Goal: Task Accomplishment & Management: Use online tool/utility

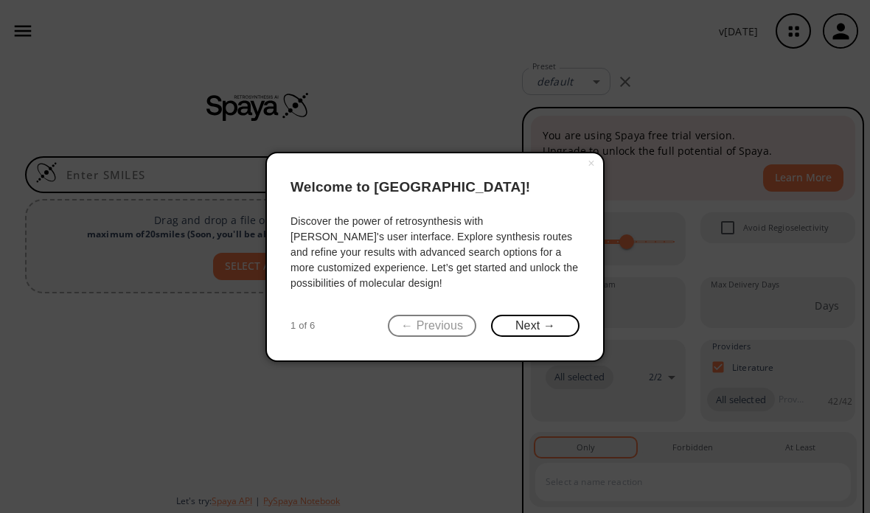
click at [540, 320] on button "Next →" at bounding box center [535, 326] width 89 height 23
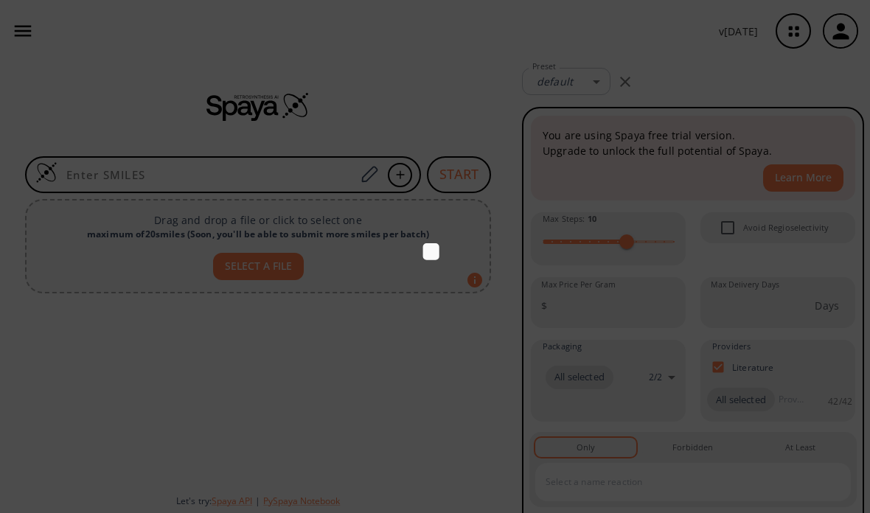
click at [540, 320] on icon at bounding box center [435, 256] width 870 height 513
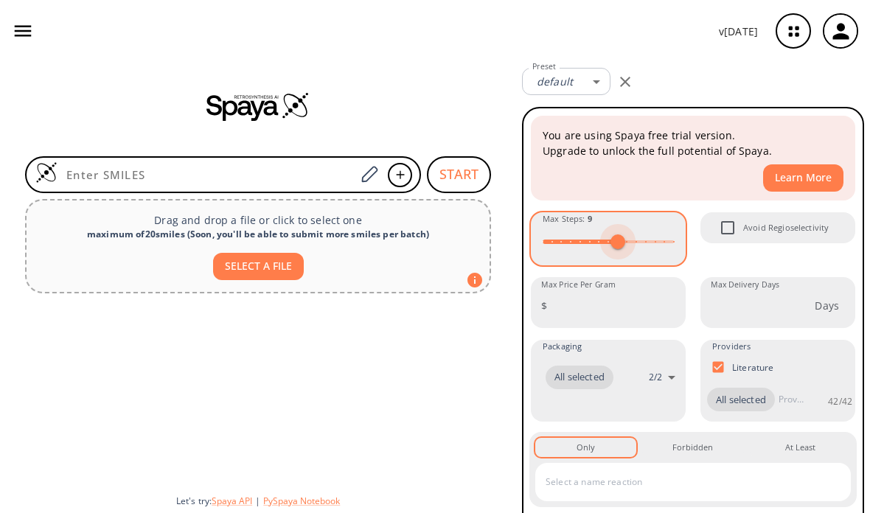
type input "10"
click at [277, 279] on button "SELECT A FILE" at bounding box center [258, 266] width 91 height 27
click at [289, 263] on button "SELECT A FILE" at bounding box center [258, 266] width 91 height 27
click at [273, 260] on button "SELECT A FILE" at bounding box center [258, 266] width 91 height 27
click at [261, 271] on button "SELECT A FILE" at bounding box center [258, 266] width 91 height 27
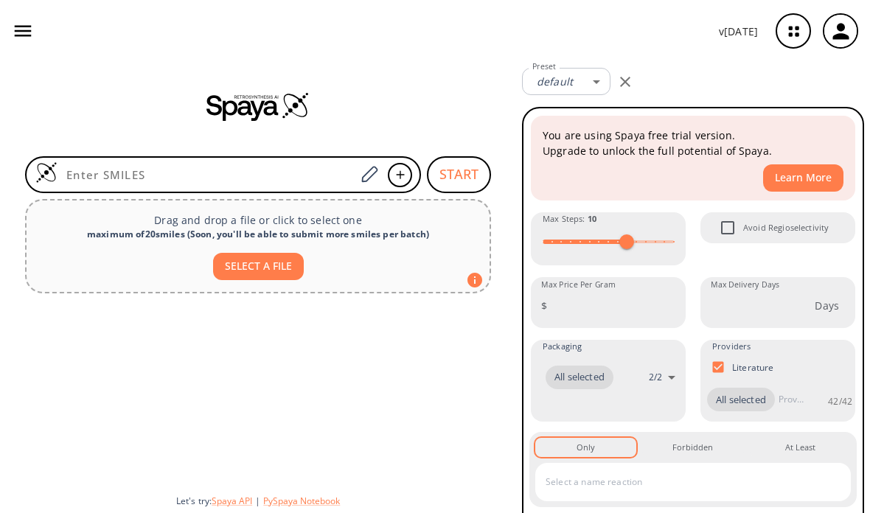
type input "C:\fakepath\marvinjs-output (2).png"
click at [363, 176] on icon at bounding box center [369, 174] width 20 height 19
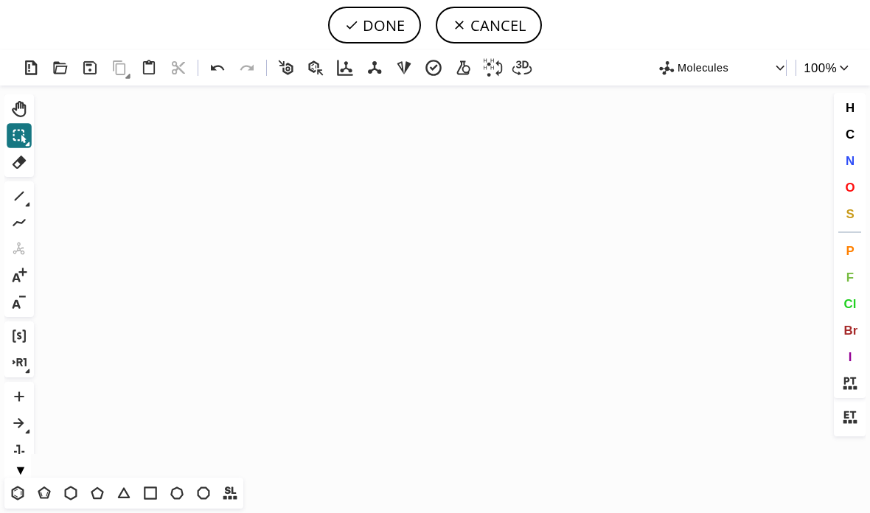
click at [727, 55] on div "Molecules" at bounding box center [721, 68] width 119 height 32
click at [365, 22] on button "DONE" at bounding box center [374, 25] width 93 height 37
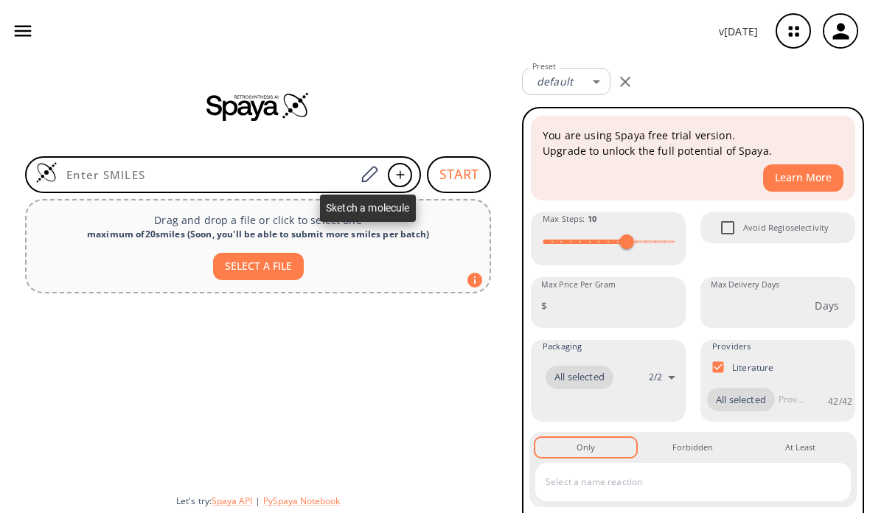
click at [361, 183] on icon at bounding box center [369, 174] width 20 height 19
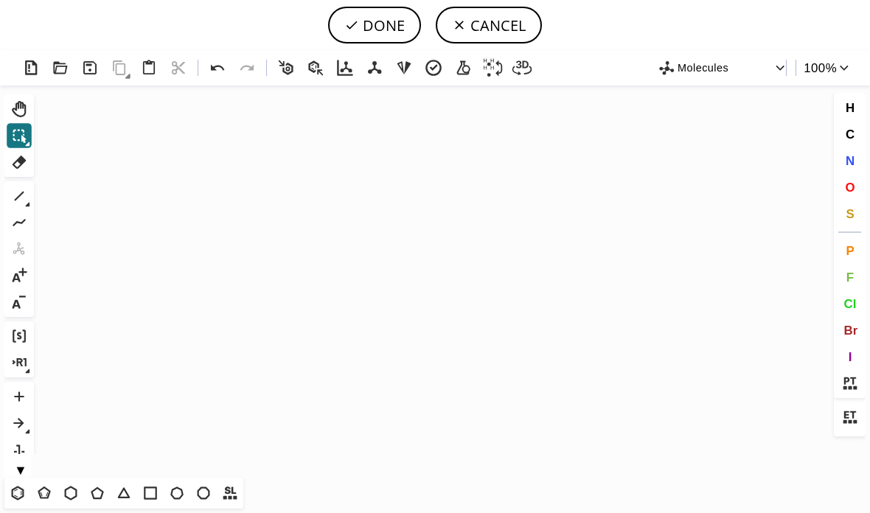
click at [495, 80] on button at bounding box center [493, 68] width 28 height 28
click at [498, 79] on button at bounding box center [493, 68] width 28 height 28
click at [759, 74] on span "Molecules" at bounding box center [726, 67] width 96 height 18
click at [750, 89] on span "Molecules" at bounding box center [719, 91] width 85 height 10
click at [857, 134] on button "C" at bounding box center [850, 134] width 25 height 25
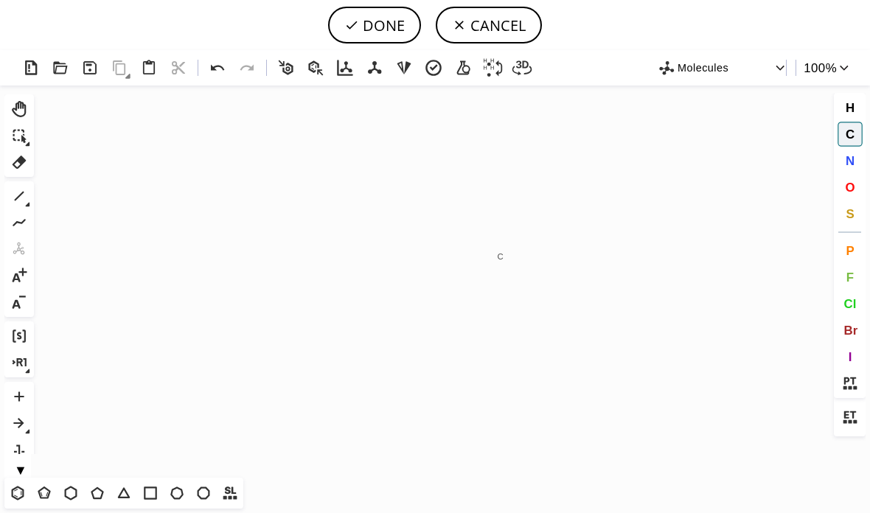
click at [504, 261] on tspan "C" at bounding box center [501, 256] width 6 height 9
click at [525, 257] on tspan "C" at bounding box center [522, 252] width 6 height 9
click at [528, 272] on tspan "C" at bounding box center [525, 267] width 6 height 9
click at [215, 77] on icon at bounding box center [217, 68] width 21 height 21
click at [216, 76] on icon at bounding box center [217, 68] width 21 height 21
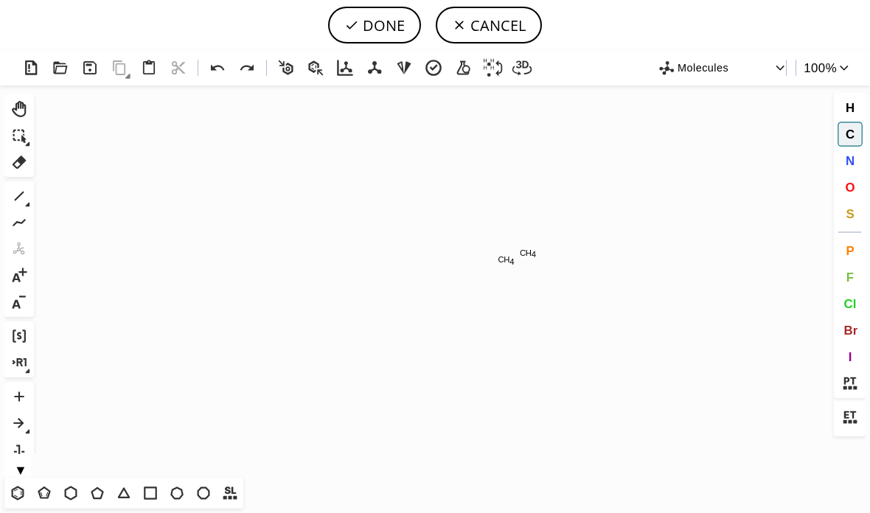
click at [219, 75] on icon at bounding box center [217, 68] width 21 height 21
click at [226, 67] on icon at bounding box center [217, 68] width 21 height 21
click at [26, 140] on icon at bounding box center [19, 135] width 19 height 19
click at [27, 199] on icon at bounding box center [19, 196] width 19 height 19
click at [28, 201] on icon at bounding box center [19, 196] width 19 height 19
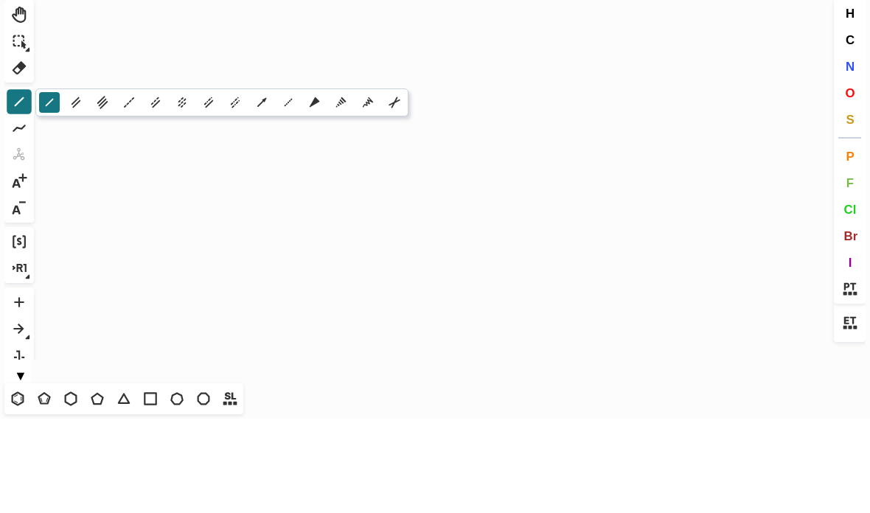
click at [781, 357] on icon "Created with Raphaël 2.3.0 C" at bounding box center [435, 282] width 791 height 392
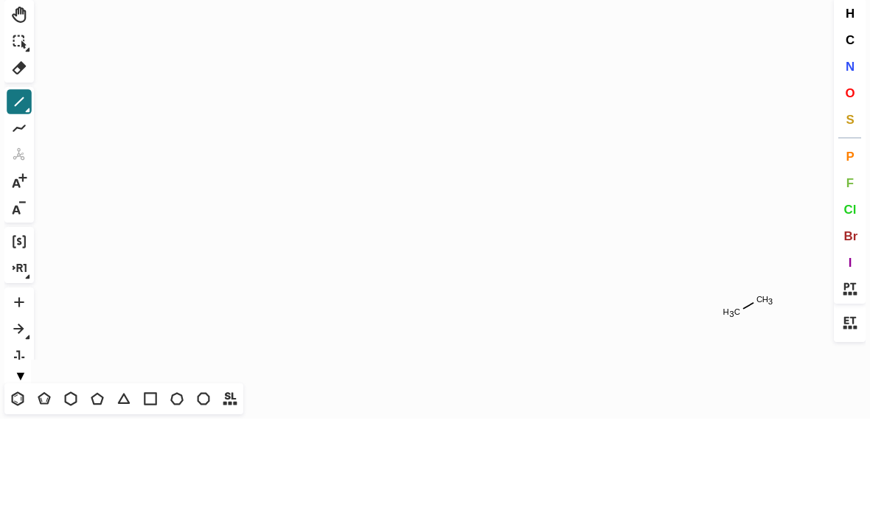
click at [30, 498] on button "Alt+T" at bounding box center [19, 510] width 25 height 25
click at [29, 474] on icon at bounding box center [19, 483] width 19 height 19
click at [25, 471] on button at bounding box center [19, 483] width 25 height 25
click at [82, 477] on icon at bounding box center [76, 485] width 16 height 16
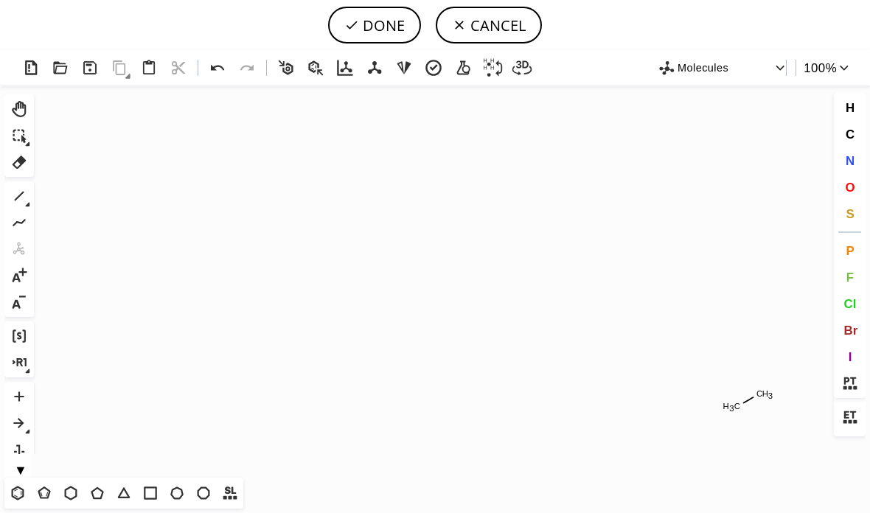
click at [203, 331] on icon "Created with Raphaël 2.3.0 C H 3 C H 3 C" at bounding box center [435, 282] width 791 height 392
click at [739, 337] on icon "Created with Raphaël 2.3.0 C H 3 C H 3 C" at bounding box center [435, 282] width 791 height 392
click at [503, 32] on button "CANCEL" at bounding box center [489, 25] width 106 height 37
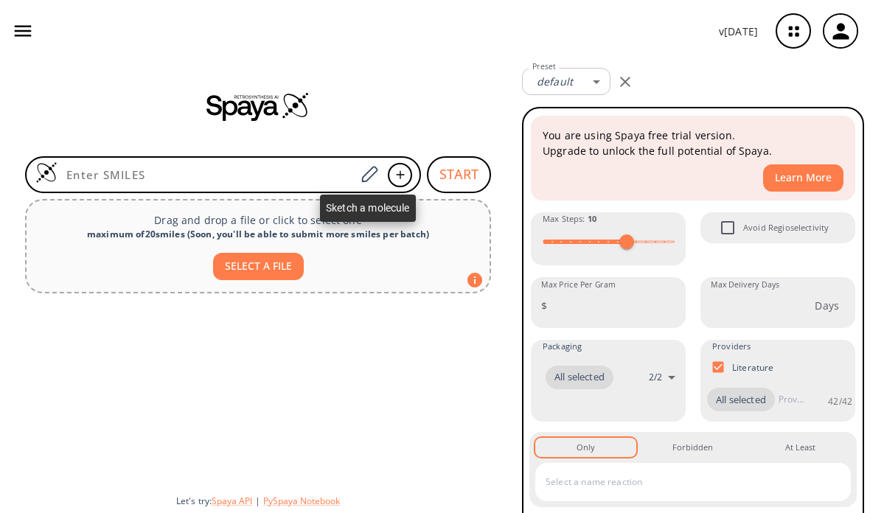
click at [370, 181] on icon at bounding box center [369, 174] width 20 height 19
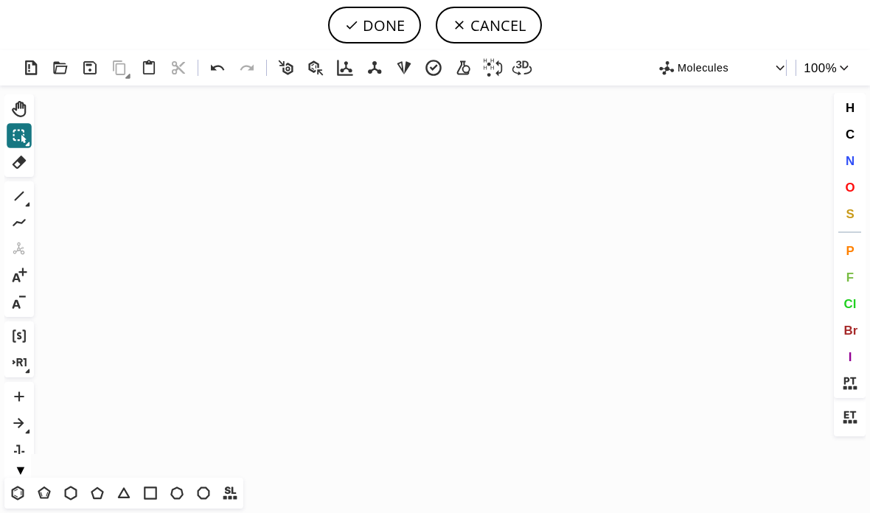
click at [503, 21] on button "CANCEL" at bounding box center [489, 25] width 106 height 37
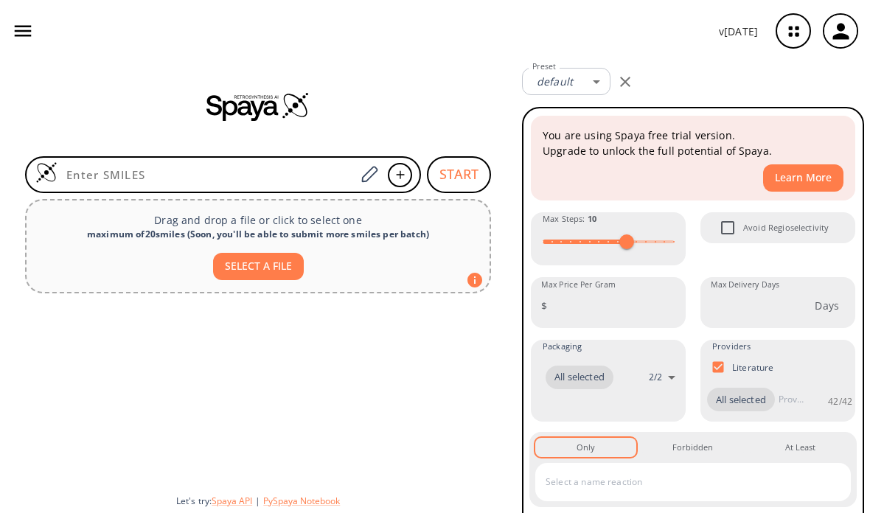
click at [263, 176] on input at bounding box center [207, 174] width 298 height 15
click at [354, 180] on input at bounding box center [207, 174] width 298 height 15
click at [257, 176] on input at bounding box center [207, 174] width 298 height 15
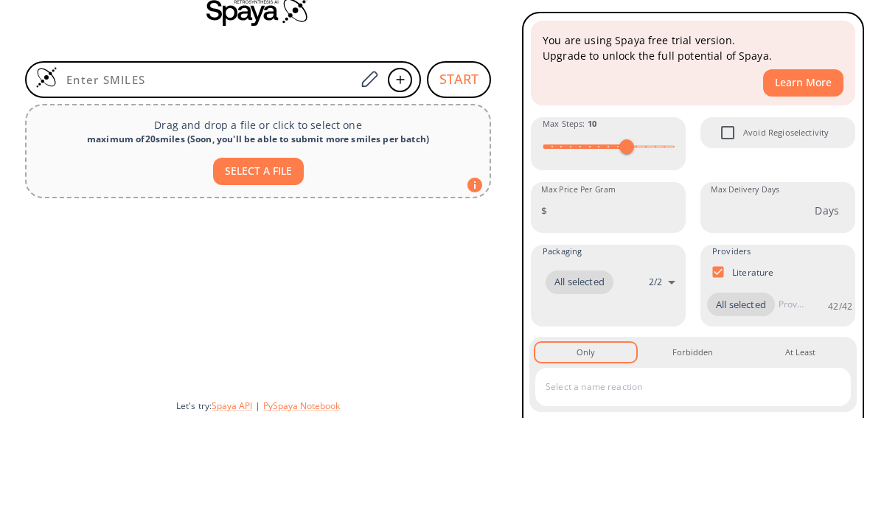
click at [193, 156] on div at bounding box center [223, 174] width 396 height 37
click at [118, 167] on input at bounding box center [207, 174] width 298 height 15
paste input "C1CCC2OC2C1"
type input "C1CCC2OC2C1"
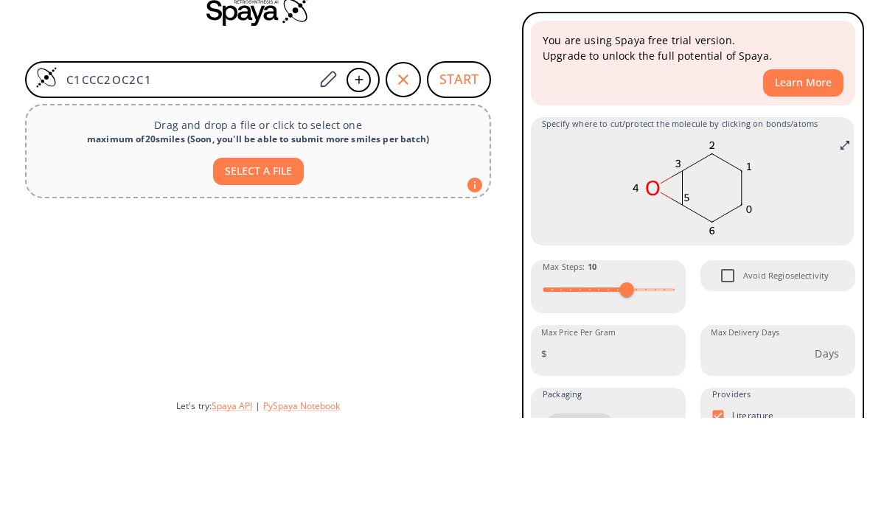
click at [465, 156] on button "START" at bounding box center [459, 174] width 64 height 37
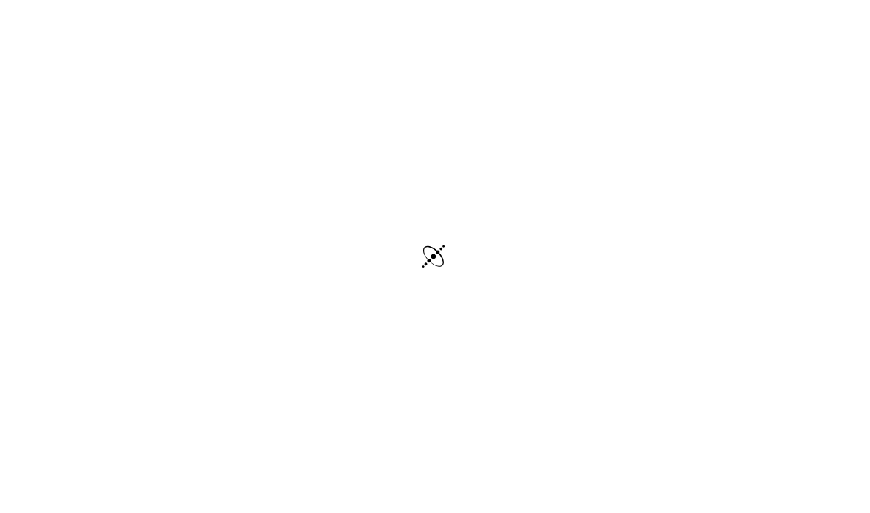
click at [473, 155] on div at bounding box center [435, 258] width 870 height 516
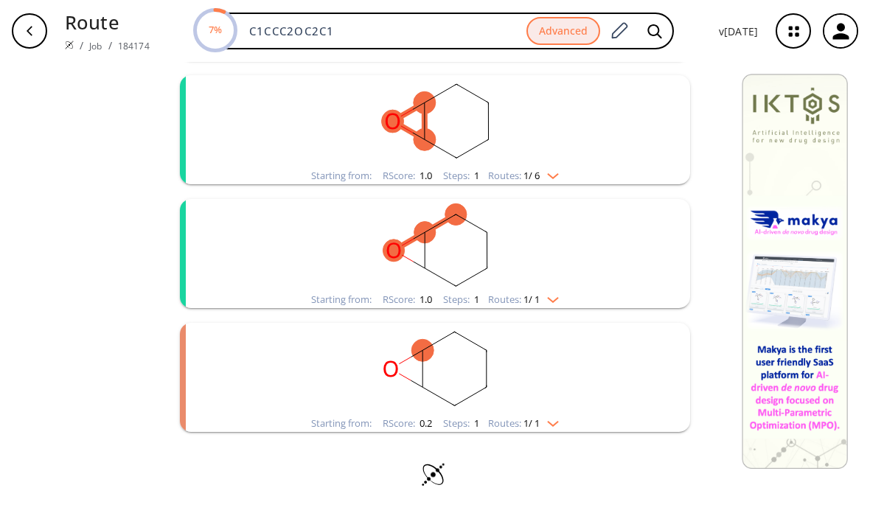
scroll to position [298, 0]
click at [556, 291] on rect "clusters" at bounding box center [435, 245] width 384 height 92
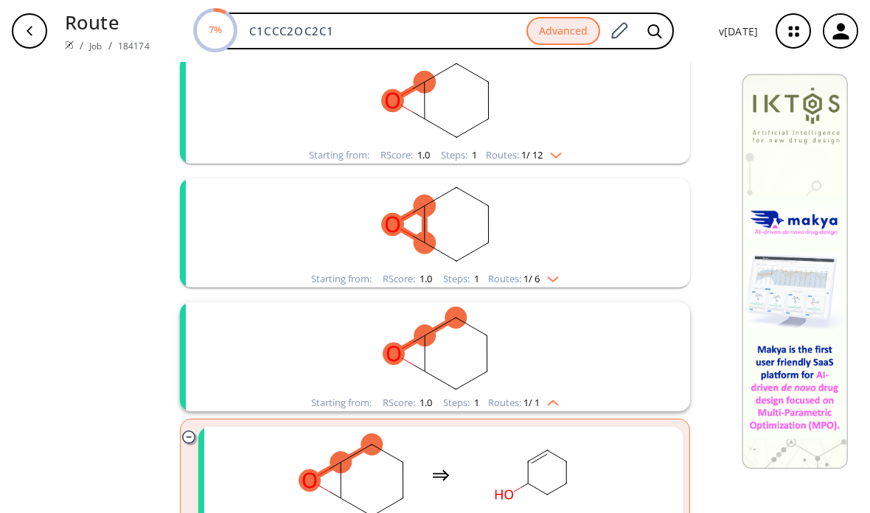
scroll to position [176, 0]
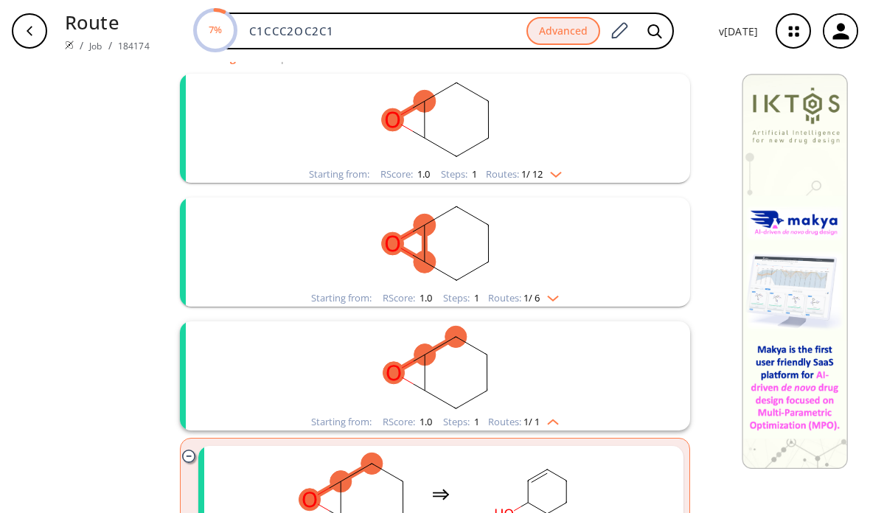
click at [558, 289] on rect "clusters" at bounding box center [435, 244] width 384 height 92
click at [547, 288] on rect "clusters" at bounding box center [435, 244] width 384 height 92
click at [556, 289] on rect "clusters" at bounding box center [435, 244] width 384 height 92
click at [558, 300] on img "clusters" at bounding box center [549, 296] width 19 height 12
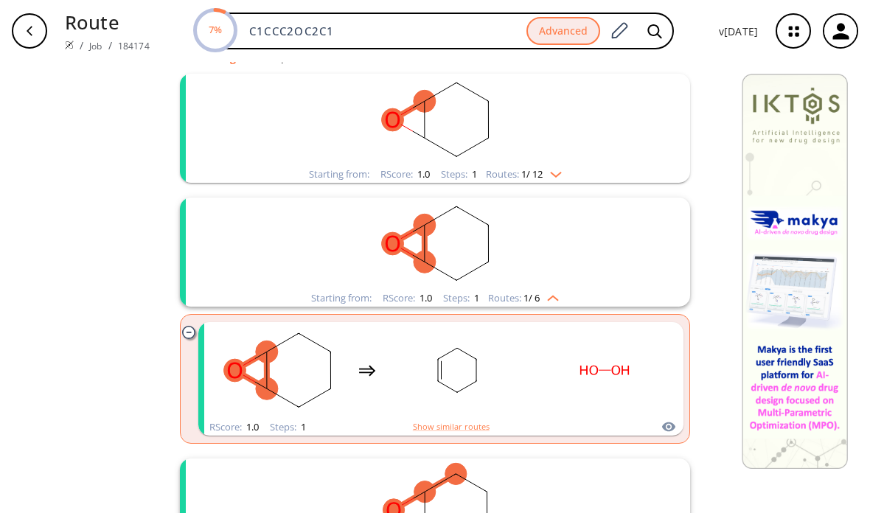
click at [555, 294] on img "clusters" at bounding box center [549, 296] width 19 height 12
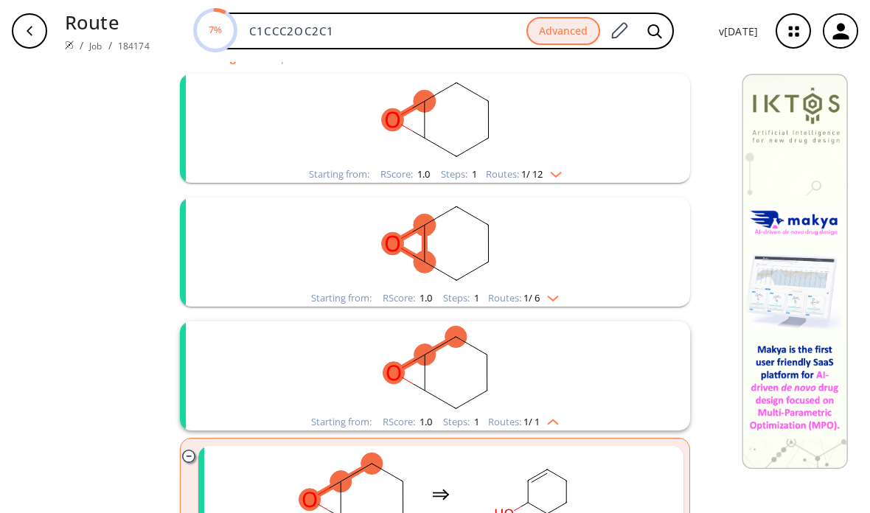
click at [555, 285] on rect "clusters" at bounding box center [435, 244] width 384 height 92
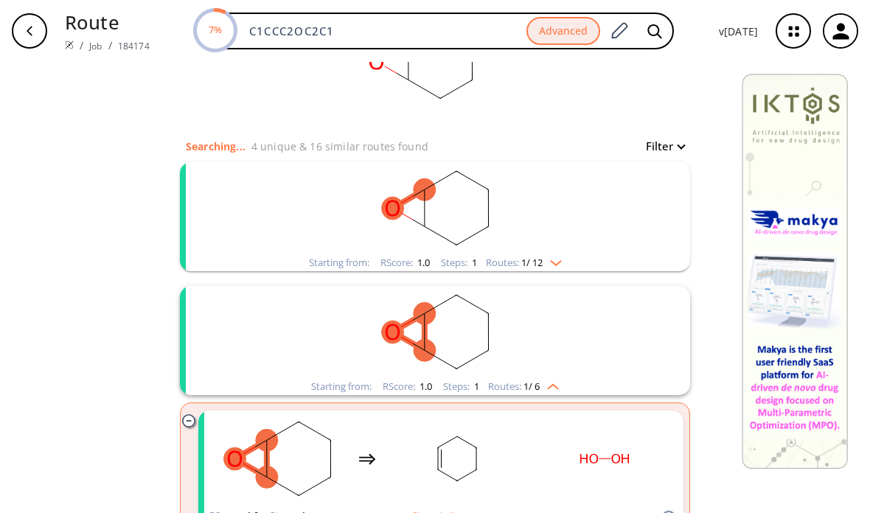
scroll to position [80, 0]
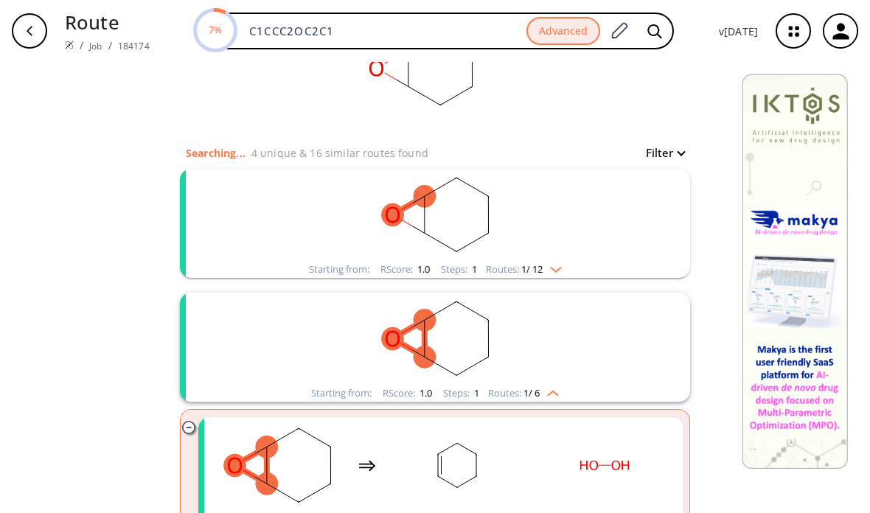
click at [560, 256] on rect "clusters" at bounding box center [435, 215] width 384 height 92
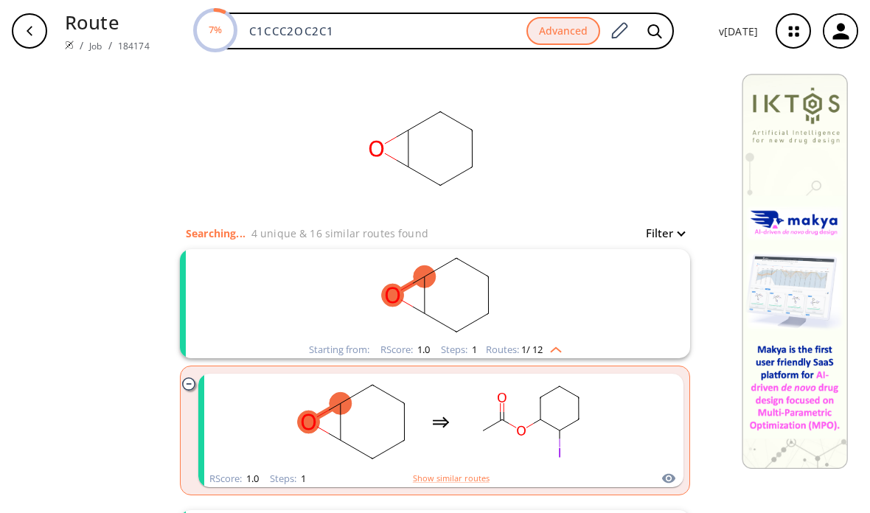
scroll to position [0, 0]
click at [789, 41] on icon "button" at bounding box center [794, 31] width 39 height 39
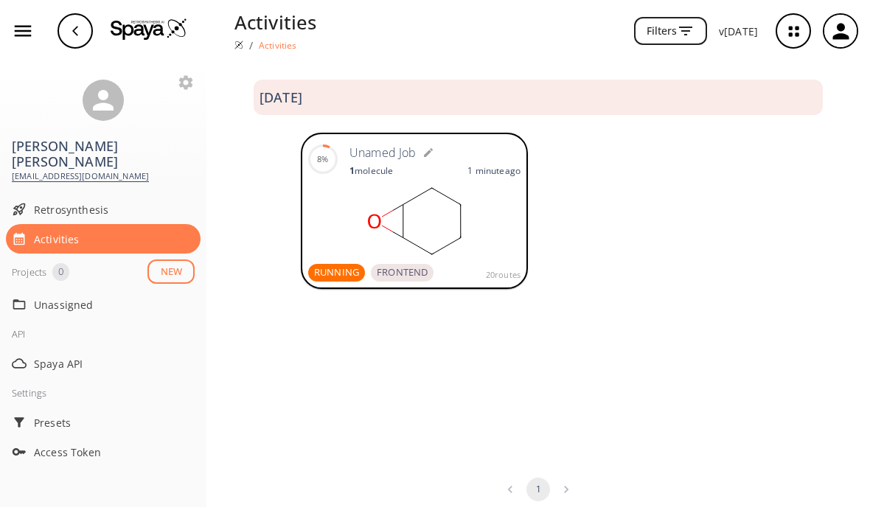
click at [489, 230] on rect at bounding box center [414, 221] width 212 height 74
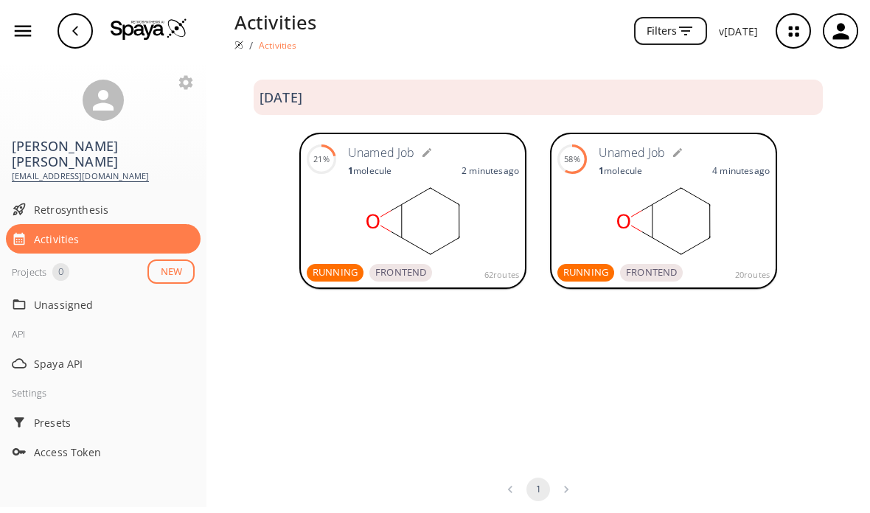
click at [633, 215] on rect at bounding box center [664, 221] width 212 height 74
click at [680, 215] on rect at bounding box center [664, 221] width 212 height 74
click at [38, 27] on button "button" at bounding box center [23, 31] width 34 height 34
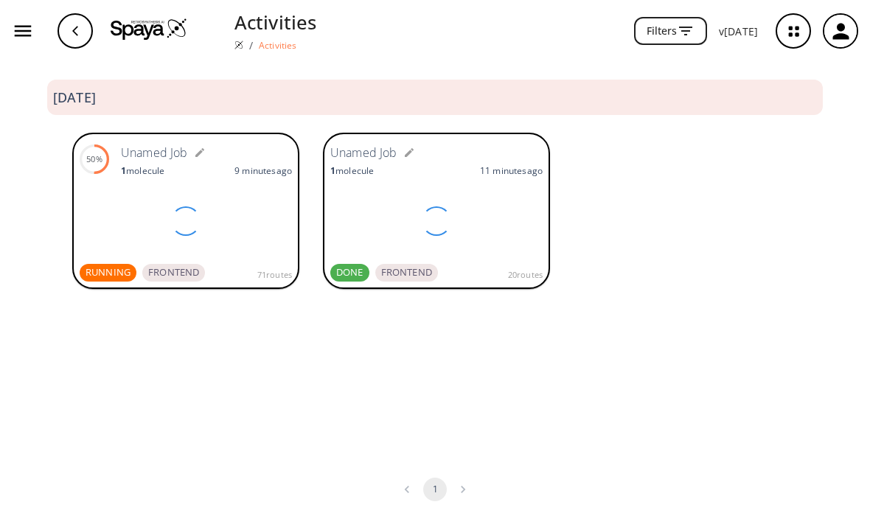
click at [39, 28] on button "button" at bounding box center [23, 31] width 34 height 34
click at [38, 27] on button "button" at bounding box center [23, 31] width 34 height 34
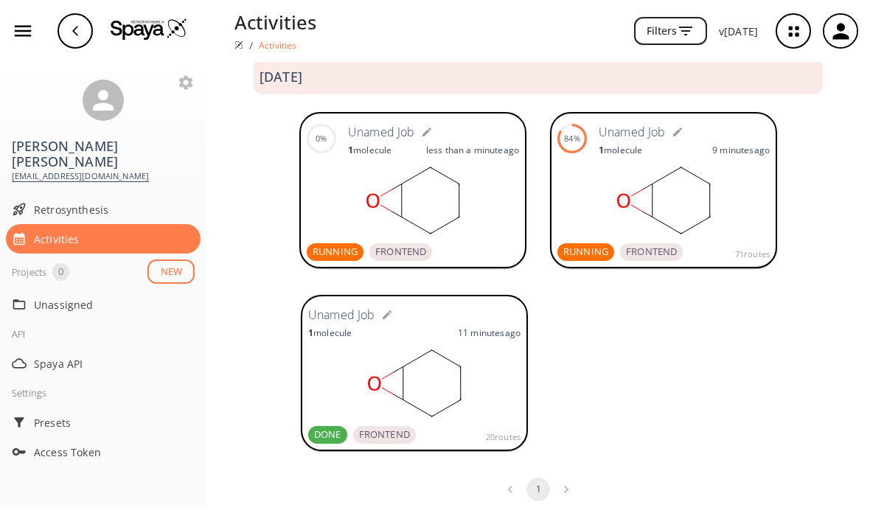
scroll to position [21, 0]
click at [460, 190] on rect at bounding box center [413, 201] width 212 height 74
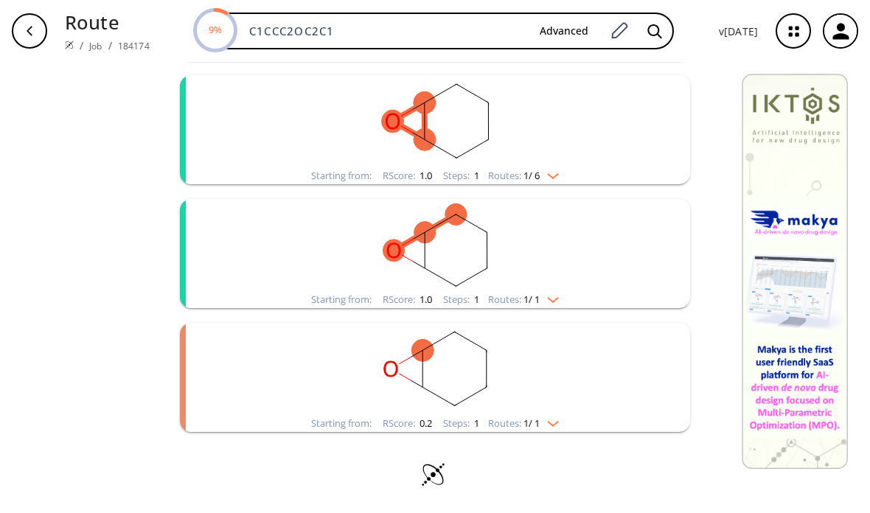
scroll to position [298, 0]
click at [554, 412] on rect "clusters" at bounding box center [435, 369] width 384 height 92
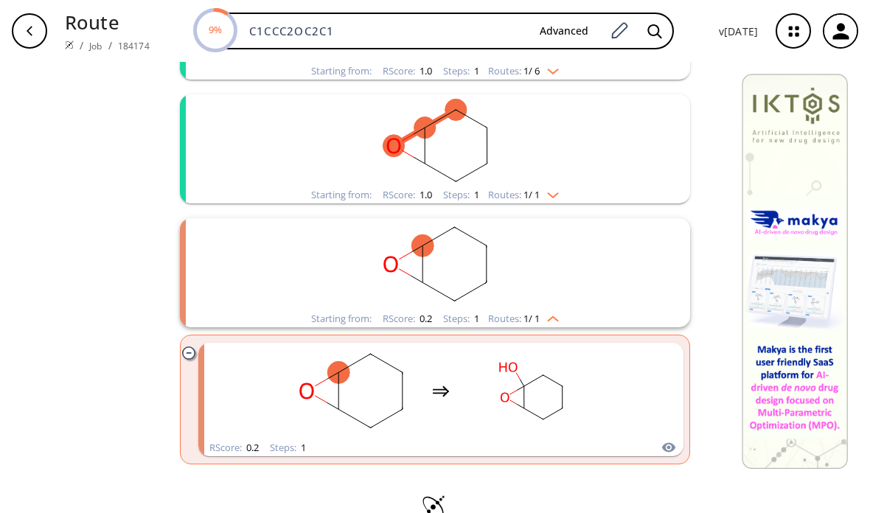
scroll to position [405, 0]
click at [548, 318] on img "clusters" at bounding box center [549, 314] width 19 height 12
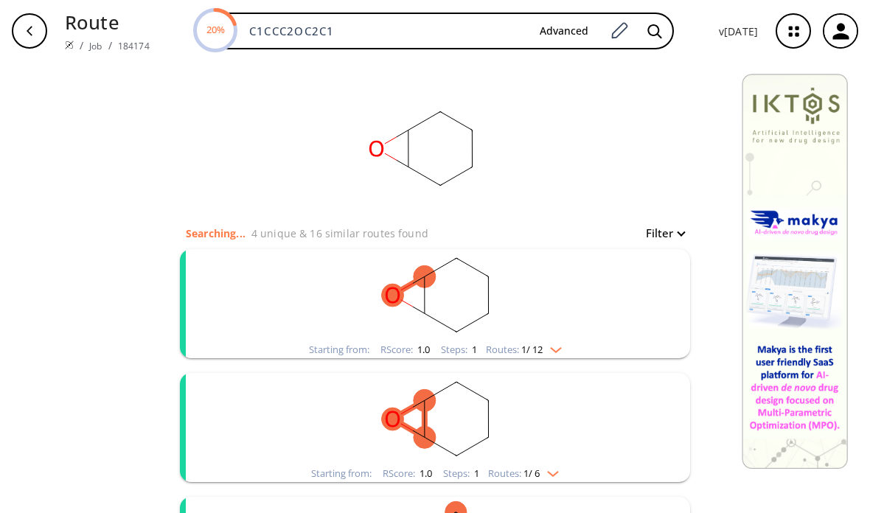
scroll to position [0, 0]
click at [565, 34] on button "Advanced" at bounding box center [564, 31] width 72 height 27
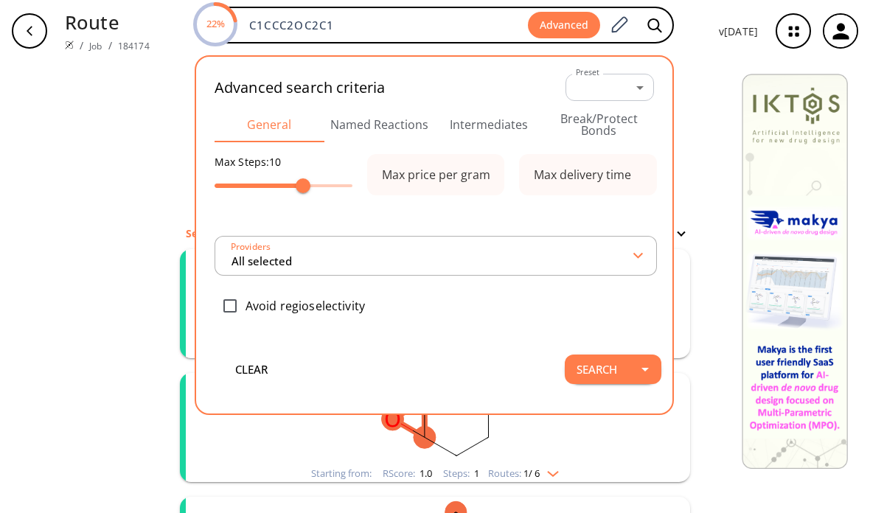
type input "All selected"
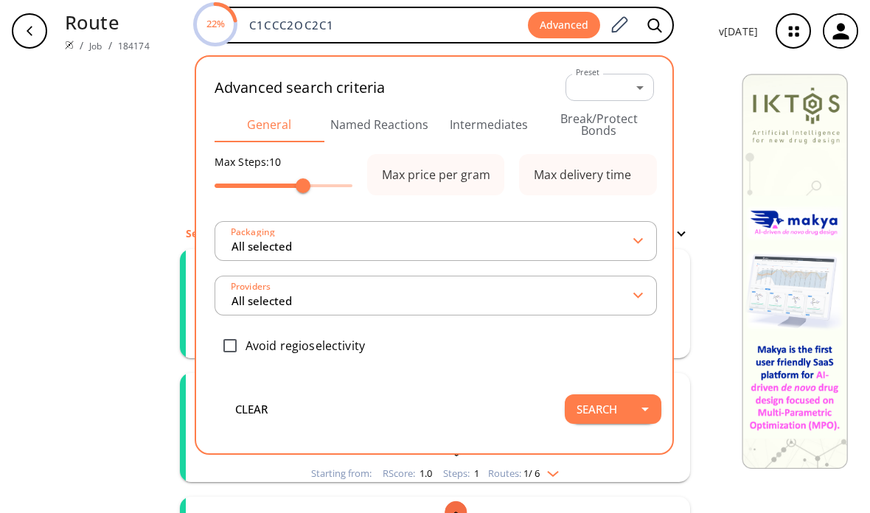
scroll to position [30, 0]
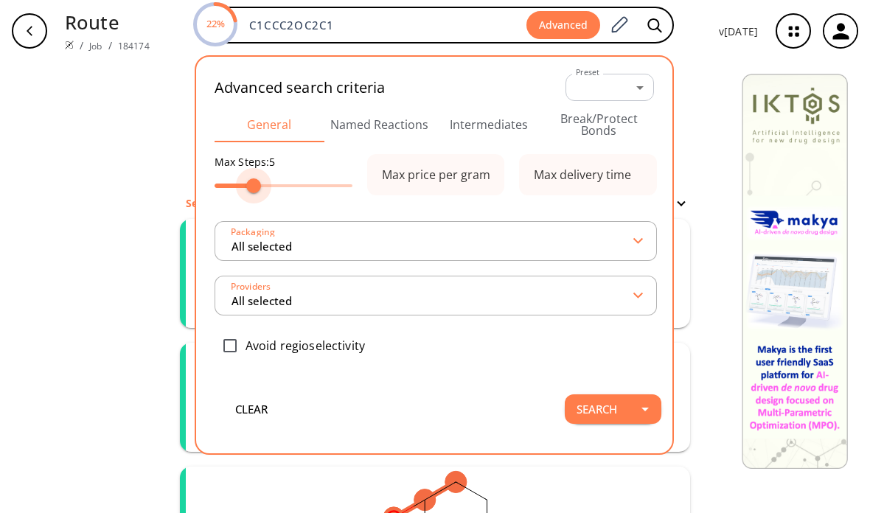
type input "3"
click at [612, 405] on button "Search" at bounding box center [597, 410] width 64 height 30
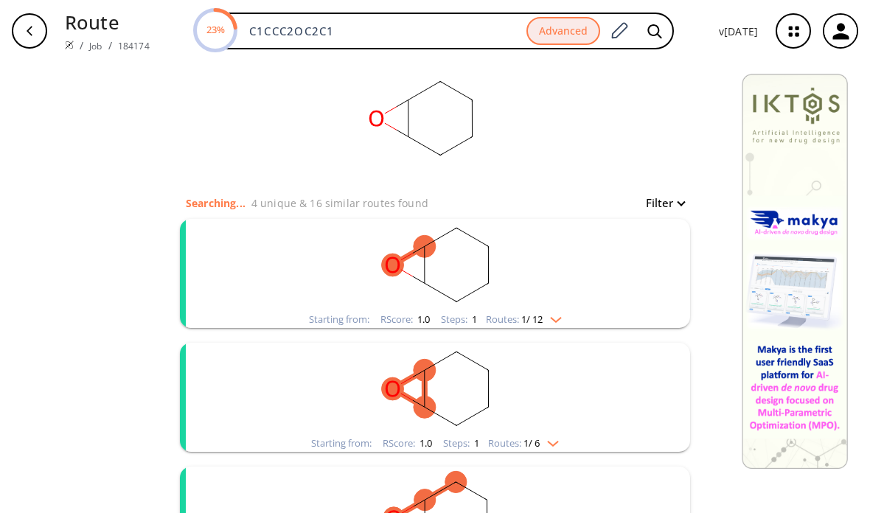
scroll to position [3, 0]
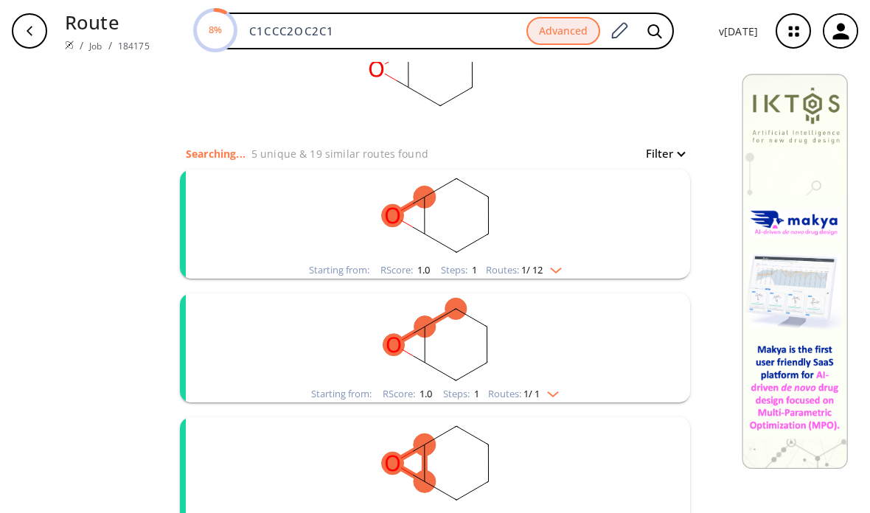
scroll to position [78, 0]
click at [548, 269] on img "clusters" at bounding box center [552, 269] width 19 height 12
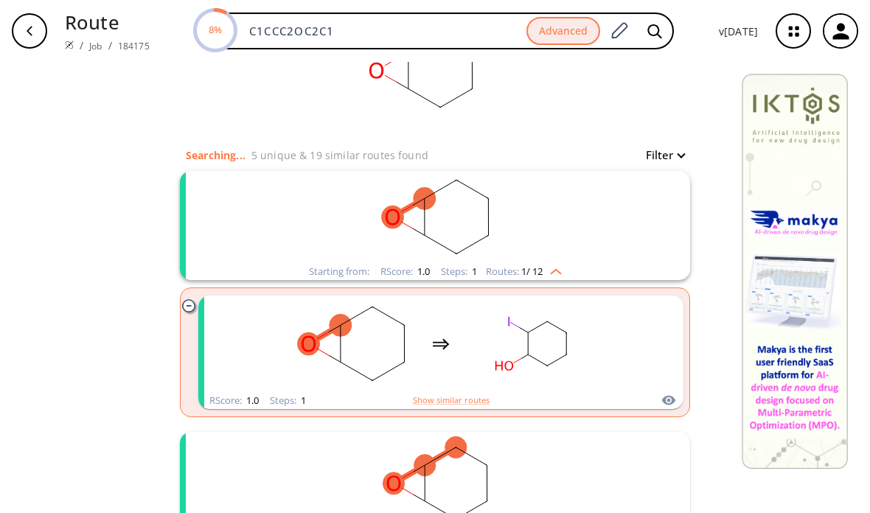
click at [561, 268] on img "clusters" at bounding box center [552, 269] width 19 height 12
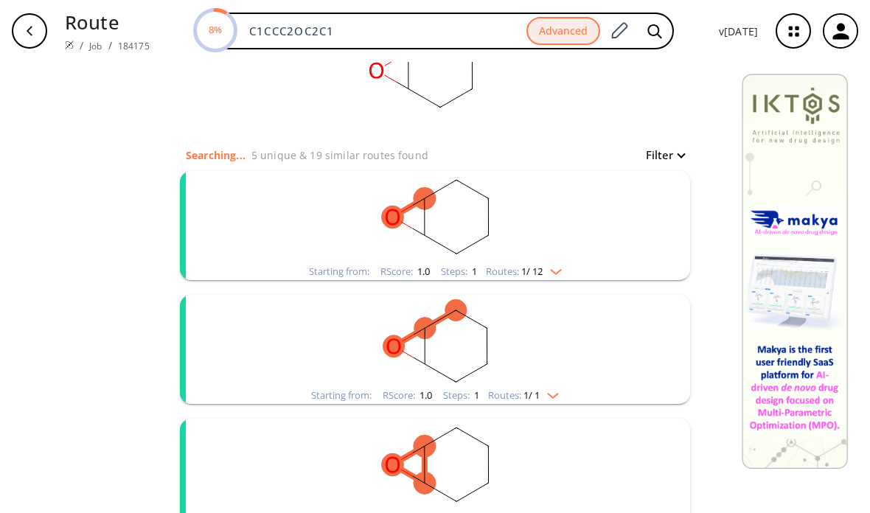
scroll to position [112, 0]
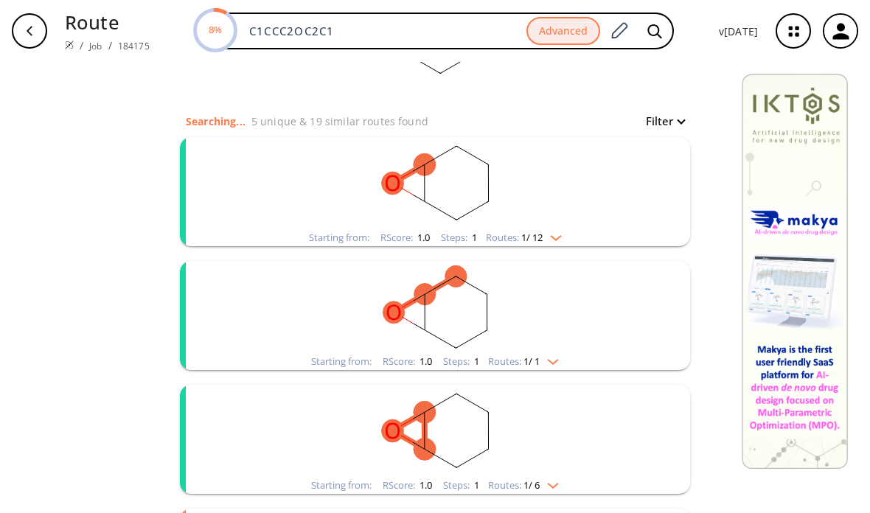
click at [551, 364] on img "clusters" at bounding box center [549, 359] width 19 height 12
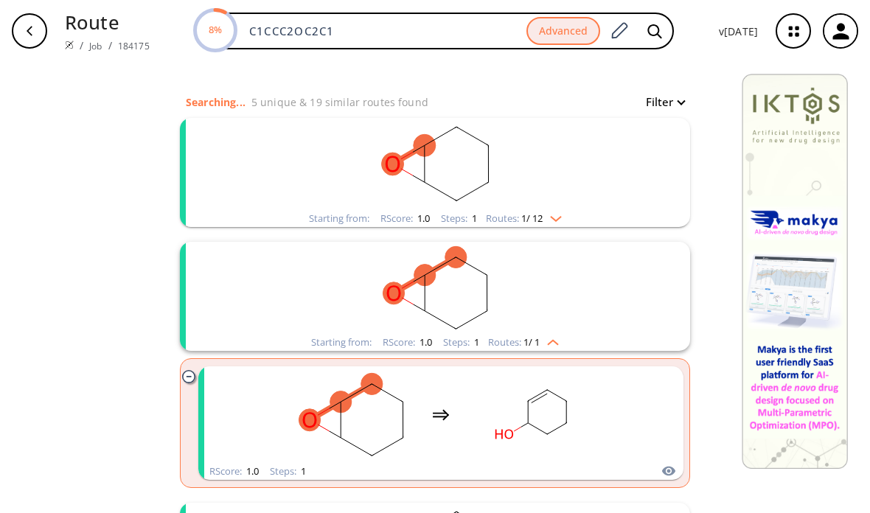
scroll to position [137, 0]
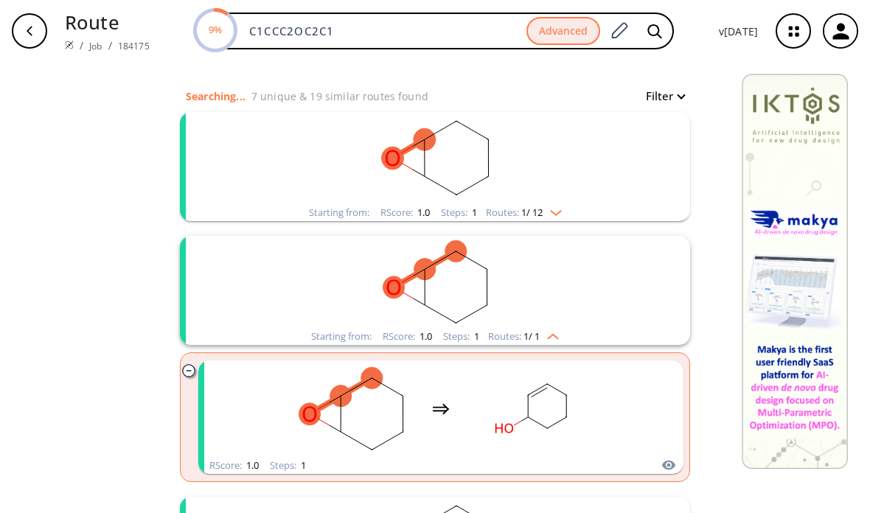
click at [559, 333] on img "clusters" at bounding box center [549, 334] width 19 height 12
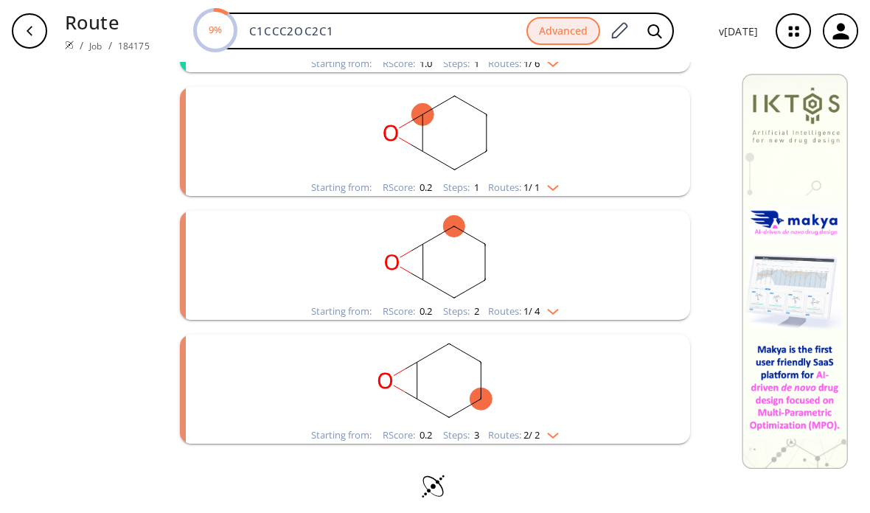
scroll to position [535, 0]
click at [553, 295] on rect "clusters" at bounding box center [435, 256] width 384 height 92
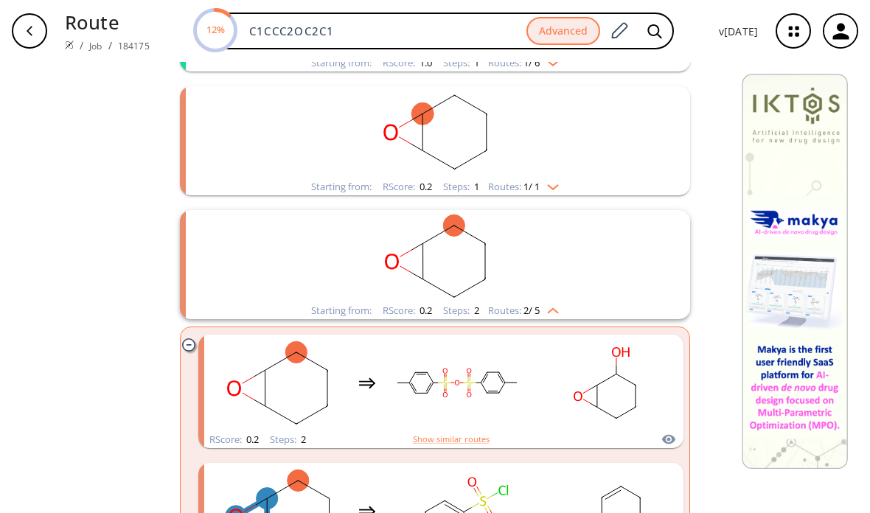
click at [549, 302] on rect "clusters" at bounding box center [435, 256] width 384 height 92
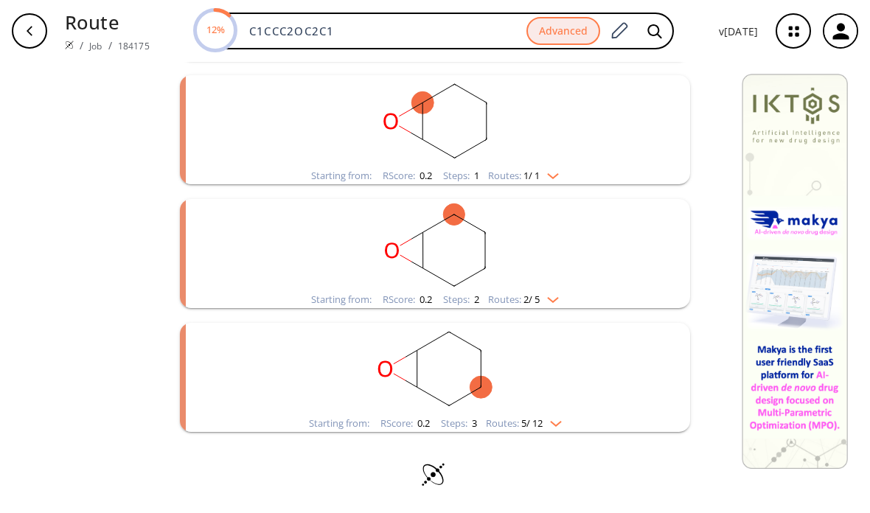
scroll to position [546, 0]
click at [846, 139] on img at bounding box center [795, 271] width 106 height 395
click at [554, 176] on img "clusters" at bounding box center [549, 173] width 19 height 12
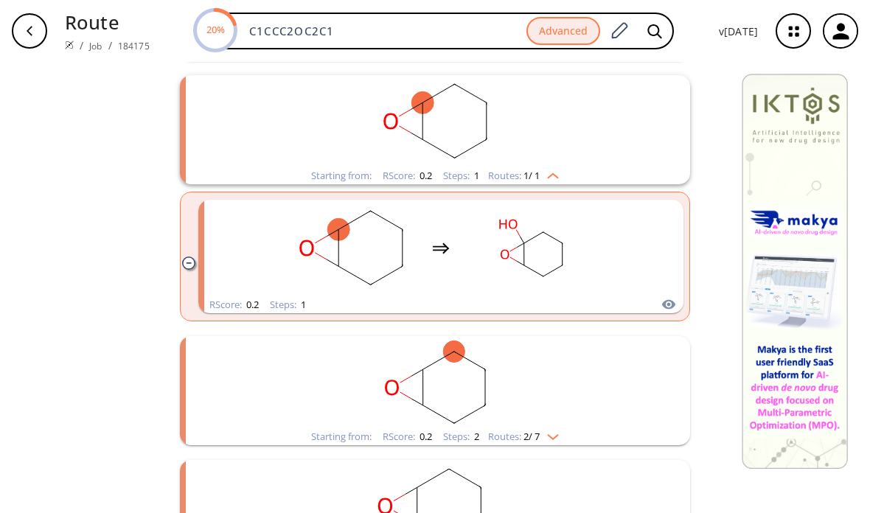
click at [552, 173] on img "clusters" at bounding box center [549, 173] width 19 height 12
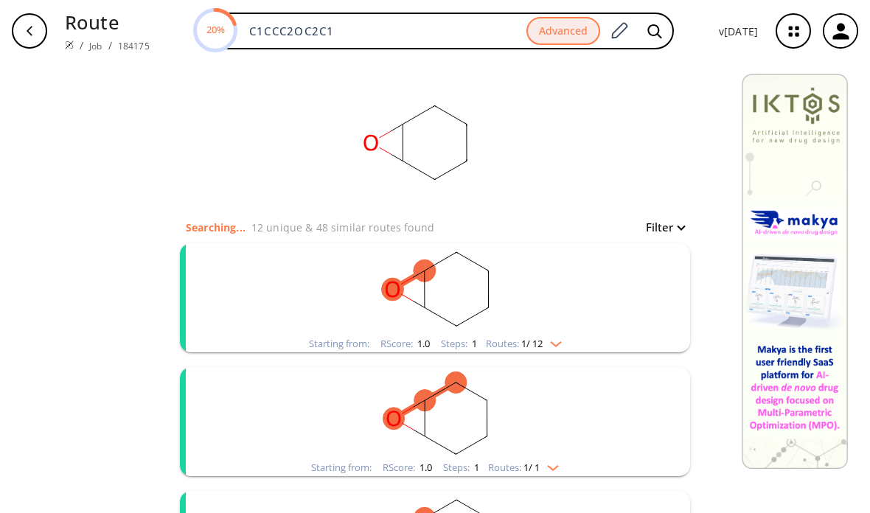
scroll to position [9, 0]
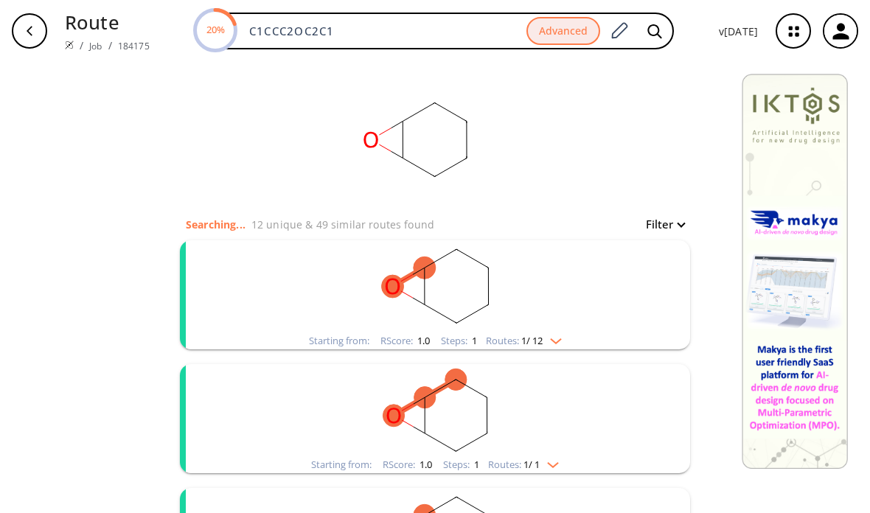
click at [554, 342] on img "clusters" at bounding box center [552, 339] width 19 height 12
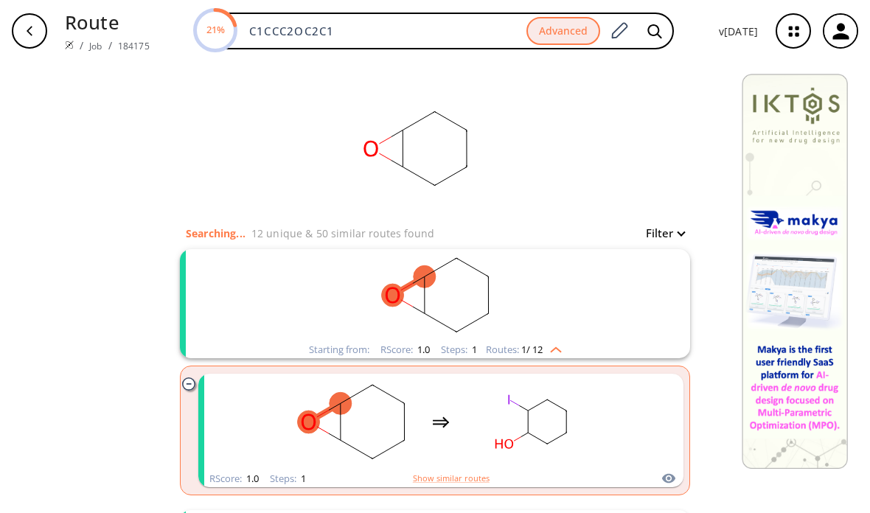
scroll to position [0, 0]
click at [28, 35] on icon "button" at bounding box center [30, 31] width 12 height 12
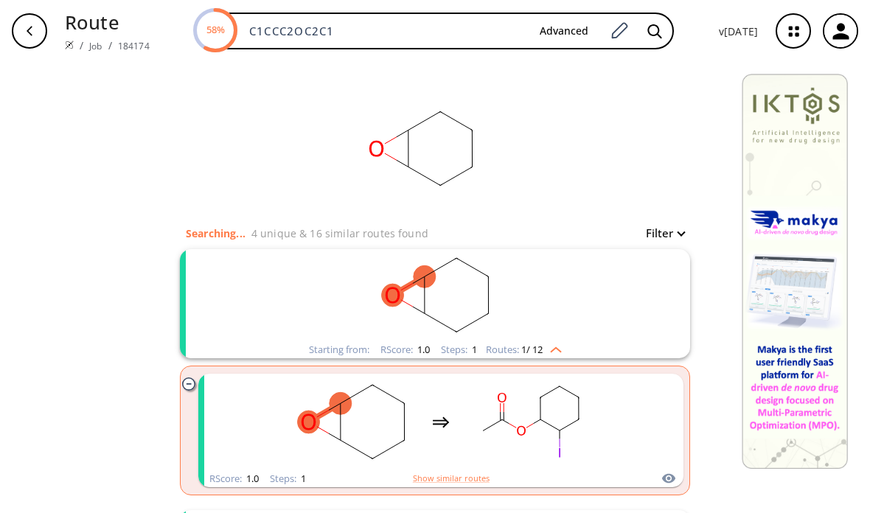
click at [47, 46] on button "button" at bounding box center [29, 30] width 47 height 47
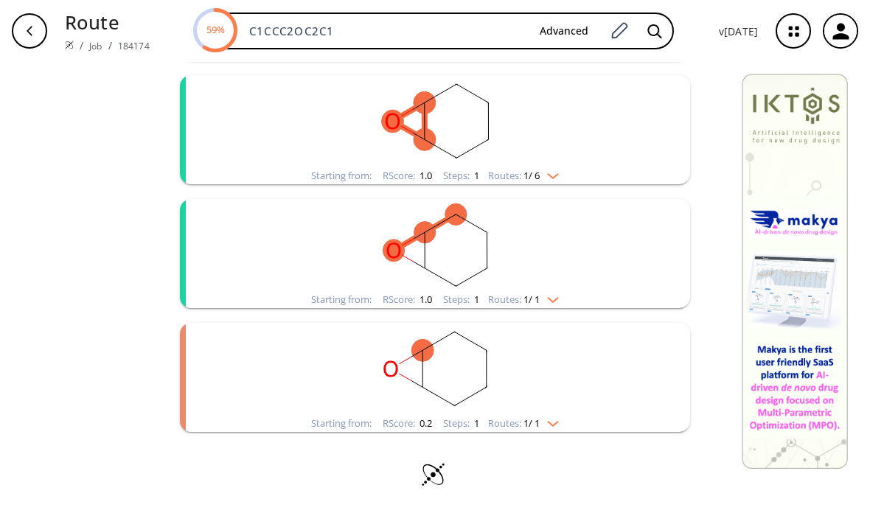
click at [554, 423] on img "clusters" at bounding box center [549, 421] width 19 height 12
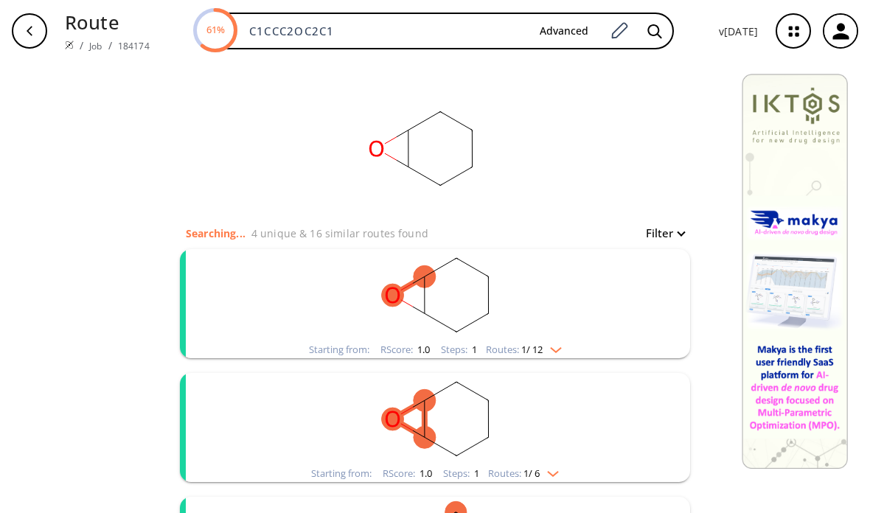
click at [38, 31] on div "button" at bounding box center [29, 30] width 35 height 35
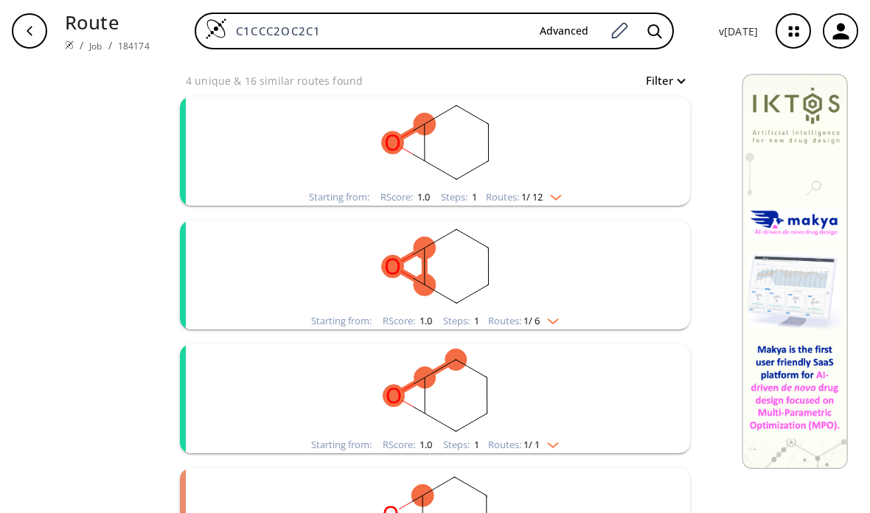
scroll to position [153, 0]
click at [553, 186] on rect "clusters" at bounding box center [435, 142] width 384 height 92
click at [558, 187] on rect "clusters" at bounding box center [435, 142] width 384 height 92
click at [547, 199] on img "clusters" at bounding box center [552, 194] width 19 height 12
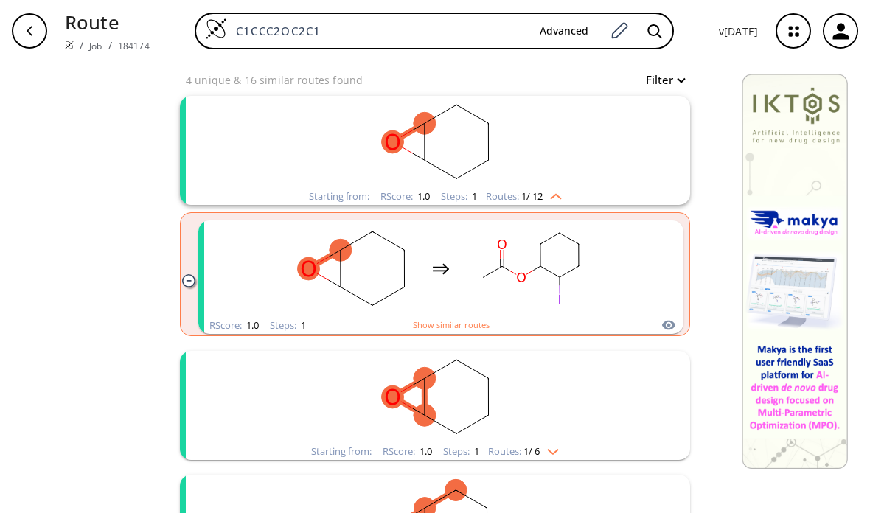
click at [547, 196] on img "clusters" at bounding box center [552, 194] width 19 height 12
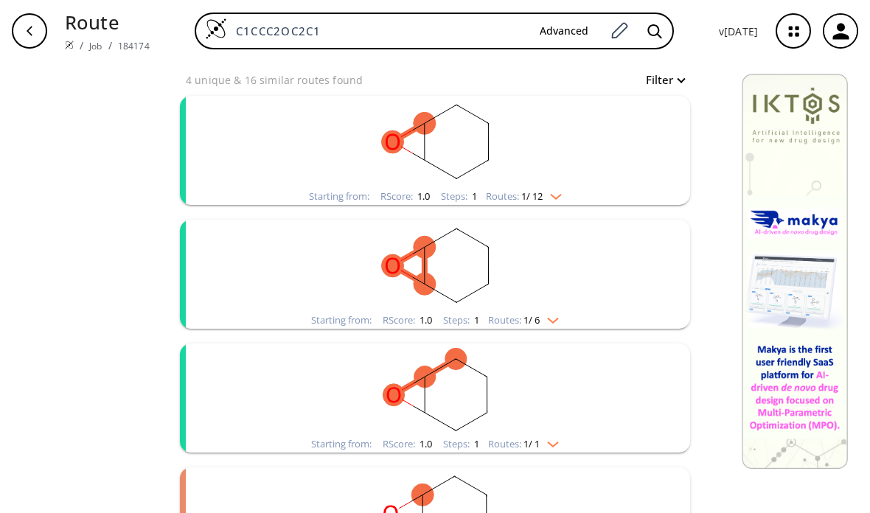
click at [547, 195] on img "clusters" at bounding box center [552, 194] width 19 height 12
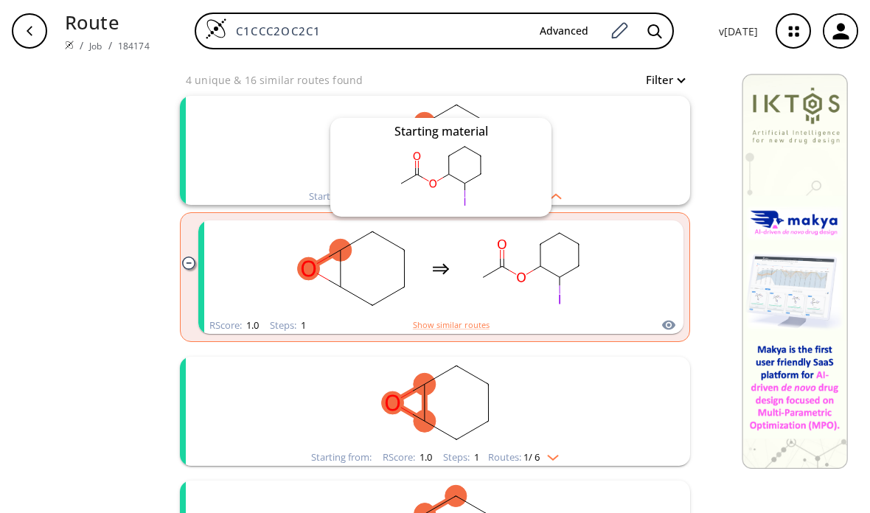
click at [671, 324] on icon "clusters" at bounding box center [669, 325] width 15 height 18
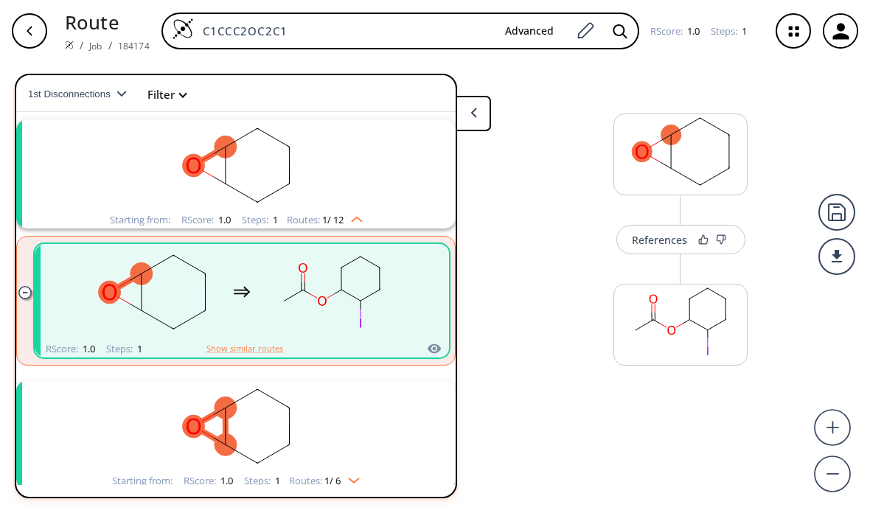
scroll to position [33, 0]
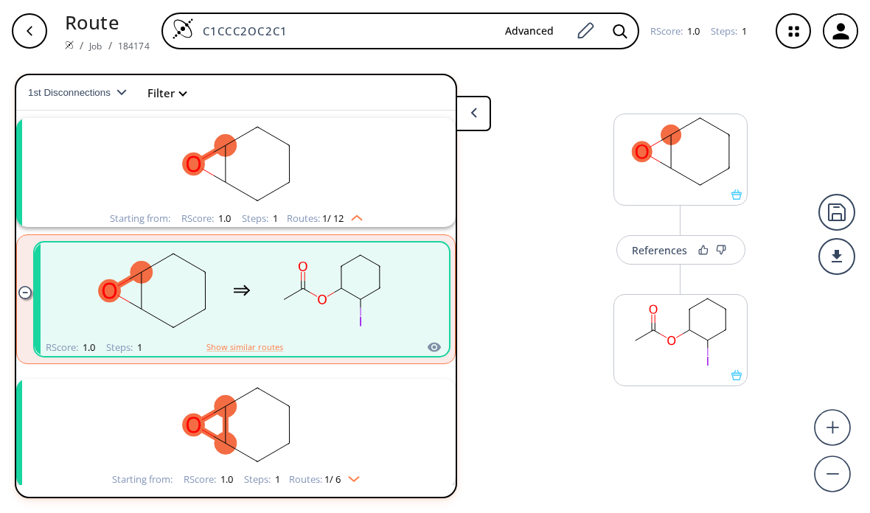
click at [129, 424] on rect "clusters" at bounding box center [236, 425] width 384 height 92
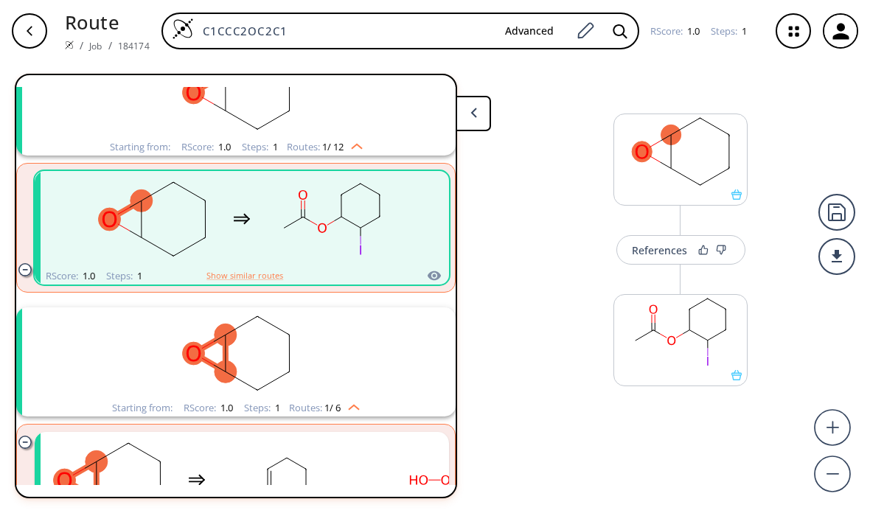
scroll to position [105, 0]
click at [112, 319] on rect "clusters" at bounding box center [236, 354] width 384 height 92
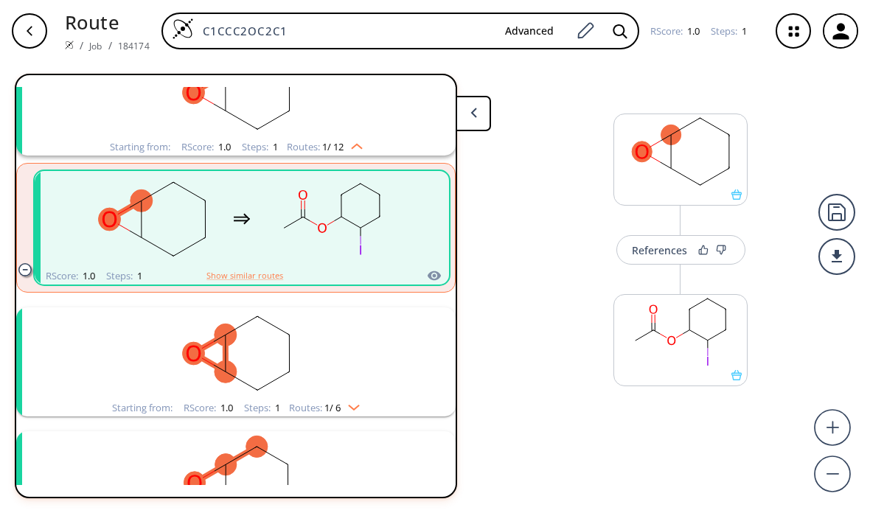
click at [106, 350] on rect "clusters" at bounding box center [236, 354] width 384 height 92
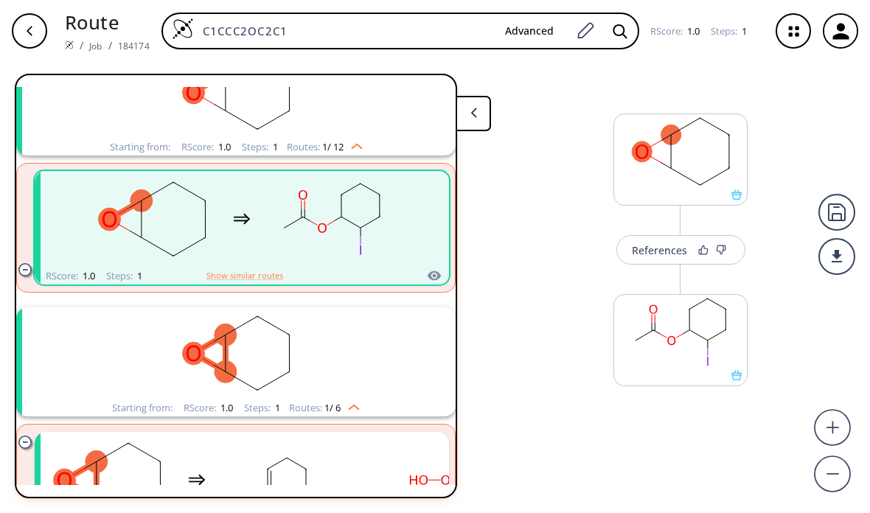
click at [83, 360] on rect "clusters" at bounding box center [236, 354] width 384 height 92
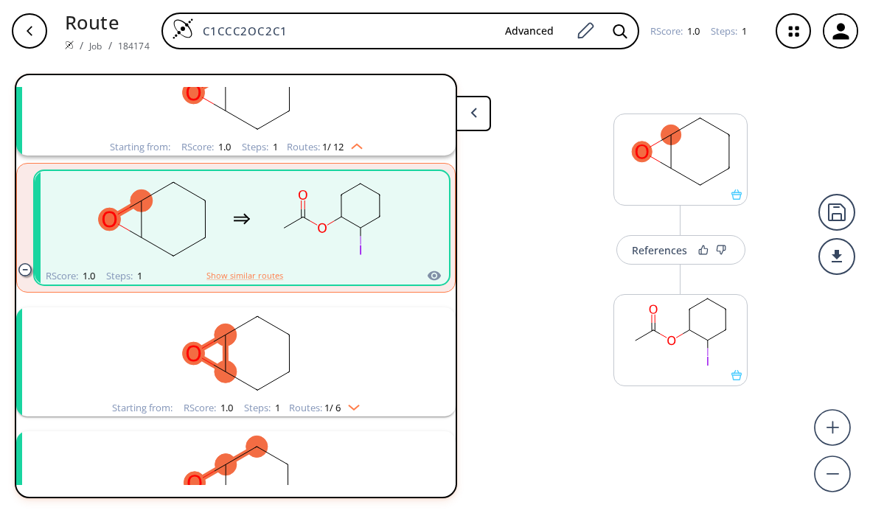
click at [53, 378] on rect "clusters" at bounding box center [236, 354] width 384 height 92
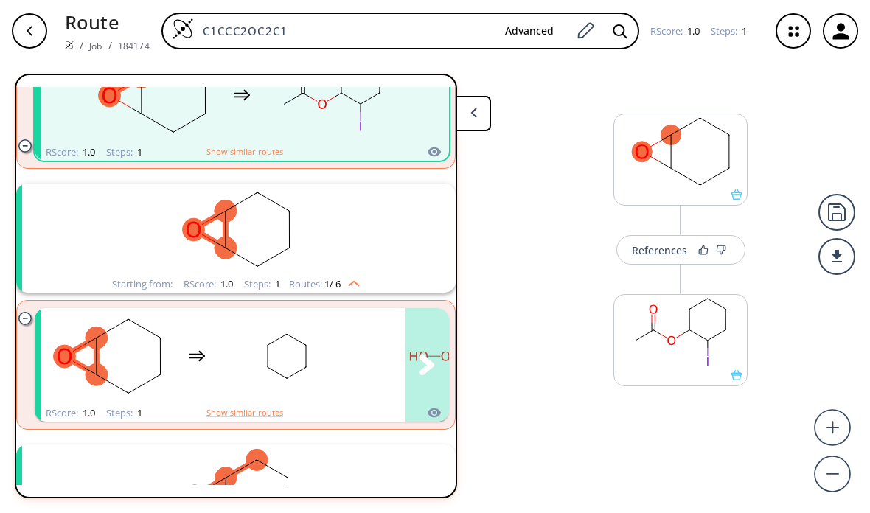
scroll to position [228, 0]
click at [417, 358] on button "clusters" at bounding box center [427, 366] width 44 height 114
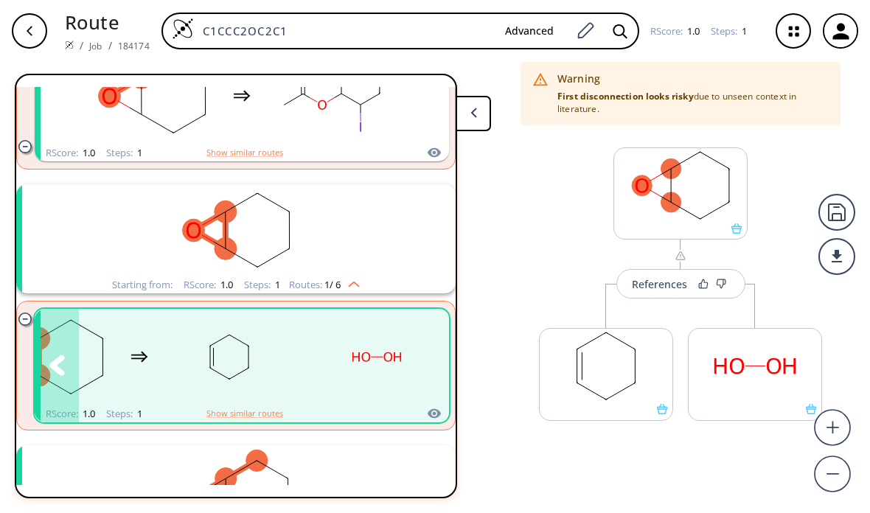
click at [114, 378] on rect "clusters" at bounding box center [49, 357] width 133 height 92
click at [220, 409] on button "Show similar routes" at bounding box center [245, 413] width 77 height 13
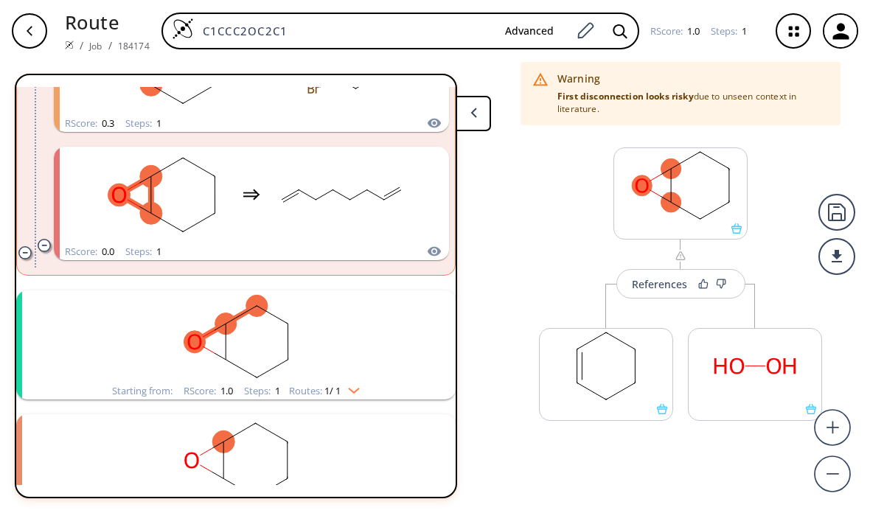
scroll to position [1030, 0]
click at [132, 392] on div "Starting from:" at bounding box center [142, 393] width 60 height 10
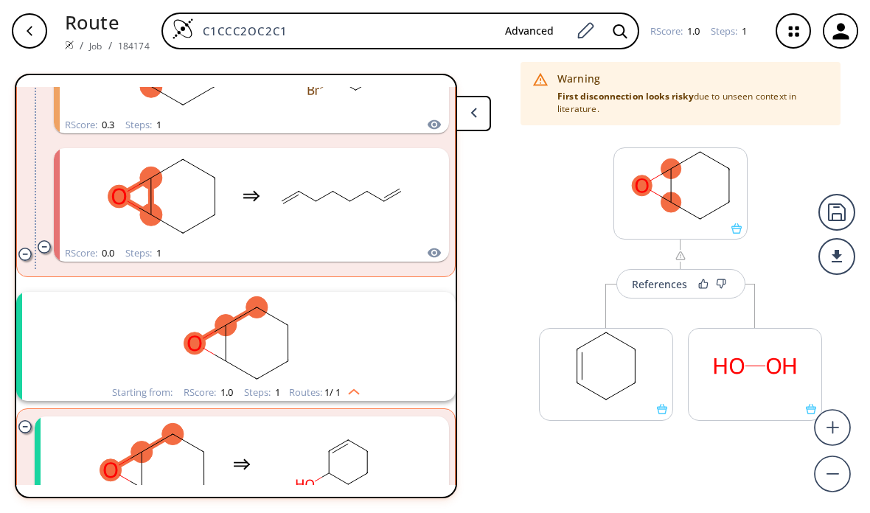
click at [146, 382] on rect "clusters" at bounding box center [236, 338] width 384 height 92
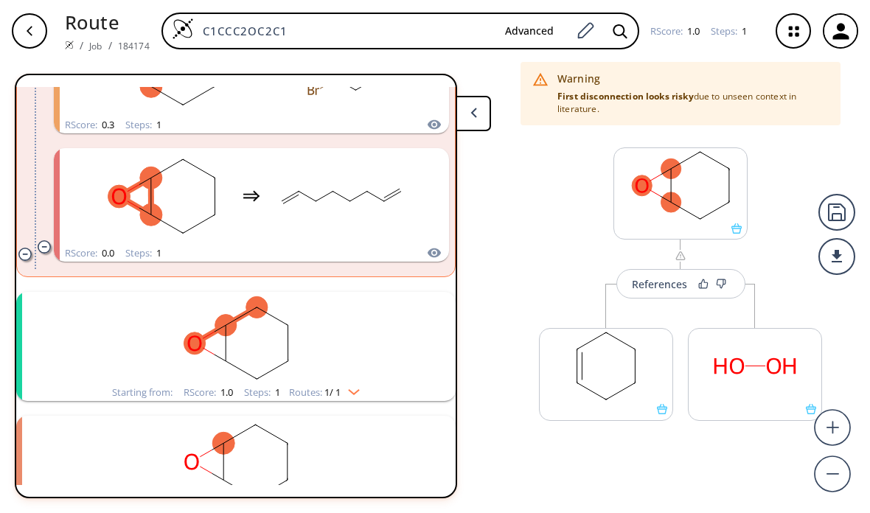
click at [124, 398] on div "Starting from:" at bounding box center [142, 393] width 60 height 10
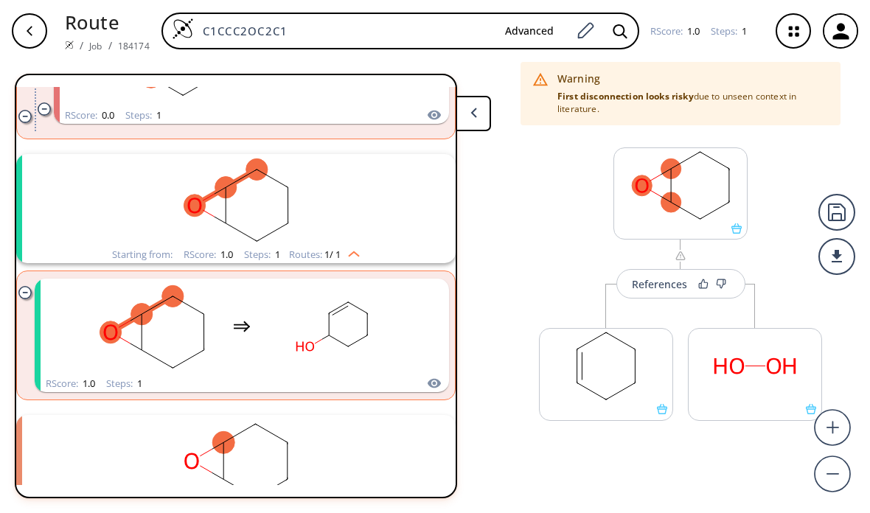
scroll to position [1168, 0]
click at [77, 340] on div "clusters" at bounding box center [242, 328] width 415 height 97
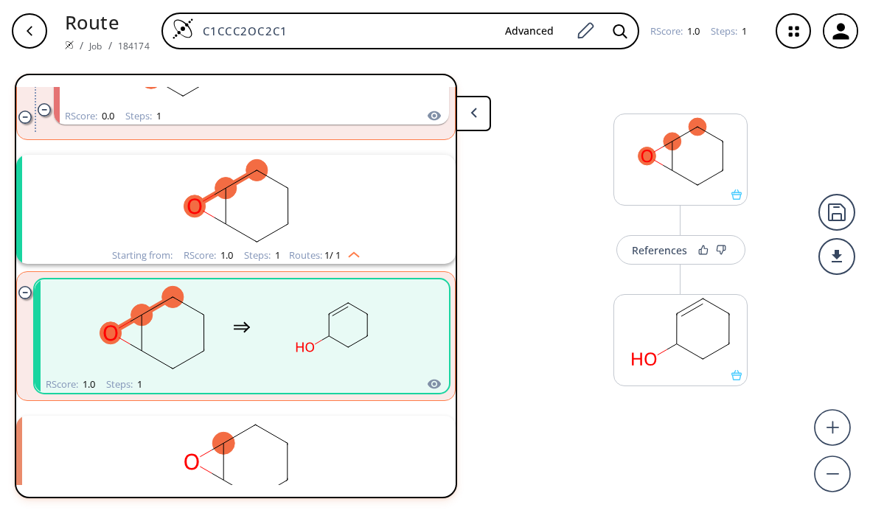
click at [432, 369] on div "clusters" at bounding box center [242, 328] width 415 height 97
click at [434, 371] on div "clusters" at bounding box center [242, 328] width 415 height 97
click at [434, 374] on div "clusters" at bounding box center [242, 328] width 415 height 97
click at [699, 246] on icon at bounding box center [704, 250] width 10 height 10
click at [701, 247] on icon at bounding box center [701, 250] width 10 height 10
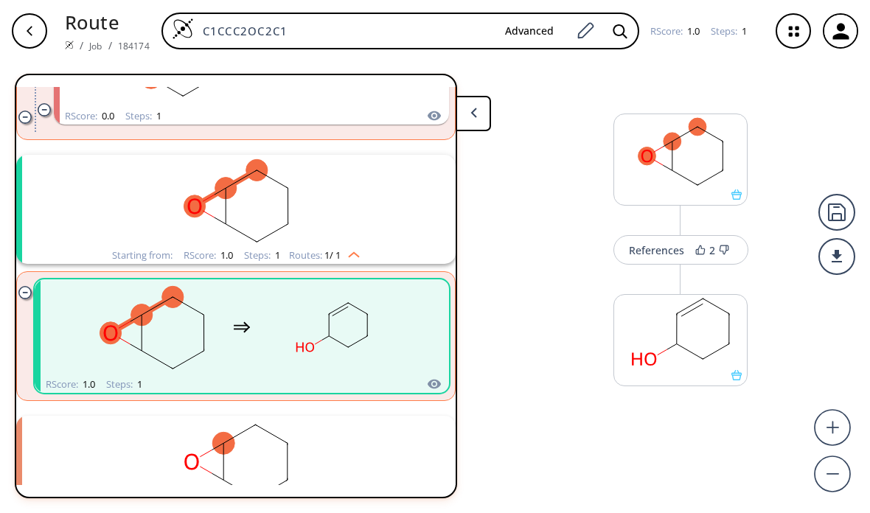
click at [722, 246] on icon at bounding box center [724, 250] width 10 height 10
click at [108, 426] on rect "clusters" at bounding box center [236, 462] width 384 height 92
click at [347, 507] on img "clusters" at bounding box center [350, 513] width 19 height 12
click at [360, 507] on img "clusters" at bounding box center [350, 513] width 19 height 12
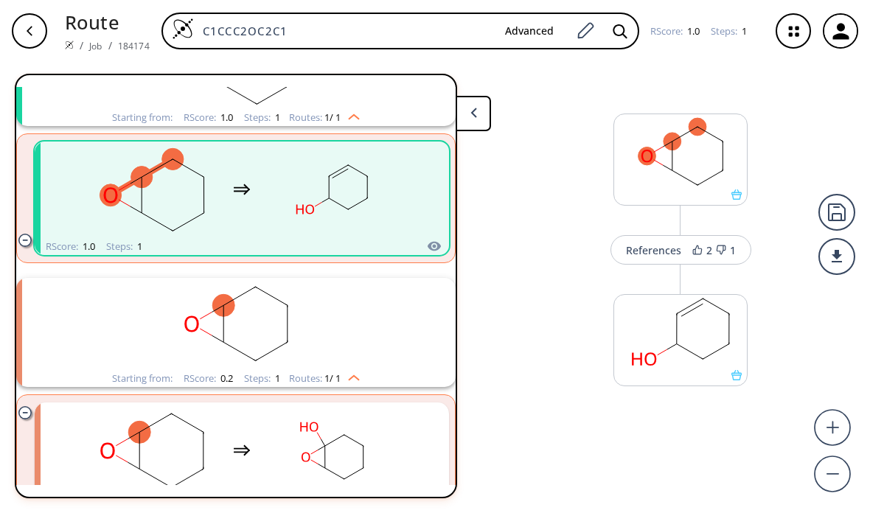
scroll to position [1305, 0]
click at [432, 451] on div "clusters" at bounding box center [242, 451] width 415 height 97
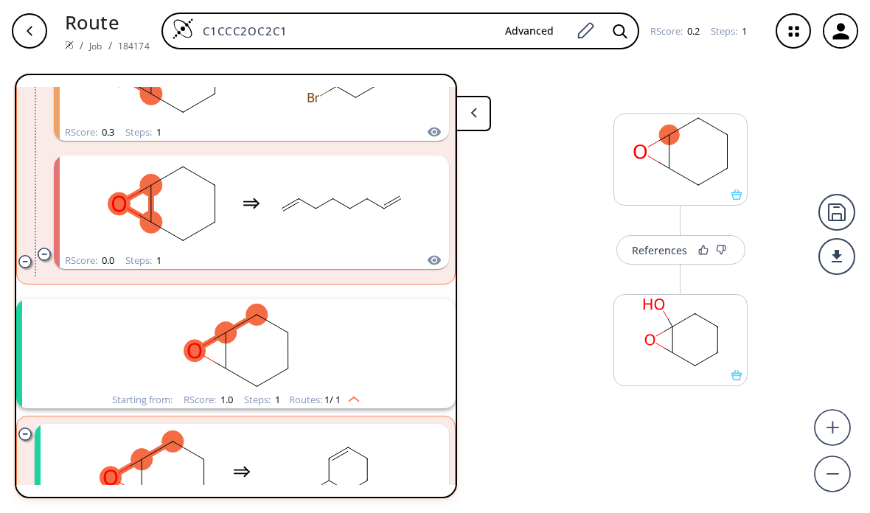
scroll to position [1022, 0]
click at [58, 319] on rect "clusters" at bounding box center [236, 346] width 384 height 92
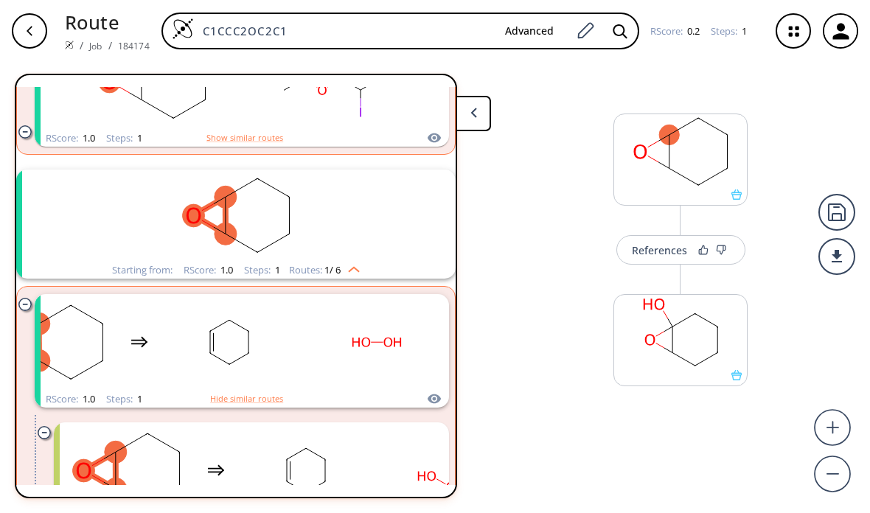
scroll to position [257, 0]
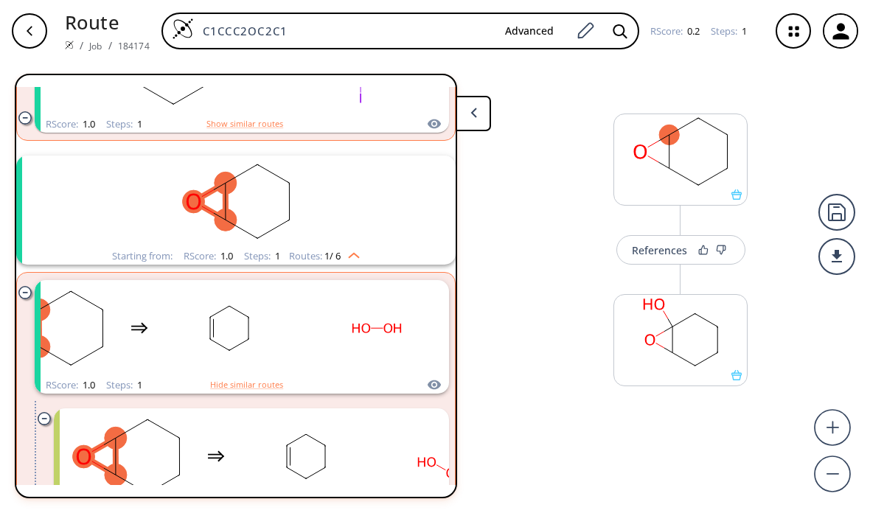
click at [269, 378] on button "Hide similar routes" at bounding box center [246, 384] width 73 height 13
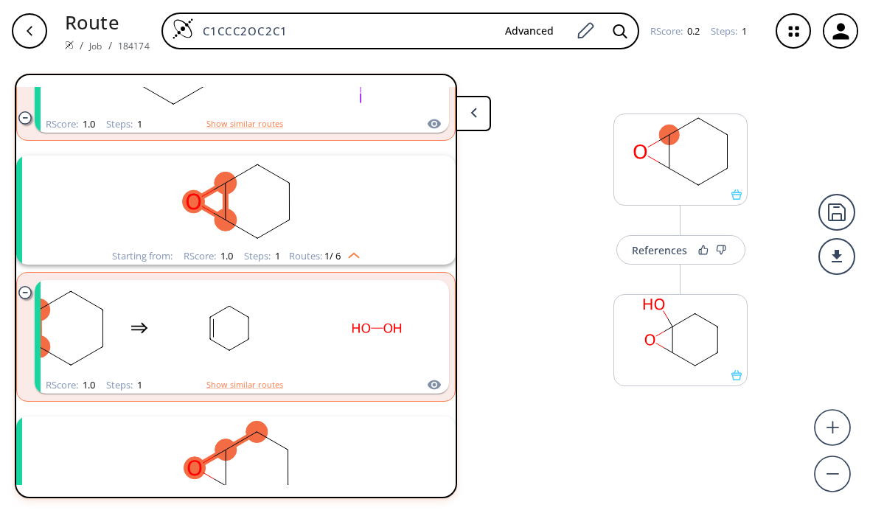
click at [274, 378] on button "Show similar routes" at bounding box center [245, 384] width 77 height 13
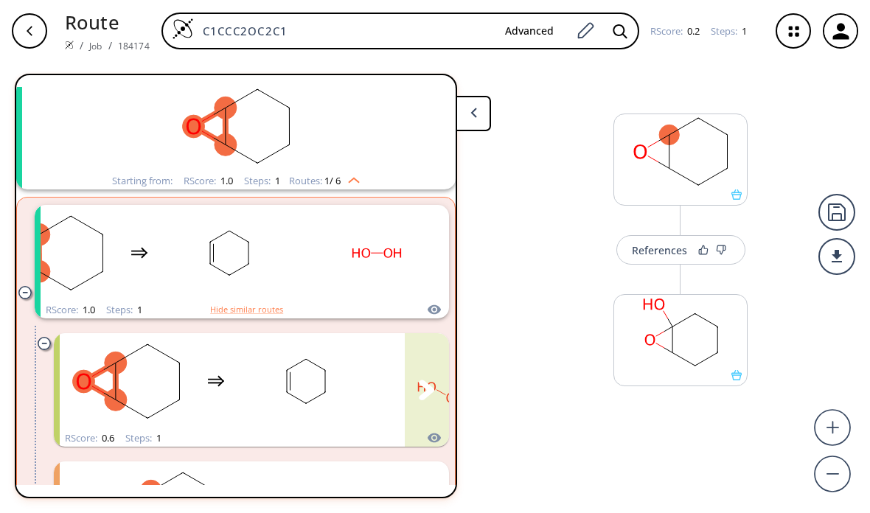
scroll to position [332, 0]
click at [122, 336] on rect "clusters" at bounding box center [126, 382] width 133 height 92
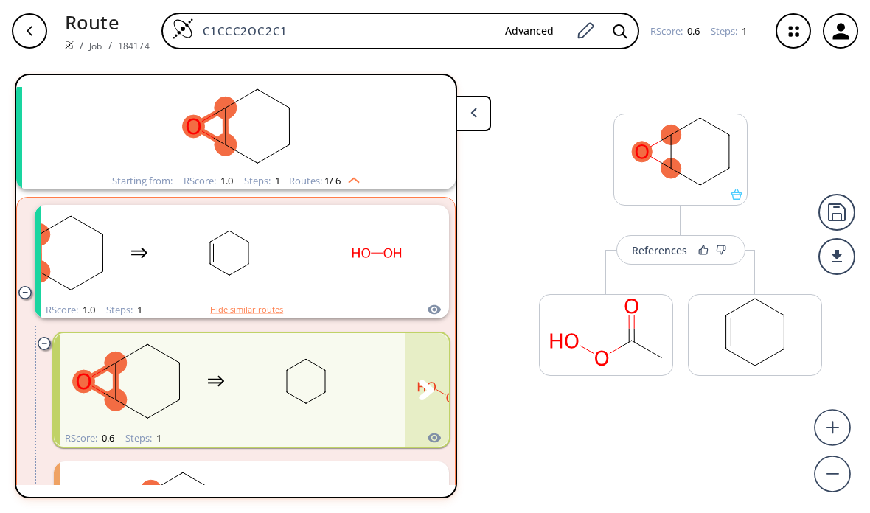
click at [418, 336] on button "clusters" at bounding box center [427, 390] width 44 height 114
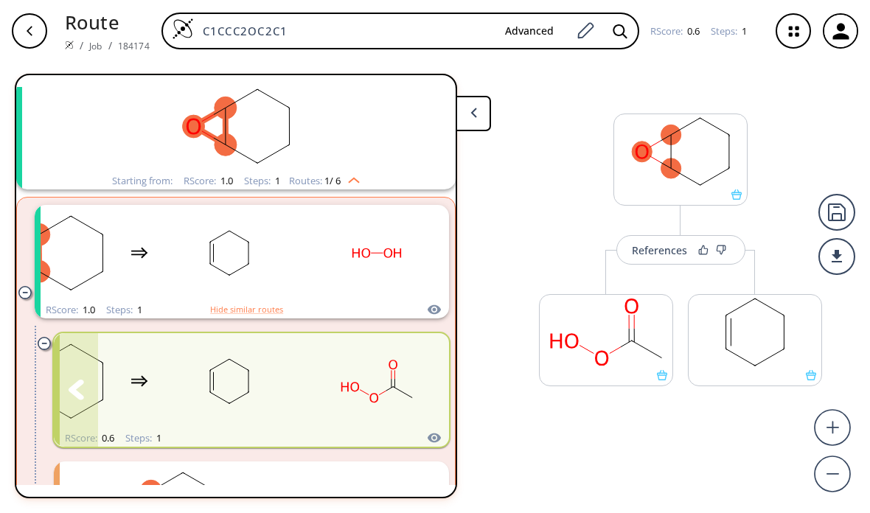
scroll to position [31, 0]
click at [664, 159] on ellipse at bounding box center [672, 169] width 20 height 20
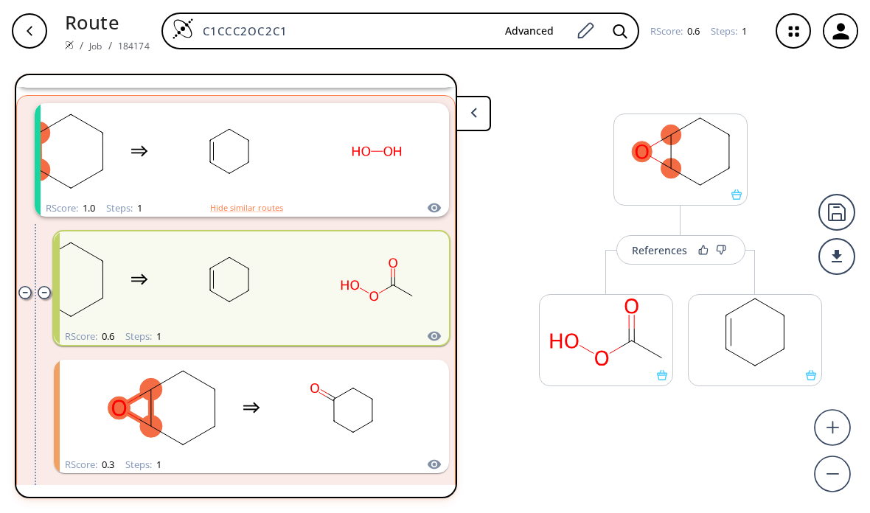
scroll to position [436, 0]
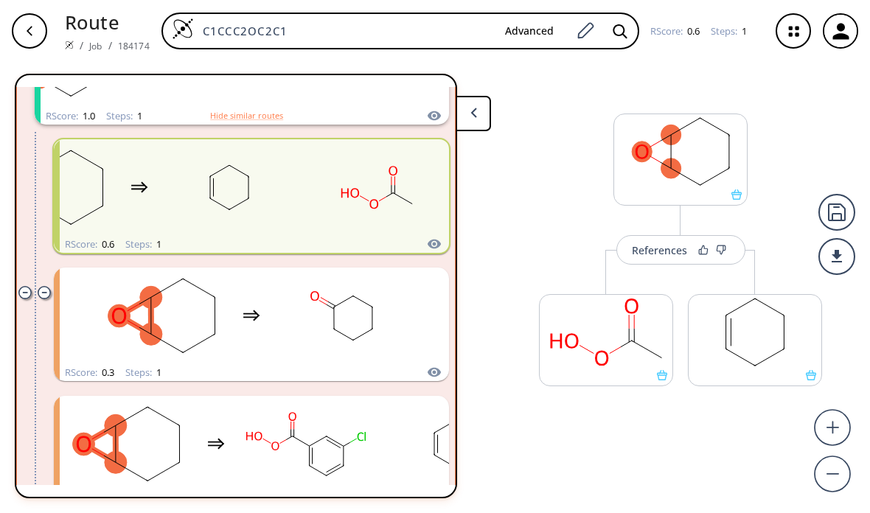
scroll to position [526, 0]
click at [101, 287] on rect "clusters" at bounding box center [161, 316] width 133 height 92
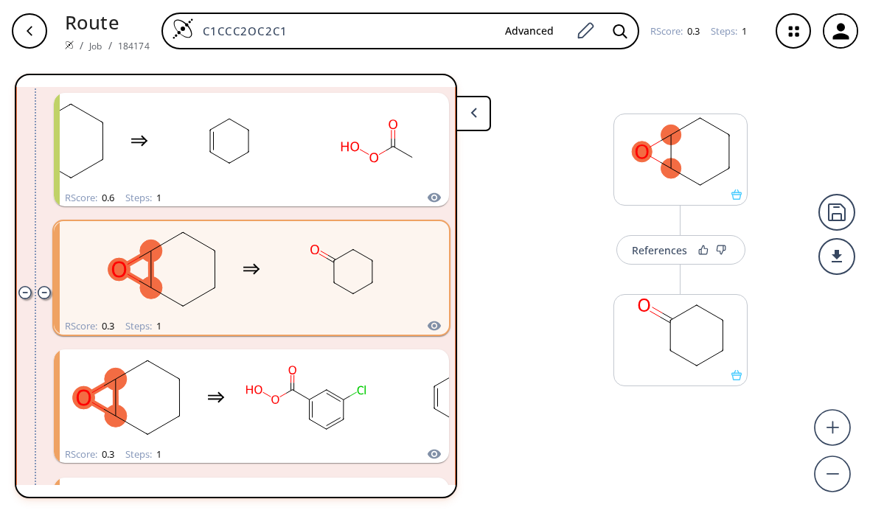
scroll to position [572, 0]
click at [415, 356] on button "clusters" at bounding box center [427, 407] width 44 height 114
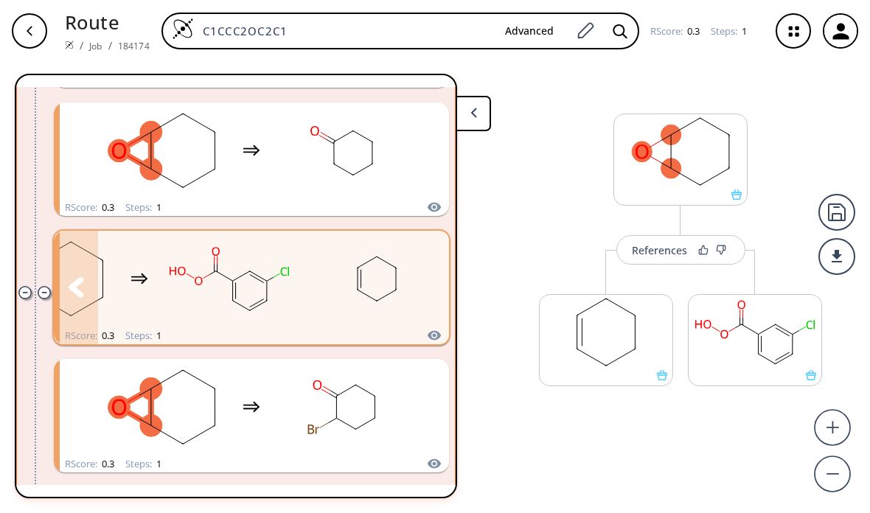
scroll to position [692, 0]
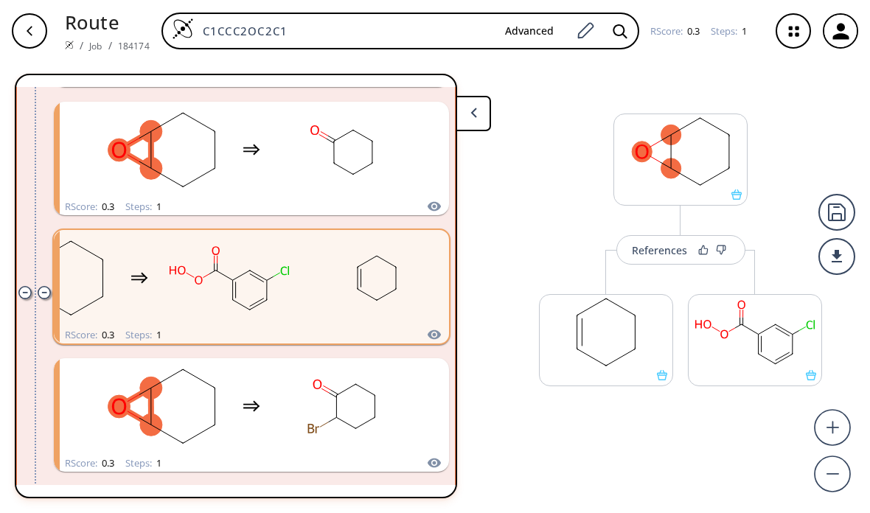
click at [162, 361] on rect "clusters" at bounding box center [161, 407] width 133 height 92
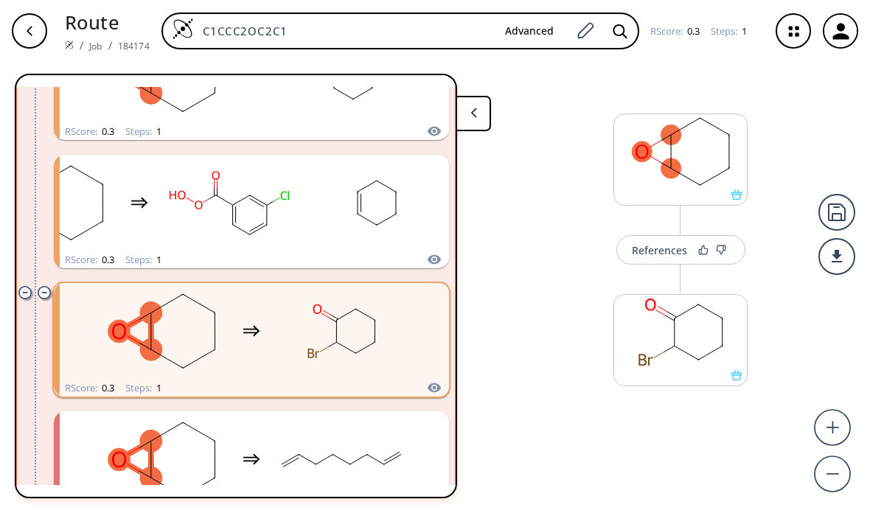
scroll to position [783, 0]
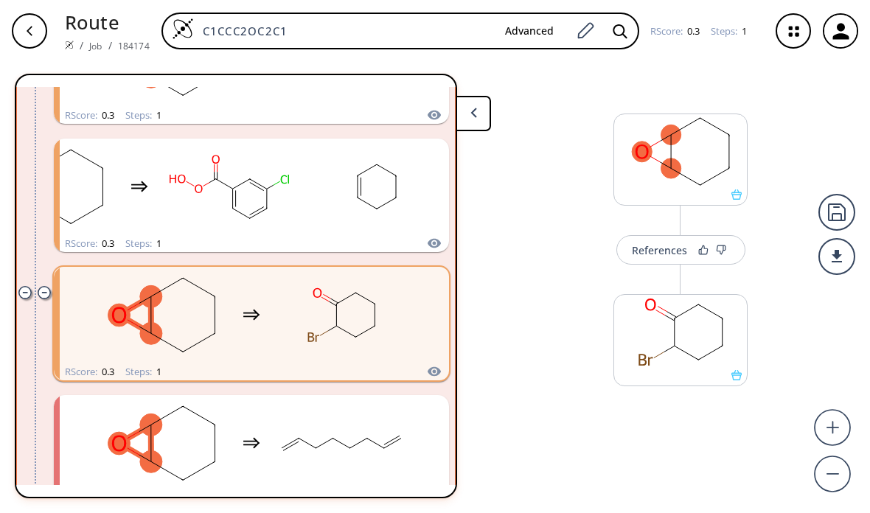
click at [151, 398] on rect "clusters" at bounding box center [161, 444] width 133 height 92
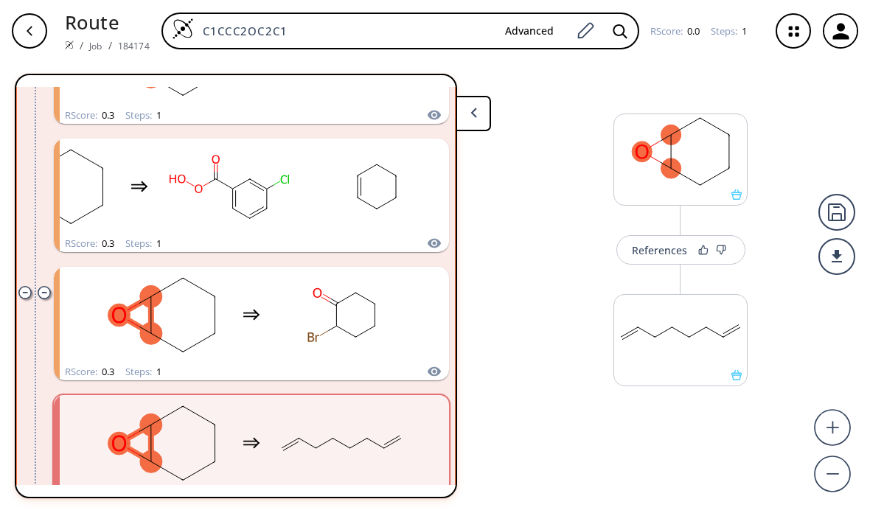
click at [157, 415] on rect "clusters" at bounding box center [161, 444] width 133 height 92
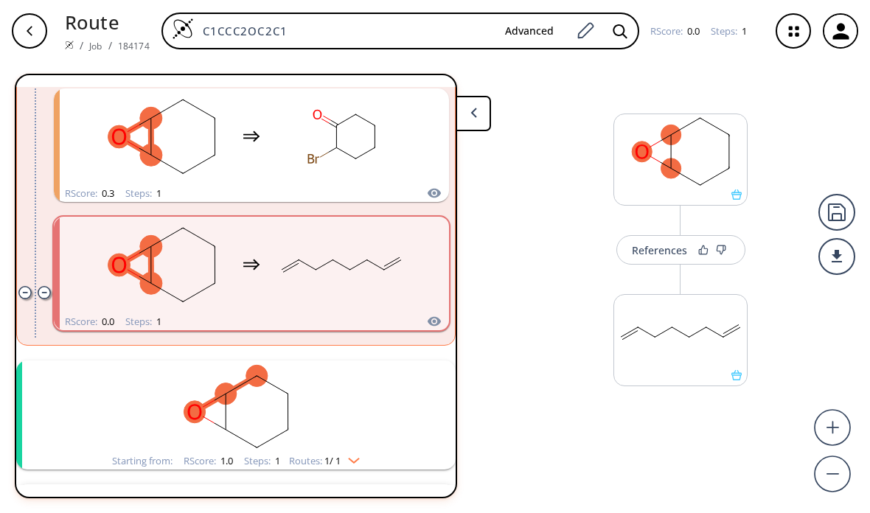
scroll to position [962, 0]
click at [98, 384] on rect "clusters" at bounding box center [236, 407] width 384 height 92
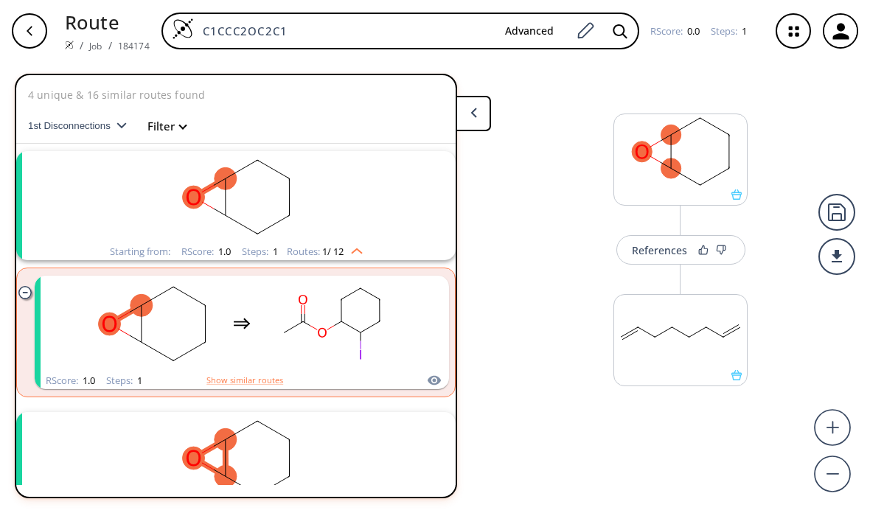
scroll to position [0, 0]
click at [100, 108] on button "1st Disconnections" at bounding box center [83, 125] width 111 height 35
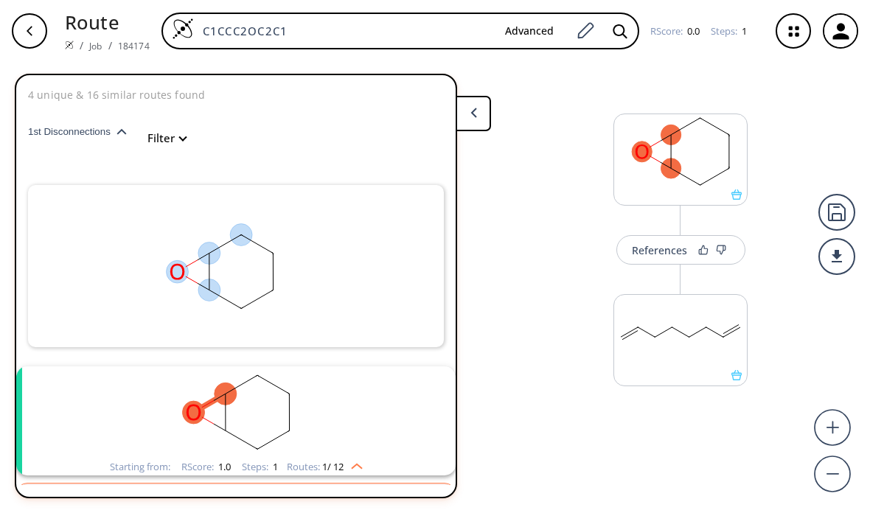
click at [105, 243] on rect at bounding box center [219, 266] width 295 height 162
click at [195, 260] on icon at bounding box center [191, 263] width 12 height 7
click at [468, 107] on button at bounding box center [473, 113] width 35 height 35
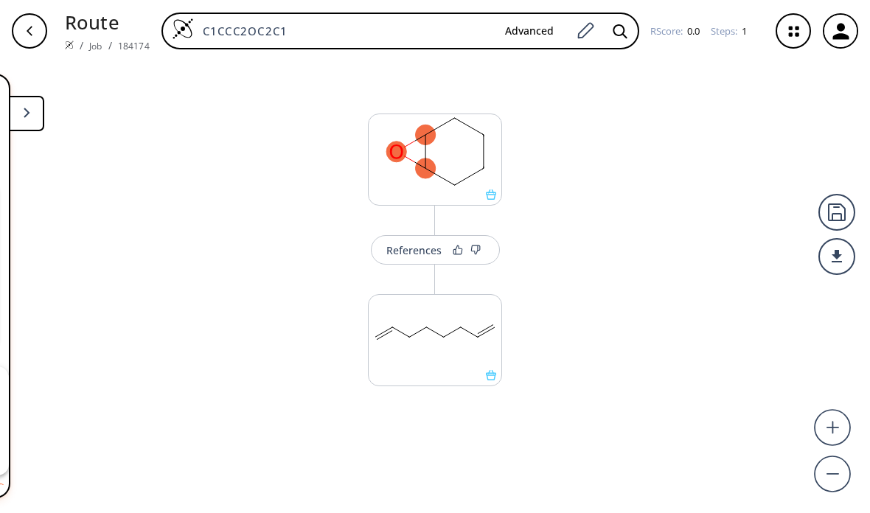
click at [38, 50] on button "button" at bounding box center [29, 30] width 47 height 47
click at [33, 33] on icon "button" at bounding box center [30, 31] width 12 height 12
click at [35, 35] on icon "button" at bounding box center [30, 31] width 12 height 12
click at [35, 110] on button at bounding box center [26, 113] width 35 height 35
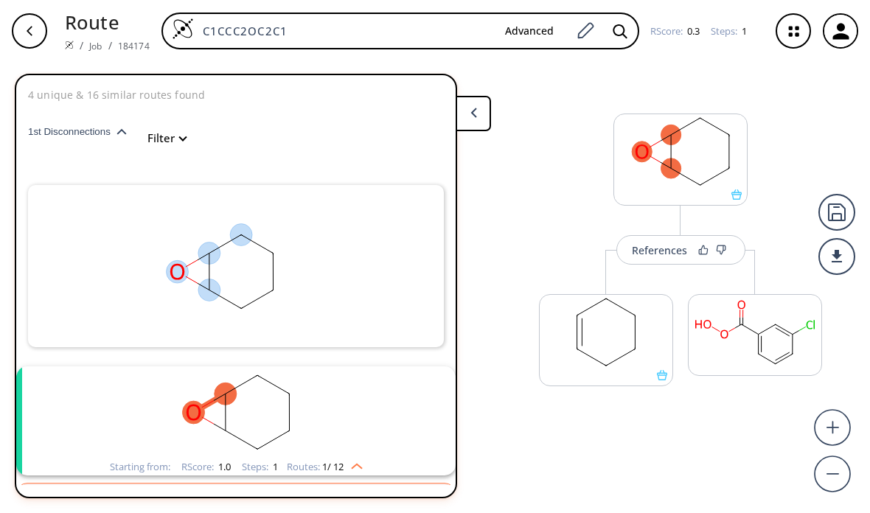
click at [29, 38] on div "button" at bounding box center [29, 30] width 35 height 35
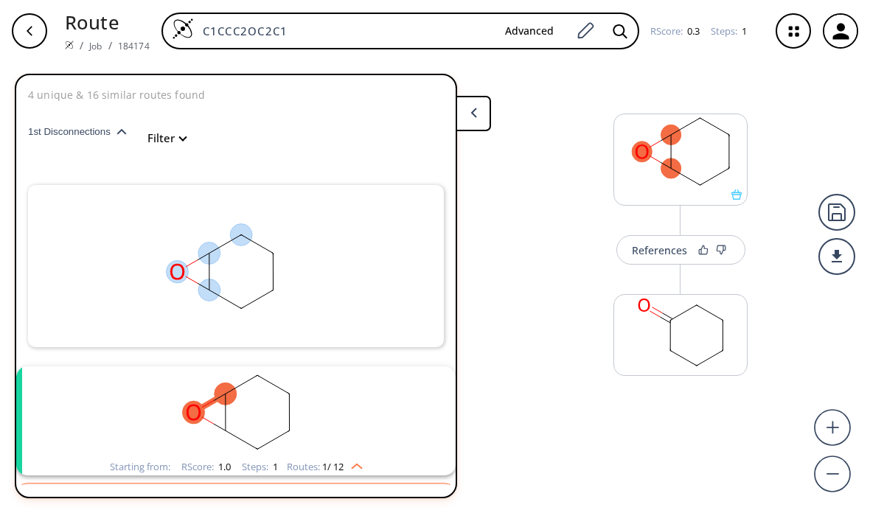
click at [32, 38] on div "button" at bounding box center [29, 30] width 35 height 35
click at [32, 37] on div "button" at bounding box center [29, 30] width 35 height 35
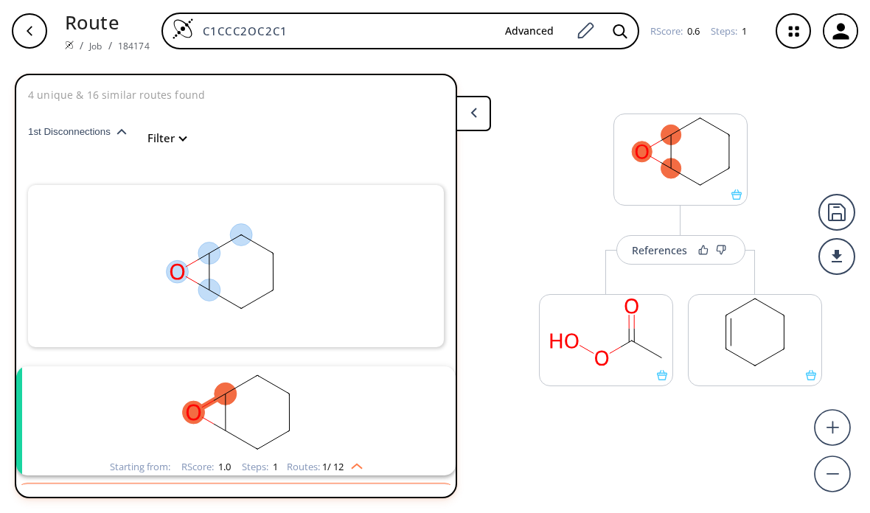
click at [33, 38] on div "button" at bounding box center [29, 30] width 35 height 35
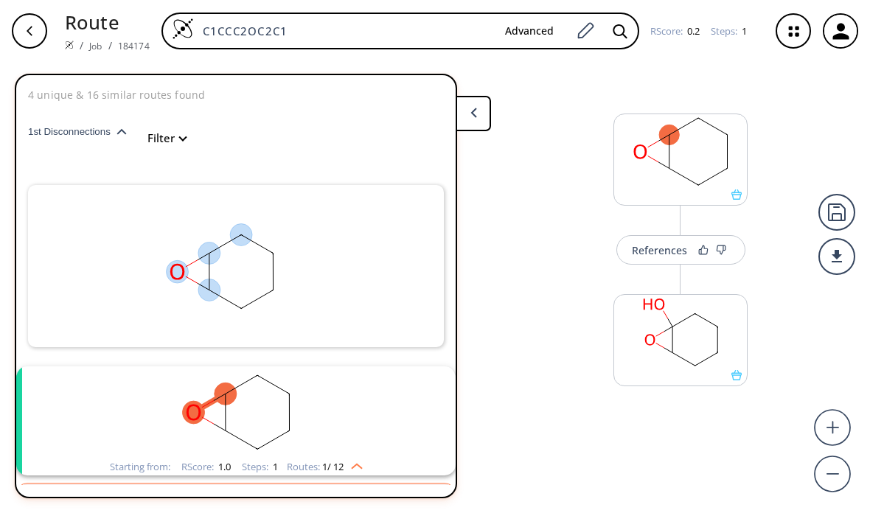
click at [33, 34] on icon "button" at bounding box center [30, 31] width 12 height 12
click at [32, 34] on icon "button" at bounding box center [30, 31] width 12 height 12
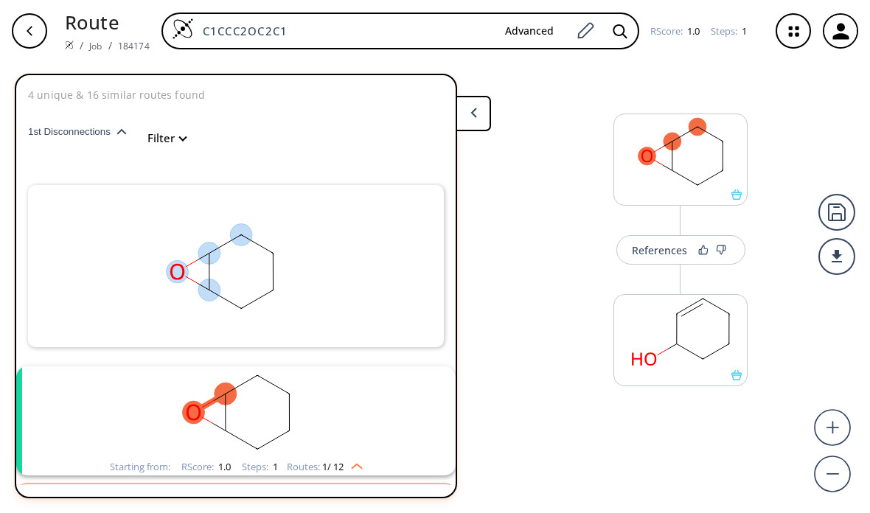
click at [90, 30] on p "Route" at bounding box center [107, 23] width 85 height 28
click at [83, 25] on p "Route" at bounding box center [107, 23] width 85 height 28
click at [530, 21] on button "Advanced" at bounding box center [529, 31] width 72 height 27
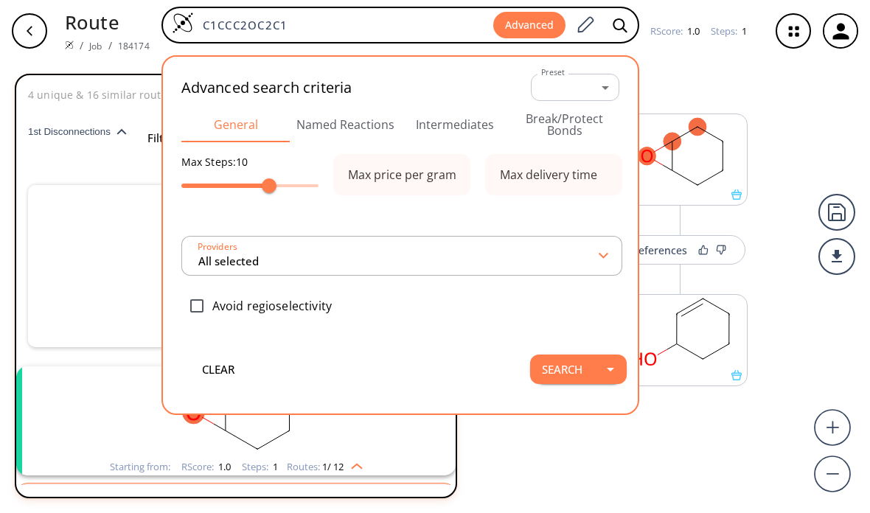
type input "0 selected"
type input "All selected"
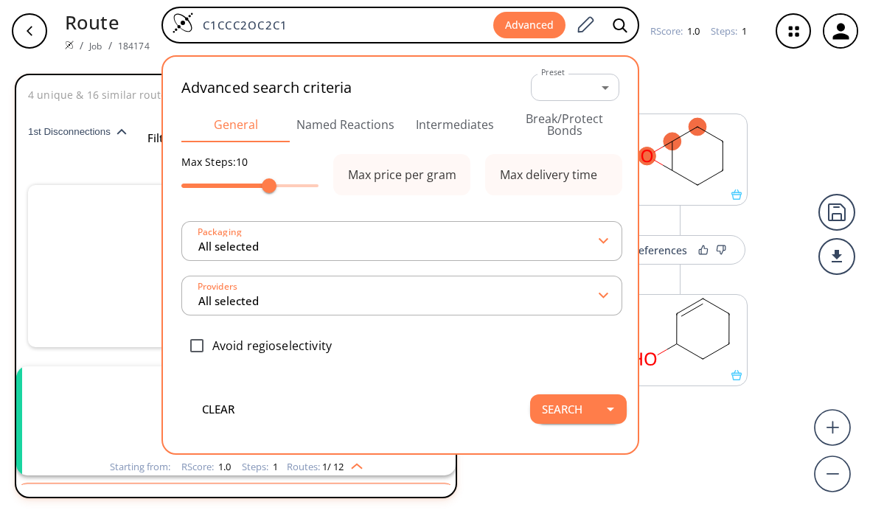
click at [597, 91] on body "Route / Job / 184174 C1CCC2OC2C1 Advanced Advanced search criteria Preset ​ -1 …" at bounding box center [435, 256] width 870 height 513
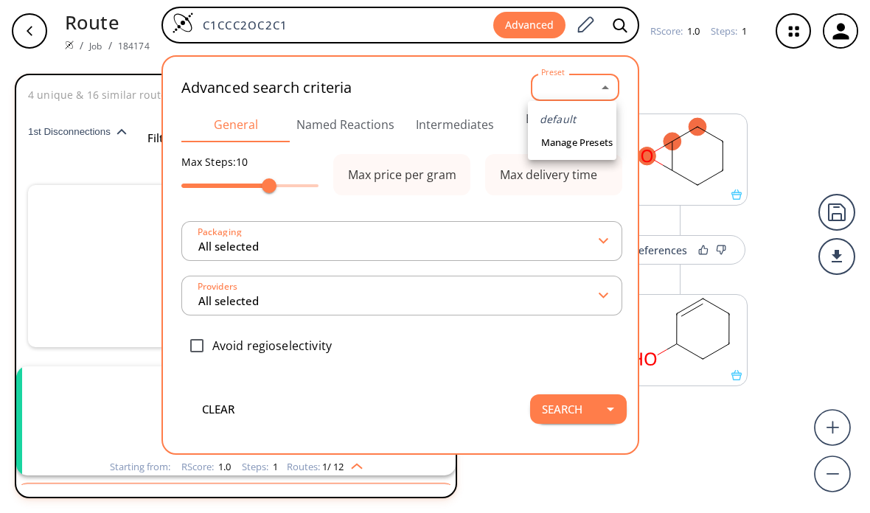
click at [600, 77] on div at bounding box center [435, 256] width 870 height 513
click at [353, 102] on div "Advanced search criteria Preset ​ -1 Preset" at bounding box center [400, 87] width 438 height 39
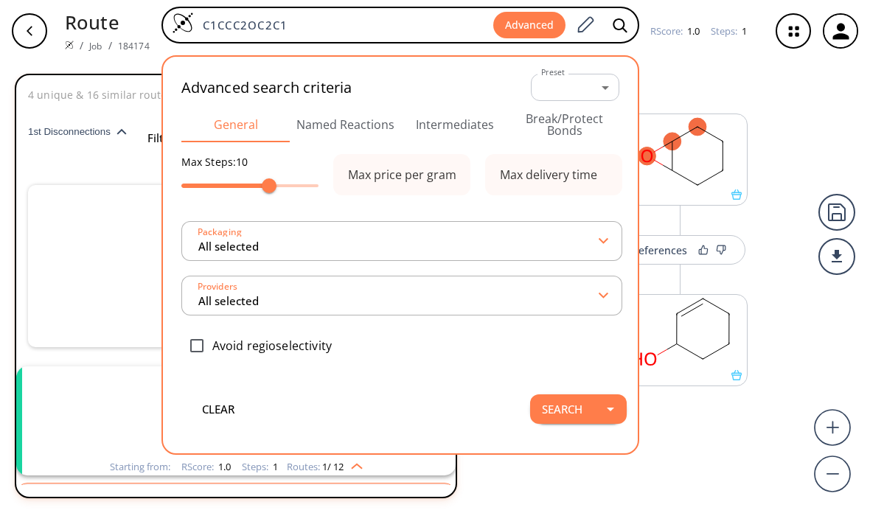
click at [346, 122] on button "Named Reactions" at bounding box center [346, 124] width 110 height 35
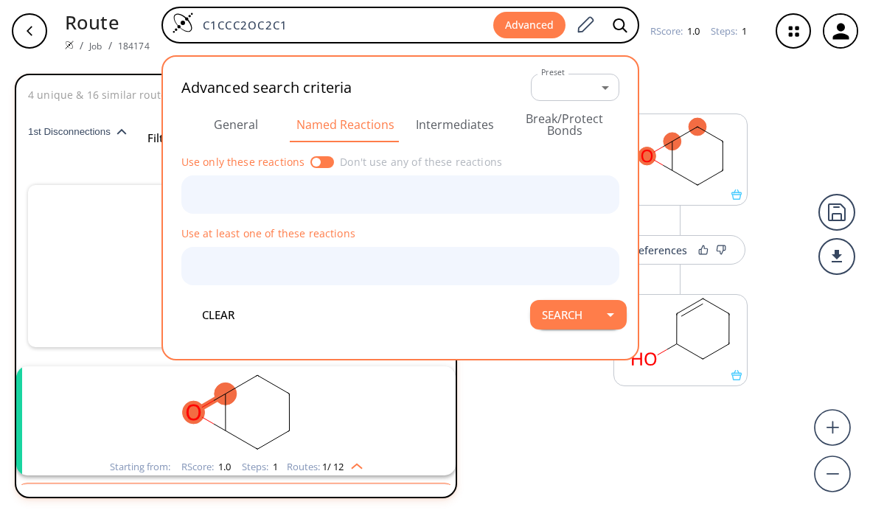
click at [319, 156] on div at bounding box center [323, 162] width 24 height 12
click at [319, 157] on div at bounding box center [323, 162] width 24 height 12
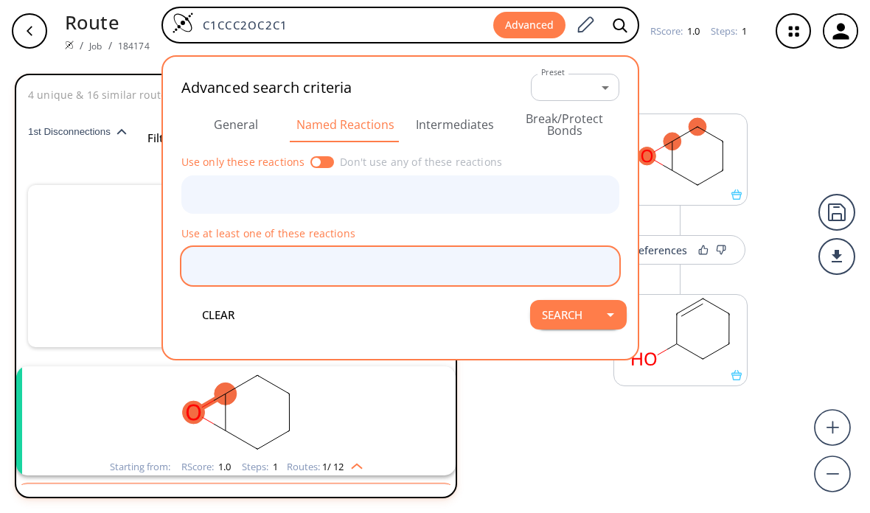
click at [212, 277] on input "text" at bounding box center [389, 267] width 403 height 26
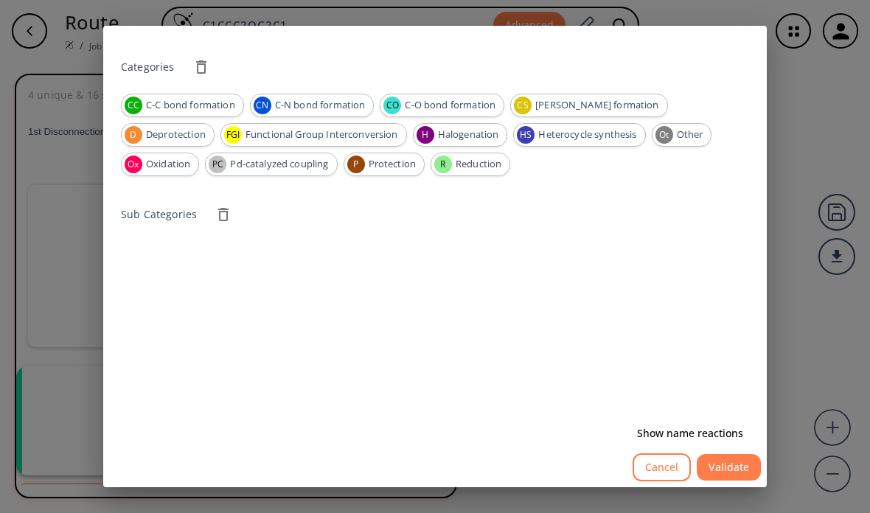
click at [651, 482] on button "Cancel" at bounding box center [662, 468] width 58 height 29
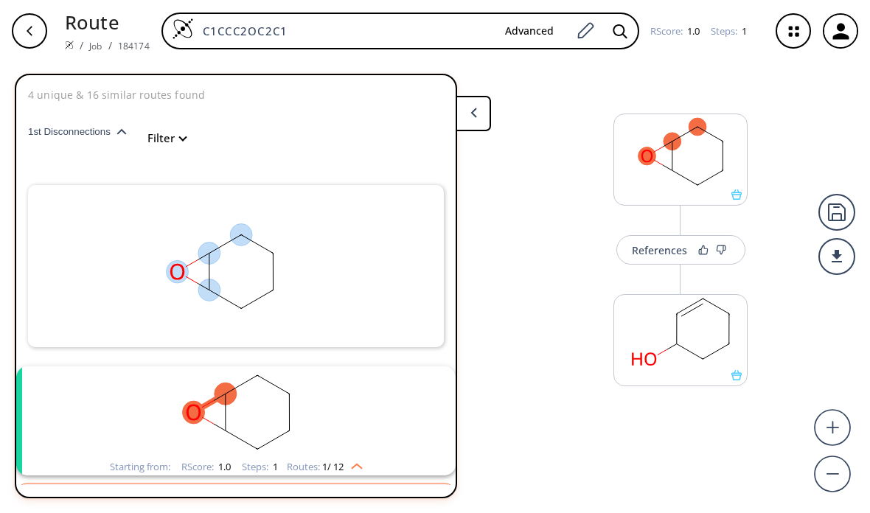
click at [521, 22] on button "Advanced" at bounding box center [529, 31] width 72 height 27
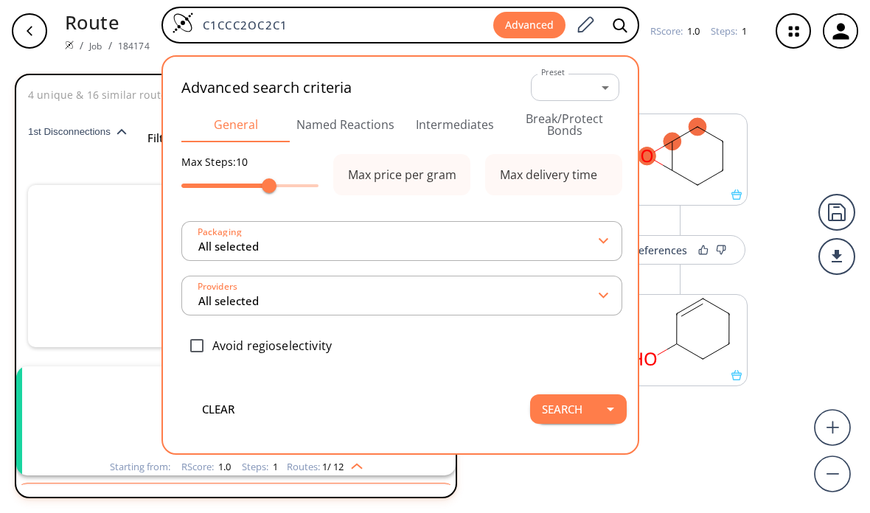
click at [212, 235] on input "All selected" at bounding box center [399, 241] width 404 height 27
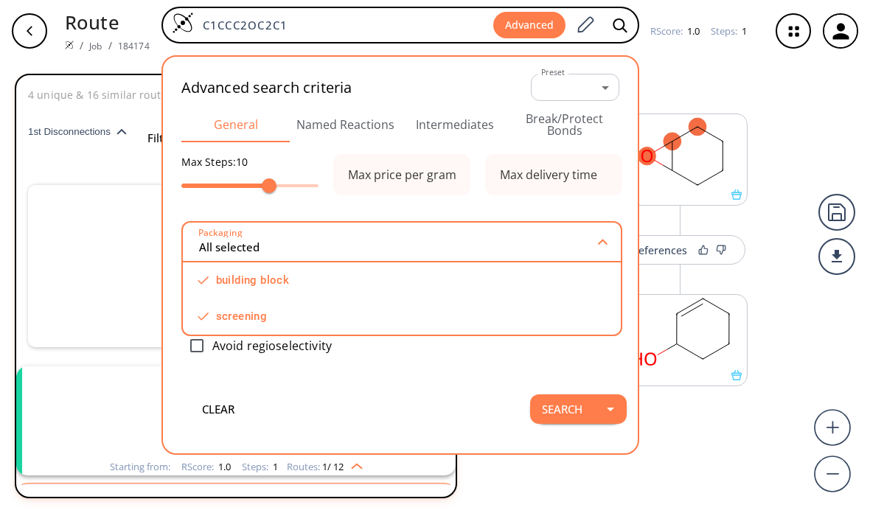
click at [213, 233] on input "All selected" at bounding box center [399, 242] width 403 height 27
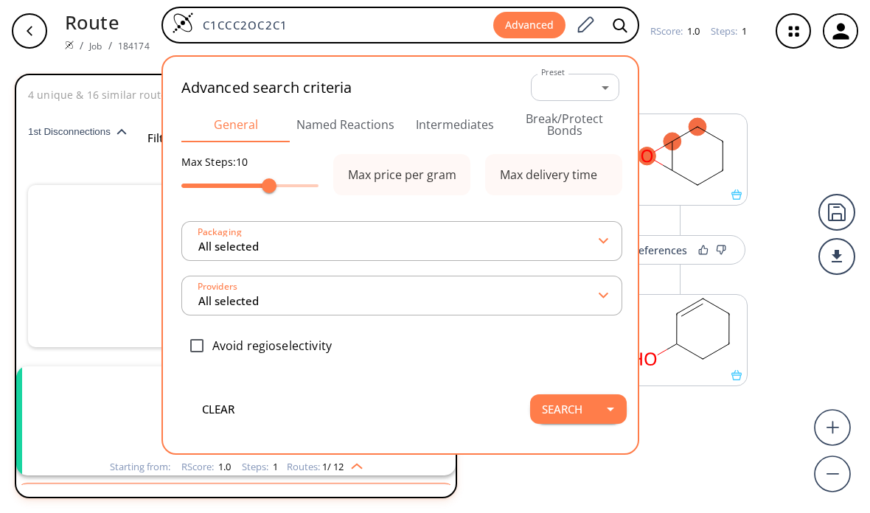
click at [206, 291] on input "All selected" at bounding box center [399, 296] width 404 height 27
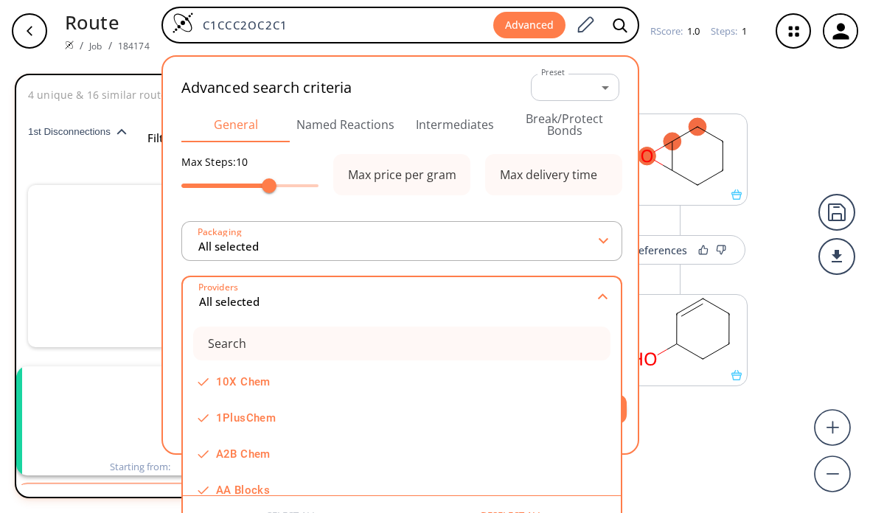
click at [208, 290] on input "All selected" at bounding box center [399, 296] width 403 height 27
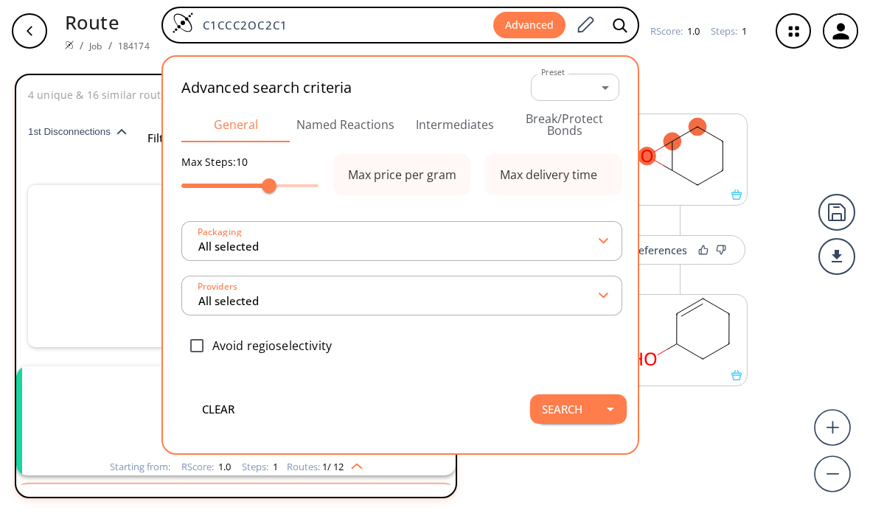
click at [197, 349] on input "checkbox" at bounding box center [196, 345] width 31 height 31
checkbox input "true"
click at [569, 416] on button "Search" at bounding box center [562, 410] width 64 height 30
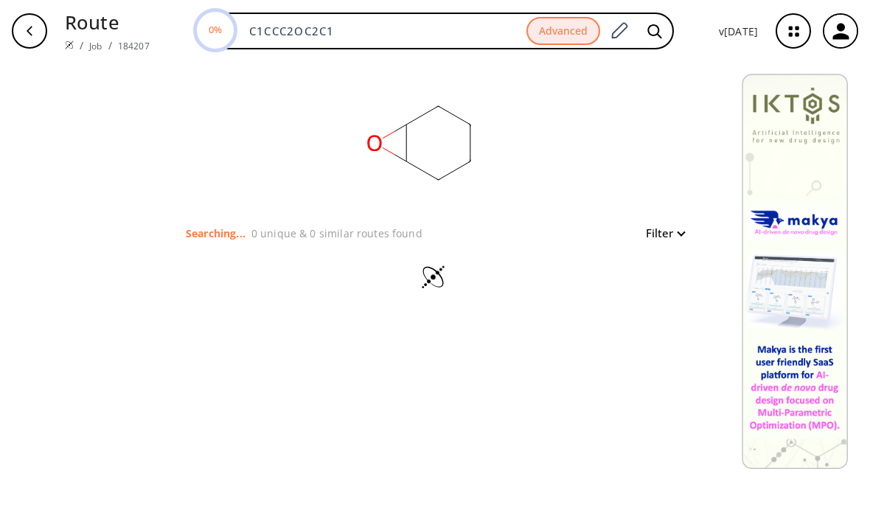
click at [50, 39] on button "button" at bounding box center [29, 30] width 47 height 47
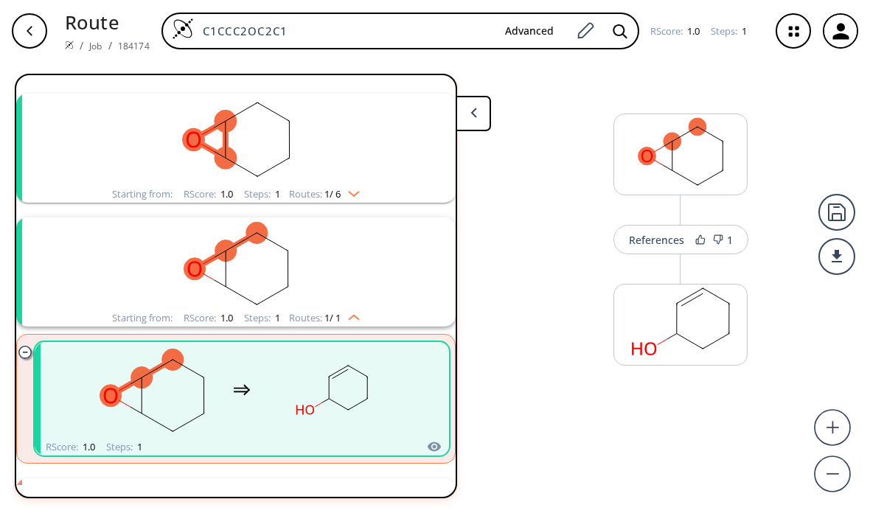
scroll to position [229, 0]
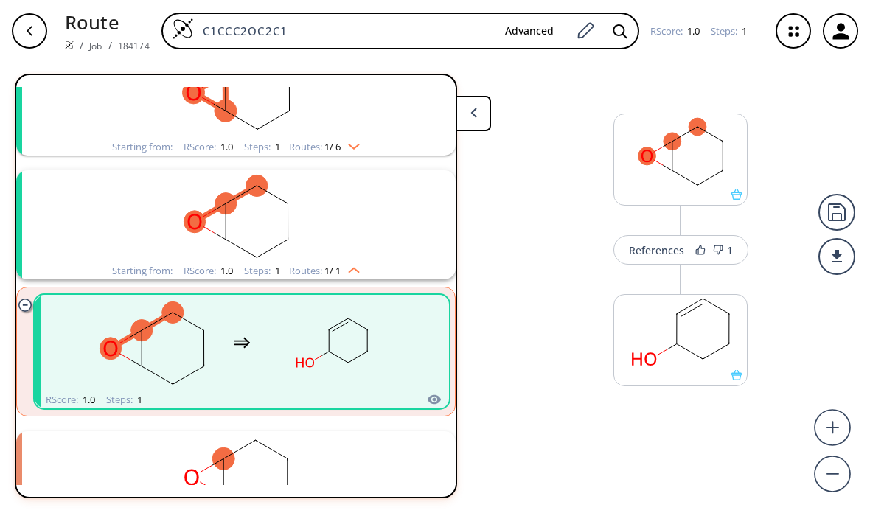
click at [41, 33] on div "button" at bounding box center [29, 30] width 35 height 35
click at [41, 32] on div "button" at bounding box center [29, 30] width 35 height 35
click at [40, 31] on div "button" at bounding box center [29, 30] width 35 height 35
click at [39, 31] on div "button" at bounding box center [29, 30] width 35 height 35
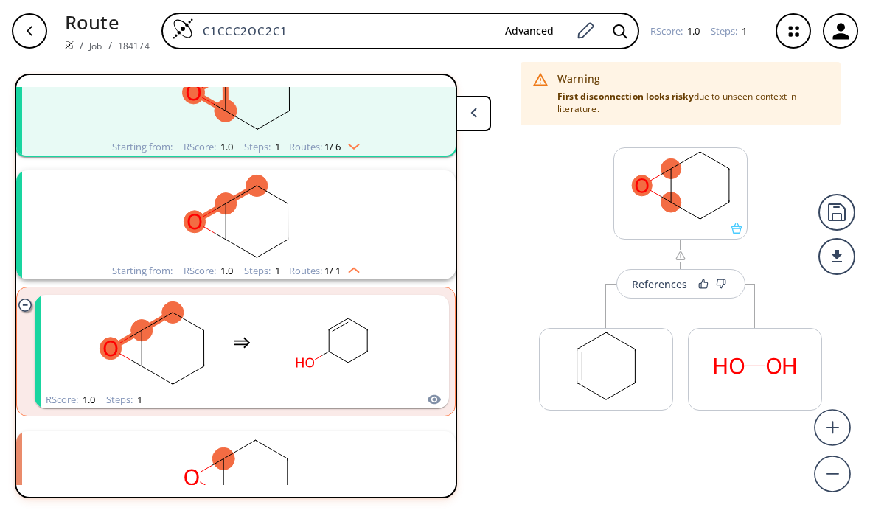
click at [39, 30] on div "button" at bounding box center [29, 30] width 35 height 35
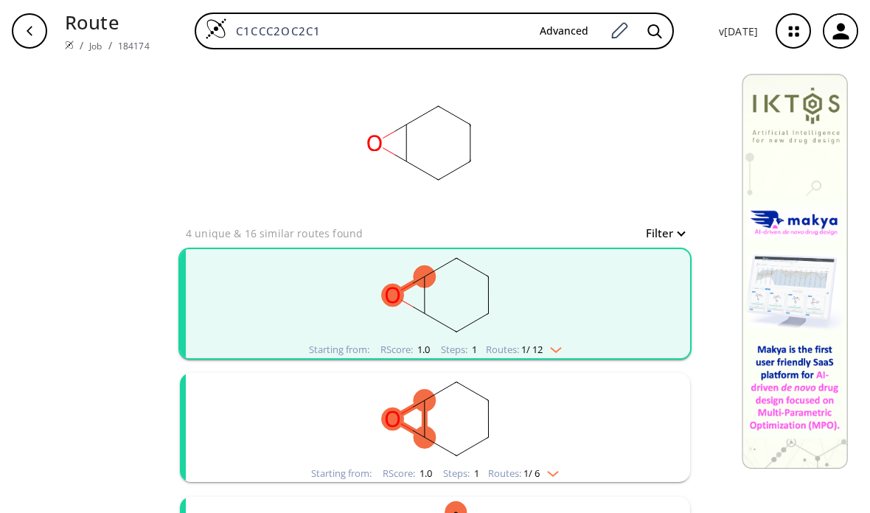
click at [38, 29] on div "button" at bounding box center [29, 30] width 35 height 35
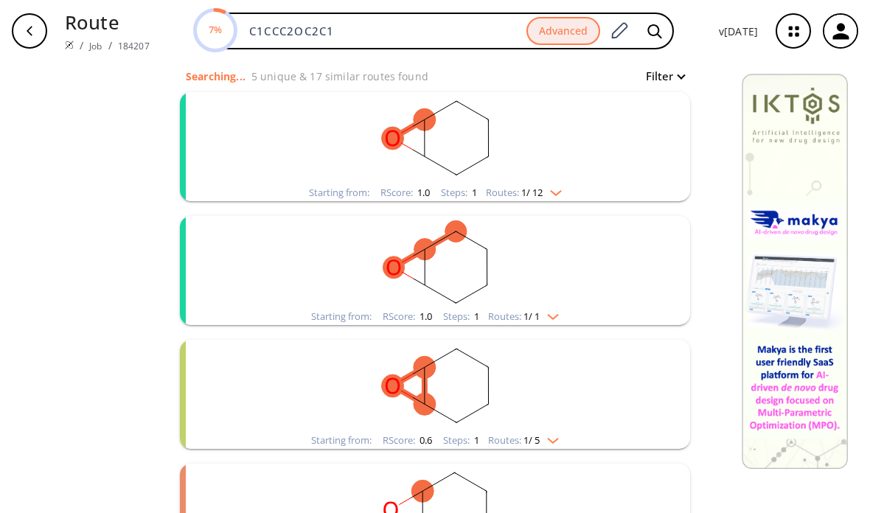
scroll to position [145, 0]
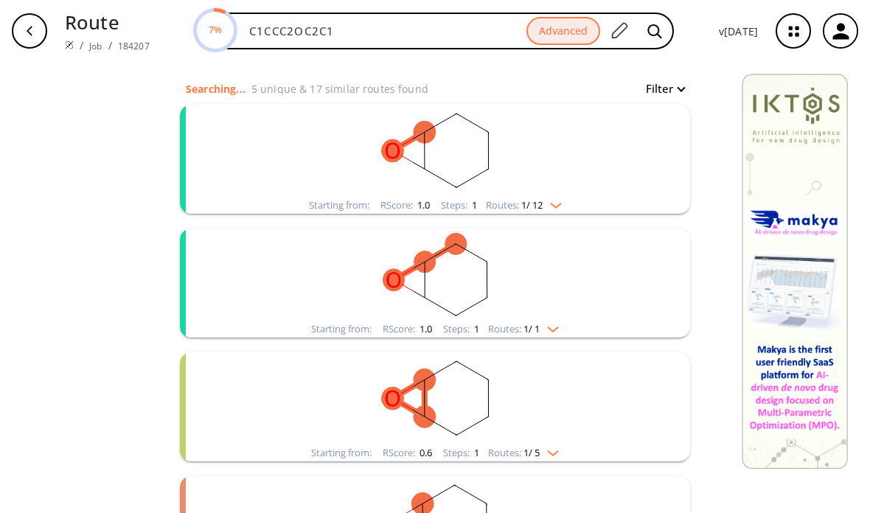
click at [547, 320] on rect "clusters" at bounding box center [435, 275] width 384 height 92
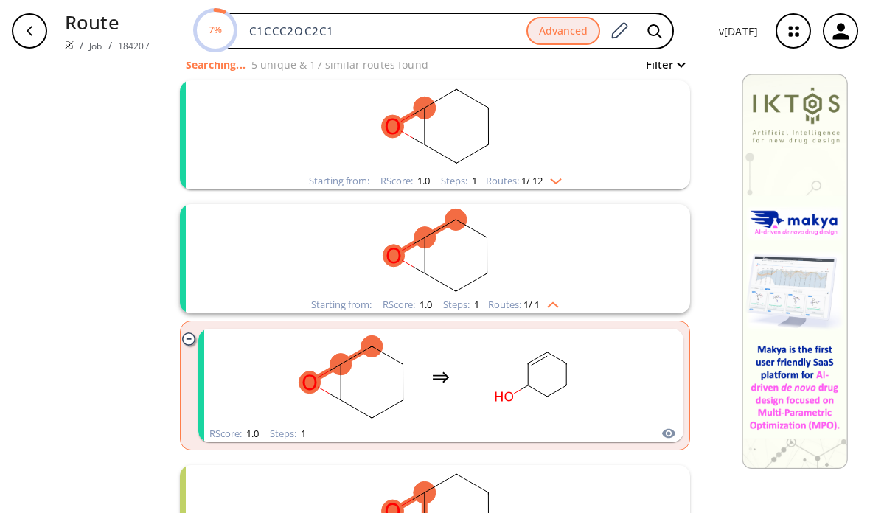
scroll to position [180, 0]
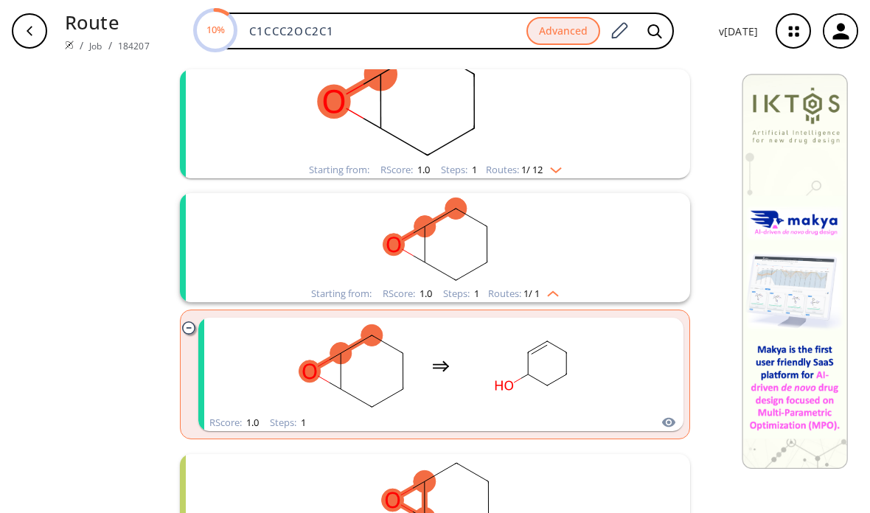
click at [493, 368] on rect "clusters" at bounding box center [531, 366] width 133 height 92
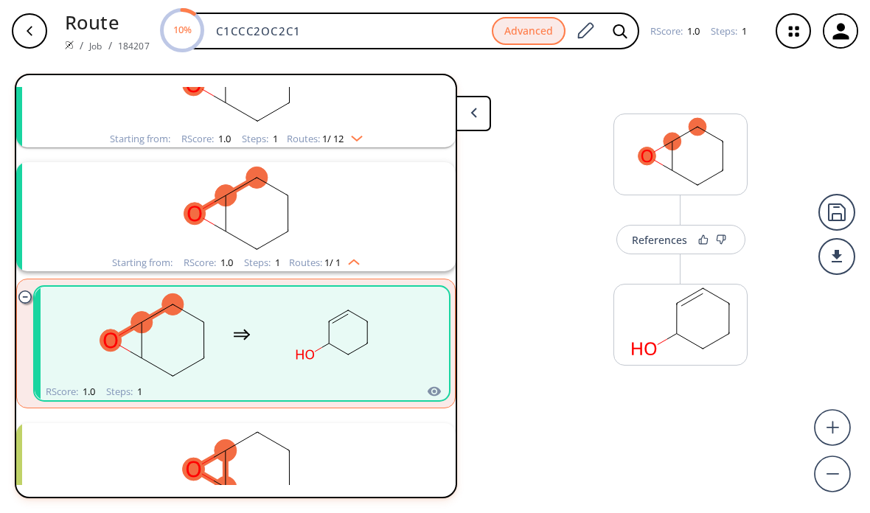
scroll to position [157, 0]
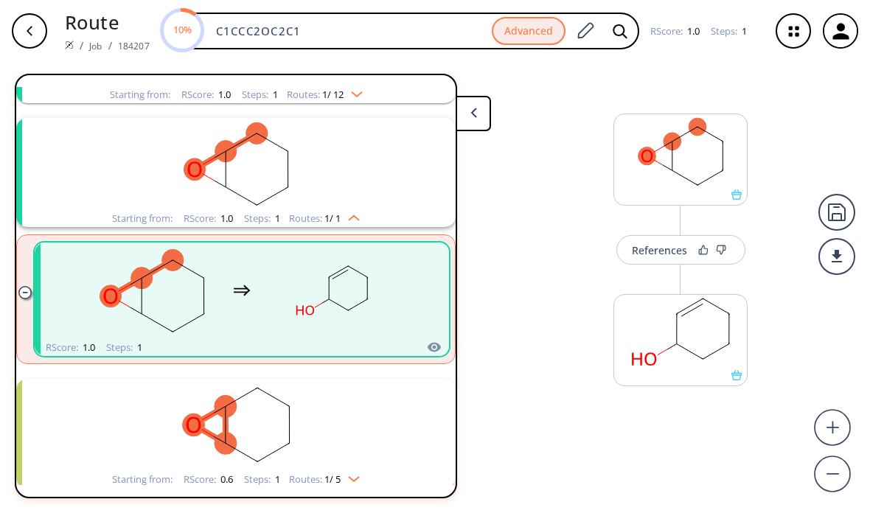
click at [701, 347] on rect at bounding box center [680, 332] width 133 height 75
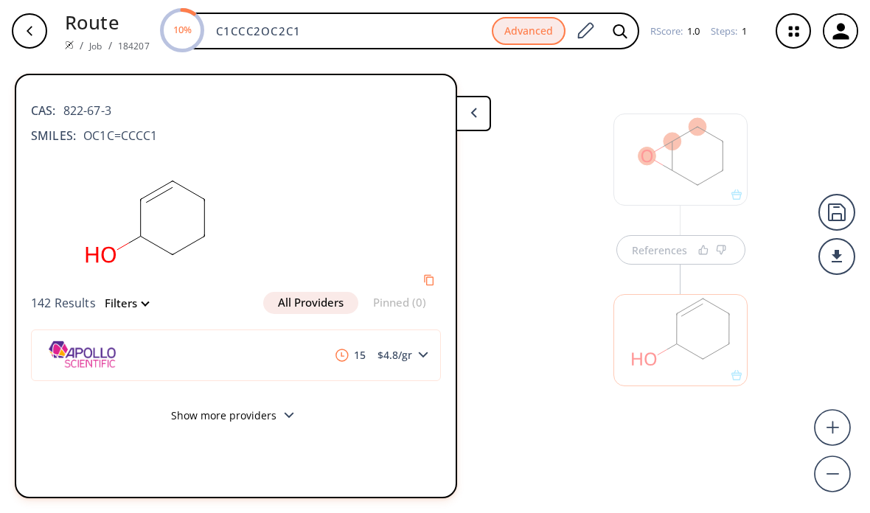
click at [131, 288] on rect at bounding box center [145, 222] width 229 height 140
click at [122, 304] on button "Filters" at bounding box center [122, 303] width 52 height 11
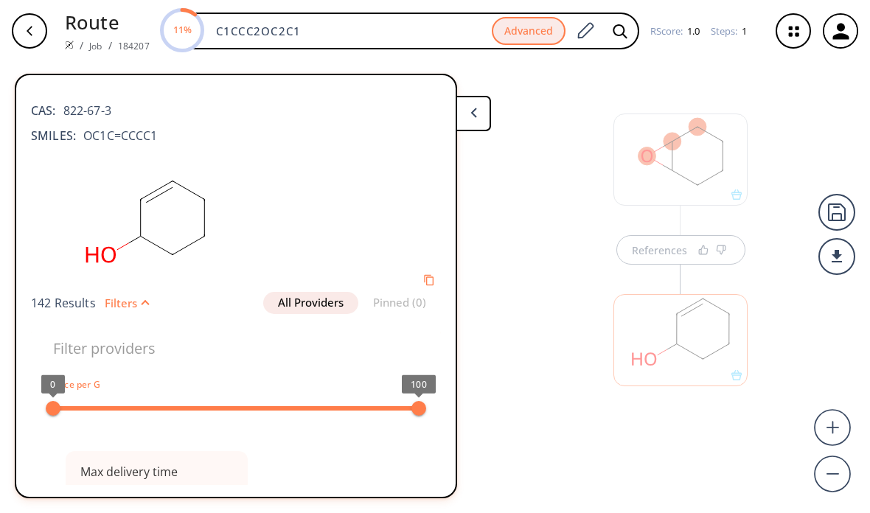
type input "All selected"
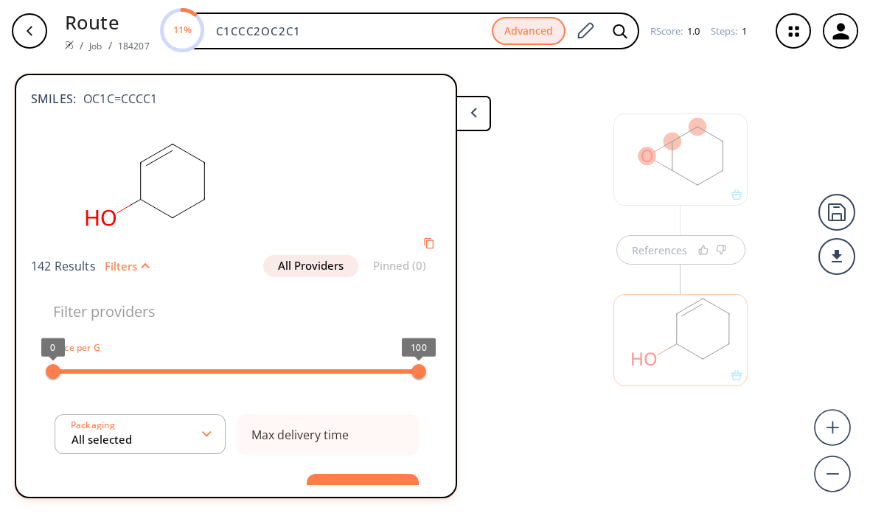
scroll to position [36, 0]
click at [129, 262] on button "Filters" at bounding box center [122, 267] width 52 height 11
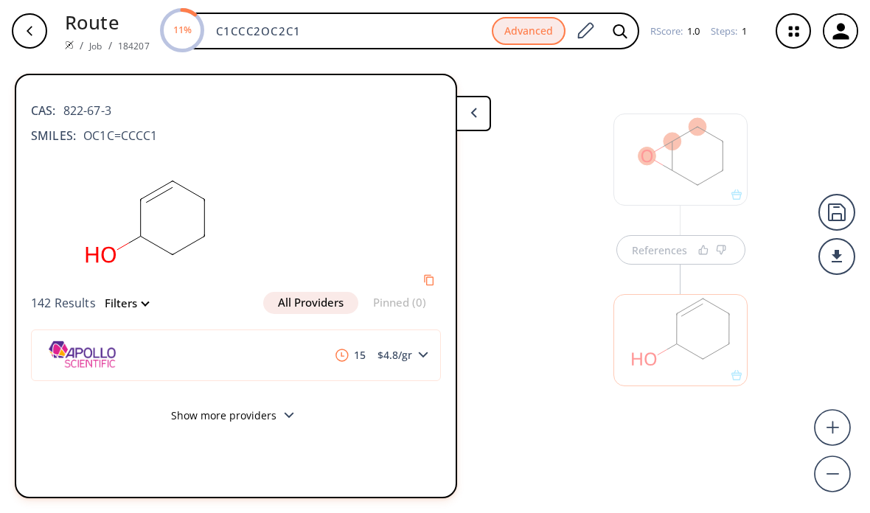
scroll to position [0, 0]
click at [281, 292] on button "All Providers" at bounding box center [310, 303] width 95 height 22
click at [190, 401] on button "Show more providers" at bounding box center [236, 418] width 410 height 35
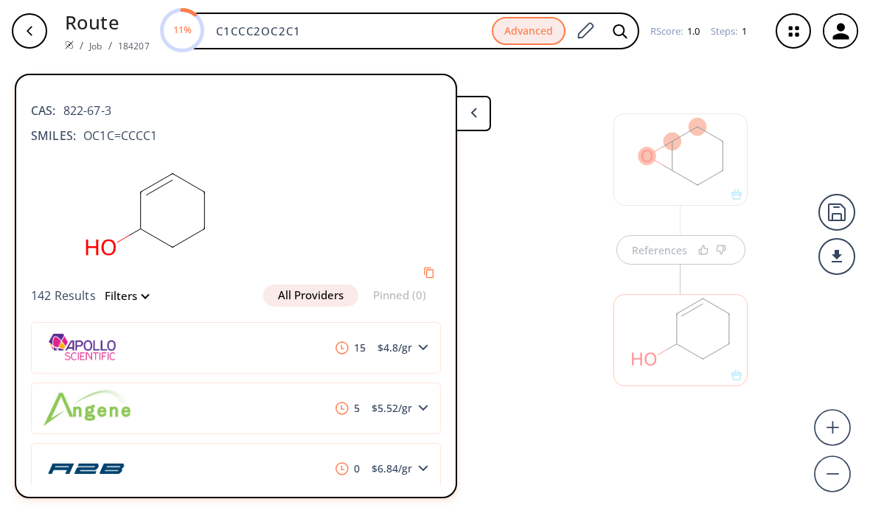
scroll to position [0, 0]
click at [463, 96] on button at bounding box center [473, 113] width 35 height 35
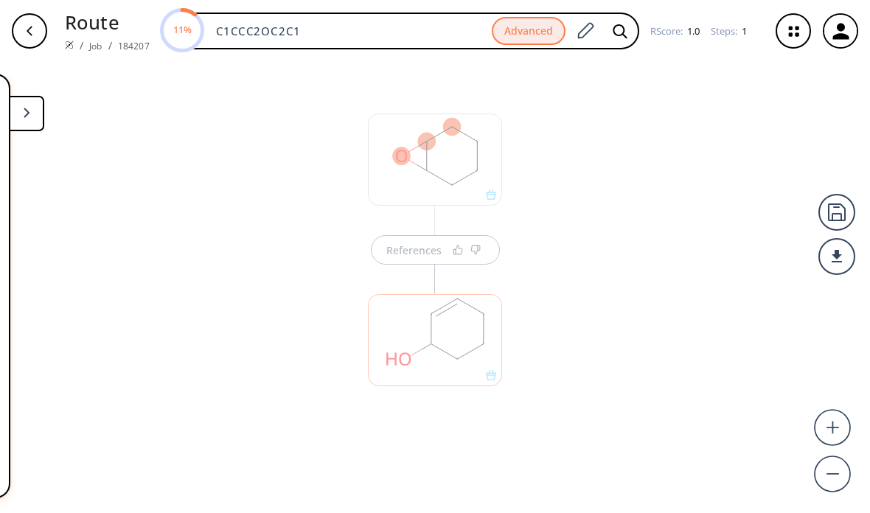
click at [558, 212] on div "References" at bounding box center [435, 282] width 870 height 440
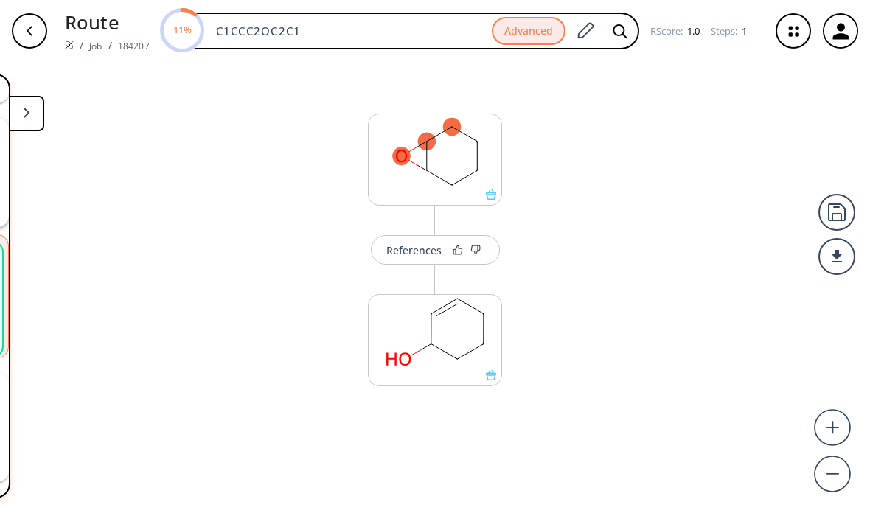
click at [43, 96] on button at bounding box center [26, 113] width 35 height 35
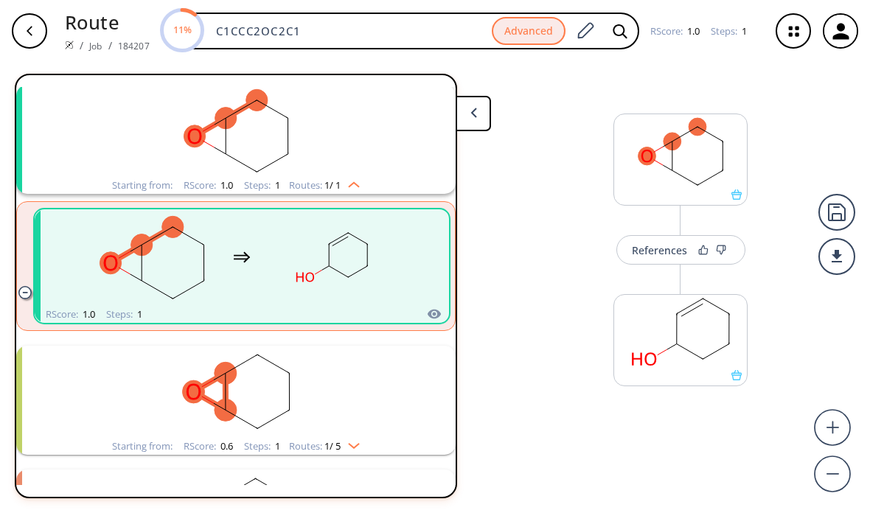
scroll to position [190, 0]
click at [109, 212] on rect "clusters" at bounding box center [152, 258] width 133 height 92
click at [139, 234] on ellipse "clusters" at bounding box center [141, 244] width 21 height 21
click at [138, 245] on icon "clusters" at bounding box center [137, 248] width 12 height 7
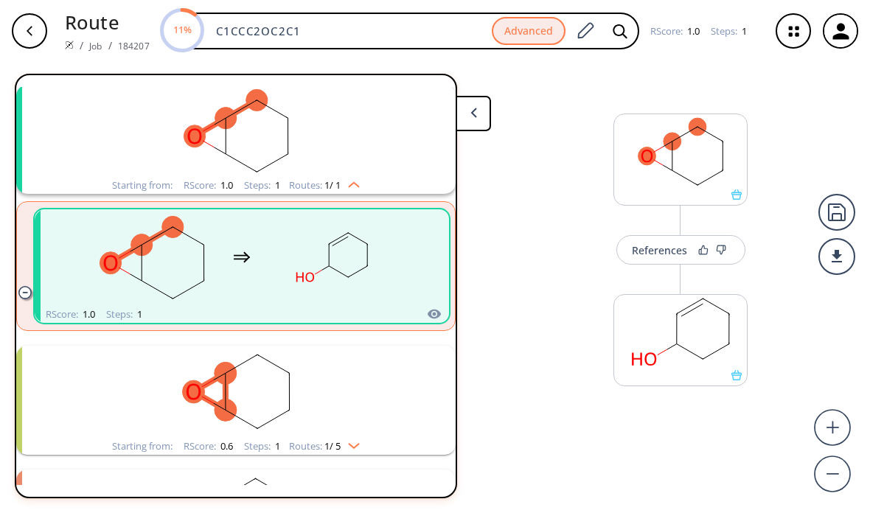
click at [687, 136] on rect at bounding box center [680, 151] width 133 height 75
click at [704, 126] on rect at bounding box center [680, 151] width 133 height 75
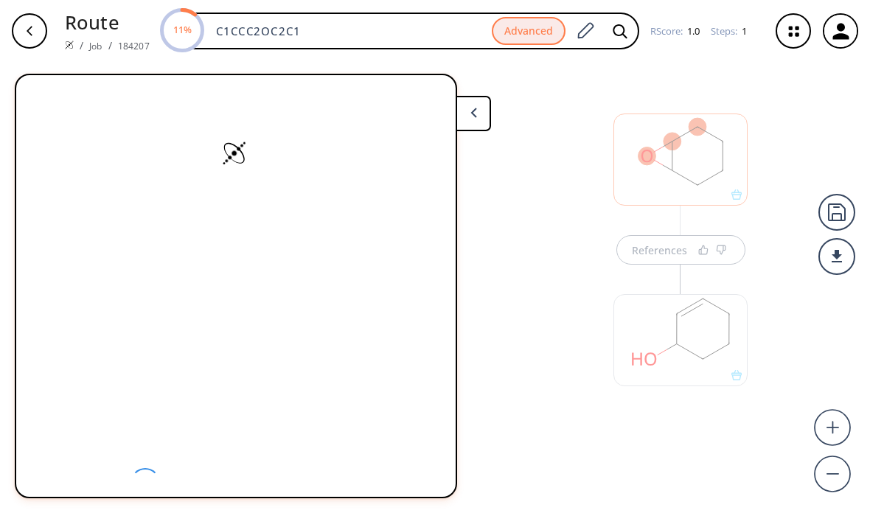
click at [704, 126] on div at bounding box center [681, 160] width 134 height 92
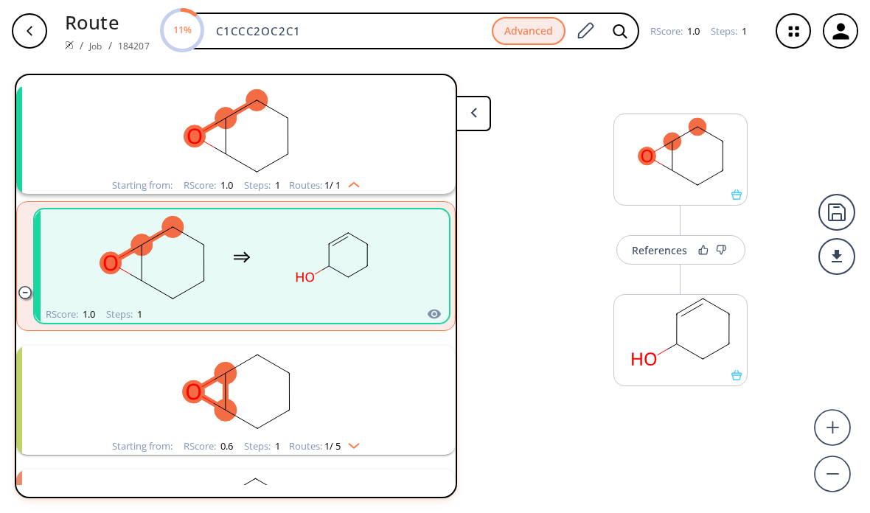
click at [702, 128] on rect at bounding box center [680, 151] width 133 height 75
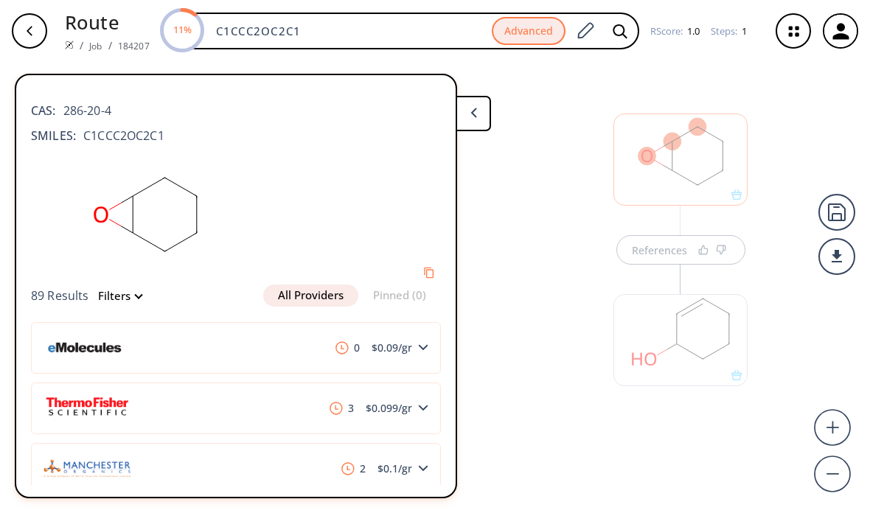
click at [32, 24] on div "button" at bounding box center [29, 30] width 35 height 35
click at [457, 100] on button at bounding box center [473, 113] width 35 height 35
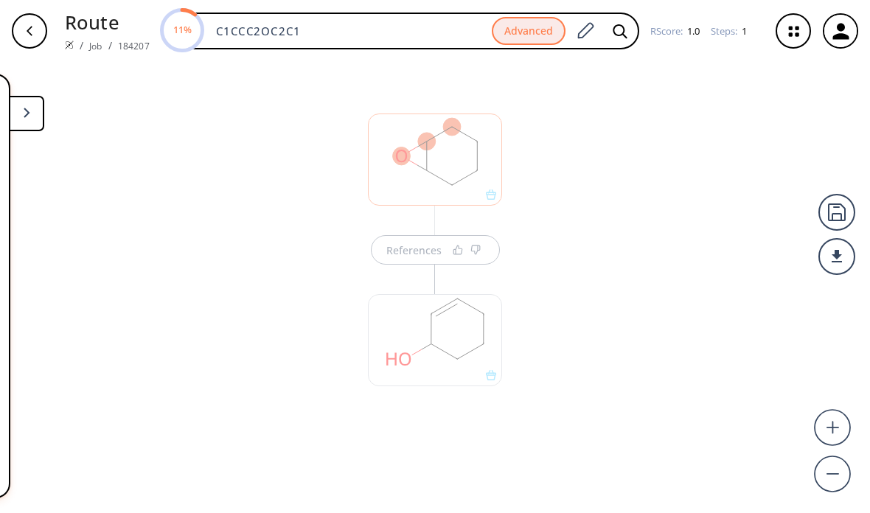
click at [38, 100] on button at bounding box center [26, 113] width 35 height 35
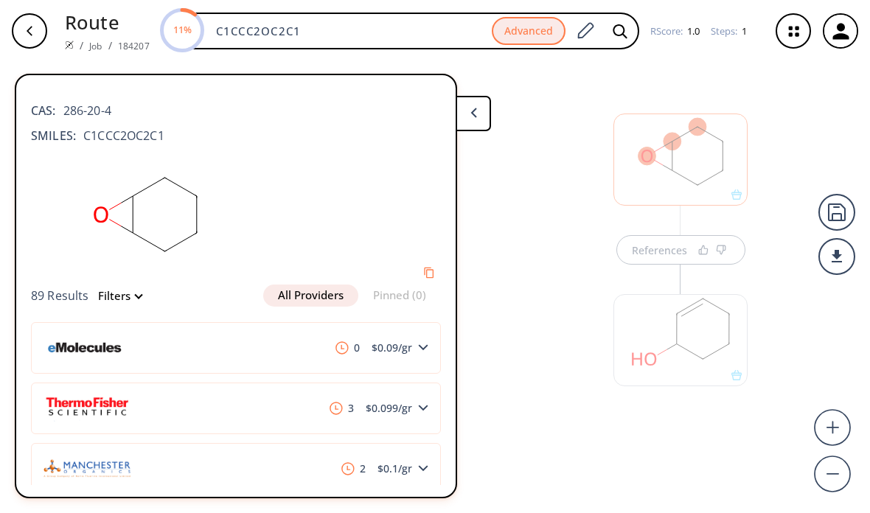
click at [472, 112] on polygon at bounding box center [474, 113] width 6 height 10
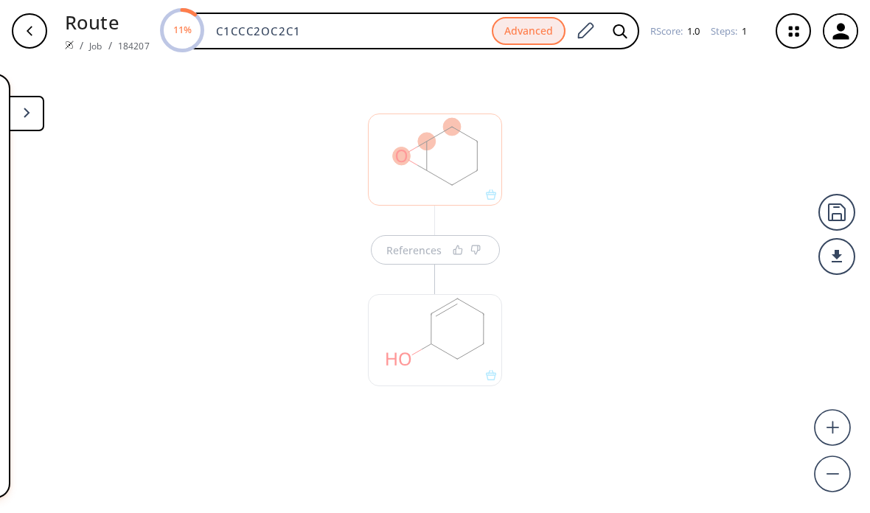
click at [471, 164] on div at bounding box center [435, 160] width 134 height 92
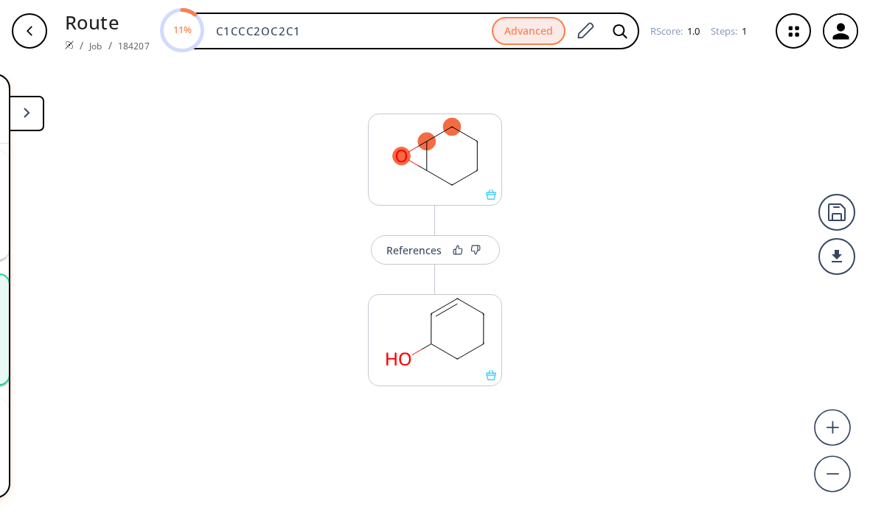
scroll to position [190, 0]
click at [460, 264] on button "References" at bounding box center [435, 250] width 129 height 30
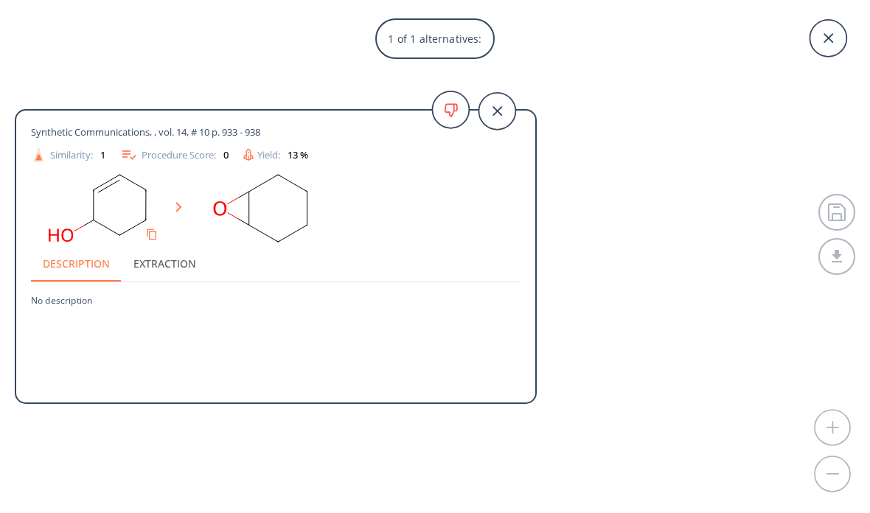
click at [191, 212] on div at bounding box center [276, 208] width 490 height 75
click at [145, 274] on button "Extraction" at bounding box center [165, 263] width 86 height 35
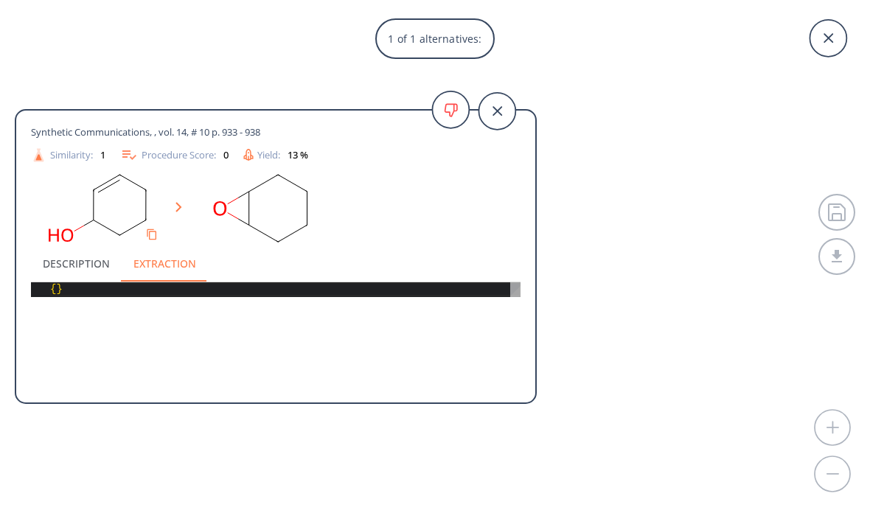
click at [61, 261] on button "Description" at bounding box center [76, 263] width 91 height 35
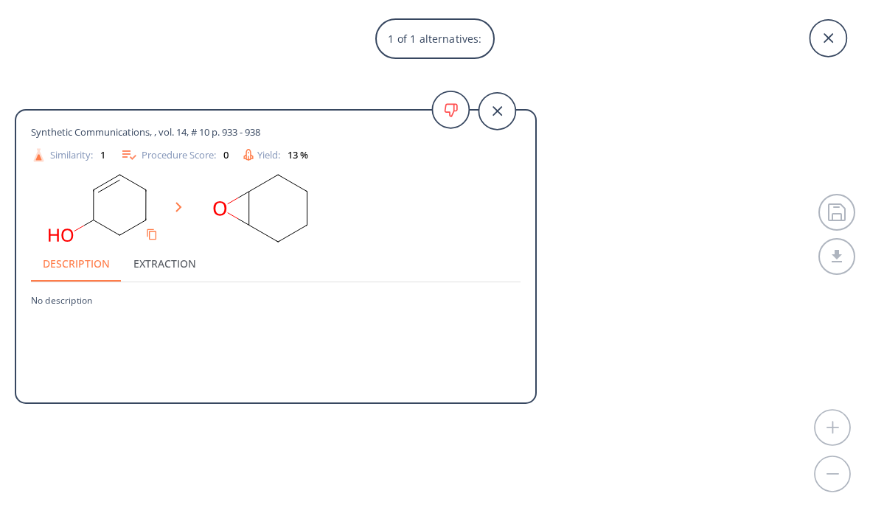
click at [179, 190] on div at bounding box center [276, 208] width 490 height 75
click at [176, 204] on polygon at bounding box center [179, 207] width 6 height 10
click at [496, 104] on icon at bounding box center [497, 111] width 37 height 37
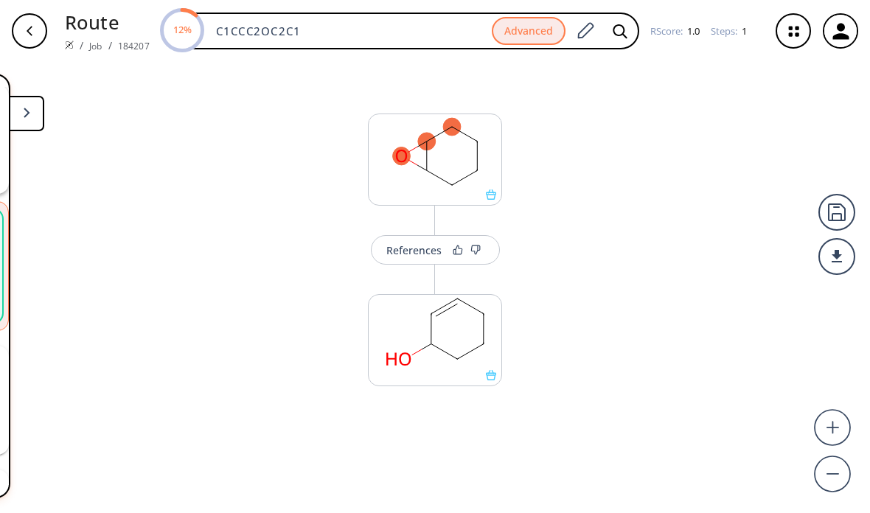
click at [432, 165] on rect at bounding box center [435, 151] width 133 height 75
click at [446, 150] on rect at bounding box center [435, 151] width 133 height 75
click at [454, 240] on button "References" at bounding box center [435, 250] width 129 height 30
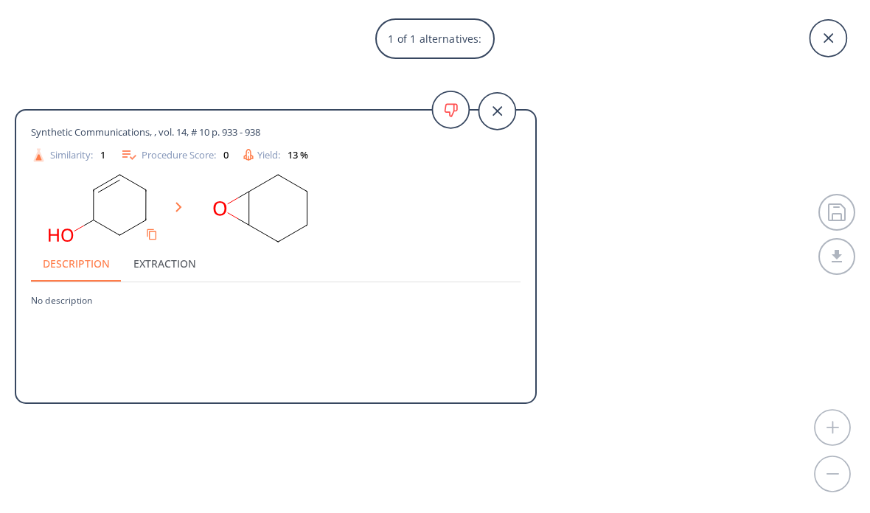
click at [591, 268] on div "1 of 1 alternatives: Synthetic Communications, , vol. 14, # 10 p. 933 - 938 Sim…" at bounding box center [435, 256] width 870 height 513
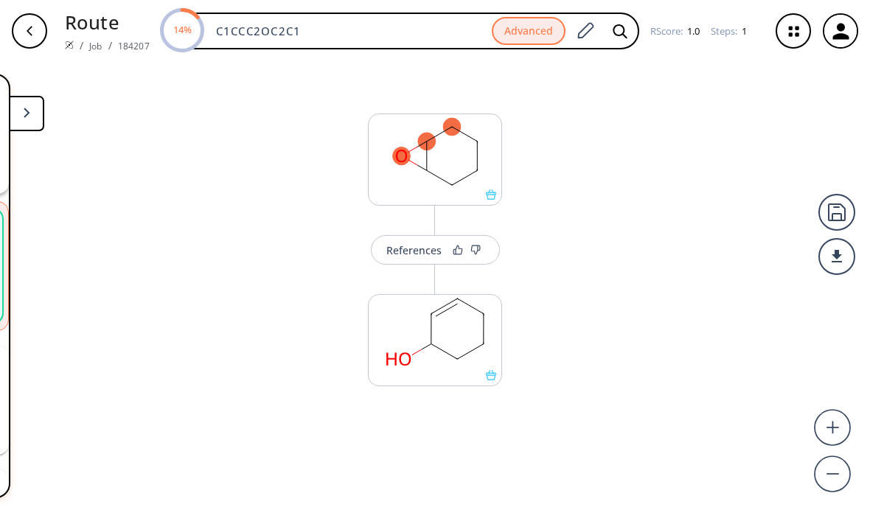
click at [416, 238] on button "References" at bounding box center [435, 250] width 129 height 30
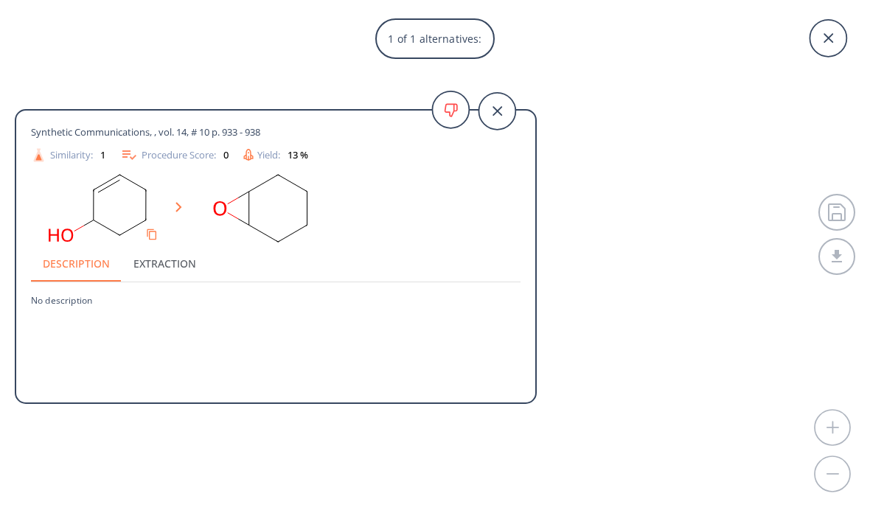
click at [502, 99] on icon at bounding box center [497, 111] width 37 height 37
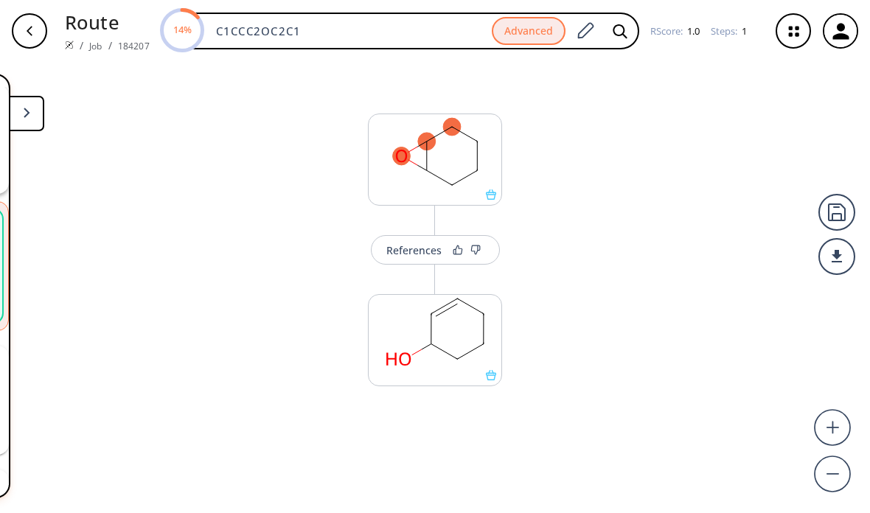
click at [42, 119] on button at bounding box center [26, 113] width 35 height 35
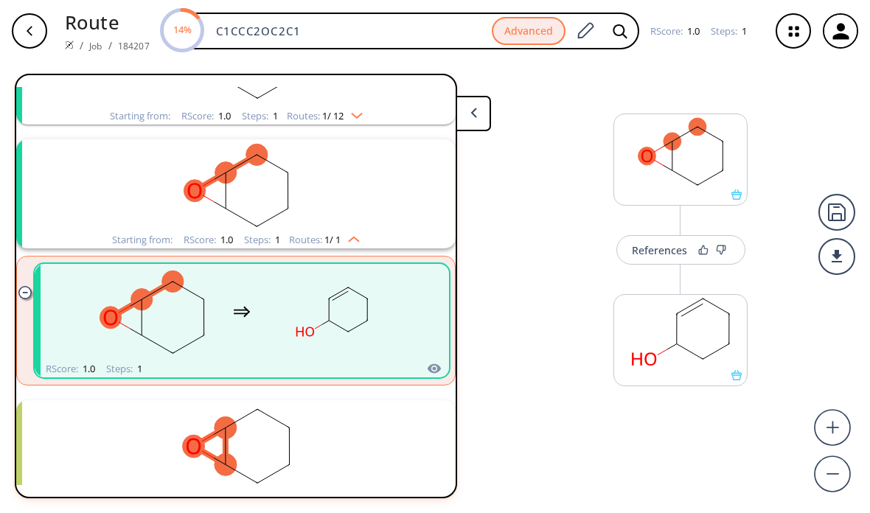
scroll to position [133, 0]
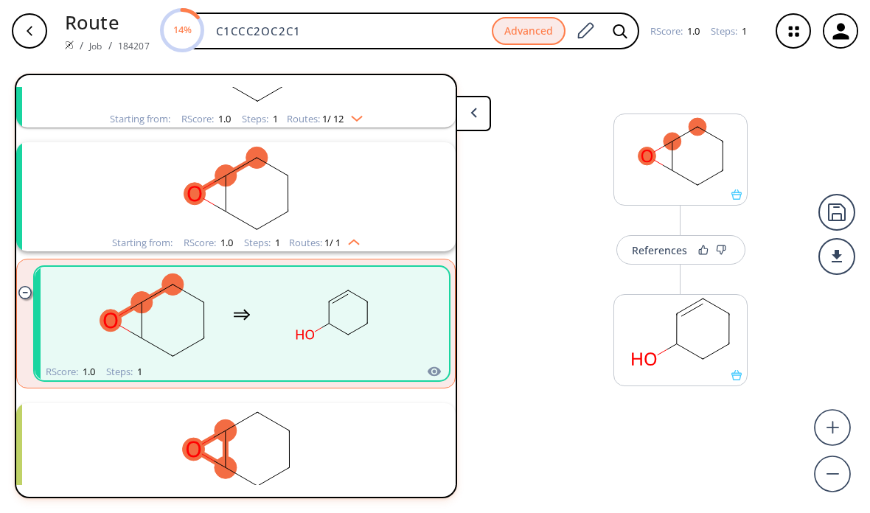
click at [119, 204] on rect "clusters" at bounding box center [236, 188] width 384 height 92
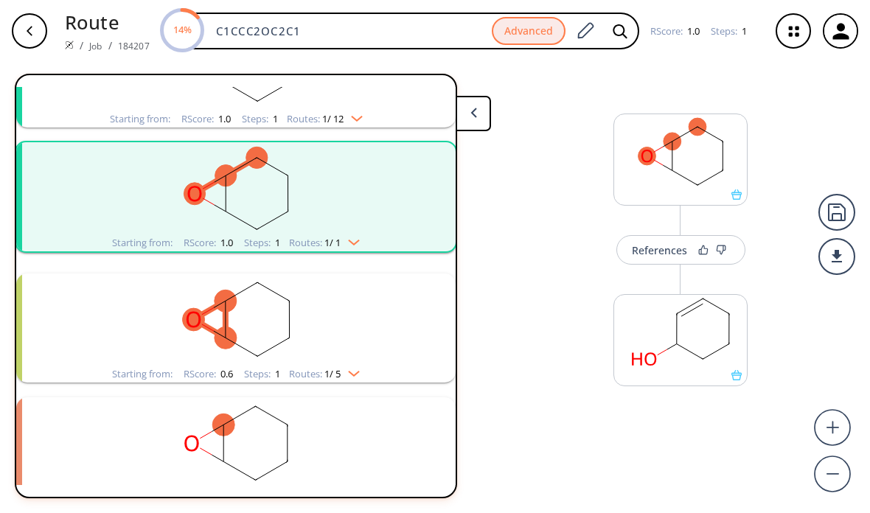
click at [123, 216] on rect "clusters" at bounding box center [236, 188] width 384 height 92
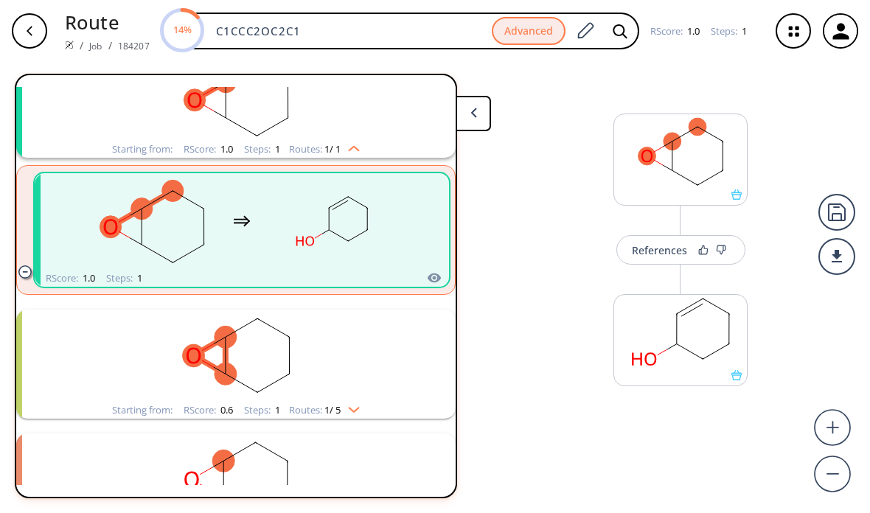
click at [121, 364] on rect "clusters" at bounding box center [236, 356] width 384 height 92
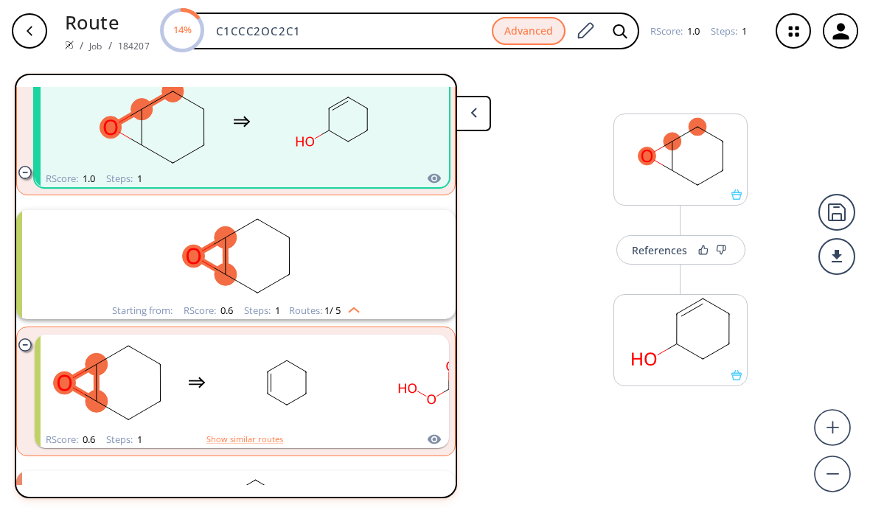
scroll to position [326, 0]
click at [224, 389] on rect "clusters" at bounding box center [287, 383] width 133 height 92
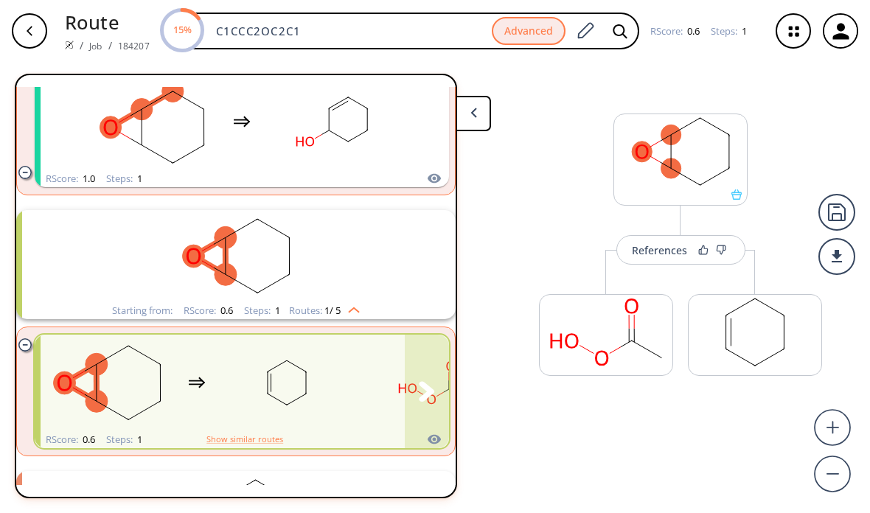
click at [648, 246] on div "References" at bounding box center [659, 251] width 55 height 10
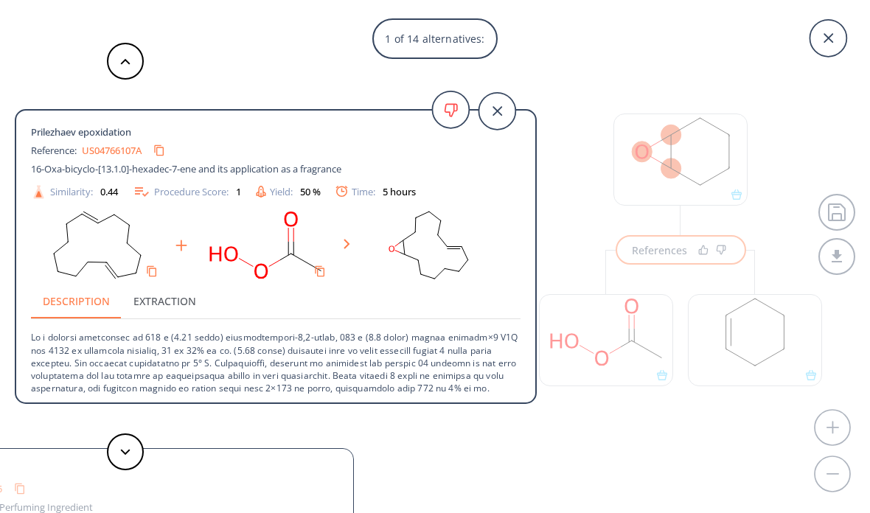
click at [165, 302] on button "Extraction" at bounding box center [165, 300] width 86 height 35
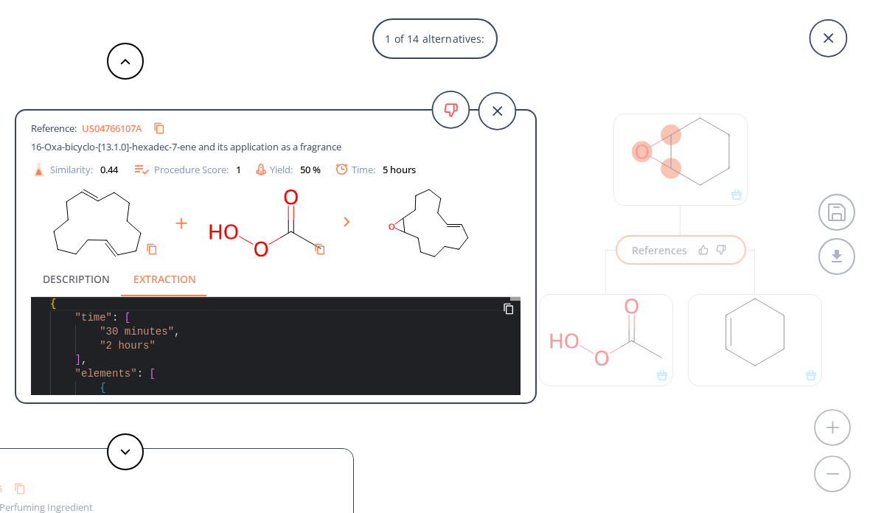
click at [76, 267] on button "Description" at bounding box center [76, 278] width 91 height 35
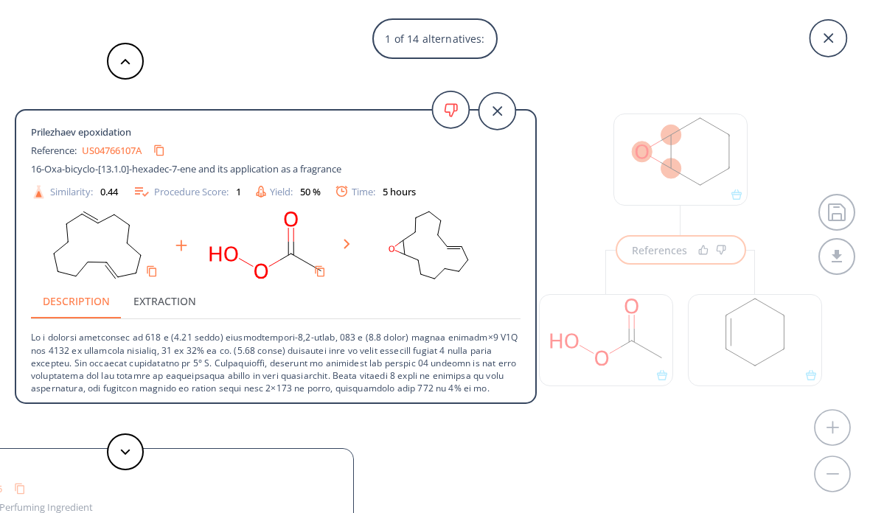
click at [454, 114] on icon at bounding box center [452, 110] width 12 height 13
click at [498, 109] on icon at bounding box center [497, 111] width 37 height 37
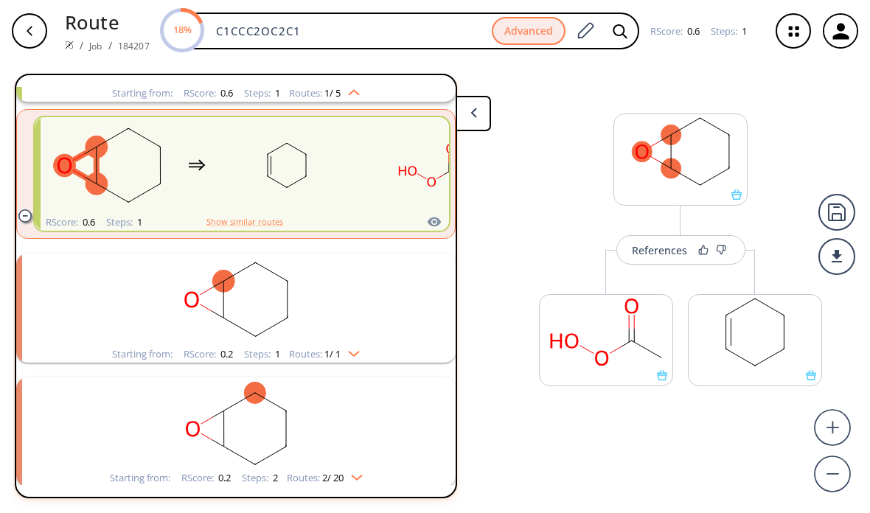
scroll to position [542, 0]
click at [133, 312] on rect "clusters" at bounding box center [236, 301] width 384 height 92
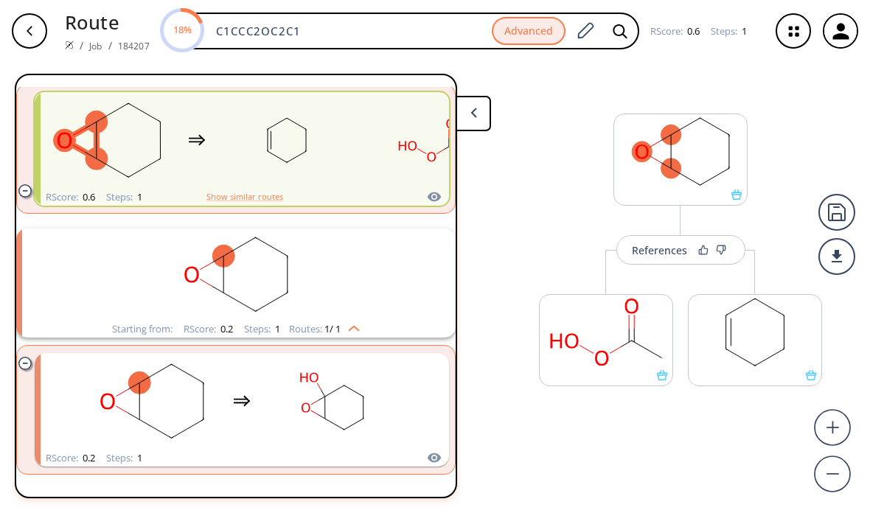
scroll to position [572, 0]
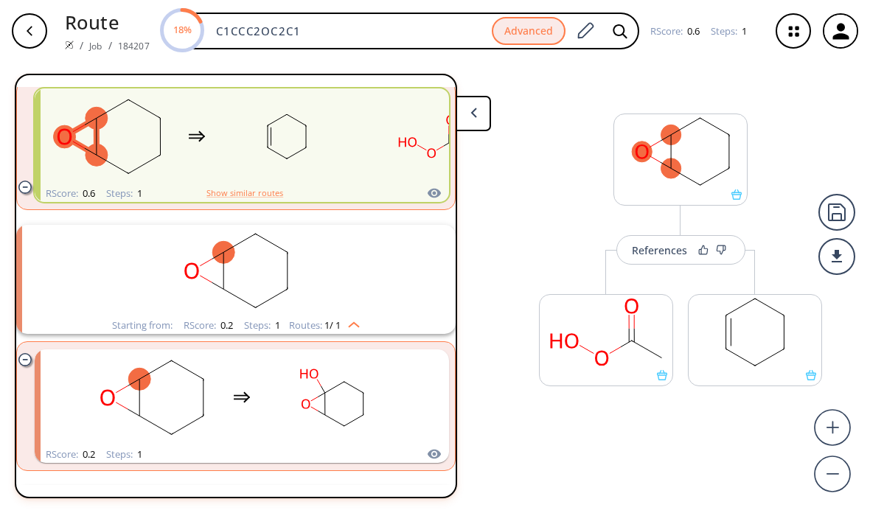
click at [197, 388] on rect "clusters" at bounding box center [152, 398] width 133 height 92
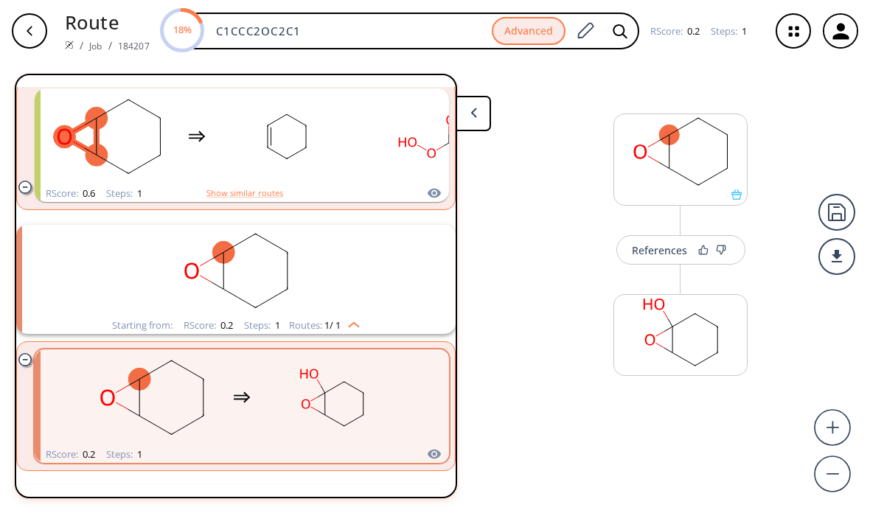
click at [227, 417] on div "clusters" at bounding box center [242, 398] width 313 height 97
click at [648, 240] on button "References" at bounding box center [681, 250] width 129 height 30
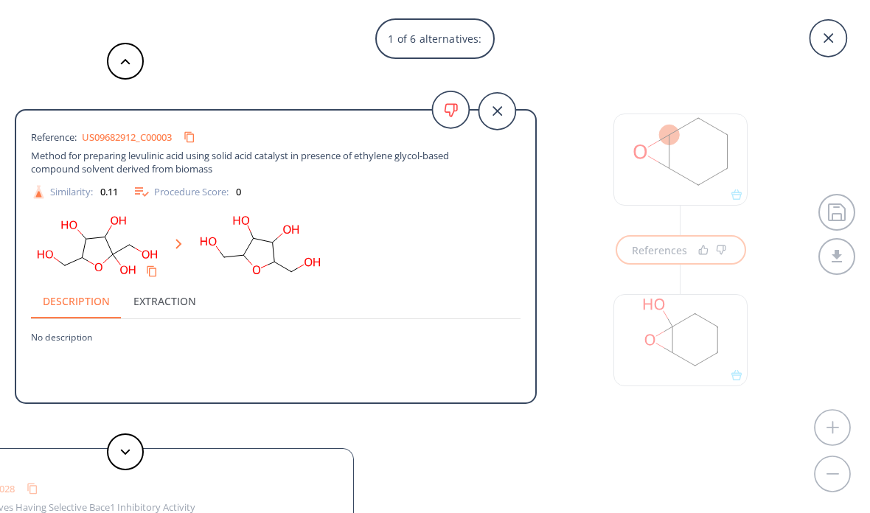
click at [145, 288] on button "Extraction" at bounding box center [165, 300] width 86 height 35
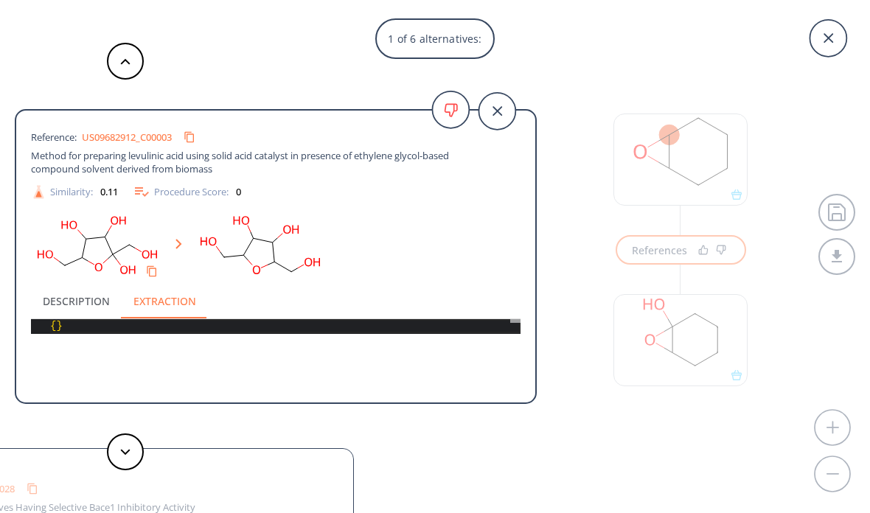
click at [504, 111] on icon at bounding box center [497, 111] width 37 height 37
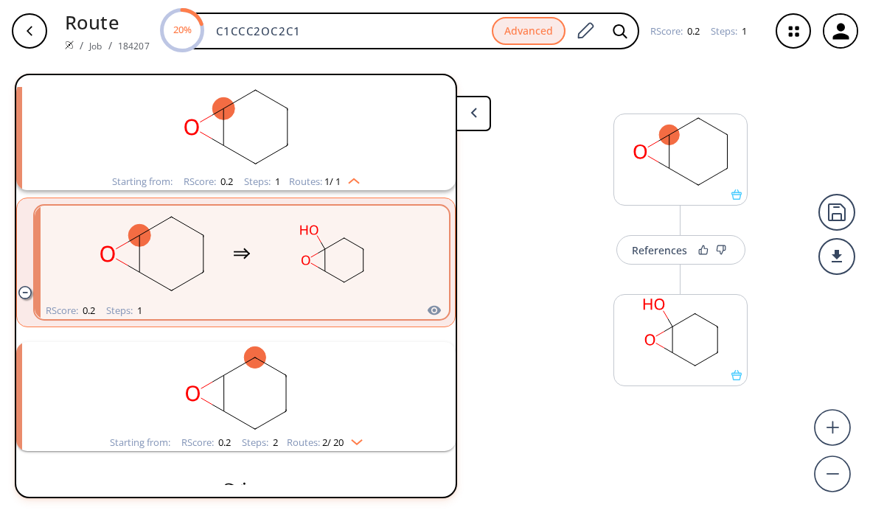
click at [140, 396] on rect "clusters" at bounding box center [236, 388] width 384 height 92
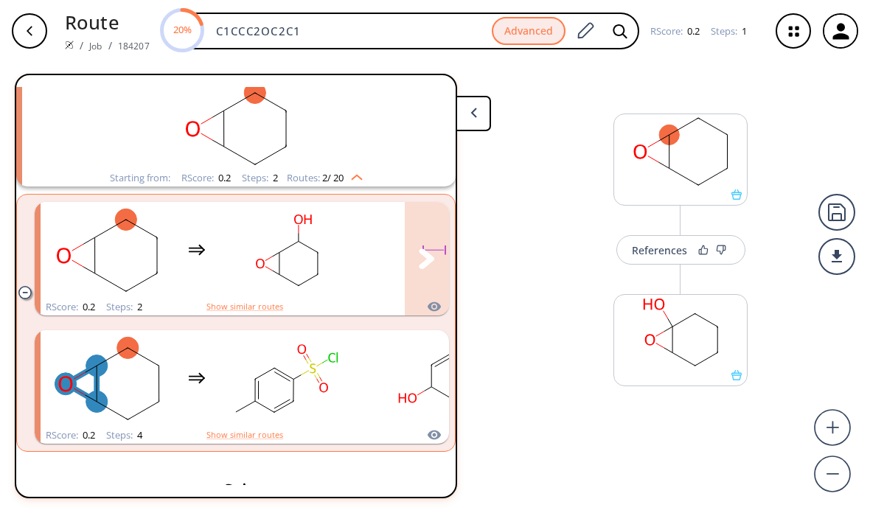
scroll to position [982, 0]
click at [186, 251] on div "clusters" at bounding box center [271, 249] width 460 height 97
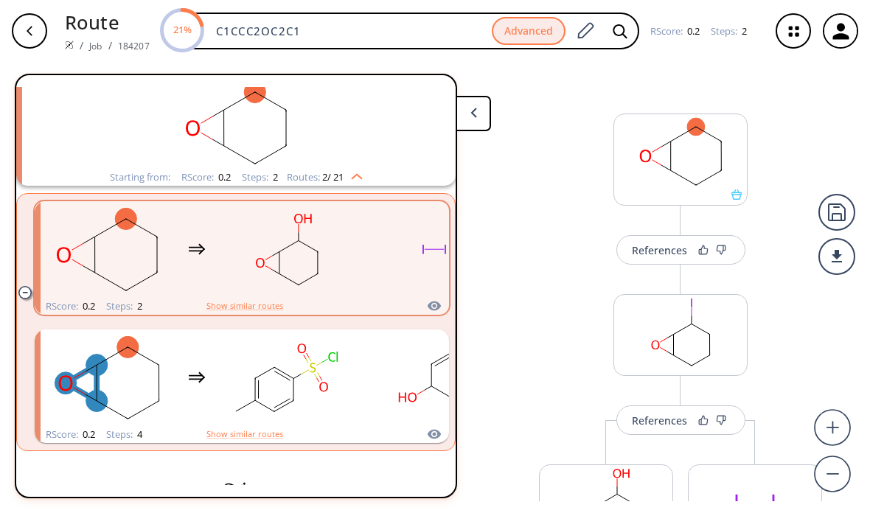
click at [706, 134] on rect at bounding box center [680, 151] width 133 height 75
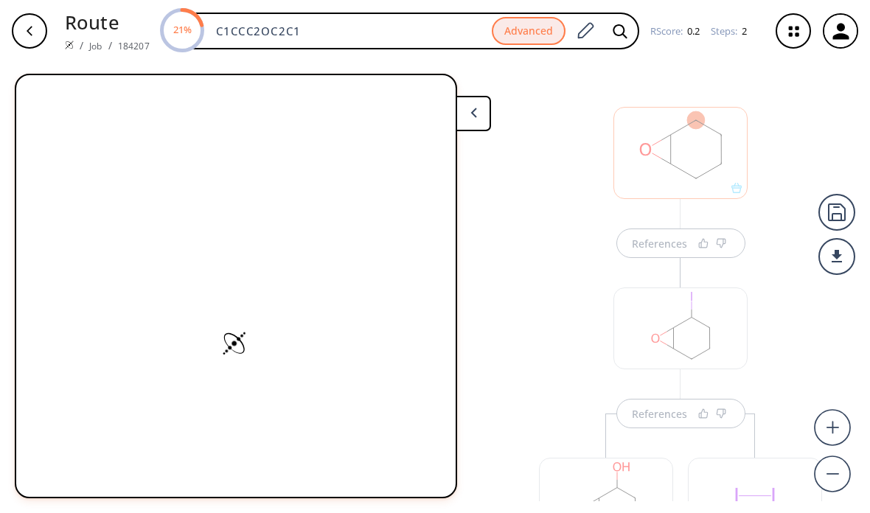
scroll to position [7, 0]
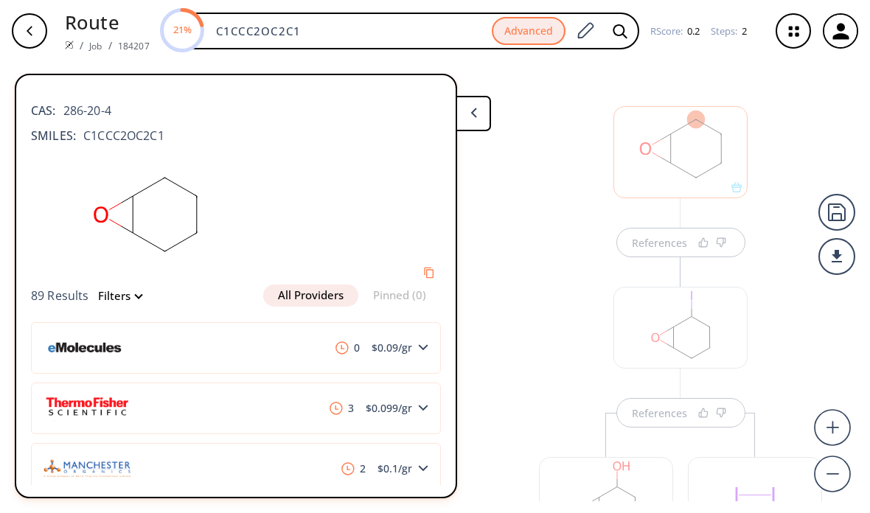
click at [783, 217] on div "References References" at bounding box center [681, 350] width 328 height 577
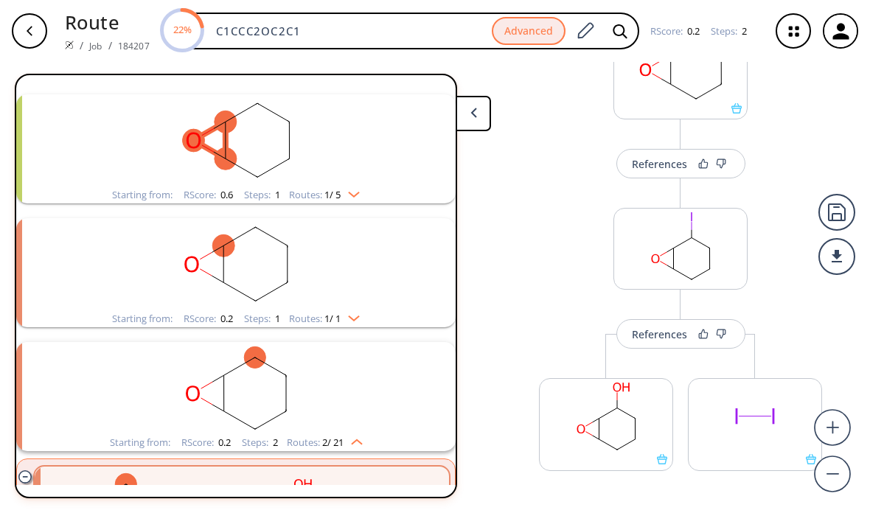
scroll to position [86, 0]
click at [650, 330] on div "References" at bounding box center [659, 335] width 55 height 10
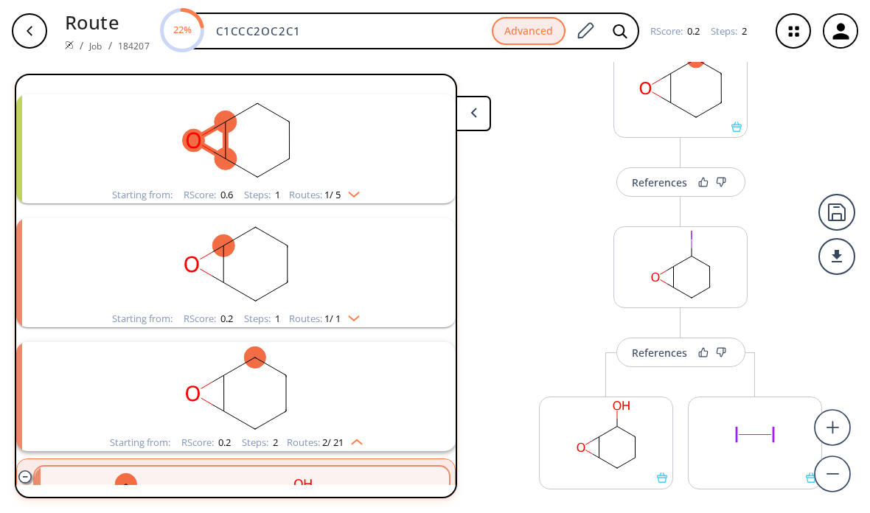
scroll to position [68, 0]
click at [663, 356] on div "References" at bounding box center [659, 353] width 55 height 10
click at [645, 344] on button "References" at bounding box center [681, 353] width 129 height 30
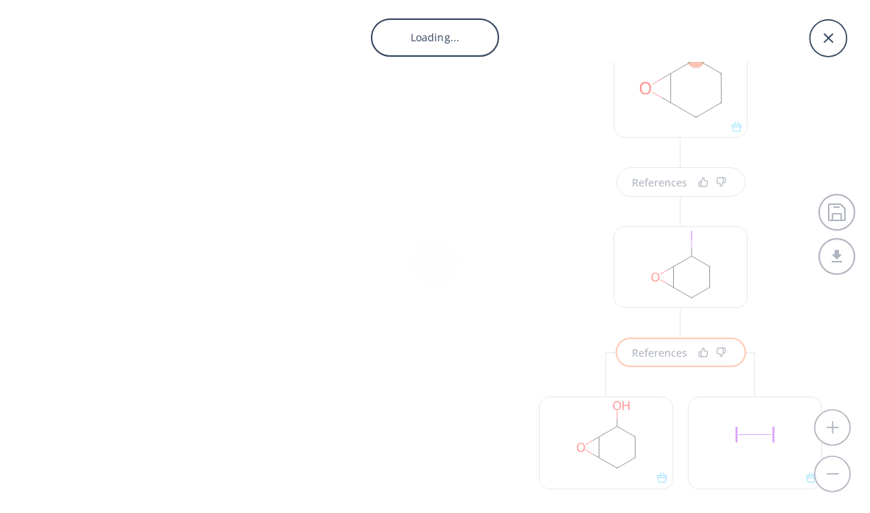
click at [645, 344] on div "Loading..." at bounding box center [435, 256] width 870 height 513
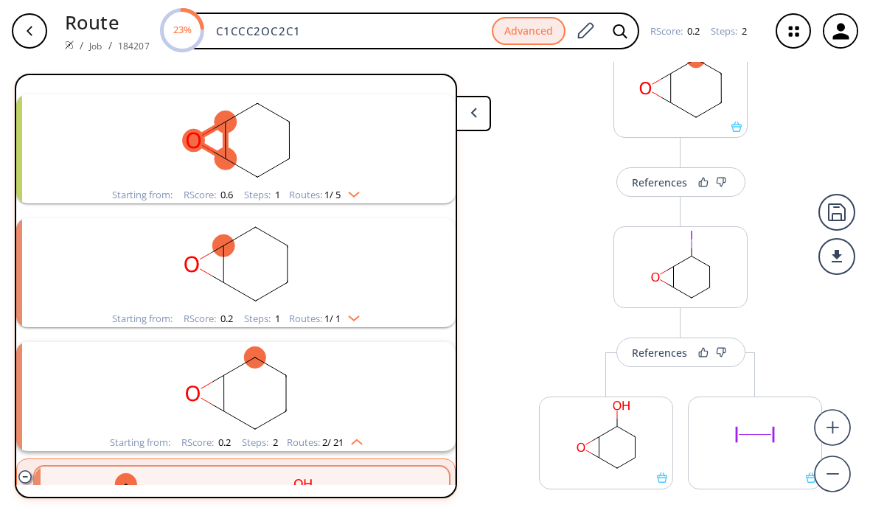
click at [656, 354] on div "References" at bounding box center [659, 353] width 55 height 10
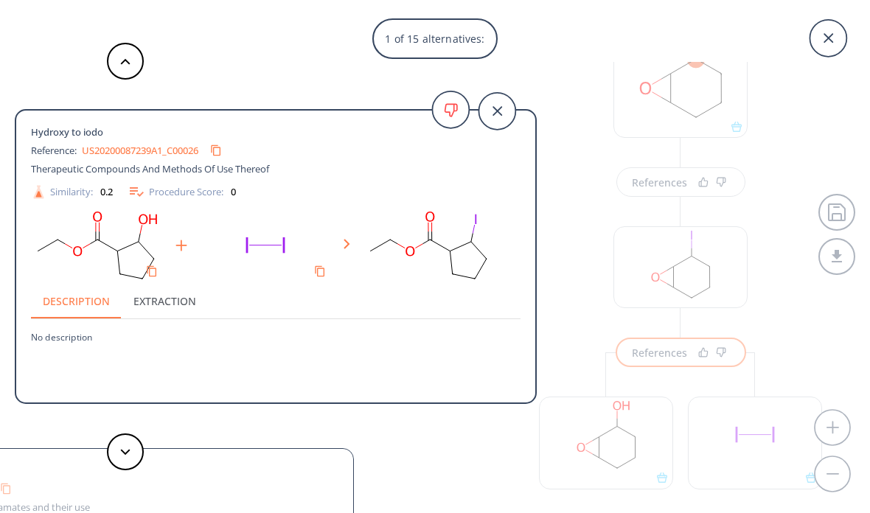
click at [143, 308] on button "Extraction" at bounding box center [165, 300] width 86 height 35
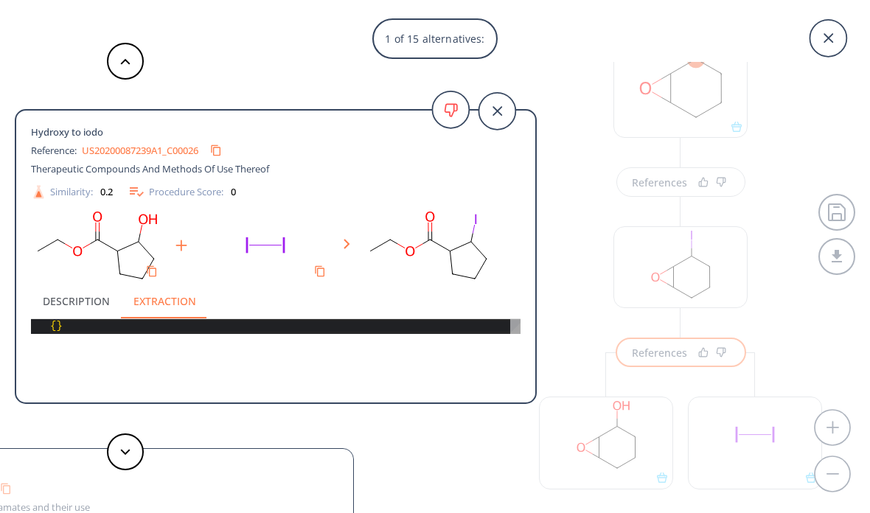
click at [61, 290] on button "Description" at bounding box center [76, 300] width 91 height 35
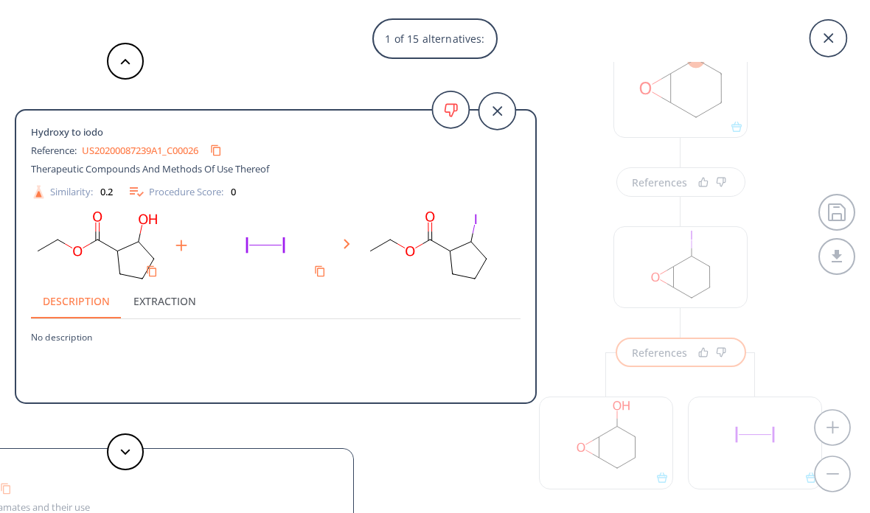
click at [488, 112] on icon at bounding box center [497, 111] width 37 height 37
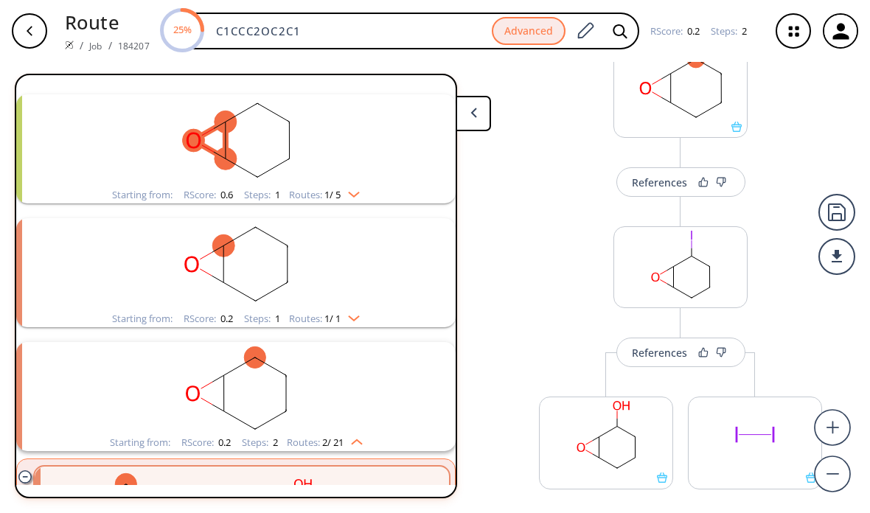
click at [645, 172] on button "References" at bounding box center [681, 182] width 129 height 30
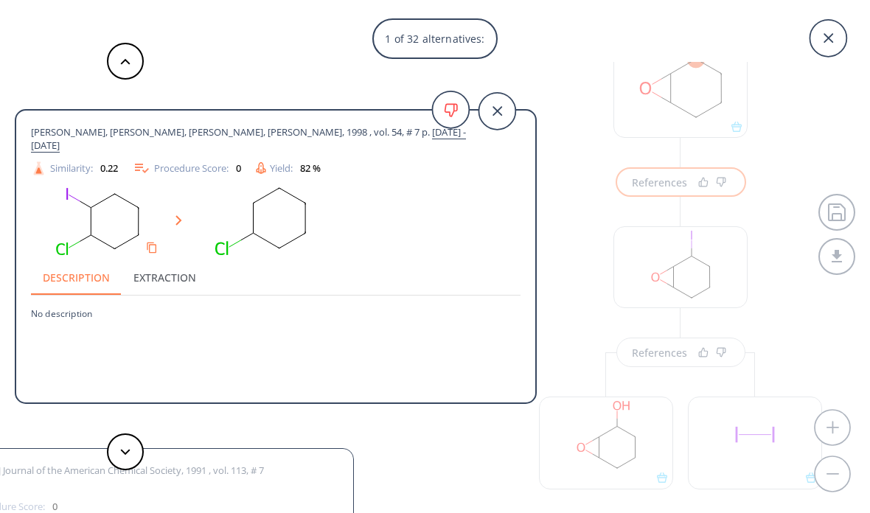
click at [502, 114] on icon at bounding box center [497, 111] width 37 height 37
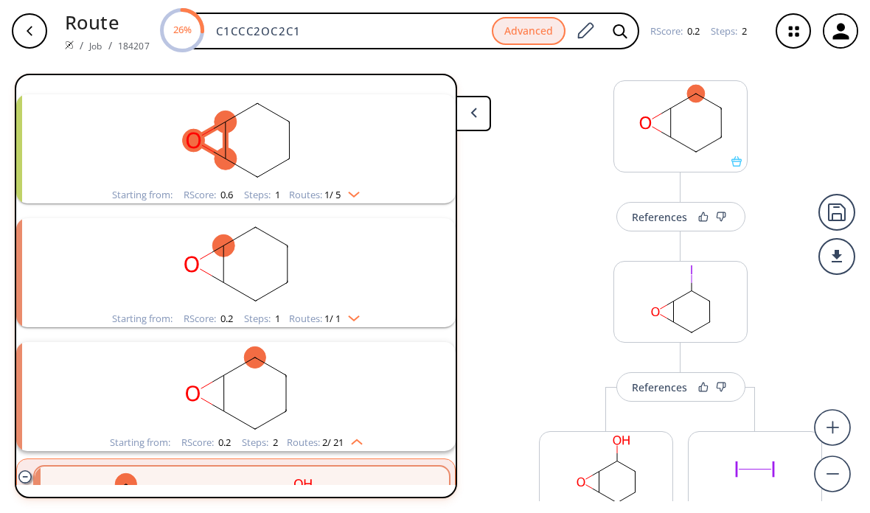
scroll to position [3, 0]
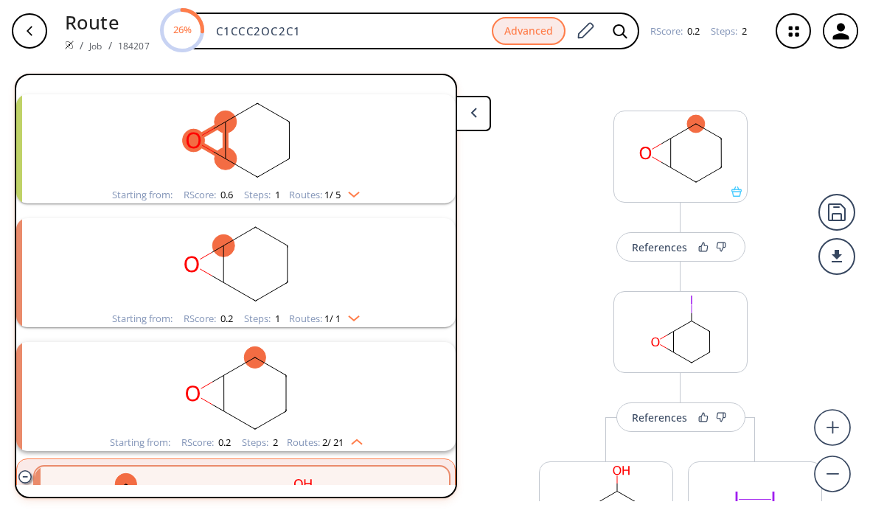
click at [663, 235] on button "References" at bounding box center [681, 247] width 129 height 30
click at [648, 252] on div "References" at bounding box center [659, 248] width 55 height 10
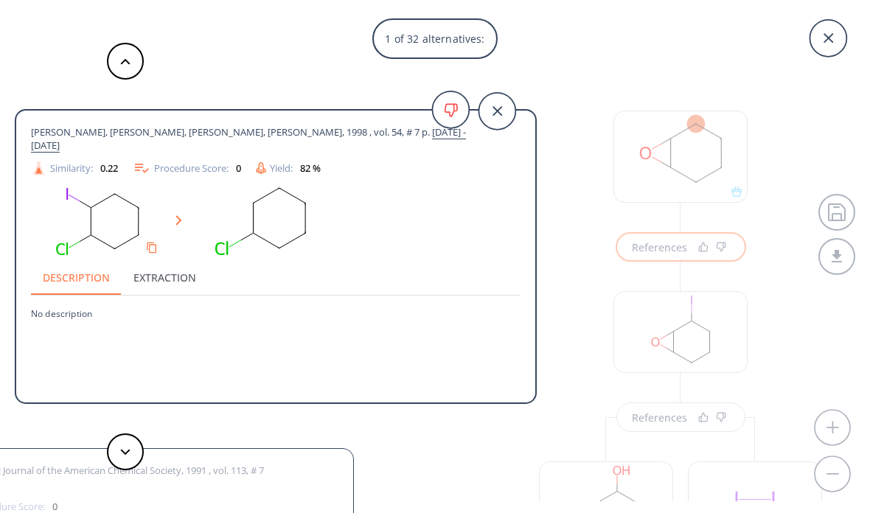
click at [499, 106] on icon at bounding box center [497, 111] width 37 height 37
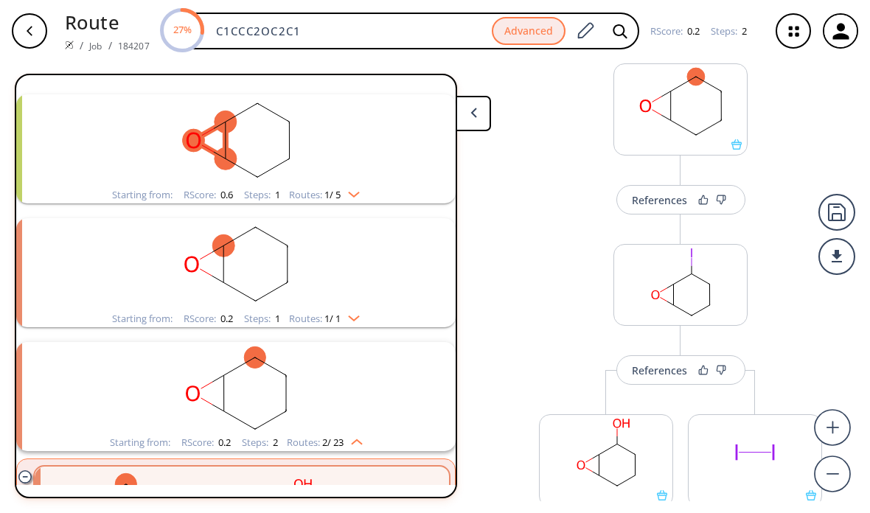
scroll to position [39, 0]
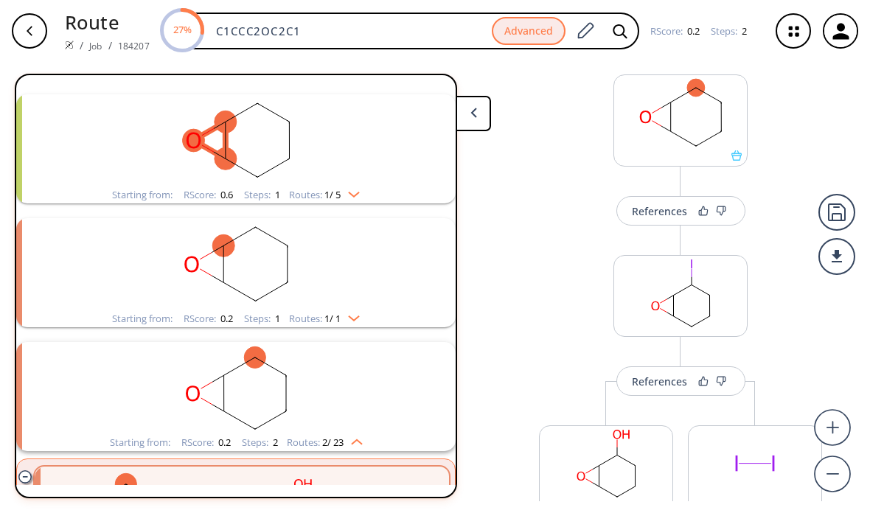
click at [694, 291] on rect at bounding box center [680, 293] width 133 height 75
click at [693, 287] on rect at bounding box center [680, 293] width 133 height 75
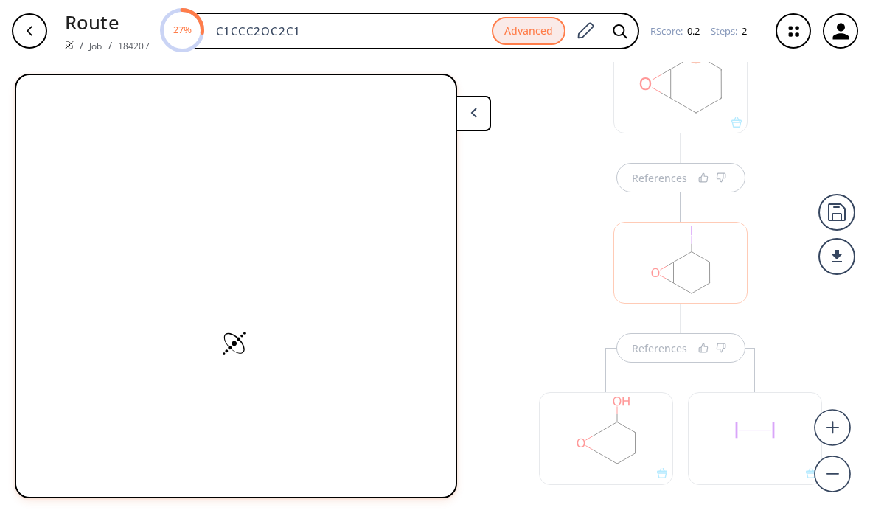
scroll to position [86, 0]
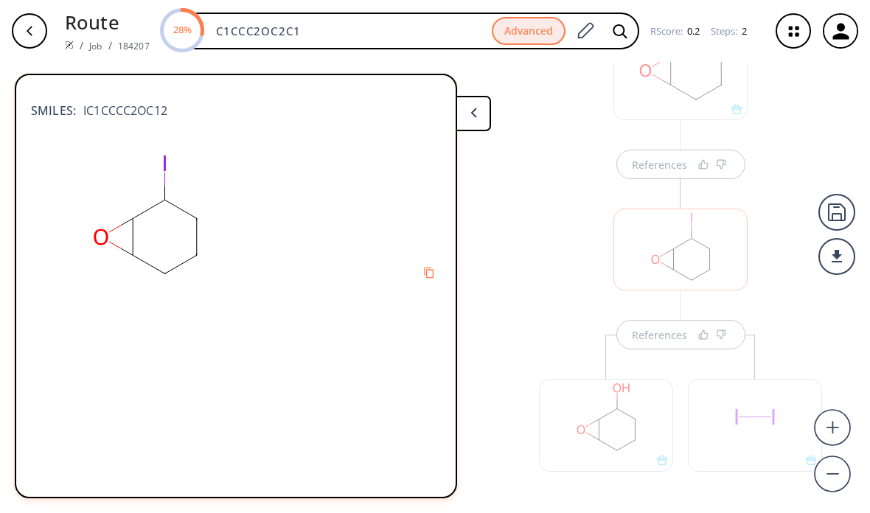
click at [484, 113] on button at bounding box center [473, 113] width 35 height 35
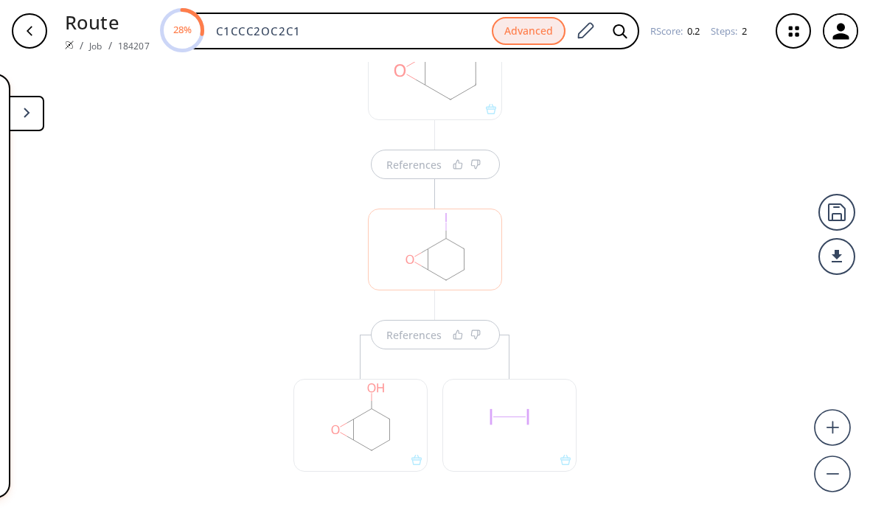
click at [566, 187] on div "References" at bounding box center [435, 347] width 313 height 366
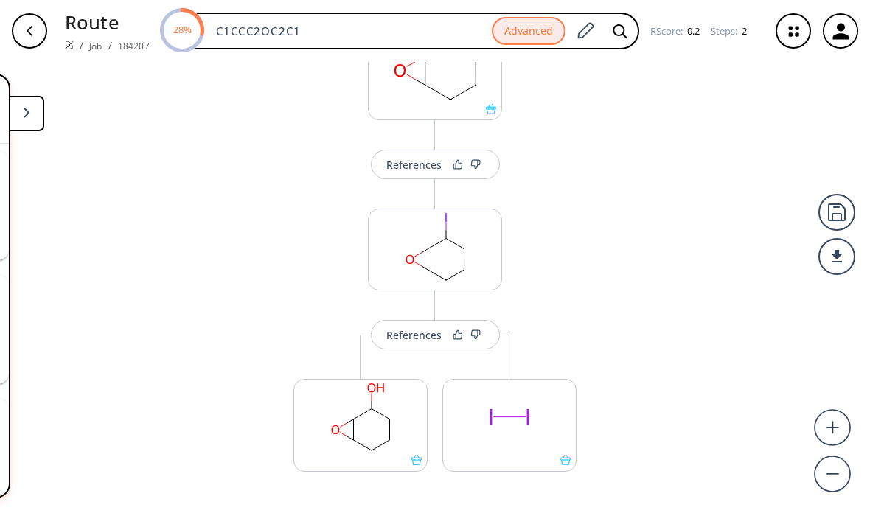
scroll to position [305, 0]
click at [20, 126] on button at bounding box center [26, 113] width 35 height 35
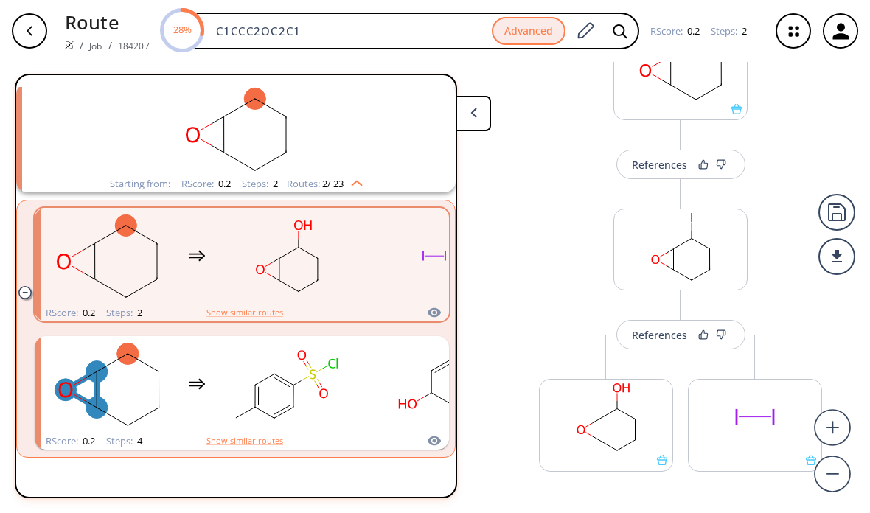
scroll to position [564, 0]
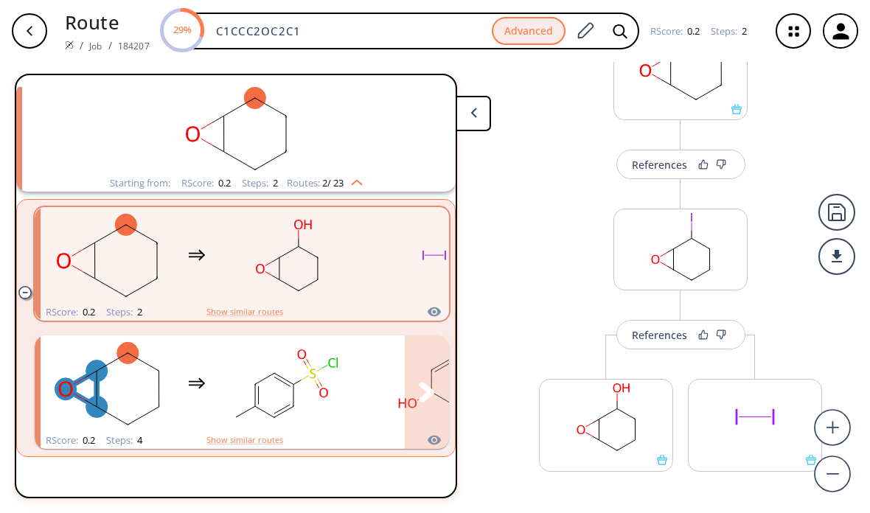
click at [321, 374] on rect "clusters" at bounding box center [287, 384] width 133 height 92
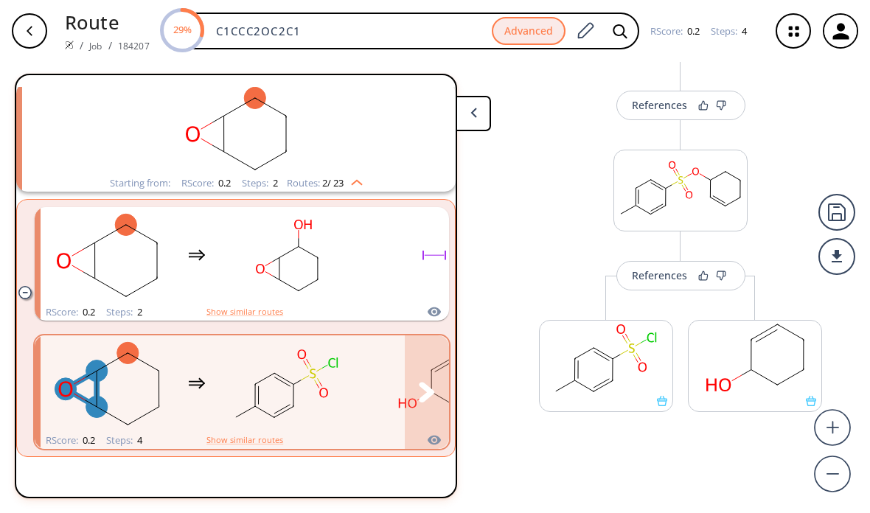
scroll to position [485, 0]
click at [645, 264] on button "References" at bounding box center [681, 277] width 129 height 30
click at [645, 279] on div "References" at bounding box center [659, 276] width 55 height 10
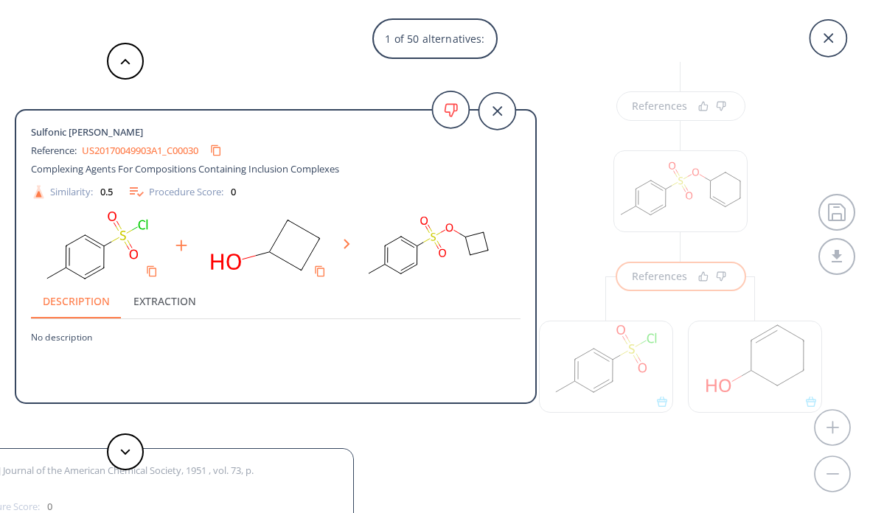
click at [108, 75] on div at bounding box center [125, 61] width 44 height 37
click at [698, 270] on div "1 of 50 alternatives: Sulfonic ester Schotten-Baumann Reference: US20170049903A…" at bounding box center [435, 256] width 870 height 513
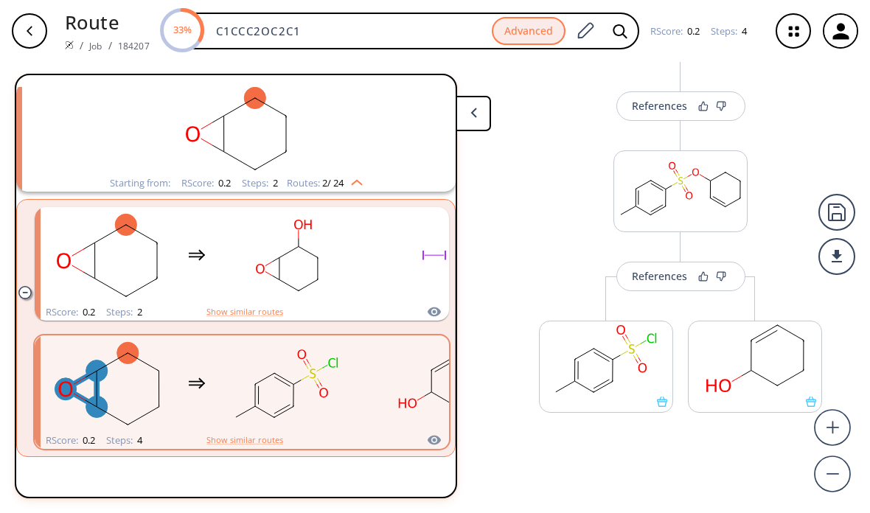
click at [665, 198] on rect at bounding box center [680, 188] width 133 height 75
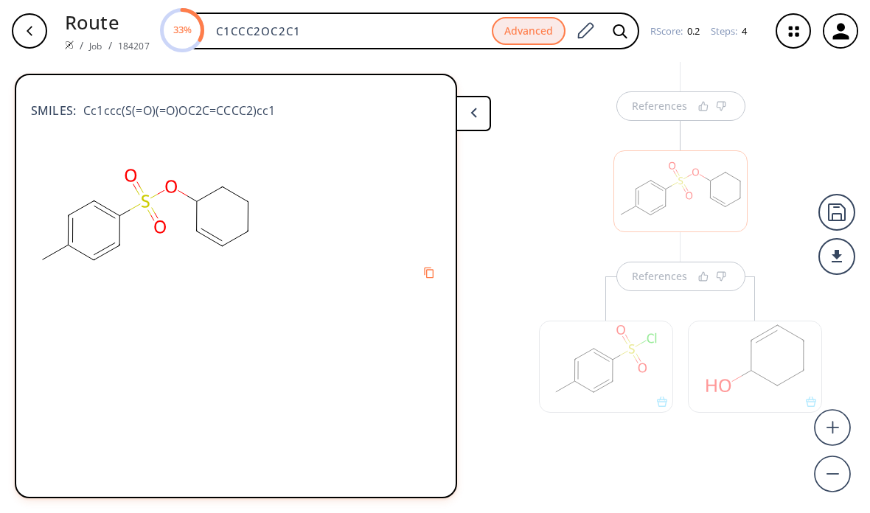
click at [471, 110] on icon at bounding box center [474, 113] width 7 height 10
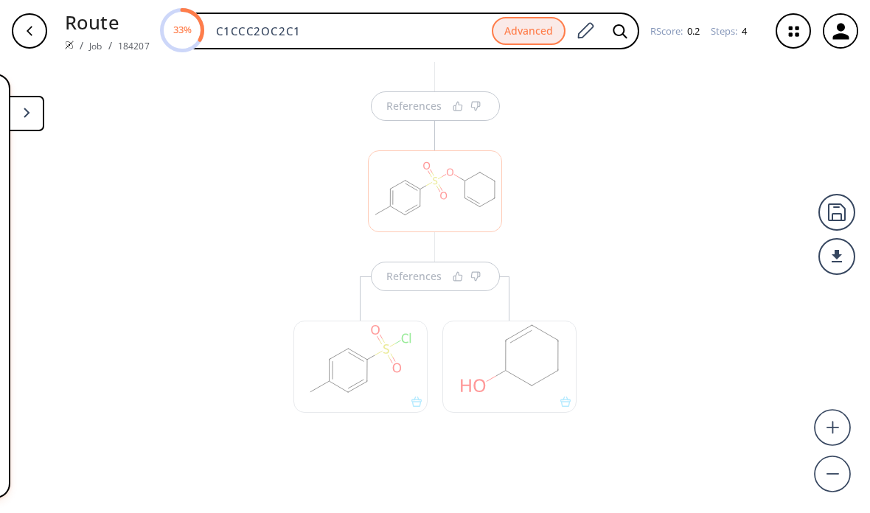
click at [550, 193] on div "References" at bounding box center [435, 289] width 313 height 366
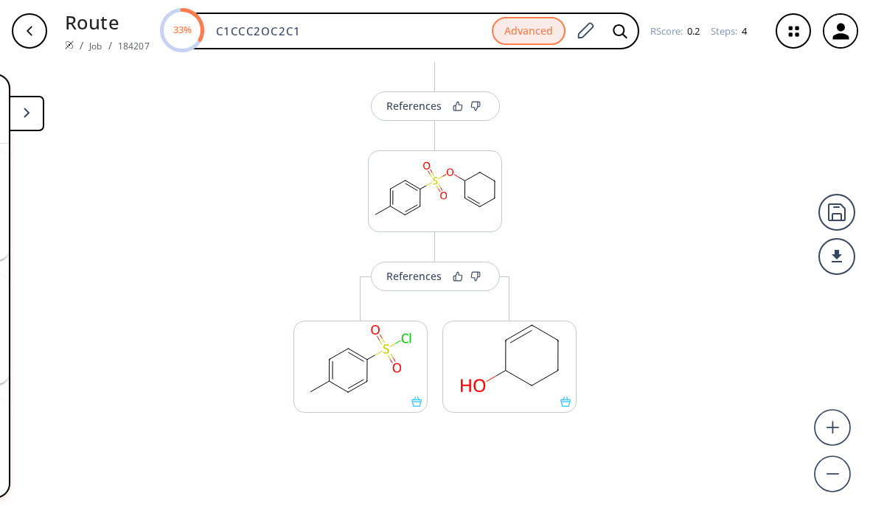
scroll to position [305, 0]
click at [471, 189] on rect at bounding box center [435, 188] width 133 height 75
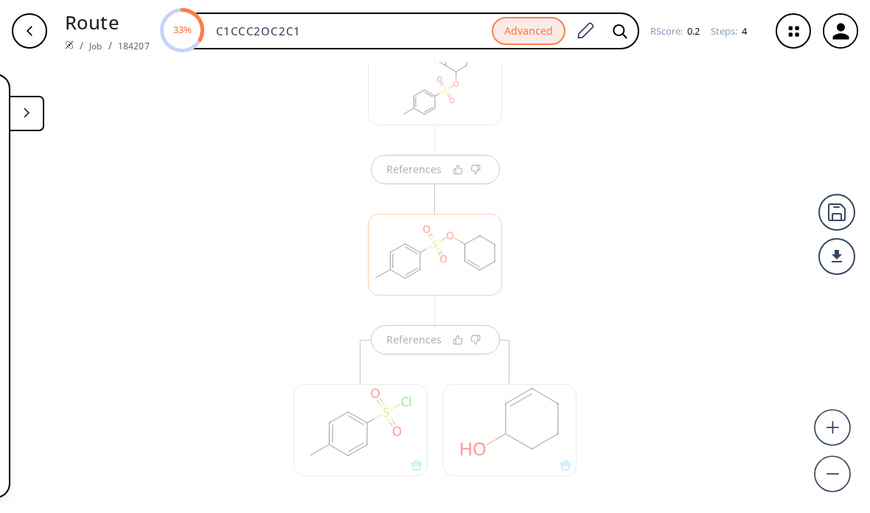
scroll to position [408, 0]
click at [412, 187] on div "References" at bounding box center [435, 367] width 313 height 366
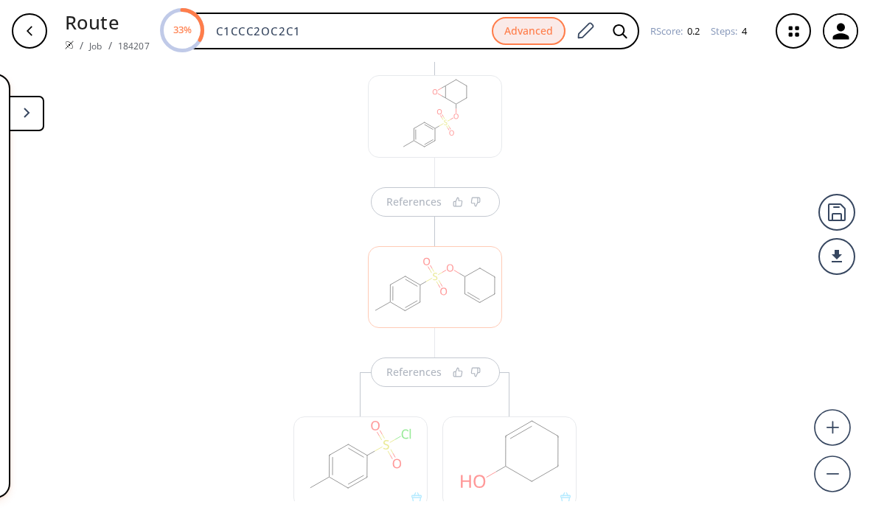
scroll to position [387, 0]
click at [406, 196] on div "References" at bounding box center [435, 190] width 136 height 59
click at [32, 105] on button at bounding box center [26, 113] width 35 height 35
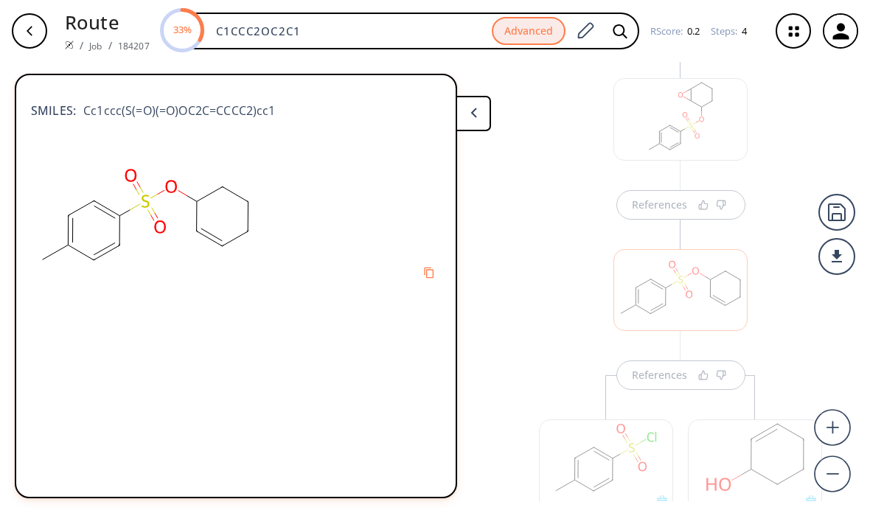
click at [672, 225] on div "References" at bounding box center [680, 388] width 313 height 366
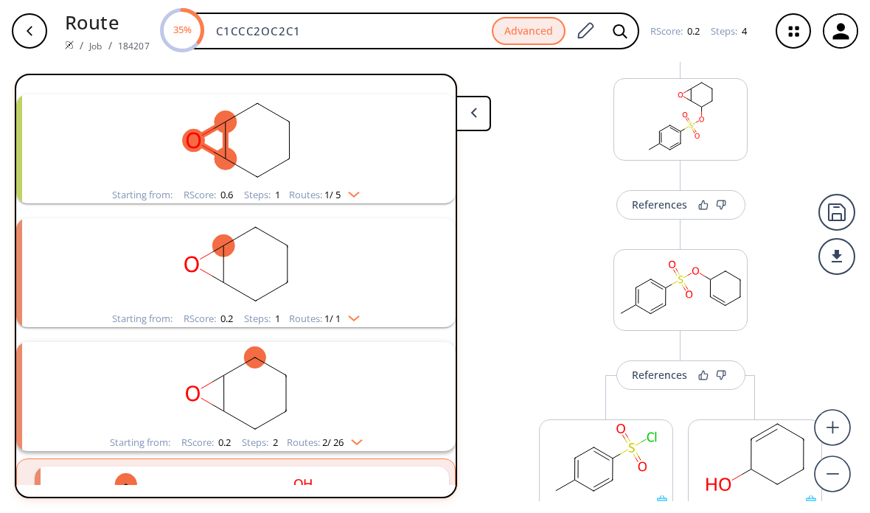
click at [693, 280] on rect at bounding box center [680, 287] width 133 height 75
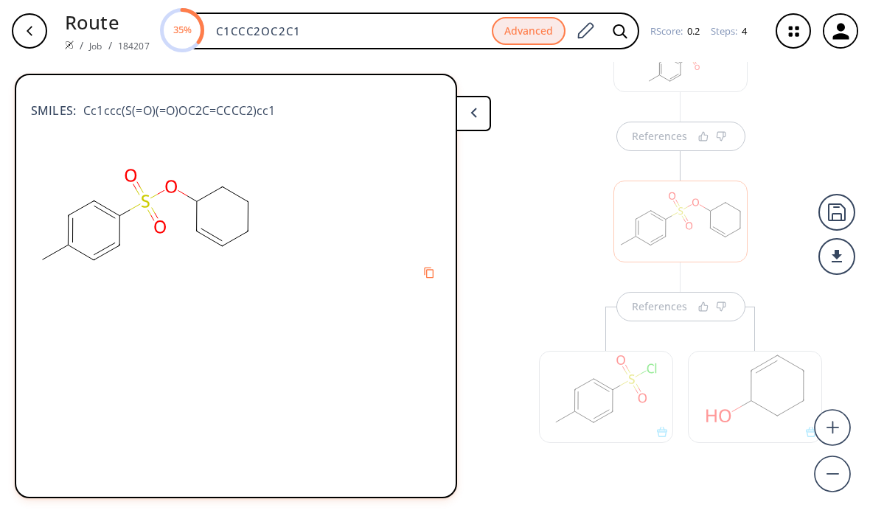
click at [645, 131] on div "References" at bounding box center [681, 121] width 136 height 59
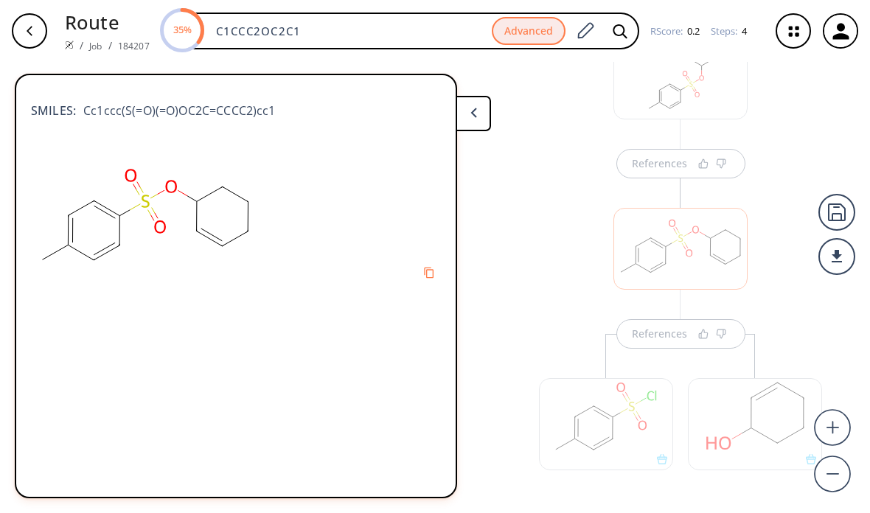
scroll to position [414, 0]
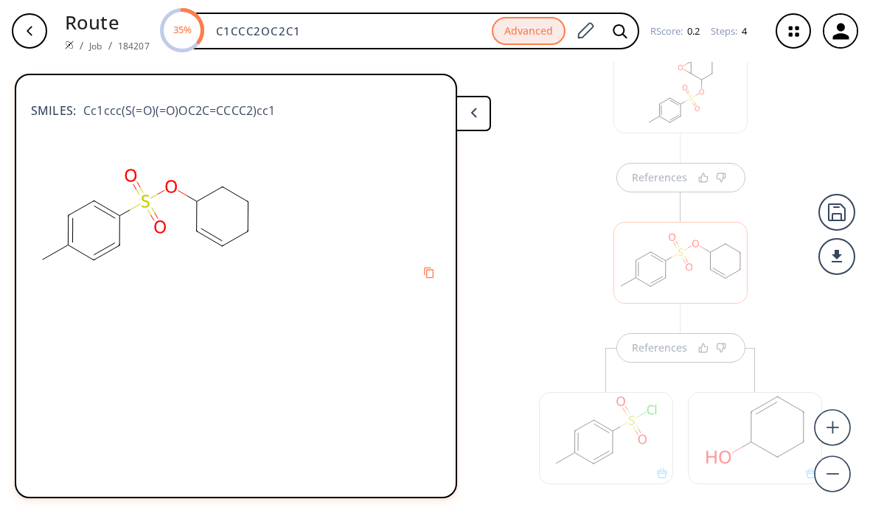
click at [666, 214] on div "References" at bounding box center [680, 361] width 313 height 366
click at [665, 176] on div "References" at bounding box center [681, 163] width 136 height 59
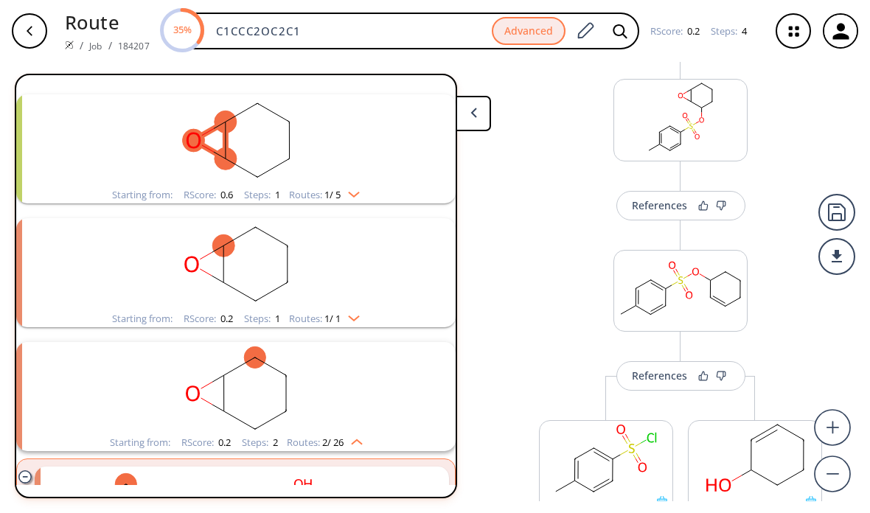
scroll to position [384, 0]
click at [640, 203] on div "References" at bounding box center [659, 208] width 55 height 10
click at [661, 205] on div "References" at bounding box center [659, 208] width 55 height 10
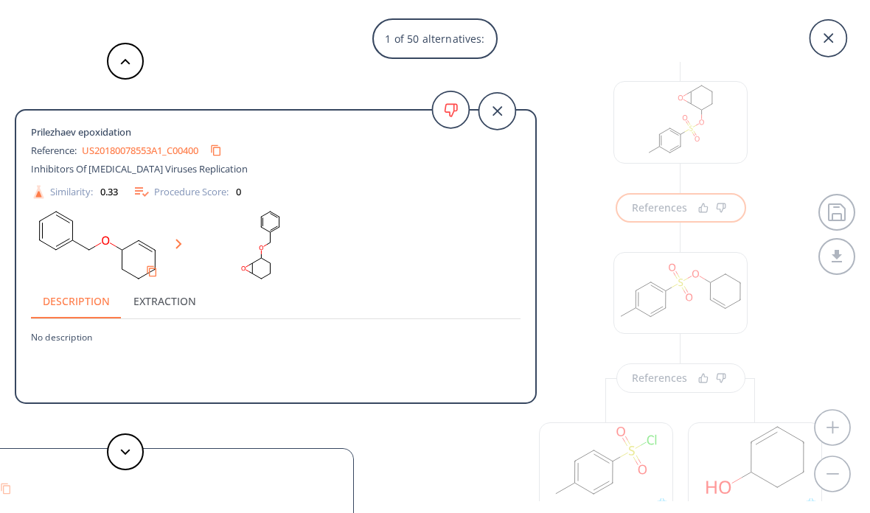
click at [503, 100] on icon at bounding box center [497, 111] width 37 height 37
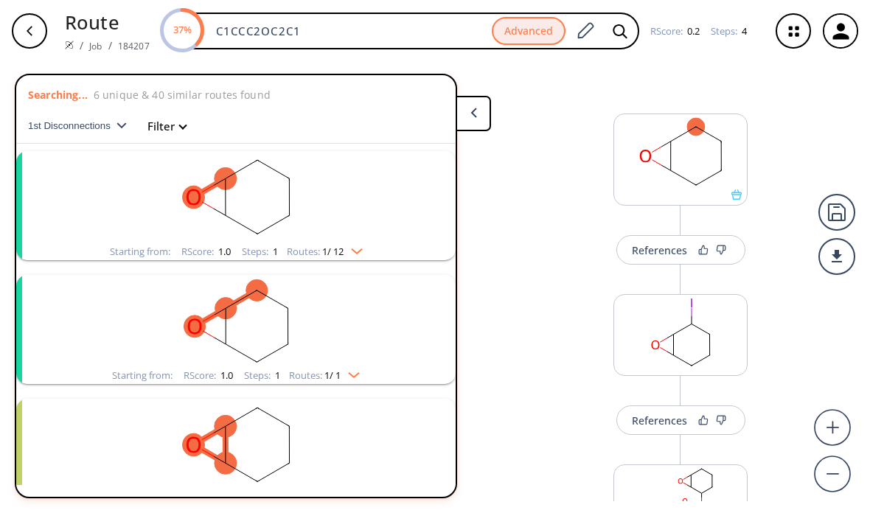
scroll to position [0, 0]
click at [730, 40] on div "37% C1CCC2OC2C1 Advanced RScore : 0.2 Steps : 4" at bounding box center [460, 31] width 597 height 37
click at [731, 30] on div "Steps : 4" at bounding box center [729, 32] width 36 height 10
click at [790, 34] on icon "button" at bounding box center [794, 32] width 10 height 10
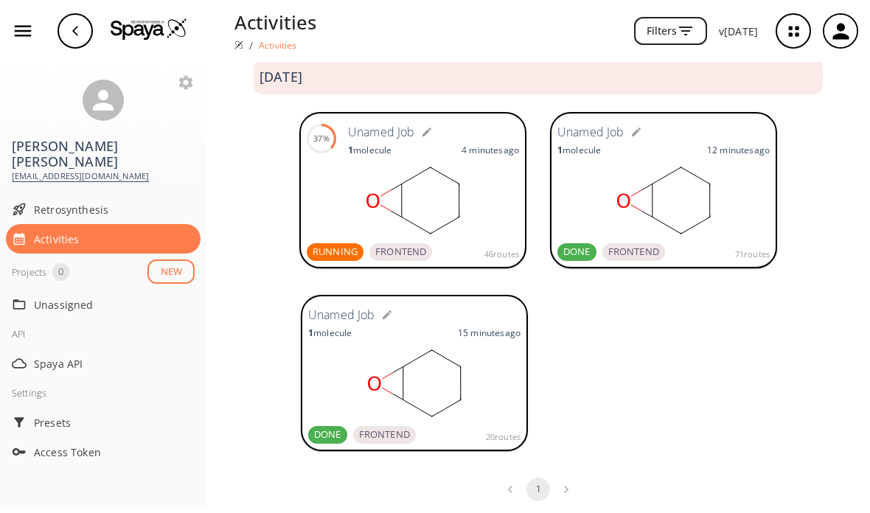
scroll to position [21, 0]
click at [726, 212] on rect at bounding box center [664, 201] width 212 height 74
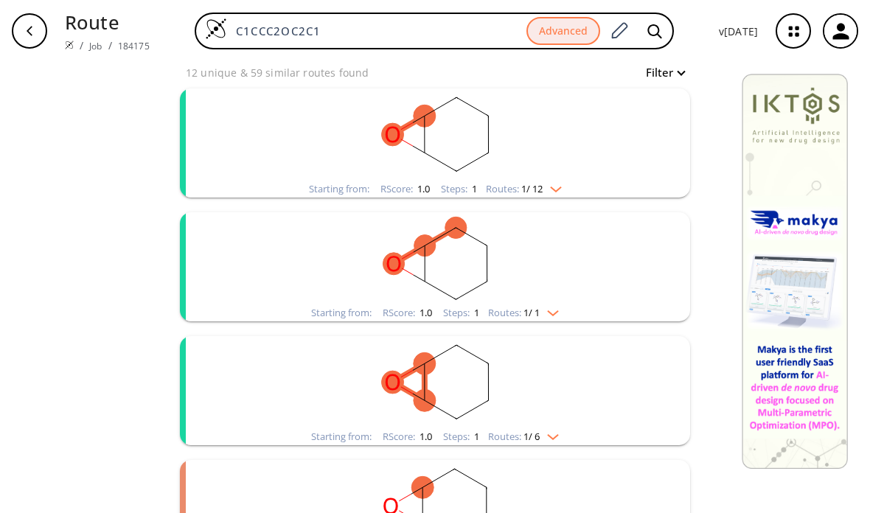
scroll to position [157, 0]
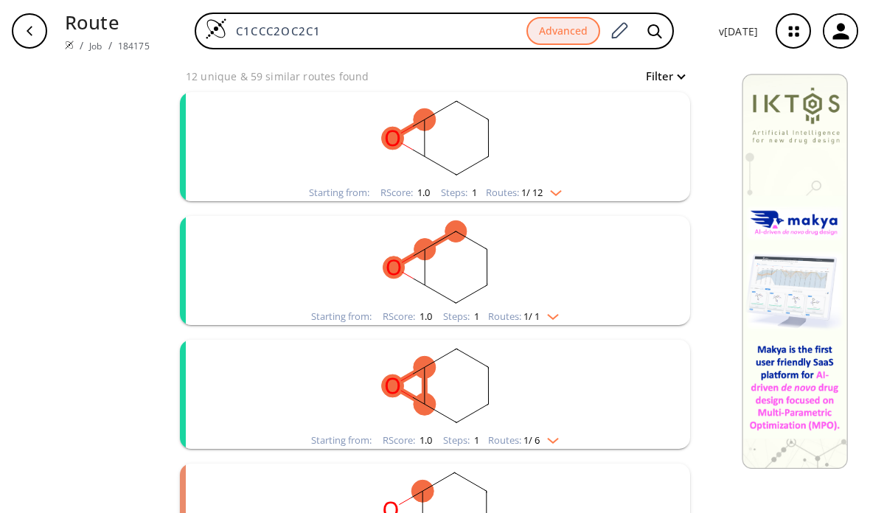
click at [580, 182] on rect "clusters" at bounding box center [435, 138] width 384 height 92
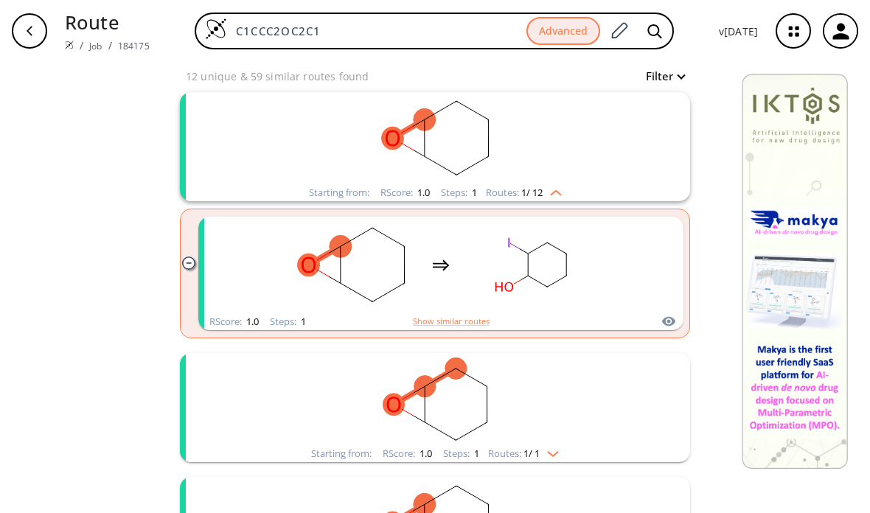
click at [481, 254] on rect "clusters" at bounding box center [531, 265] width 133 height 92
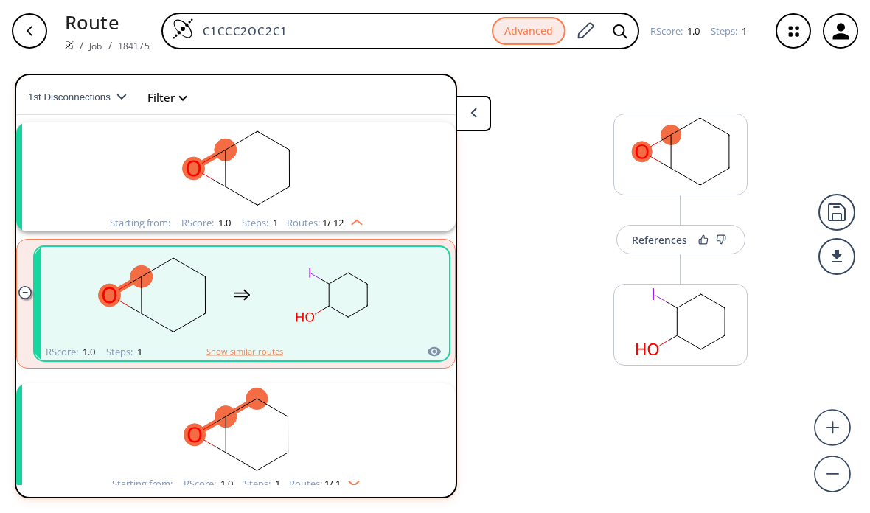
scroll to position [33, 0]
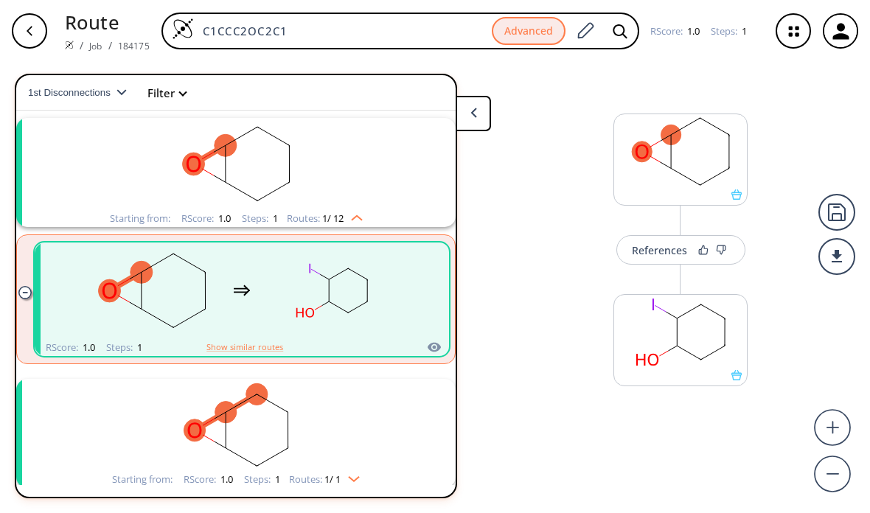
click at [656, 246] on div "References" at bounding box center [659, 251] width 55 height 10
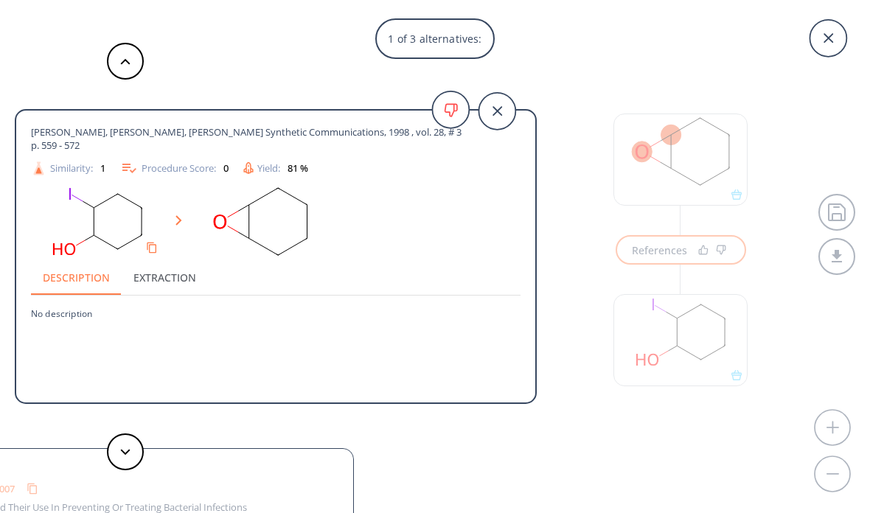
click at [140, 285] on button "Extraction" at bounding box center [165, 277] width 86 height 35
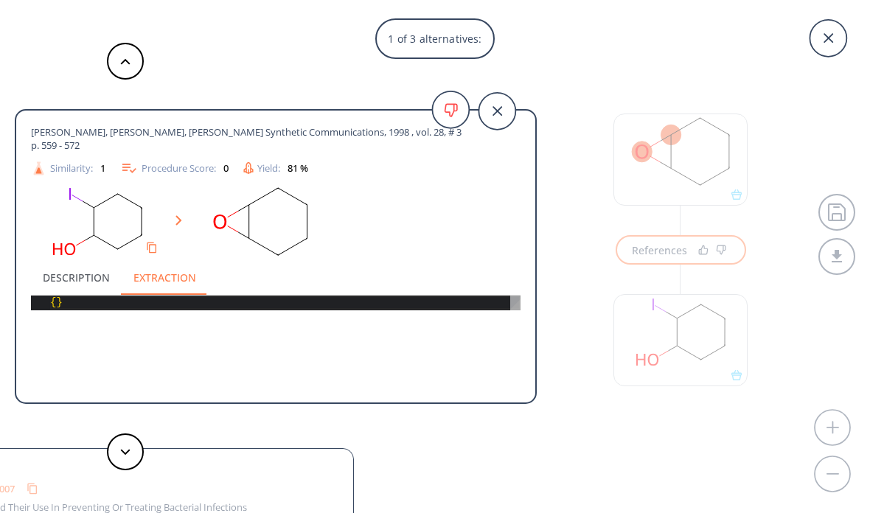
click at [63, 276] on button "Description" at bounding box center [76, 277] width 91 height 35
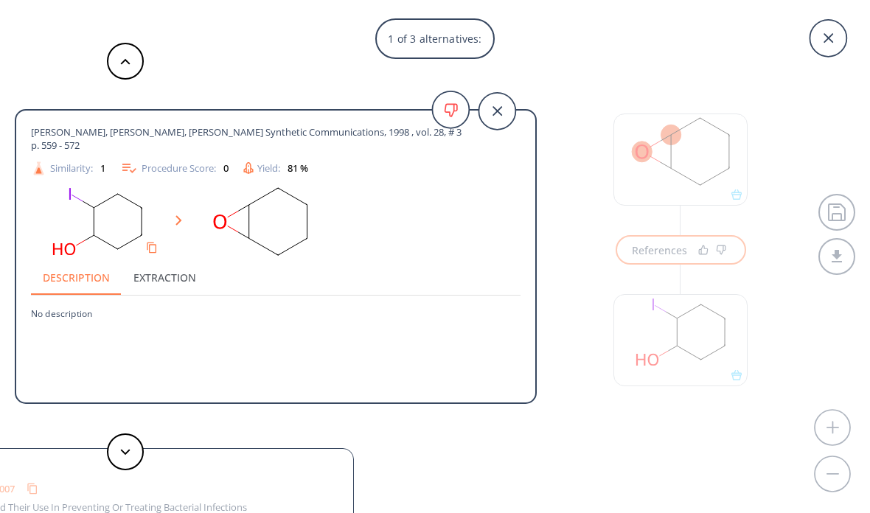
click at [502, 107] on icon at bounding box center [498, 111] width 10 height 10
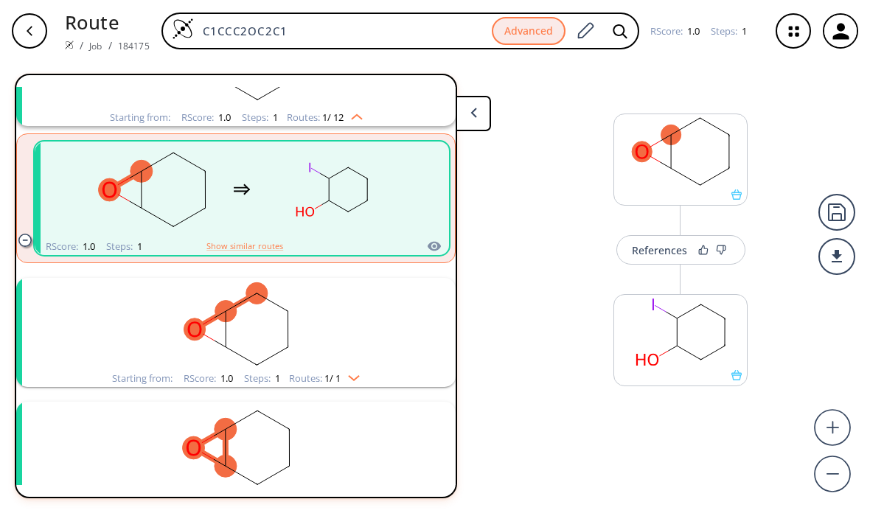
scroll to position [131, 0]
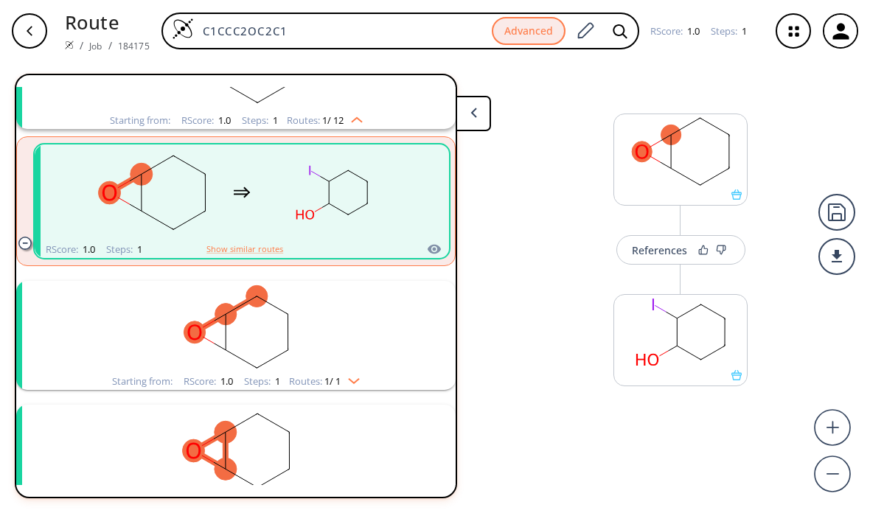
click at [150, 308] on rect "clusters" at bounding box center [236, 327] width 384 height 92
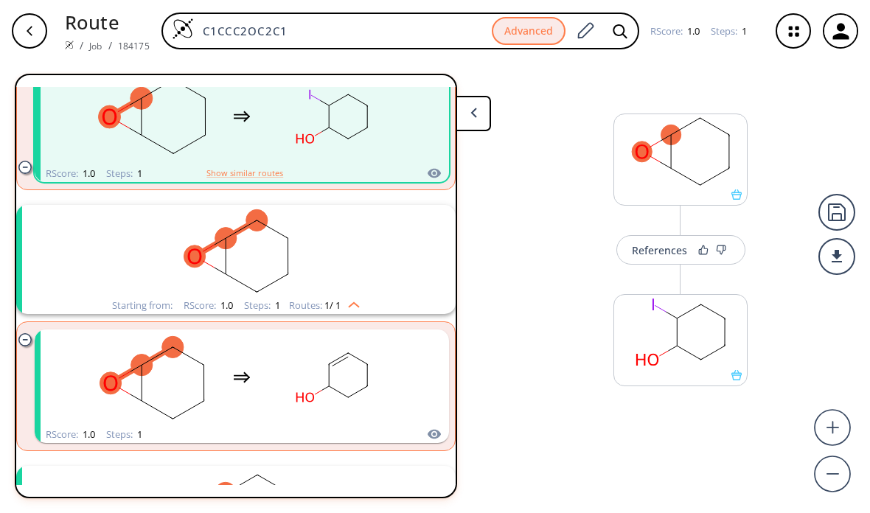
scroll to position [207, 0]
click at [178, 372] on rect "clusters" at bounding box center [152, 378] width 133 height 92
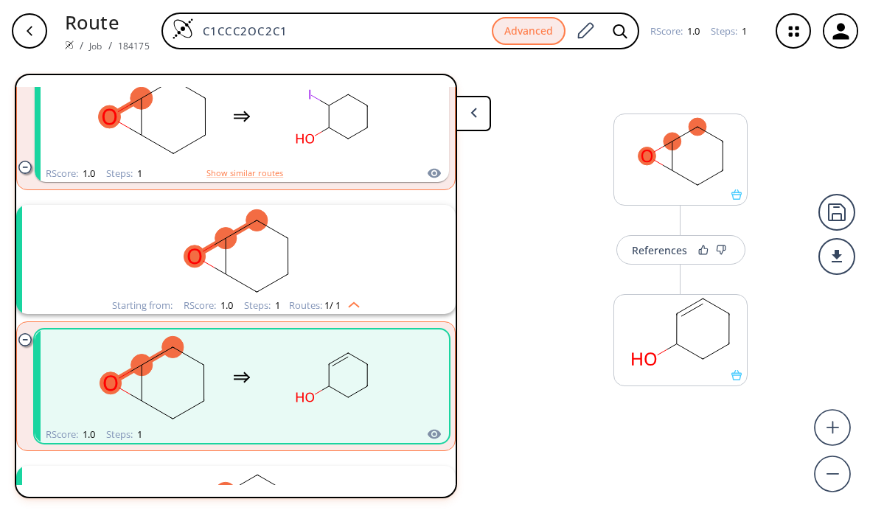
click at [648, 249] on div "References" at bounding box center [659, 251] width 55 height 10
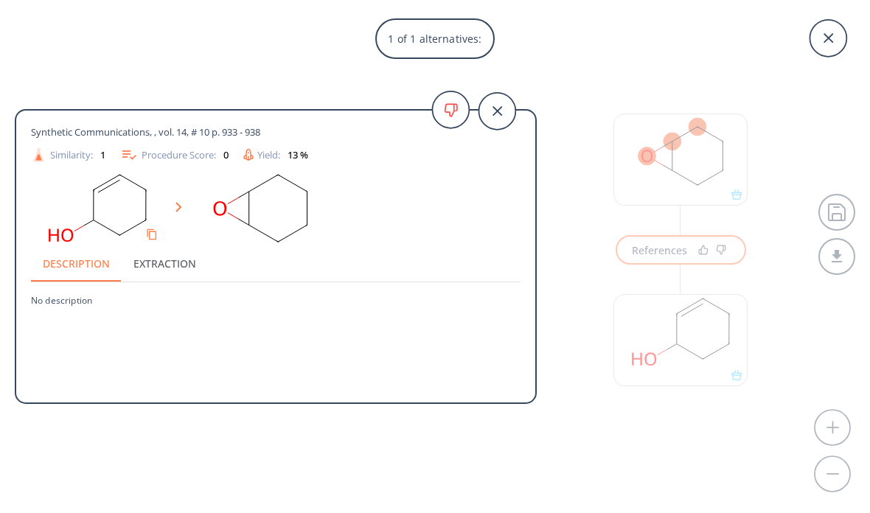
click at [138, 140] on div "Synthetic Communications, , vol. 14, # 10 p. 933 - 938 Similarity: 1 Procedure …" at bounding box center [276, 144] width 490 height 38
click at [488, 117] on icon at bounding box center [497, 111] width 37 height 37
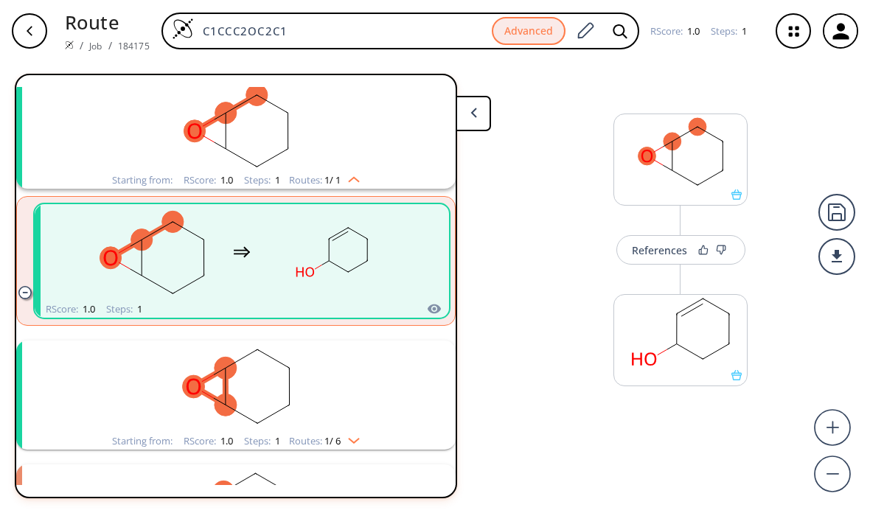
scroll to position [333, 0]
click at [117, 367] on rect "clusters" at bounding box center [236, 387] width 384 height 92
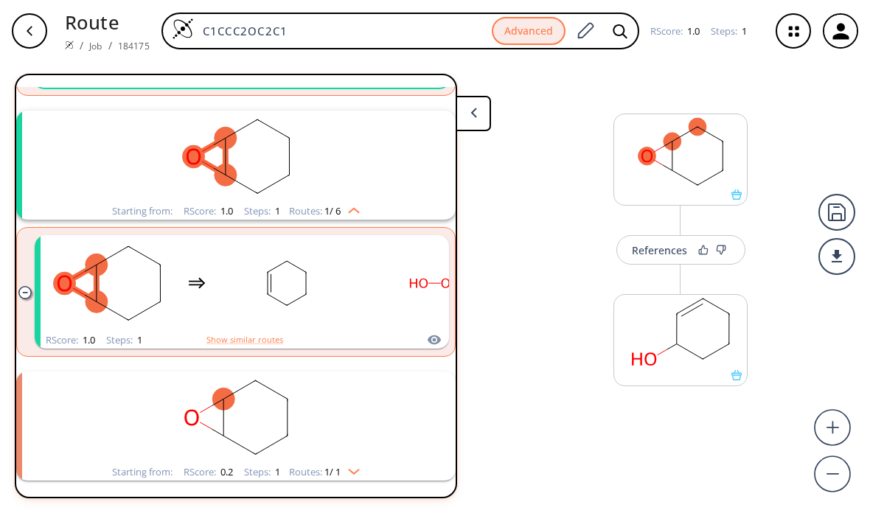
scroll to position [564, 0]
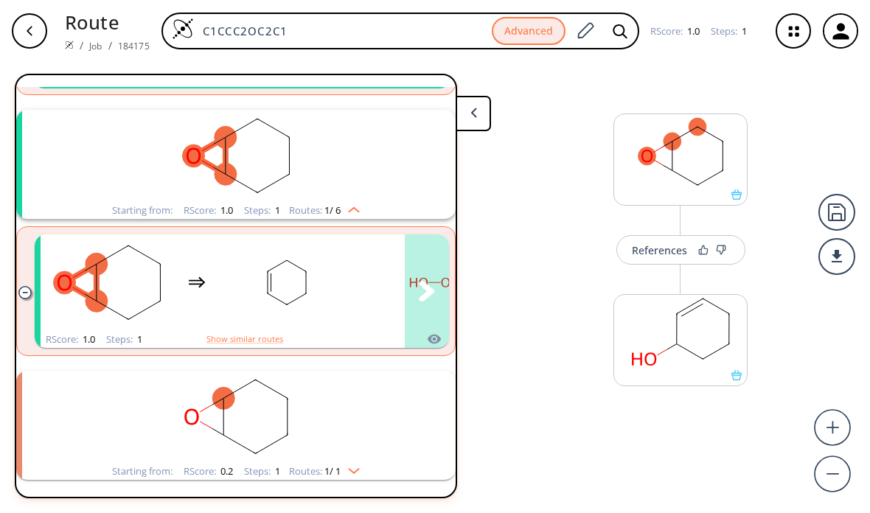
click at [140, 290] on rect "clusters" at bounding box center [107, 283] width 133 height 92
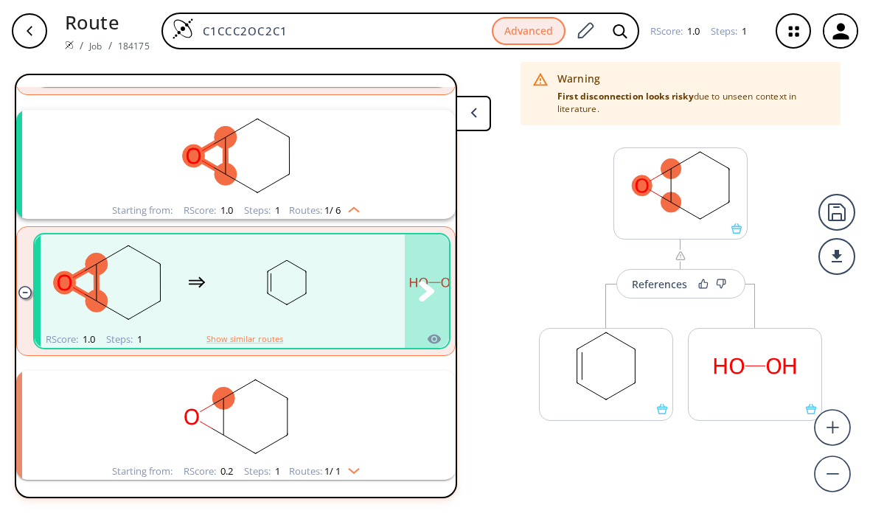
click at [128, 280] on rect "clusters" at bounding box center [107, 283] width 133 height 92
click at [643, 280] on div "References" at bounding box center [659, 285] width 55 height 10
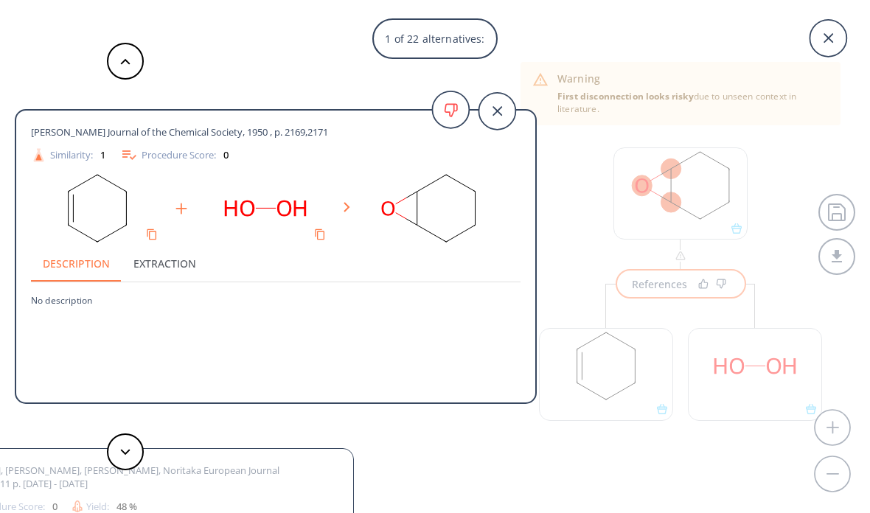
click at [144, 280] on button "Extraction" at bounding box center [165, 263] width 86 height 35
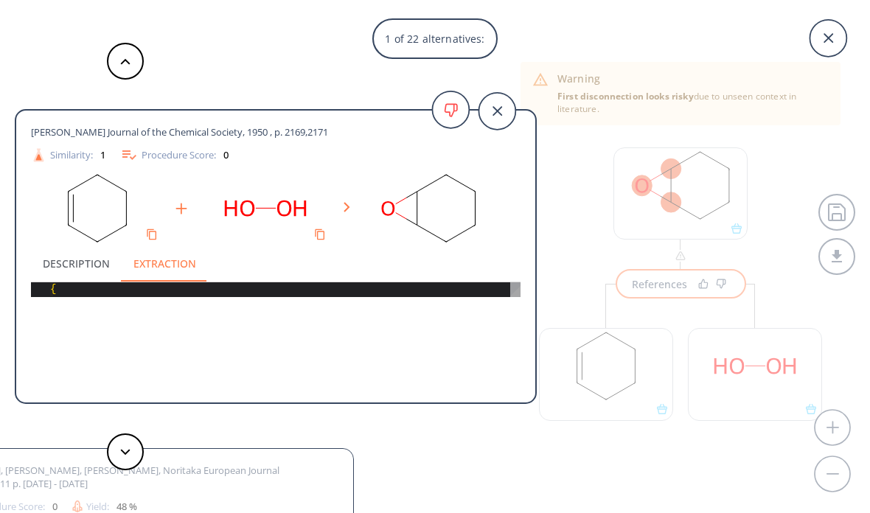
click at [148, 271] on button "Extraction" at bounding box center [165, 263] width 86 height 35
click at [87, 271] on button "Description" at bounding box center [76, 263] width 91 height 35
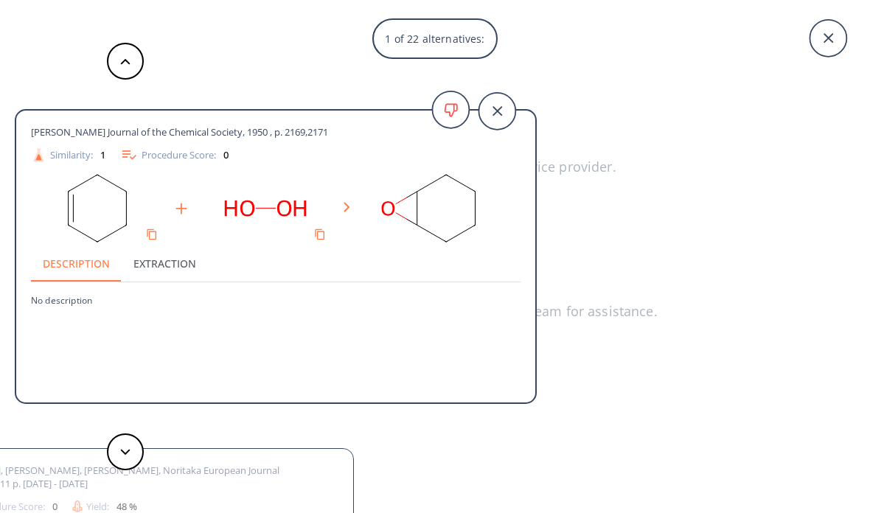
click at [832, 34] on icon at bounding box center [828, 38] width 37 height 37
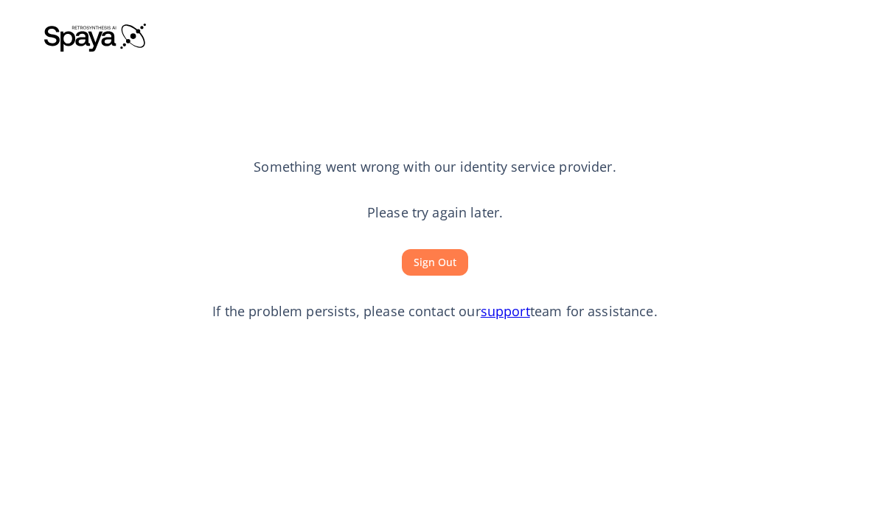
click at [449, 277] on button "Sign Out" at bounding box center [435, 262] width 66 height 27
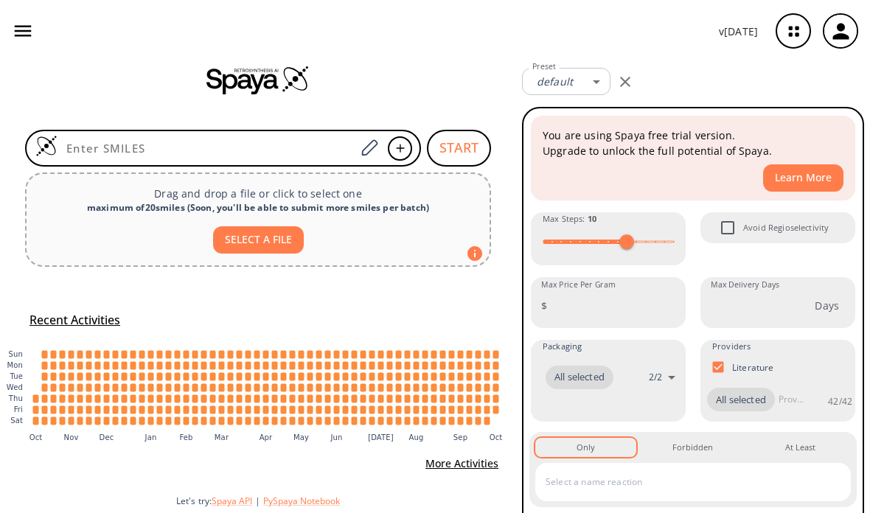
scroll to position [26, 0]
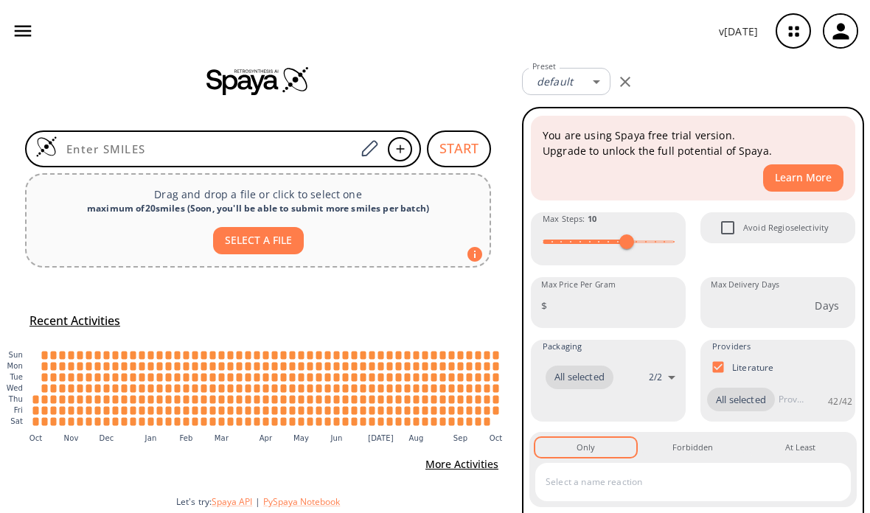
click at [249, 145] on input at bounding box center [207, 149] width 298 height 15
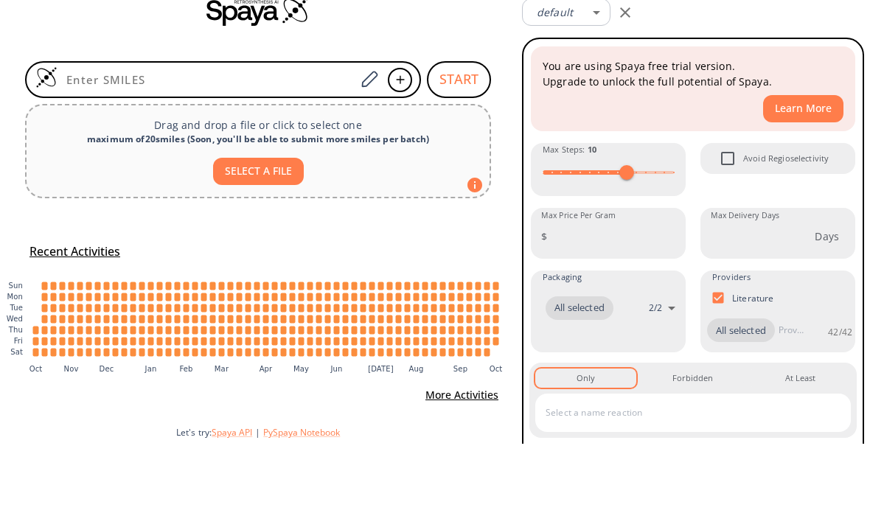
click at [236, 142] on input at bounding box center [207, 149] width 298 height 15
paste input "CC(C)(C)NCC(O)C1=CC=C(O)C(CO)=C1"
type input "CC(C)(C)NCC(O)C1=CC=C(O)C(CO)=C1"
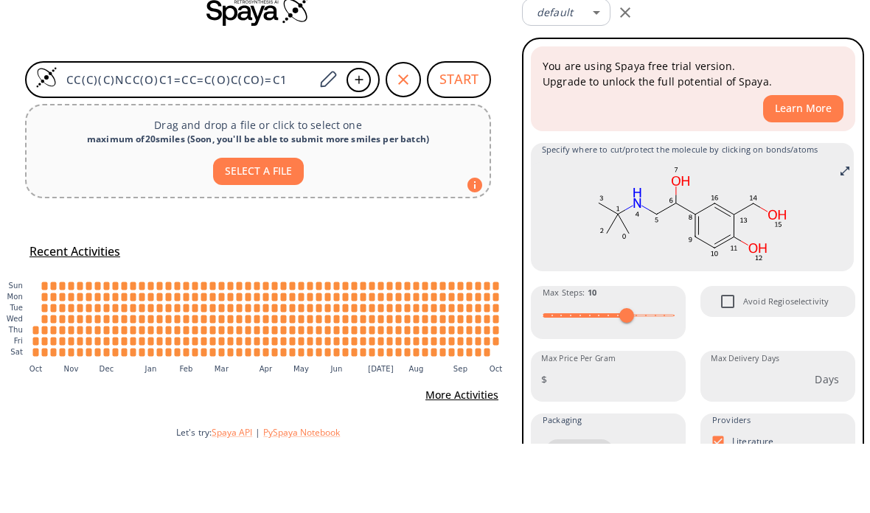
click at [470, 131] on button "START" at bounding box center [459, 149] width 64 height 37
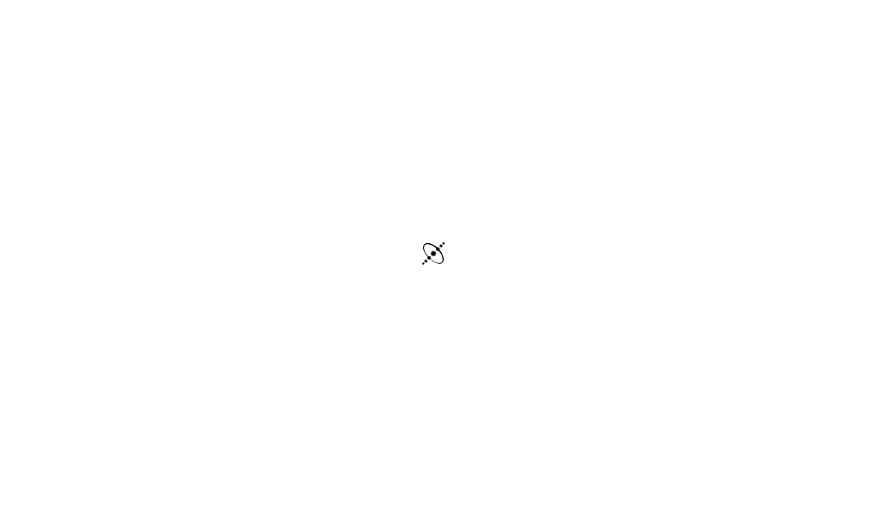
scroll to position [3, 0]
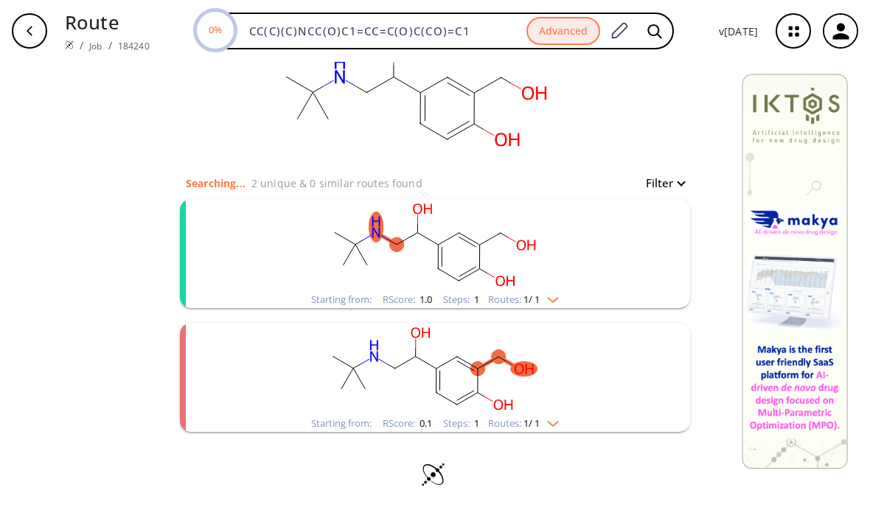
scroll to position [50, 0]
click at [551, 296] on img "clusters" at bounding box center [549, 297] width 19 height 12
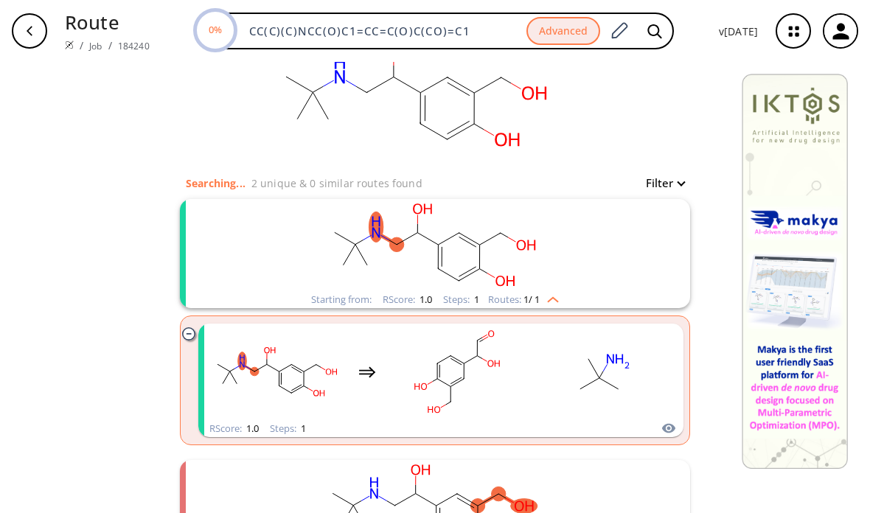
click at [401, 291] on rect "clusters" at bounding box center [435, 245] width 384 height 92
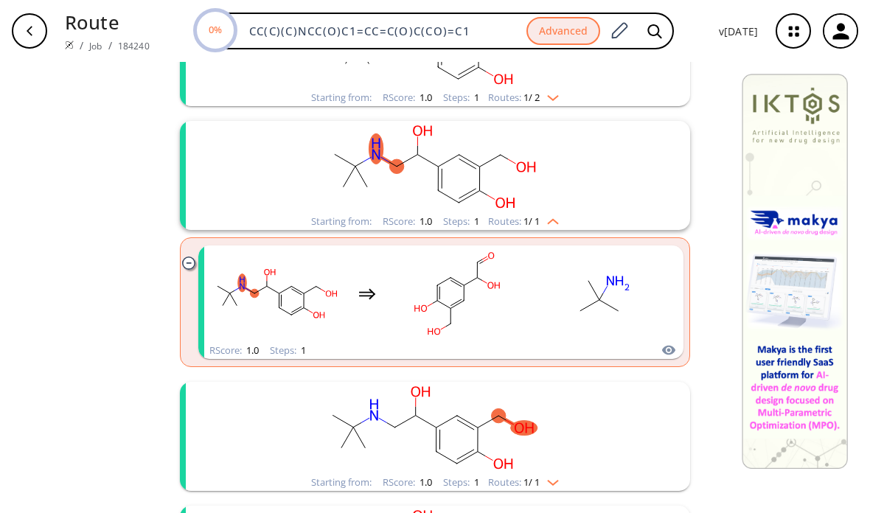
scroll to position [254, 0]
click at [563, 297] on rect "clusters" at bounding box center [604, 292] width 133 height 92
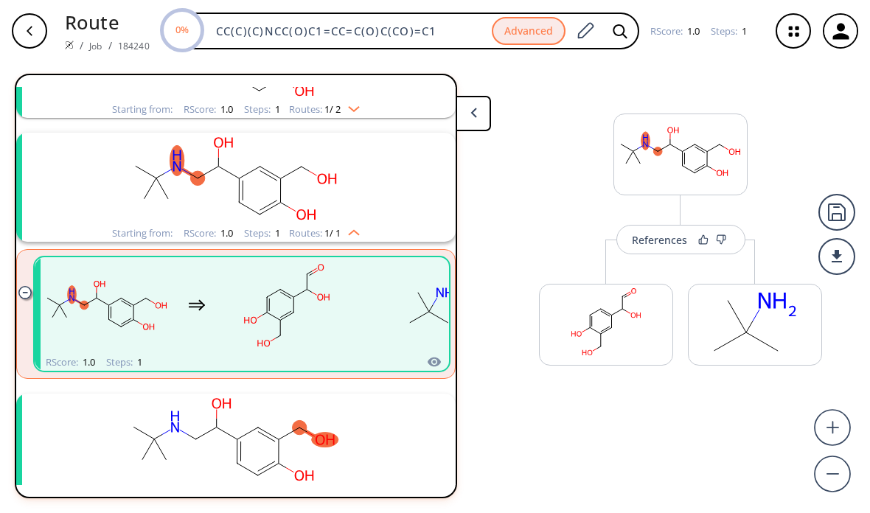
scroll to position [157, 0]
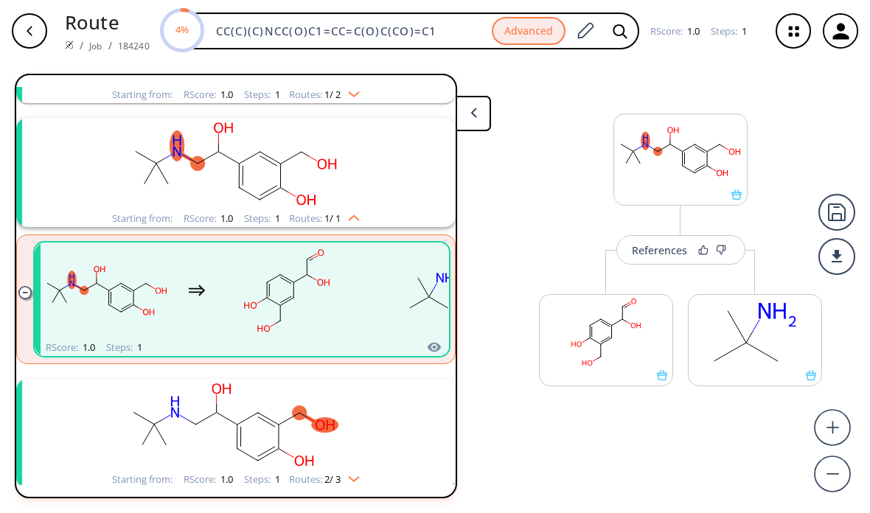
click at [648, 232] on div "References" at bounding box center [681, 235] width 136 height 59
click at [652, 246] on div "References" at bounding box center [659, 251] width 55 height 10
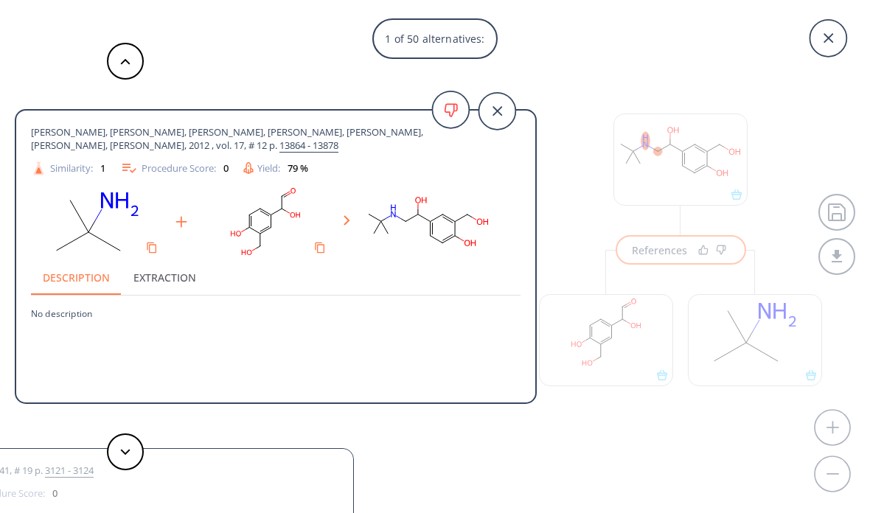
click at [504, 109] on icon at bounding box center [497, 111] width 37 height 37
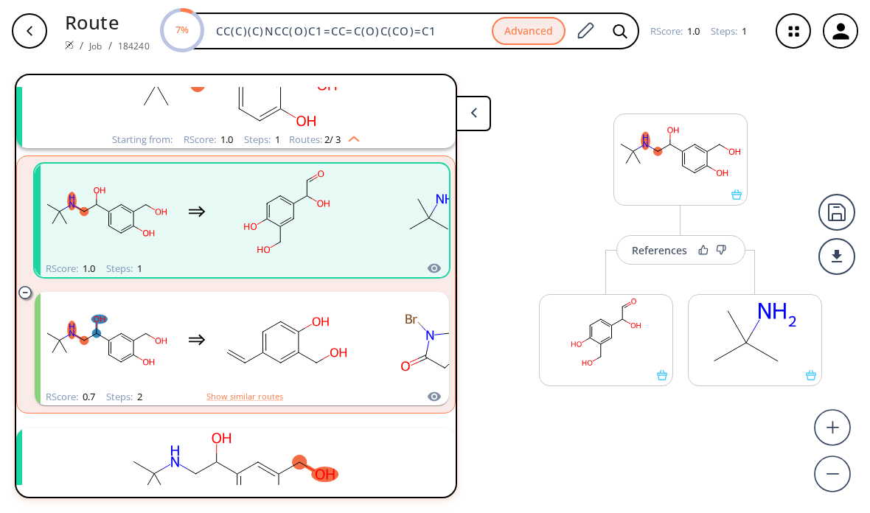
scroll to position [242, 0]
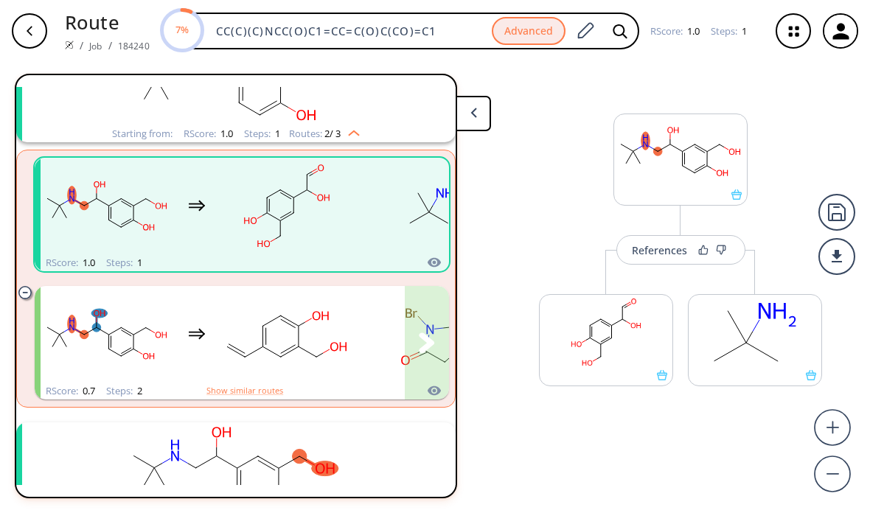
click at [364, 333] on div "clusters" at bounding box center [418, 334] width 755 height 97
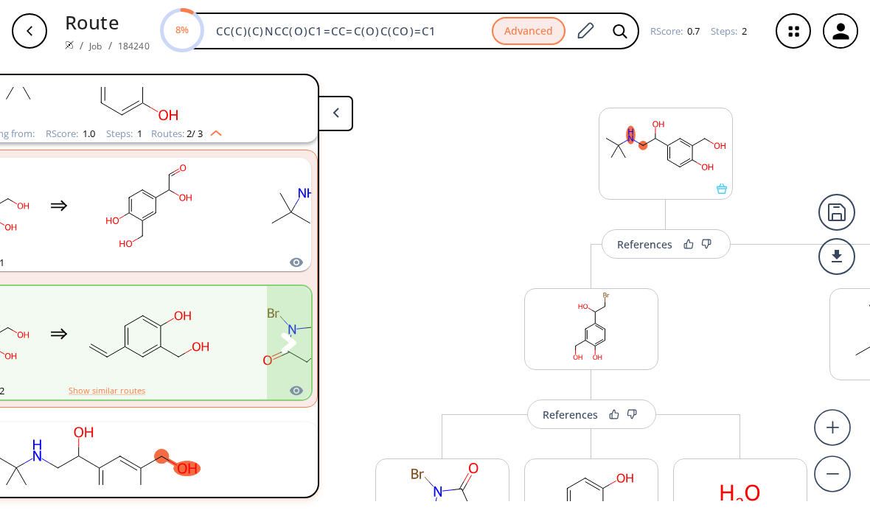
scroll to position [0, 148]
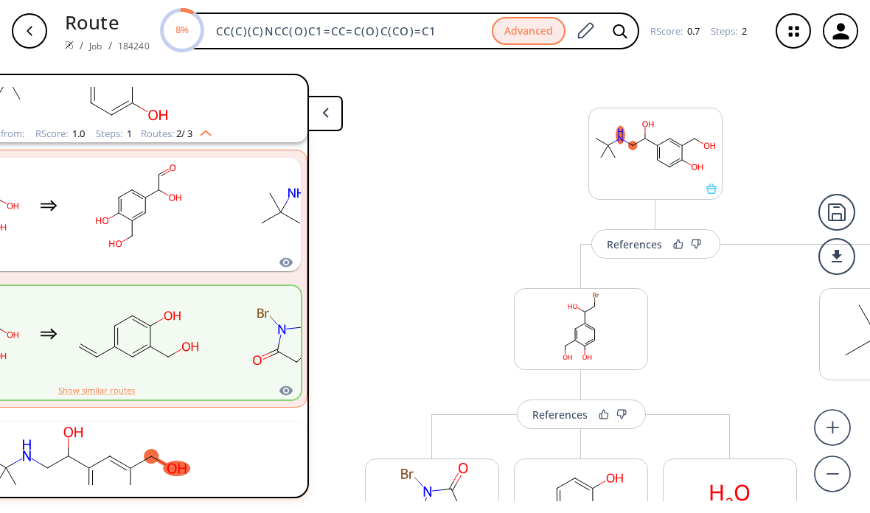
click at [782, 347] on div "More routes from here References More routes from here More routes from here Mo…" at bounding box center [581, 427] width 462 height 366
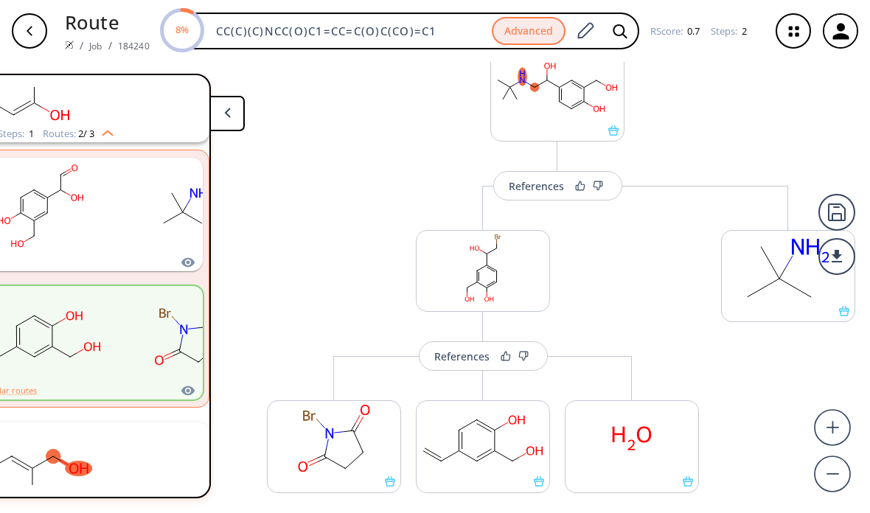
scroll to position [69, 0]
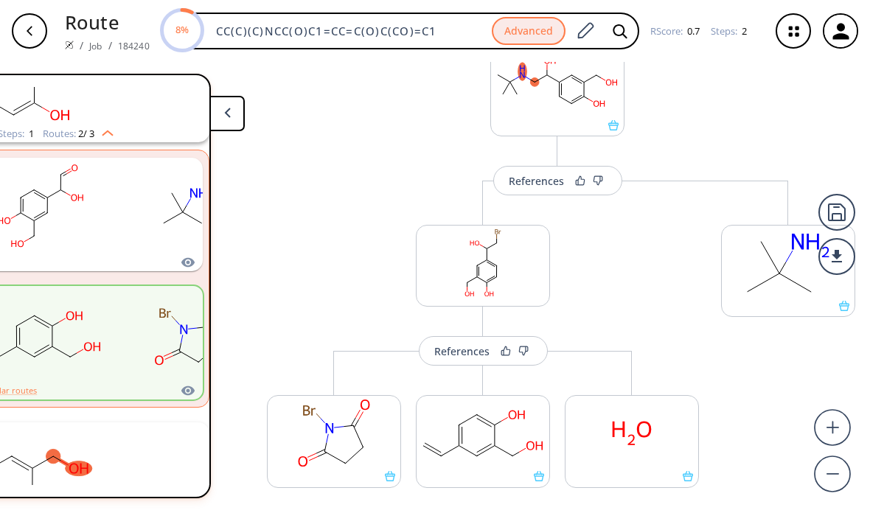
click at [775, 353] on div "More routes from here" at bounding box center [788, 364] width 149 height 366
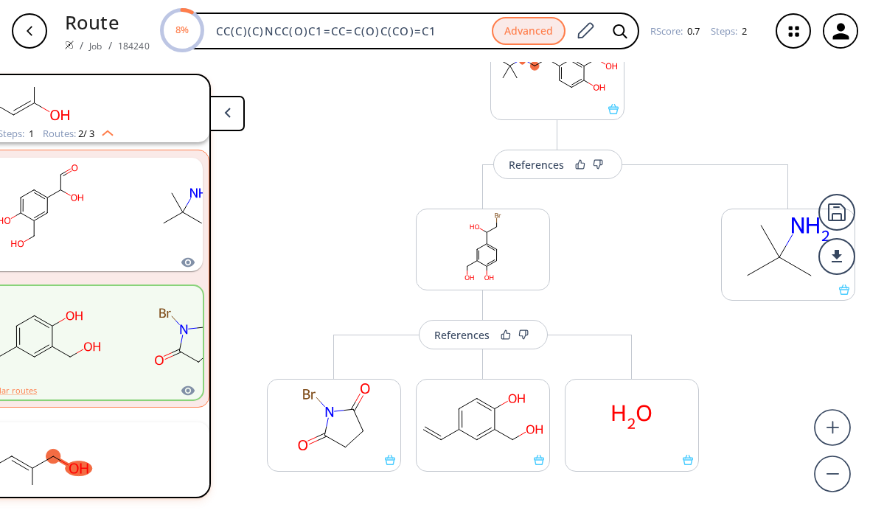
scroll to position [47, 246]
click at [446, 330] on div "References" at bounding box center [461, 335] width 55 height 10
click at [462, 330] on div "References" at bounding box center [461, 335] width 55 height 10
click at [448, 330] on div "References" at bounding box center [461, 335] width 55 height 10
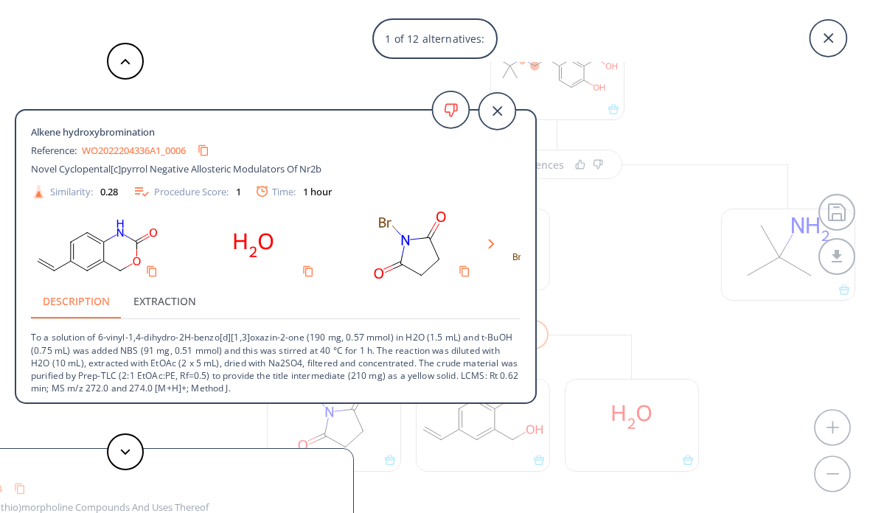
click at [491, 235] on div at bounding box center [276, 245] width 490 height 75
click at [491, 237] on div at bounding box center [491, 246] width 7 height 18
click at [488, 236] on div at bounding box center [276, 245] width 490 height 75
click at [714, 280] on div "1 of 12 alternatives: Alkene hydroxybromination Reference: WO2022204336A1_0006 …" at bounding box center [435, 256] width 870 height 513
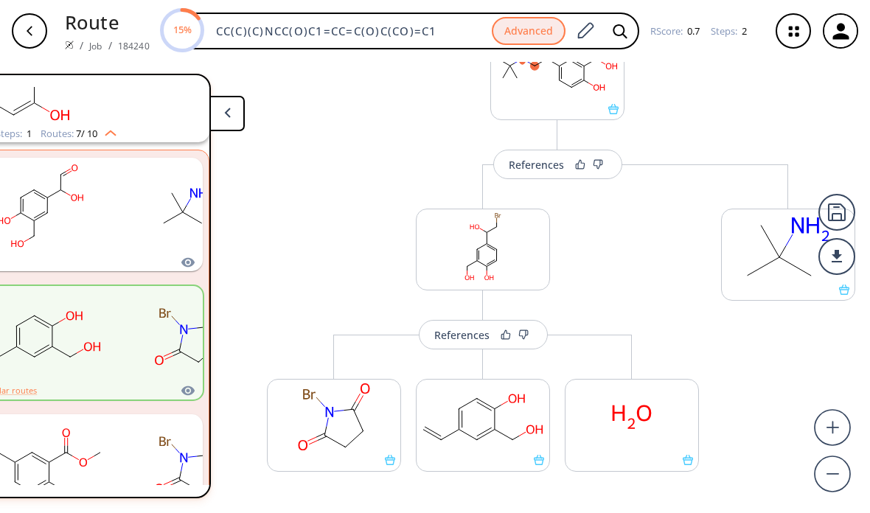
click at [451, 291] on div "References" at bounding box center [483, 320] width 136 height 59
click at [446, 330] on div "References" at bounding box center [461, 335] width 55 height 10
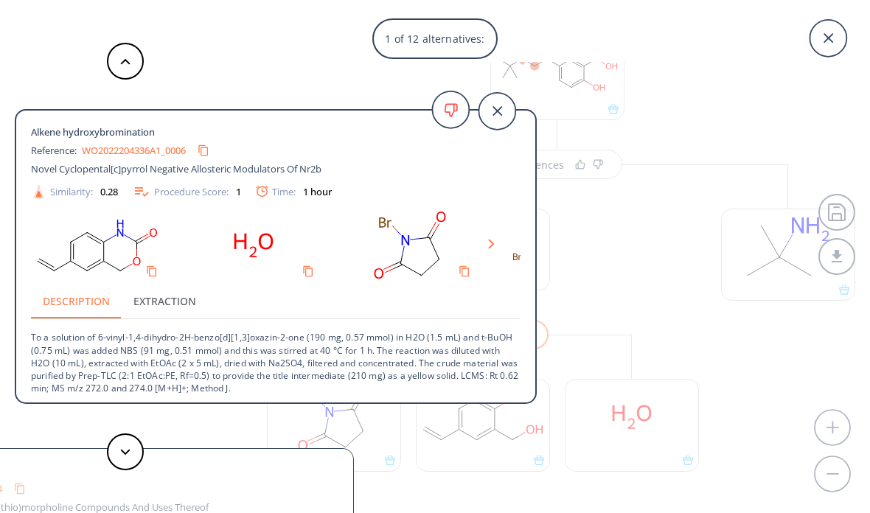
click at [483, 109] on icon at bounding box center [497, 111] width 37 height 37
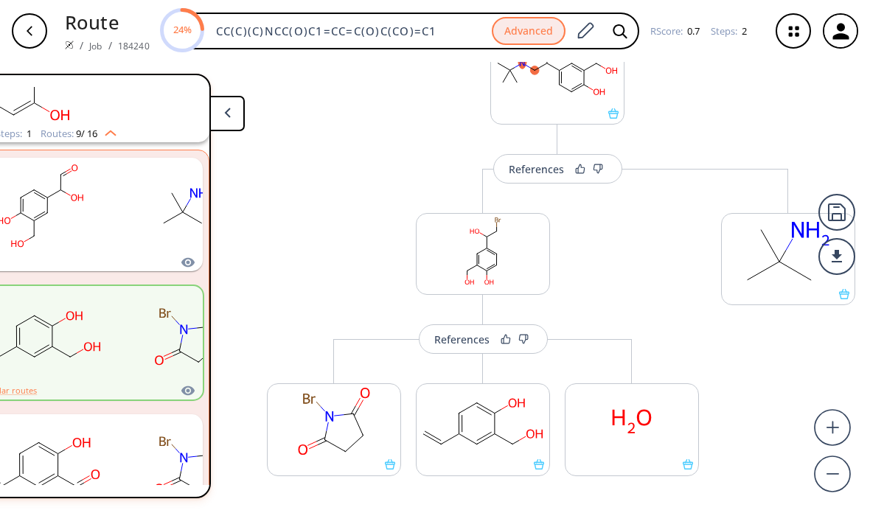
scroll to position [47, 246]
click at [524, 164] on div "References" at bounding box center [536, 169] width 55 height 10
click at [528, 164] on div "References" at bounding box center [536, 169] width 55 height 10
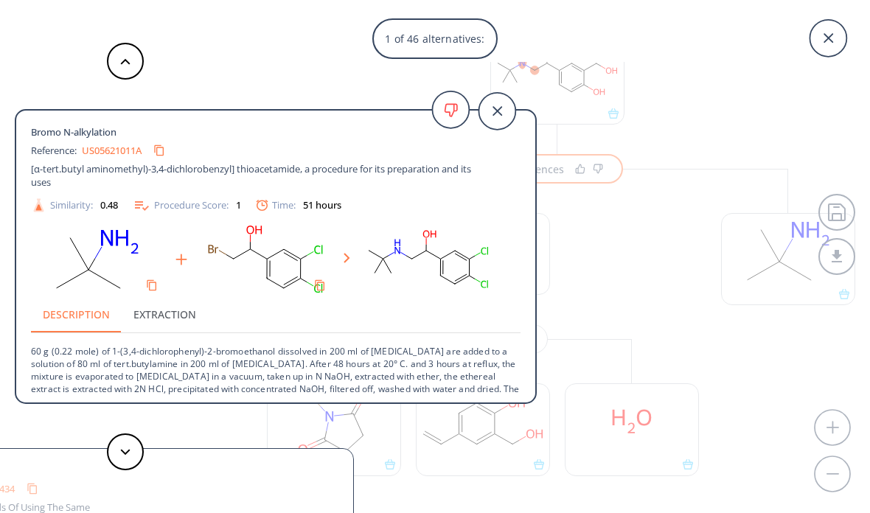
click at [287, 268] on rect at bounding box center [265, 259] width 133 height 75
click at [279, 256] on rect at bounding box center [265, 259] width 133 height 75
click at [275, 263] on rect at bounding box center [265, 259] width 133 height 75
click at [274, 263] on rect at bounding box center [265, 259] width 133 height 75
click at [165, 302] on button "Extraction" at bounding box center [165, 314] width 86 height 35
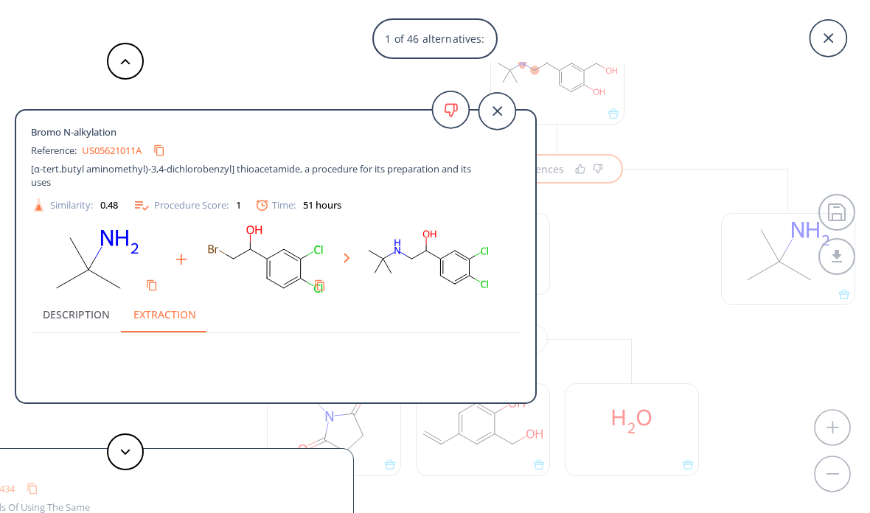
click at [101, 297] on button "Description" at bounding box center [76, 314] width 91 height 35
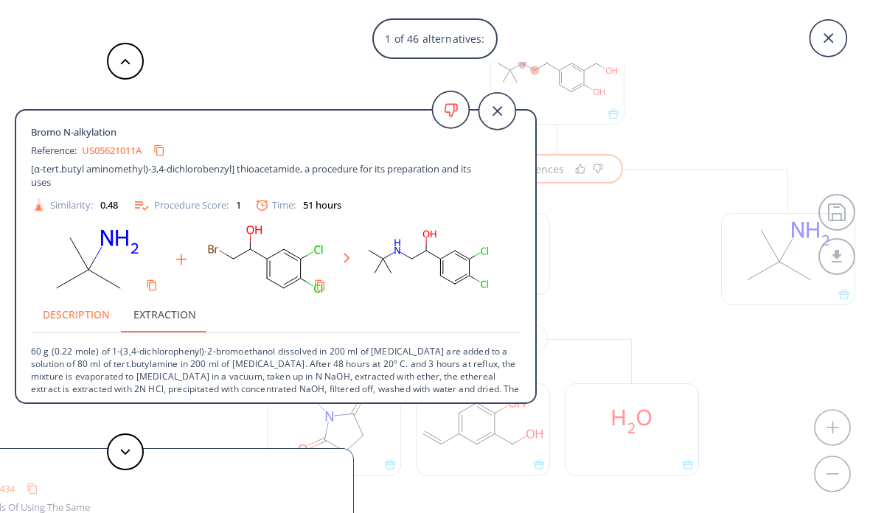
scroll to position [27, 0]
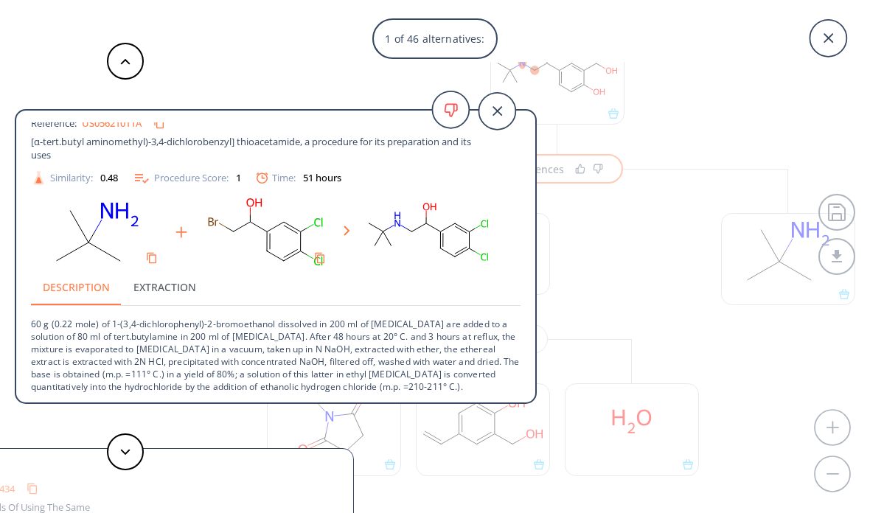
click at [98, 294] on button "Description" at bounding box center [76, 287] width 91 height 35
click at [499, 106] on icon at bounding box center [497, 111] width 37 height 37
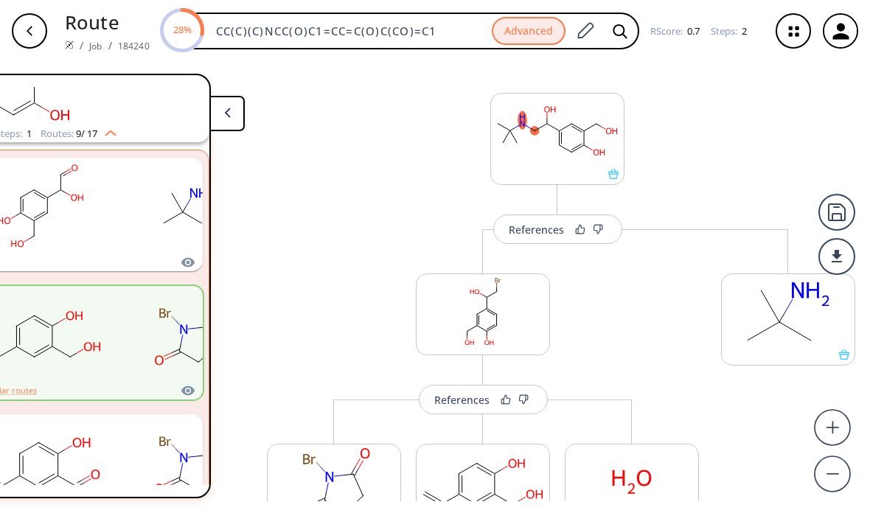
scroll to position [14, 0]
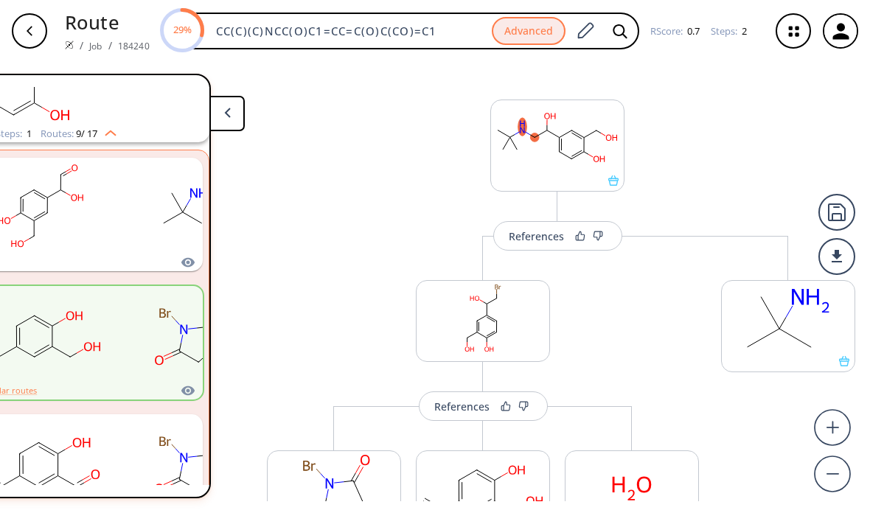
click at [524, 235] on div "References" at bounding box center [536, 237] width 55 height 10
click at [536, 232] on div "References" at bounding box center [536, 237] width 55 height 10
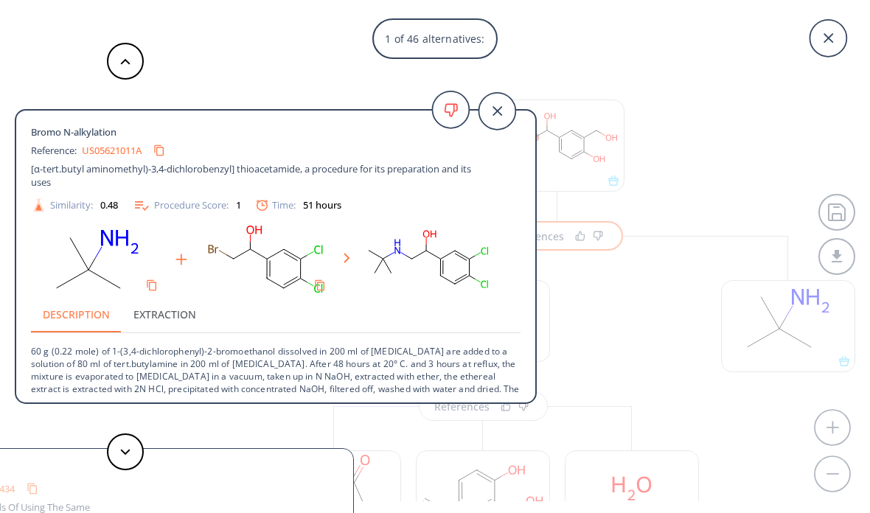
click at [496, 119] on icon at bounding box center [497, 111] width 37 height 37
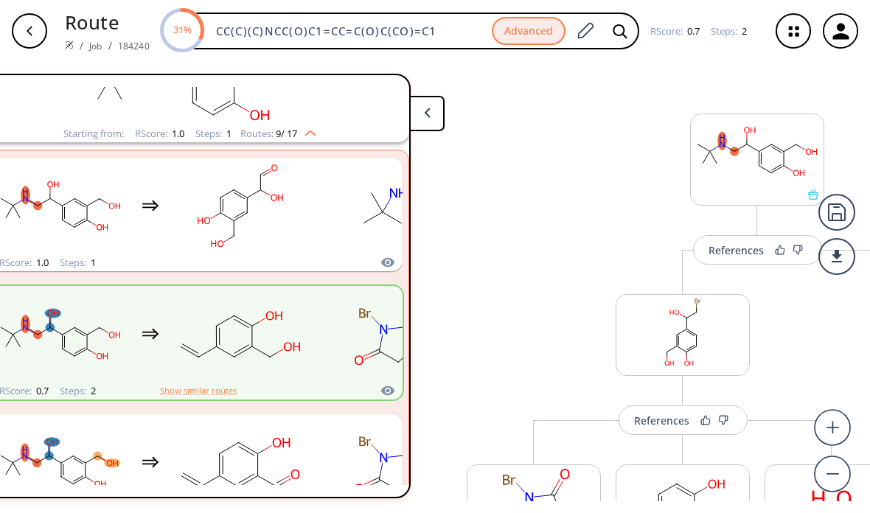
scroll to position [30, 10]
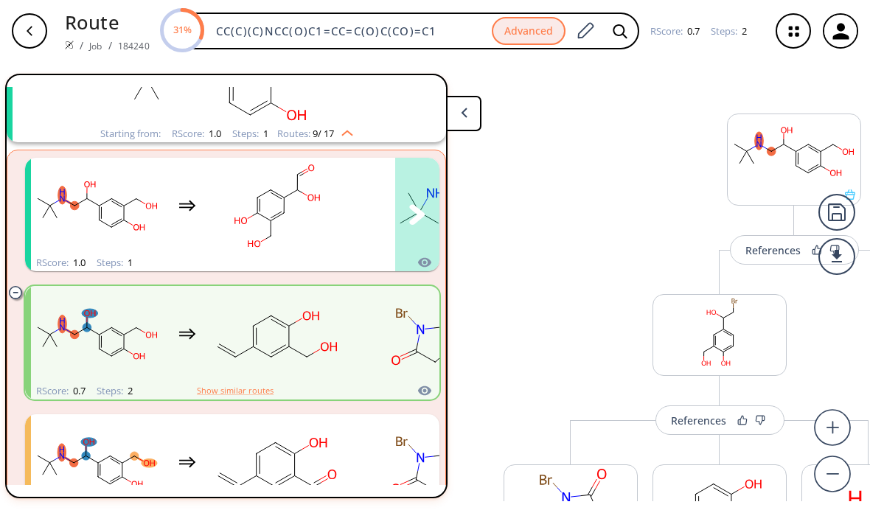
click at [110, 175] on rect "clusters" at bounding box center [97, 206] width 133 height 92
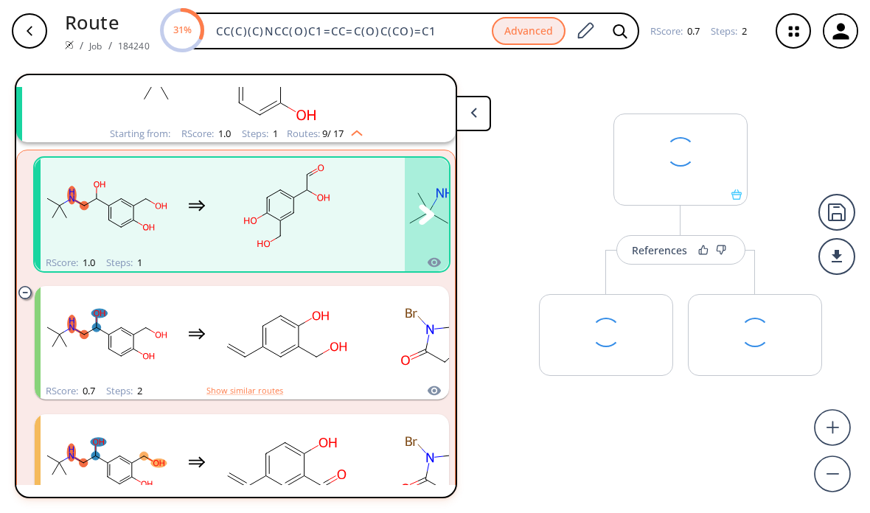
scroll to position [30, 0]
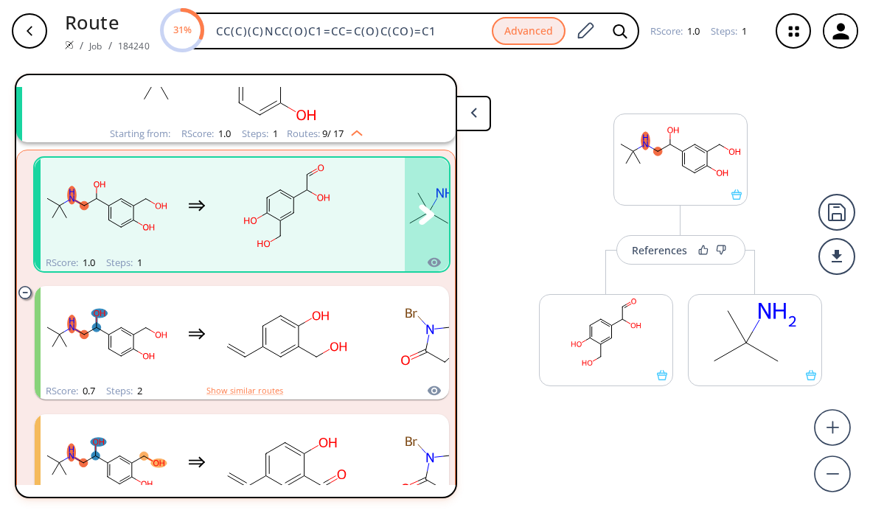
click at [637, 246] on div "References" at bounding box center [659, 251] width 55 height 10
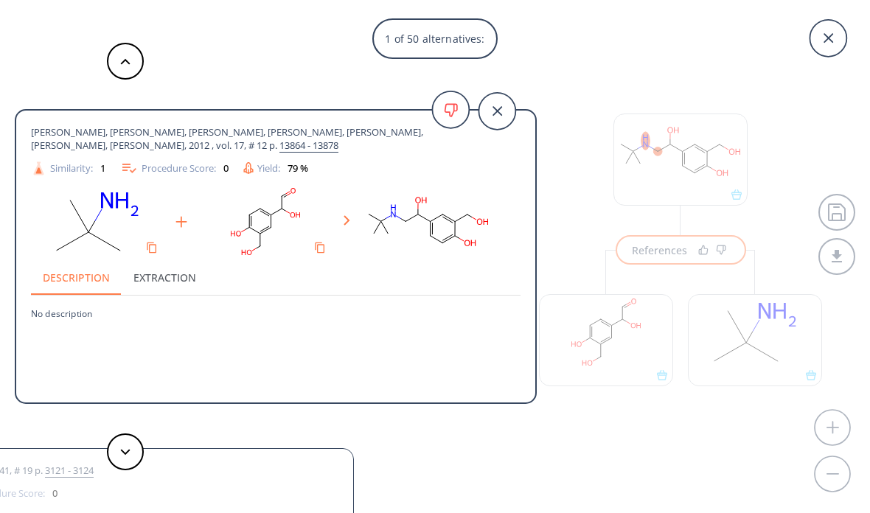
click at [273, 213] on rect at bounding box center [265, 221] width 133 height 75
click at [284, 215] on rect at bounding box center [265, 221] width 133 height 75
click at [322, 243] on icon "Copy to clipboard" at bounding box center [320, 248] width 10 height 11
click at [563, 299] on div "1 of 50 alternatives: Ayala-Mata, Francisco, Barrera-Mendoza, Citlalli, Jimenez…" at bounding box center [435, 256] width 870 height 513
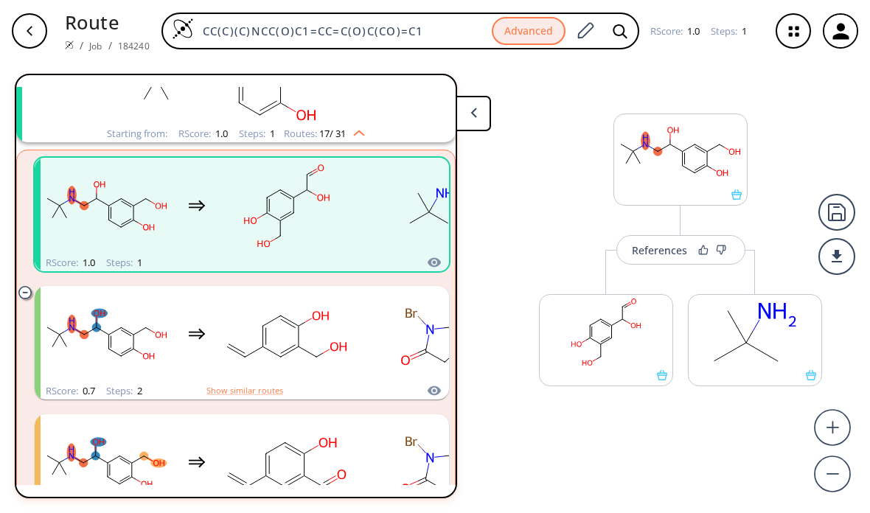
scroll to position [47, 0]
click at [185, 312] on div "clusters" at bounding box center [418, 334] width 755 height 97
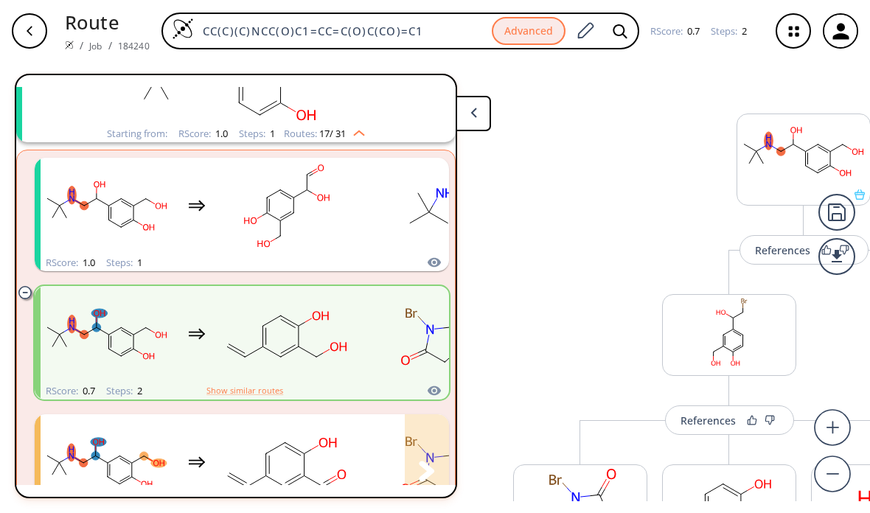
click at [282, 436] on rect "clusters" at bounding box center [287, 463] width 133 height 92
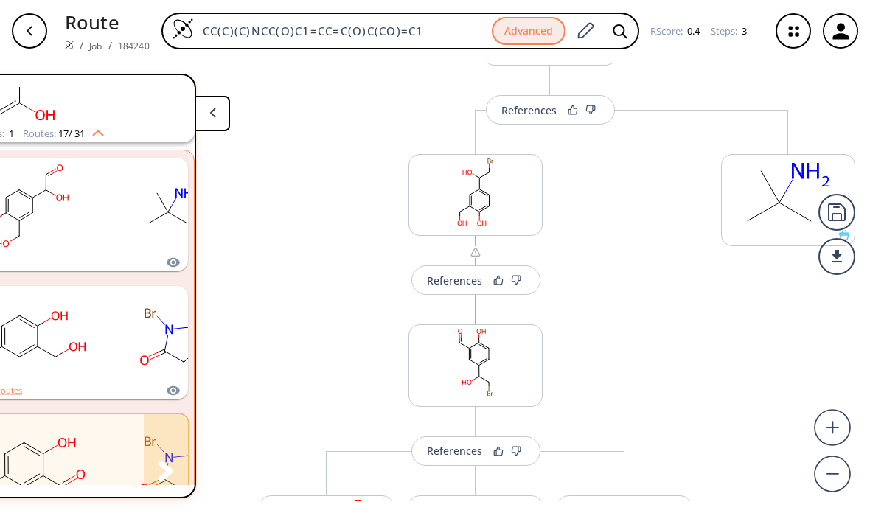
scroll to position [152, 0]
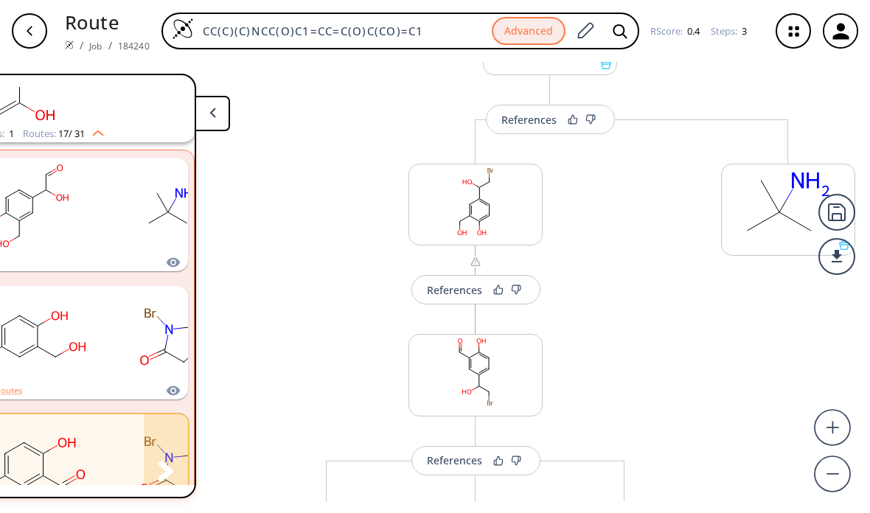
click at [443, 285] on div "References" at bounding box center [454, 290] width 55 height 10
click at [437, 285] on div "References" at bounding box center [454, 290] width 55 height 10
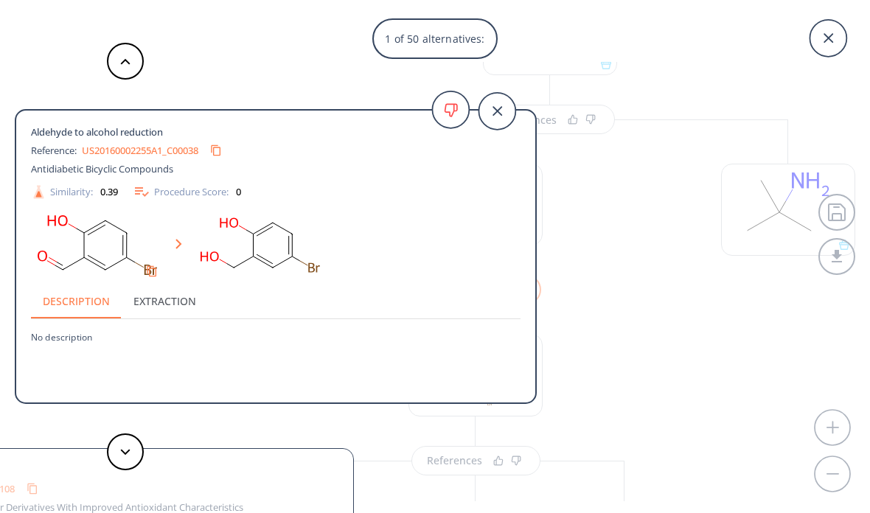
click at [505, 105] on icon at bounding box center [497, 111] width 37 height 37
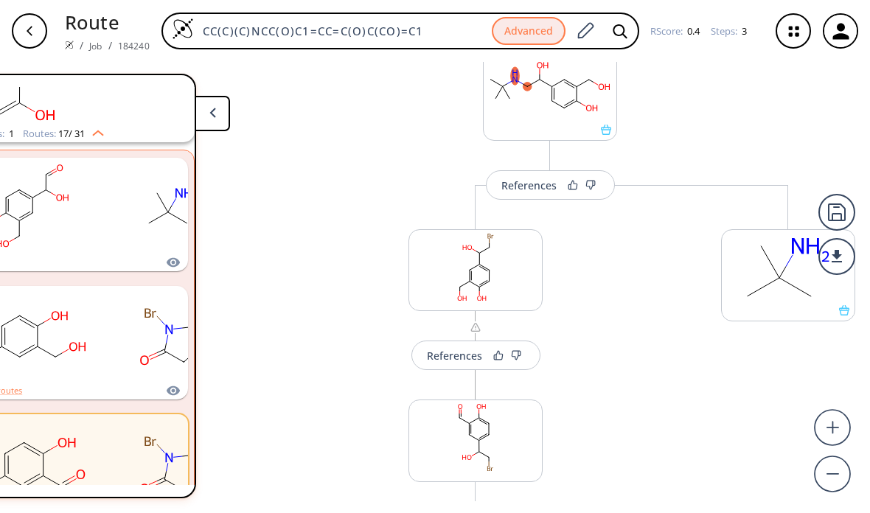
scroll to position [87, 0]
click at [524, 180] on div "References" at bounding box center [529, 185] width 55 height 10
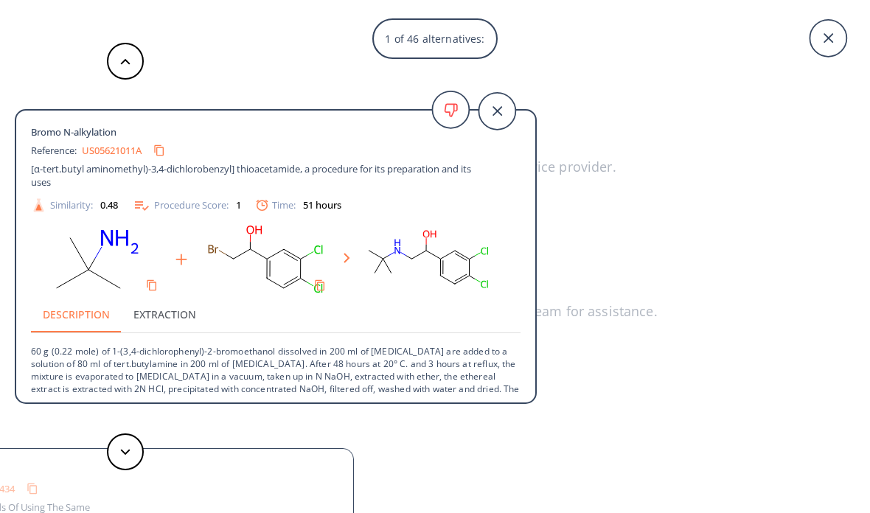
scroll to position [0, 0]
click at [822, 41] on icon at bounding box center [828, 38] width 37 height 37
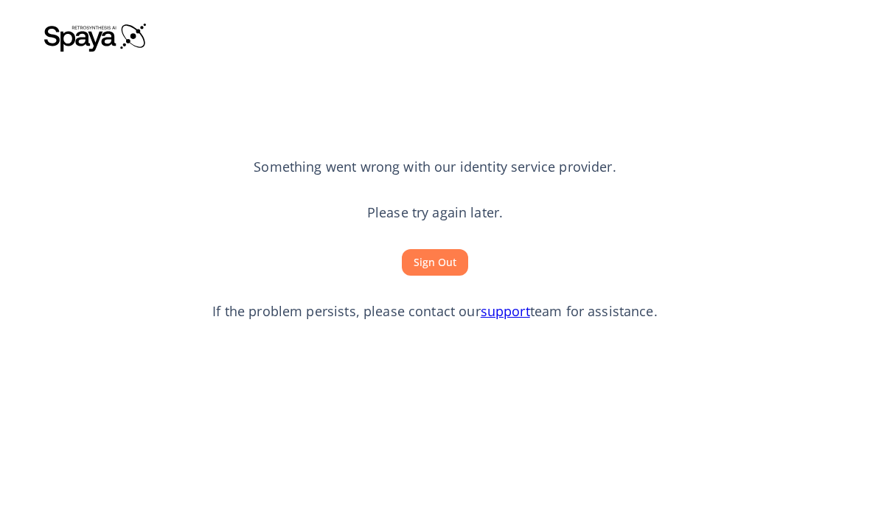
click at [437, 277] on button "Sign Out" at bounding box center [435, 262] width 66 height 27
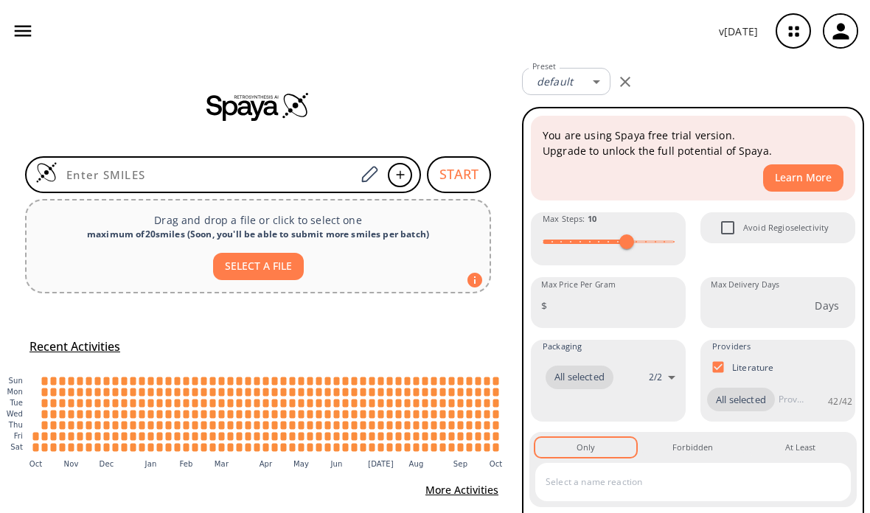
click at [249, 173] on input at bounding box center [207, 174] width 298 height 15
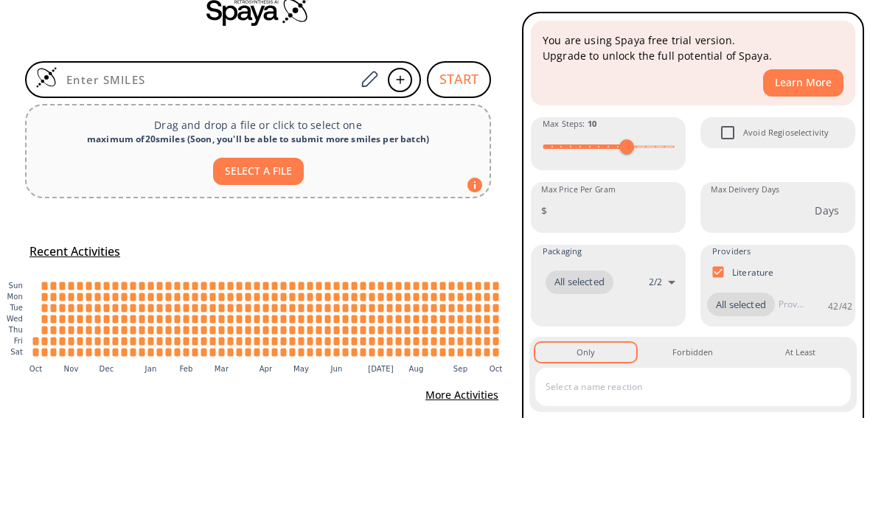
click at [215, 167] on input at bounding box center [207, 174] width 298 height 15
paste input "OC(=O)CCC1CCC=CC1"
type input "OC(=O)CCC1CCC=CC1"
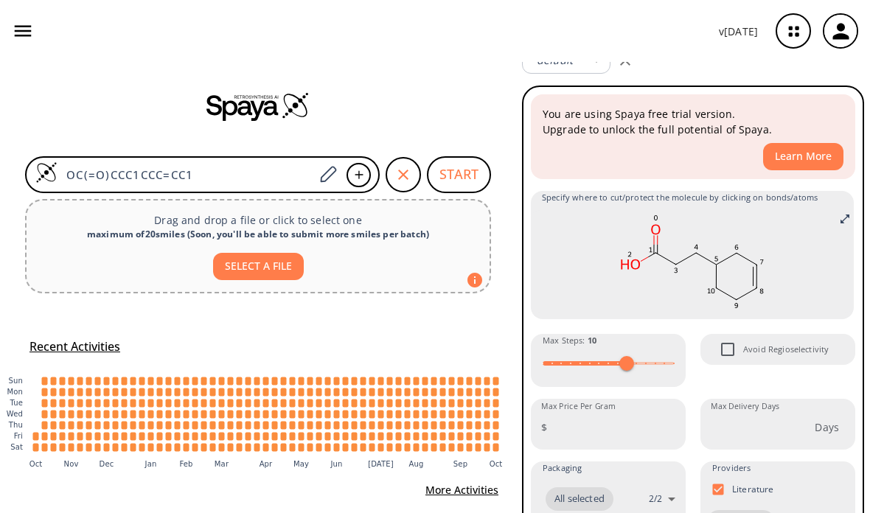
scroll to position [30, 0]
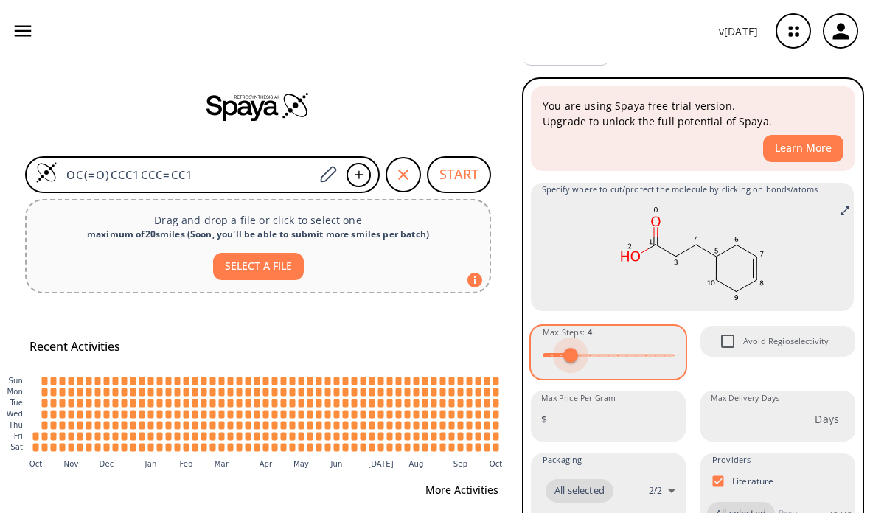
type input "5"
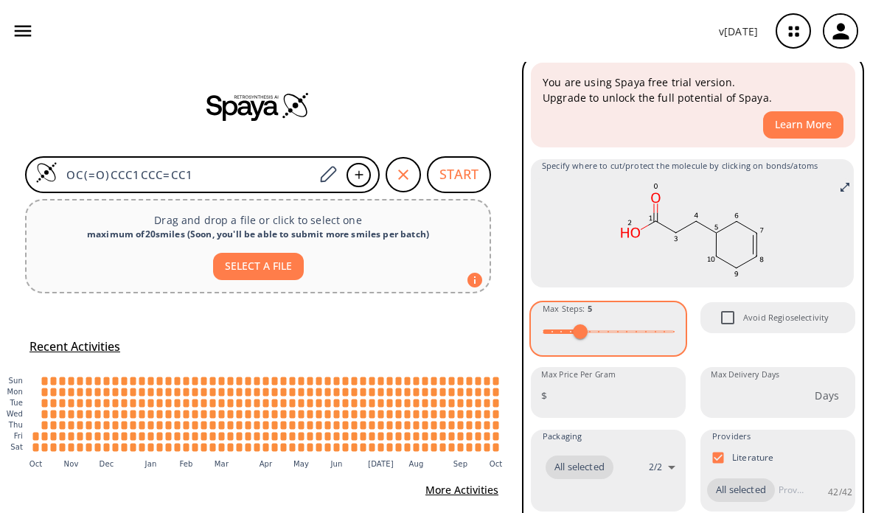
scroll to position [56, 0]
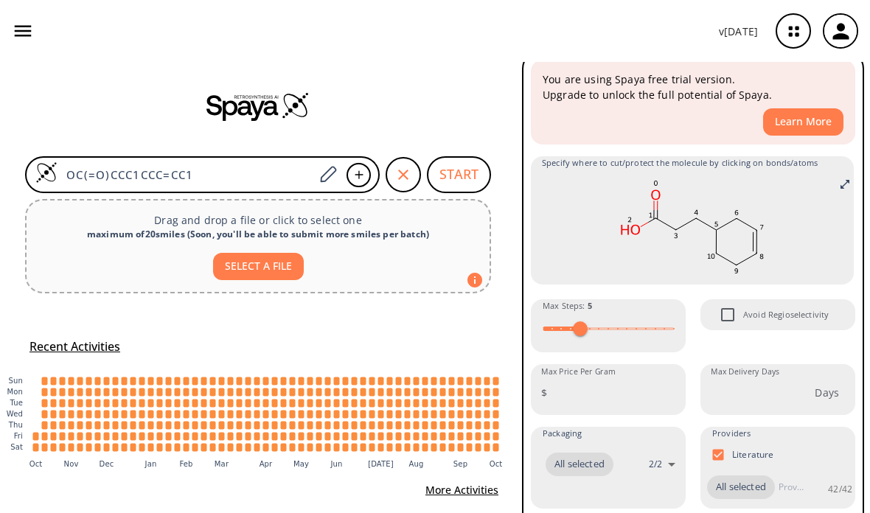
click at [724, 316] on input "Avoid Regioselectivity" at bounding box center [728, 314] width 31 height 31
checkbox input "true"
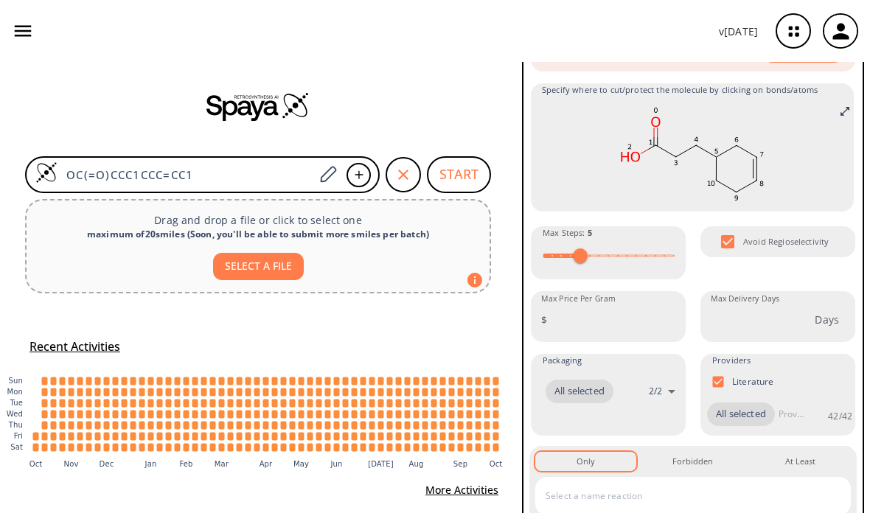
scroll to position [134, 0]
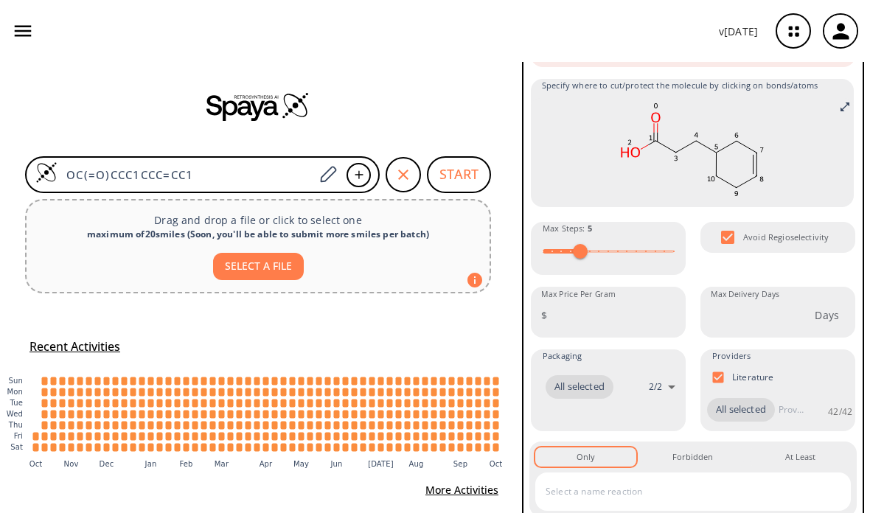
click at [747, 406] on span "All selected" at bounding box center [741, 410] width 68 height 15
click at [660, 384] on body "v [DATE] [PERSON_NAME] [EMAIL_ADDRESS][DOMAIN_NAME] Retrosynthesis Activities P…" at bounding box center [435, 256] width 870 height 513
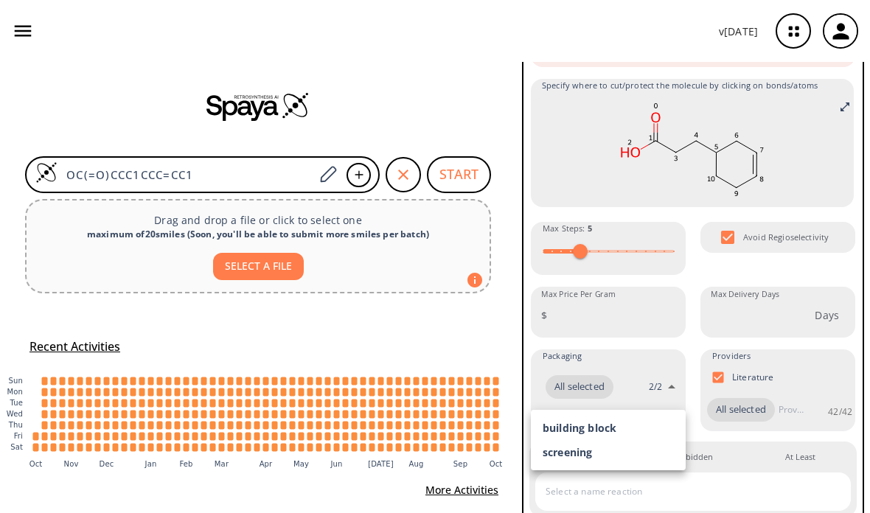
click at [667, 387] on div at bounding box center [435, 256] width 870 height 513
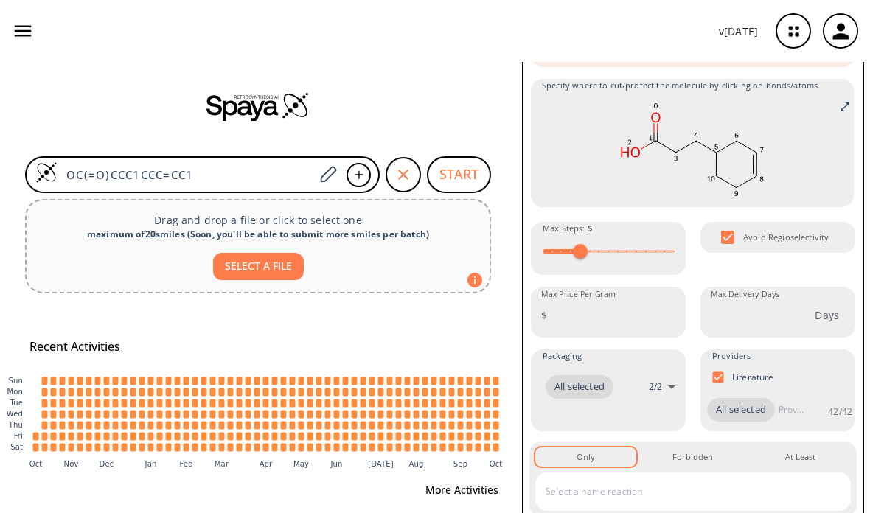
click at [666, 382] on body "v [DATE] [PERSON_NAME] [EMAIL_ADDRESS][DOMAIN_NAME] Retrosynthesis Activities P…" at bounding box center [435, 256] width 870 height 513
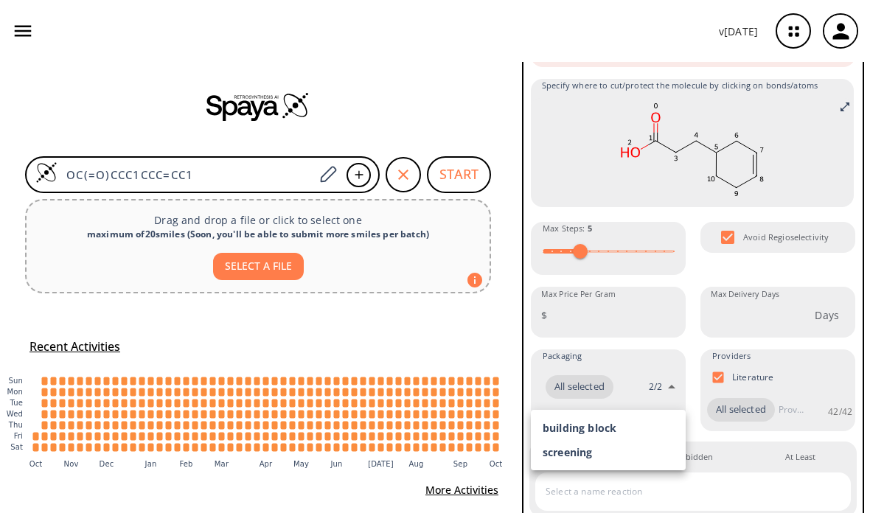
click at [665, 381] on div at bounding box center [435, 256] width 870 height 513
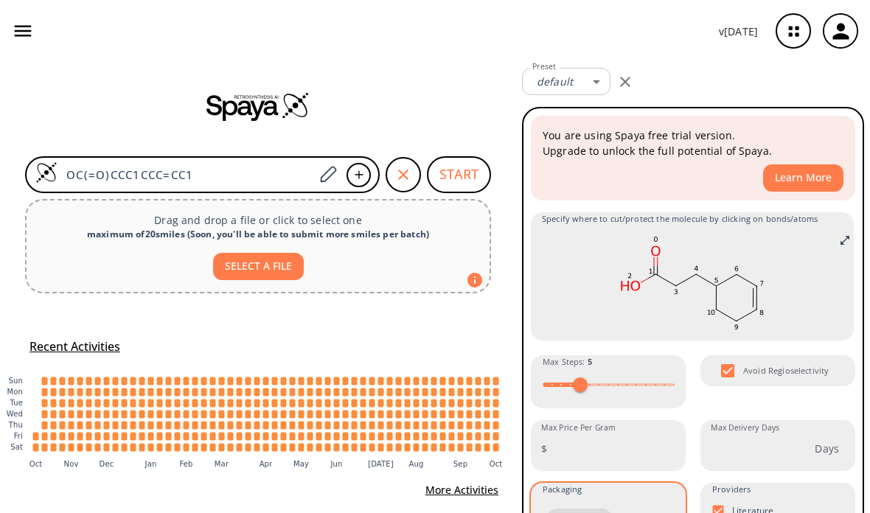
scroll to position [0, 0]
click at [465, 175] on button "START" at bounding box center [459, 174] width 64 height 37
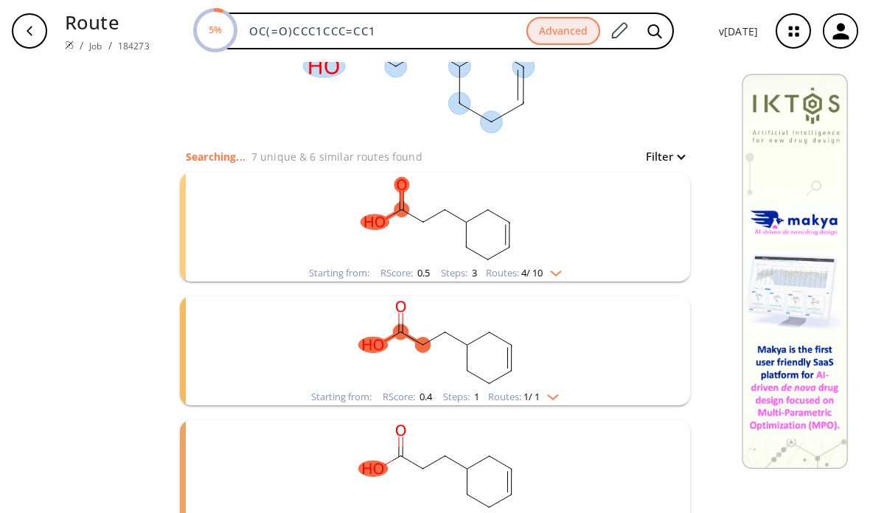
scroll to position [86, 0]
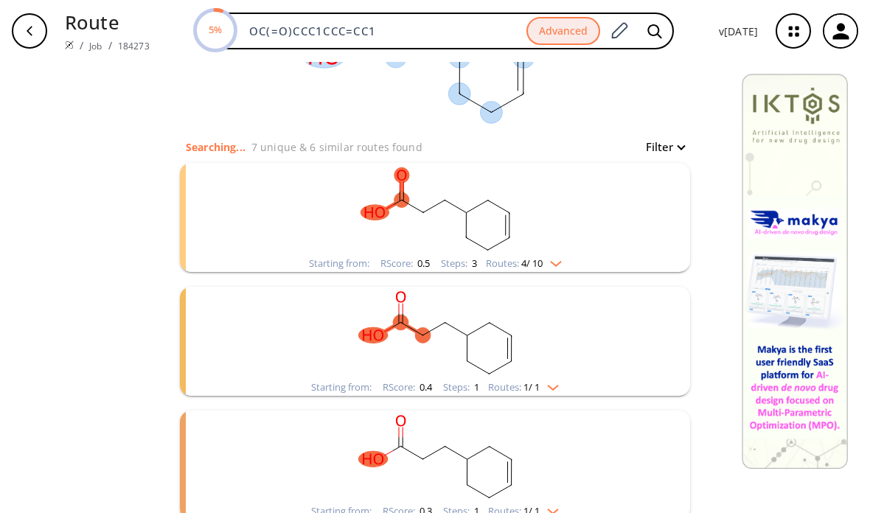
click at [311, 317] on rect "clusters" at bounding box center [435, 333] width 384 height 92
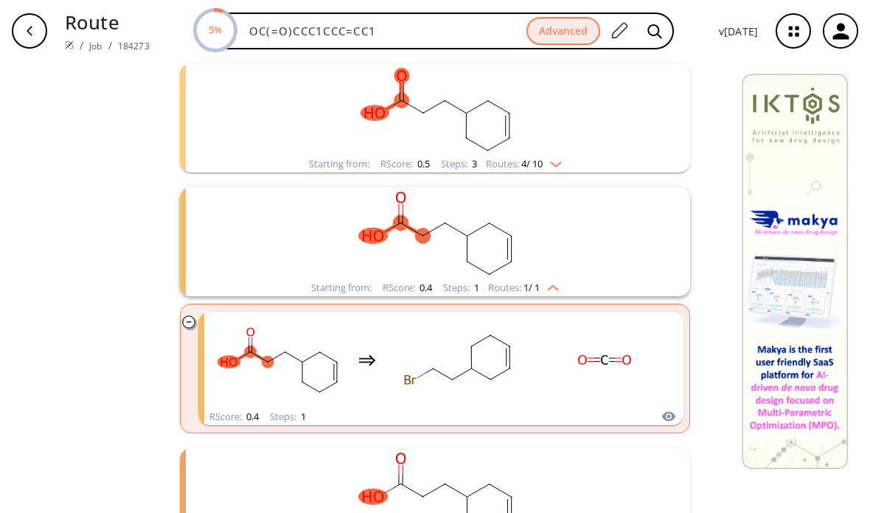
scroll to position [202, 0]
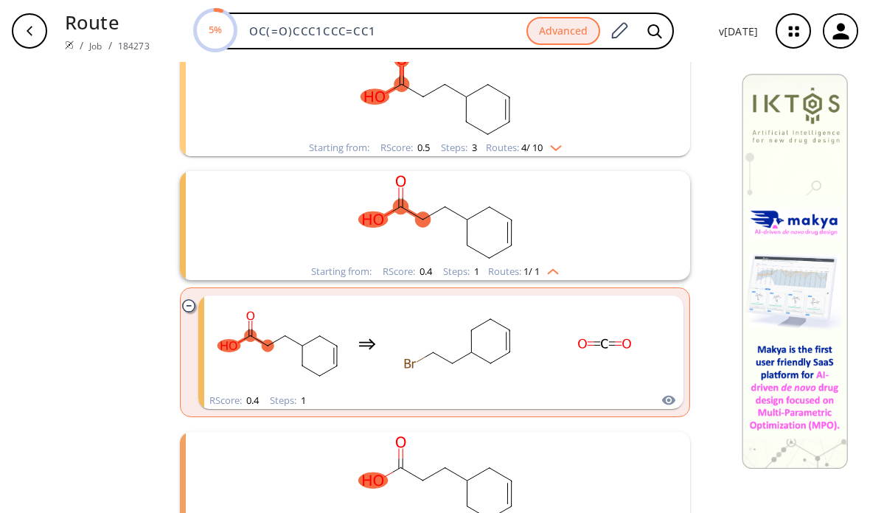
click at [394, 364] on rect "clusters" at bounding box center [457, 344] width 133 height 92
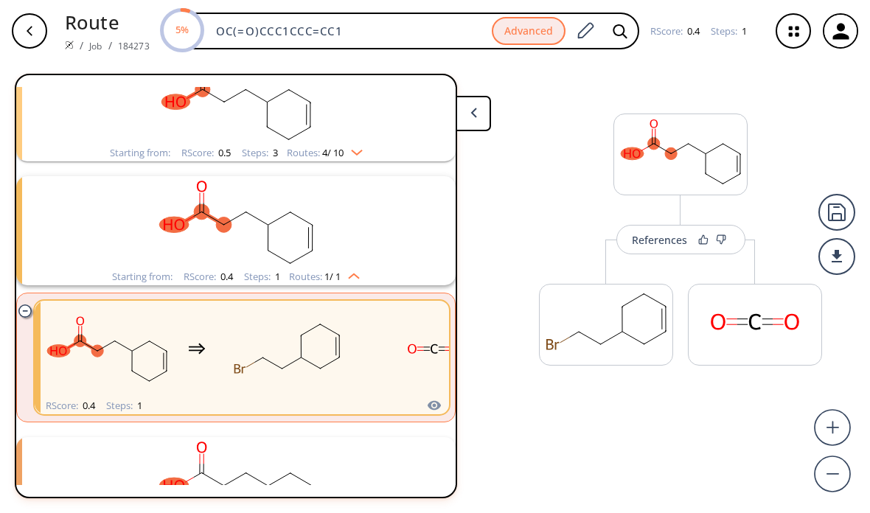
scroll to position [157, 0]
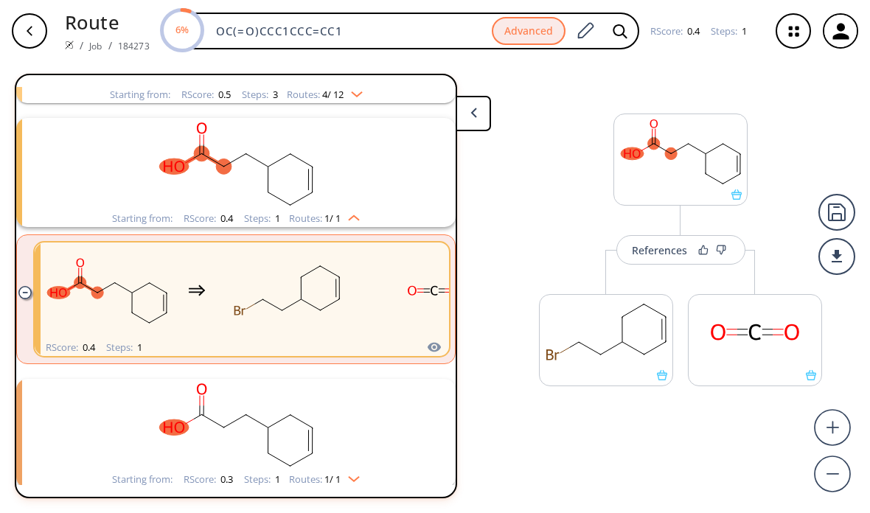
click at [649, 246] on div "References" at bounding box center [659, 251] width 55 height 10
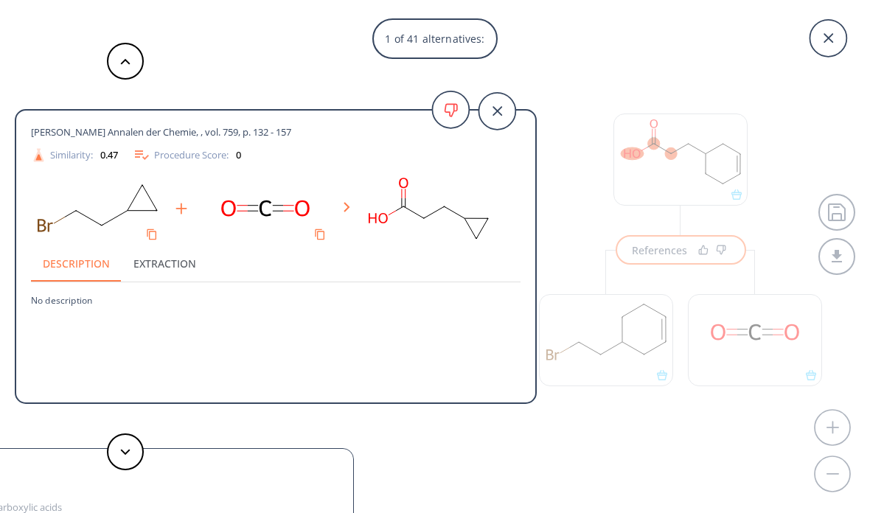
click at [513, 100] on icon at bounding box center [497, 111] width 46 height 46
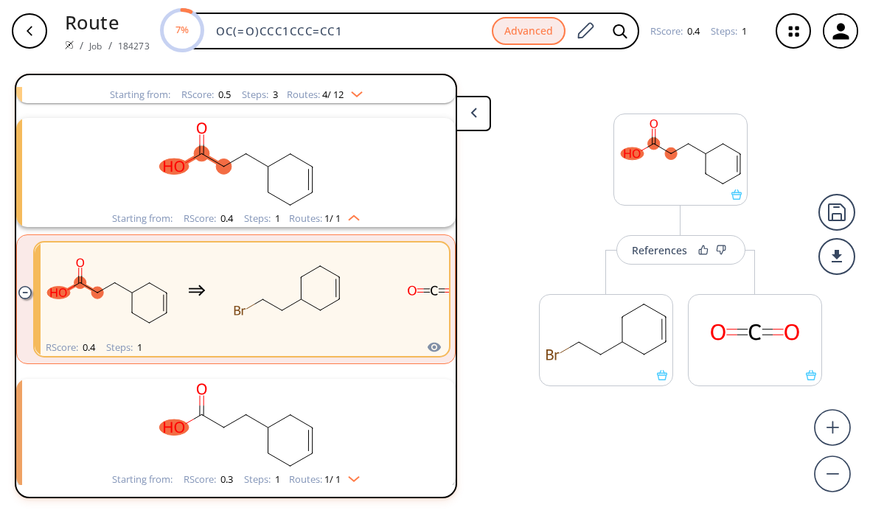
click at [321, 182] on rect "clusters" at bounding box center [236, 164] width 384 height 92
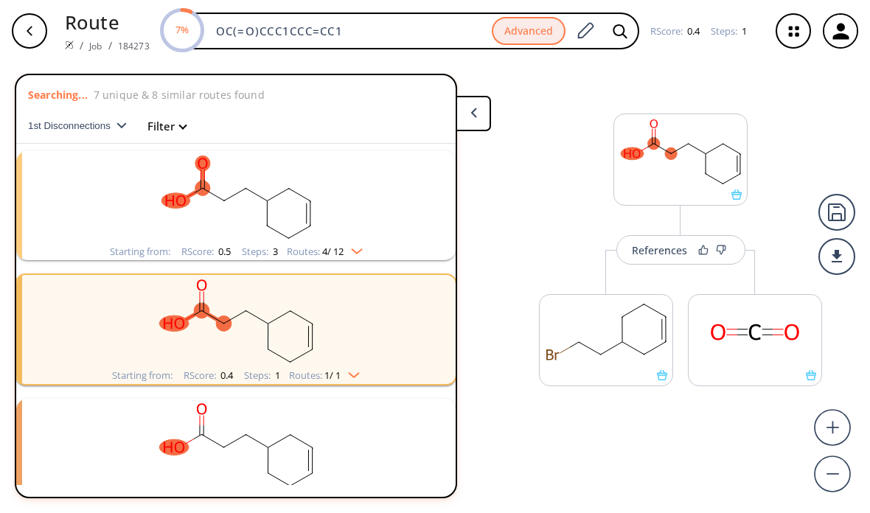
scroll to position [0, 0]
click at [294, 191] on icon "clusters" at bounding box center [299, 194] width 21 height 13
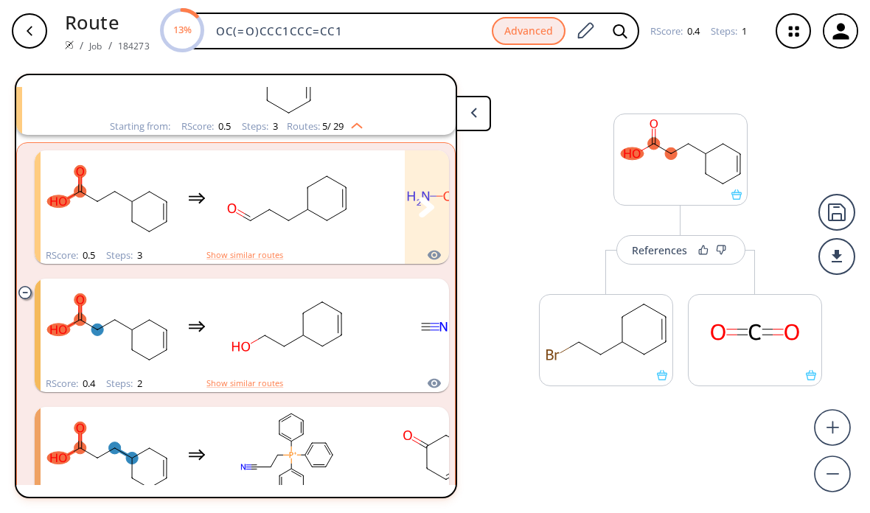
scroll to position [125, 0]
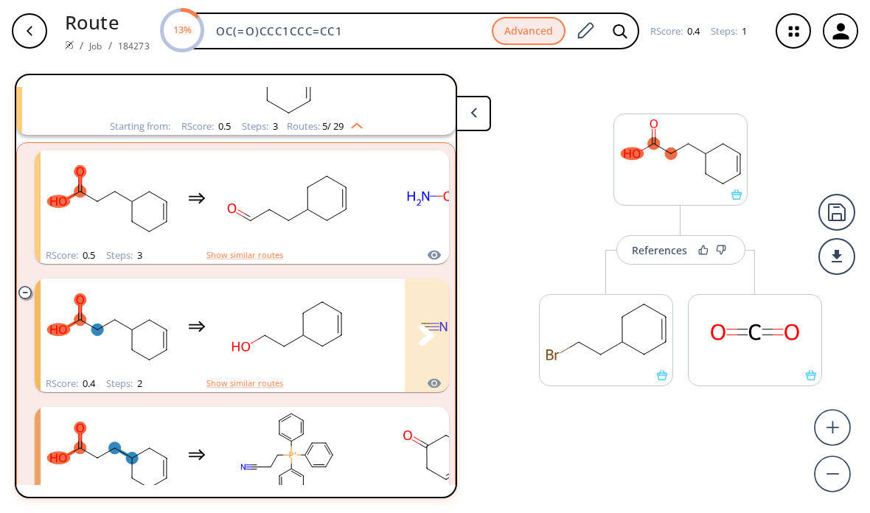
click at [344, 333] on rect "clusters" at bounding box center [287, 327] width 133 height 92
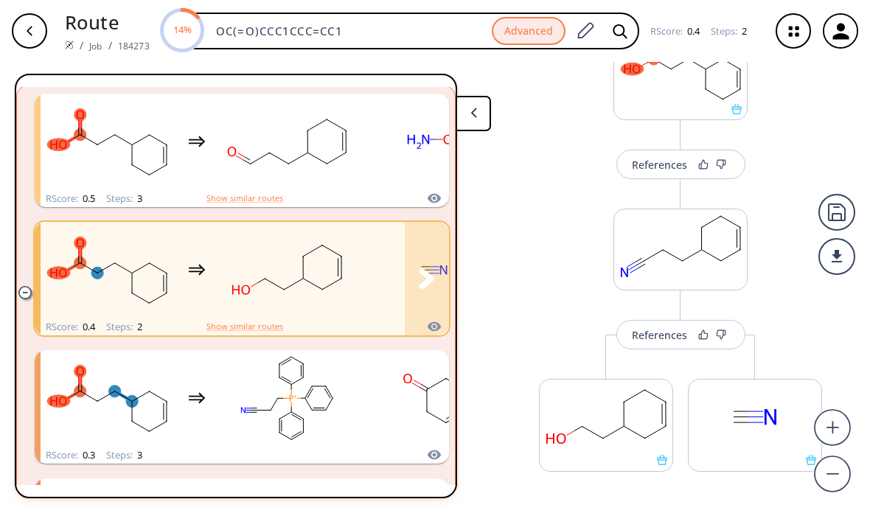
scroll to position [184, 0]
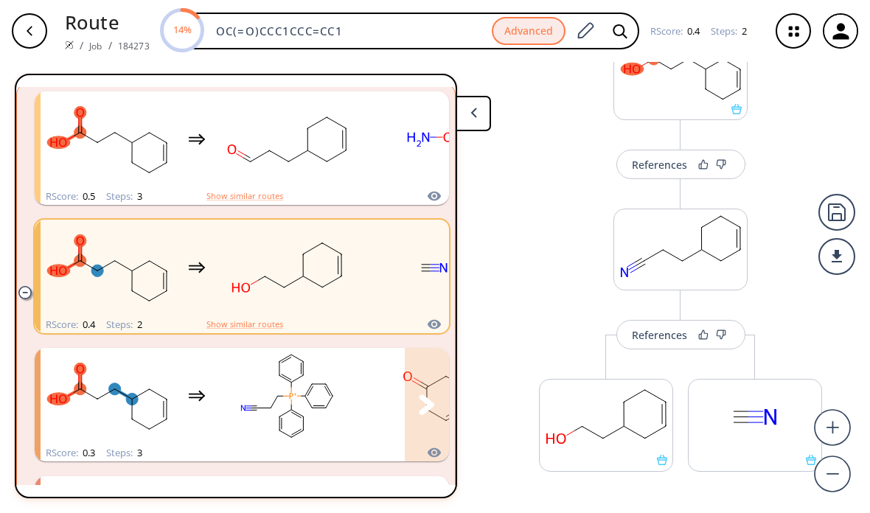
click at [315, 370] on rect "clusters" at bounding box center [287, 396] width 133 height 92
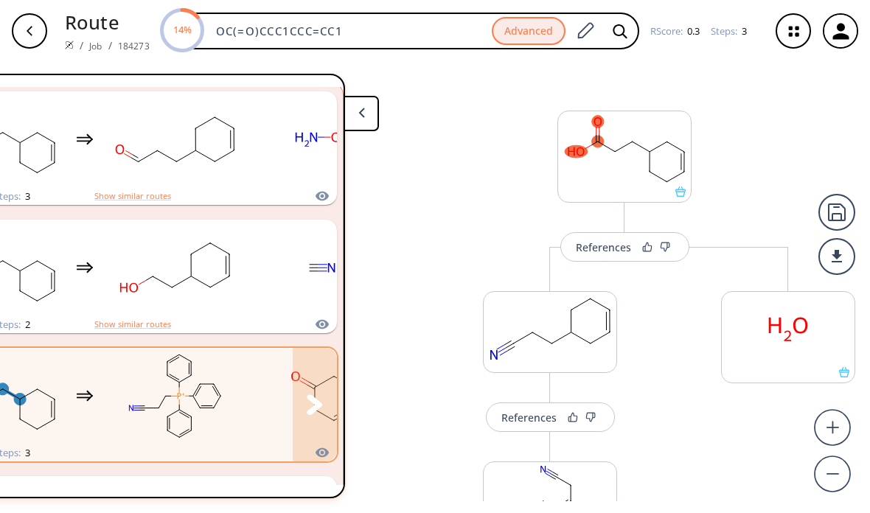
scroll to position [18, 0]
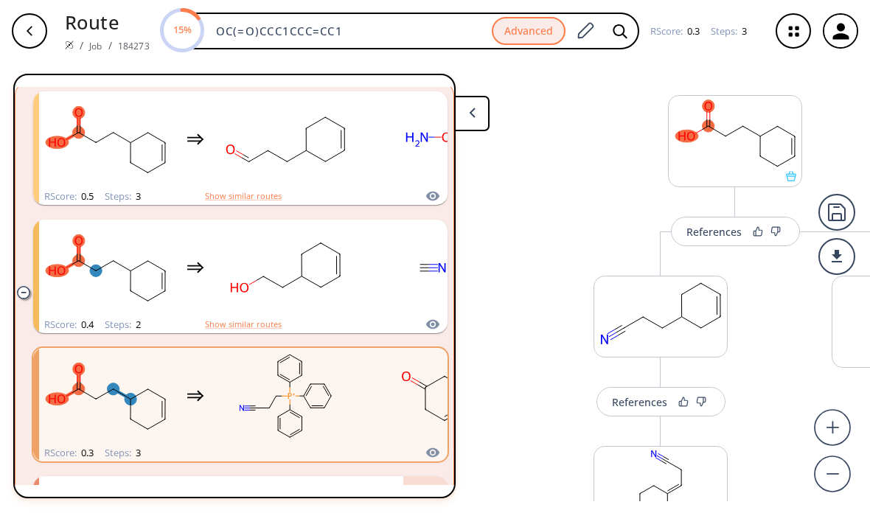
click at [308, 501] on icon "clusters" at bounding box center [302, 506] width 16 height 10
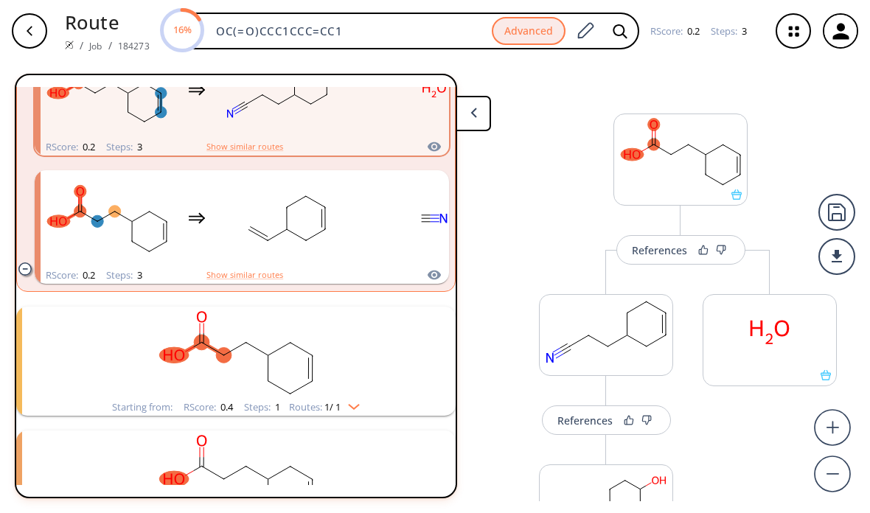
click at [297, 307] on rect "clusters" at bounding box center [236, 353] width 384 height 92
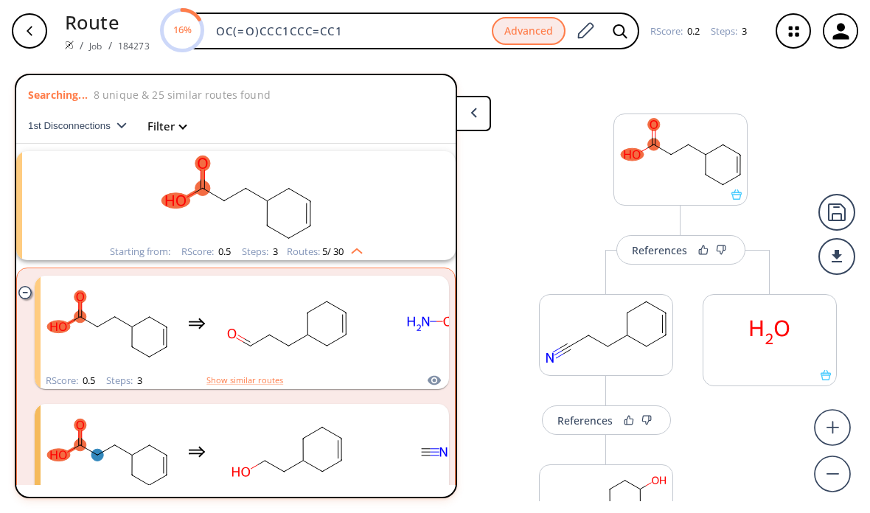
scroll to position [-1, 0]
click at [465, 96] on button at bounding box center [473, 113] width 35 height 35
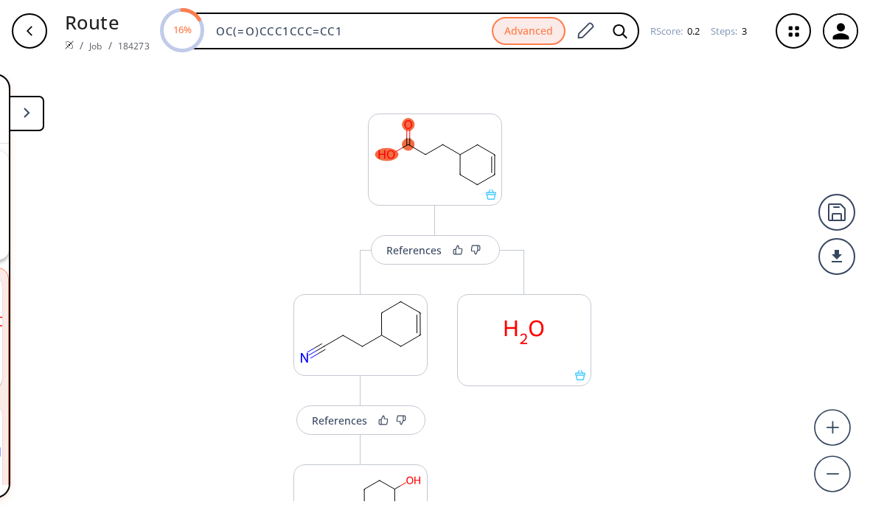
click at [44, 66] on div "References More routes from here References More routes from here References Mo…" at bounding box center [435, 282] width 870 height 440
click at [26, 96] on button at bounding box center [26, 113] width 35 height 35
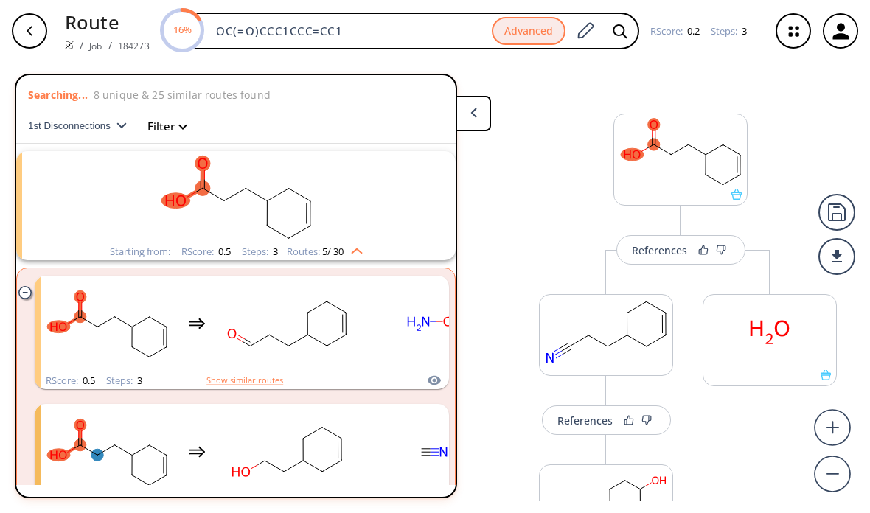
click at [37, 30] on div "button" at bounding box center [29, 30] width 35 height 35
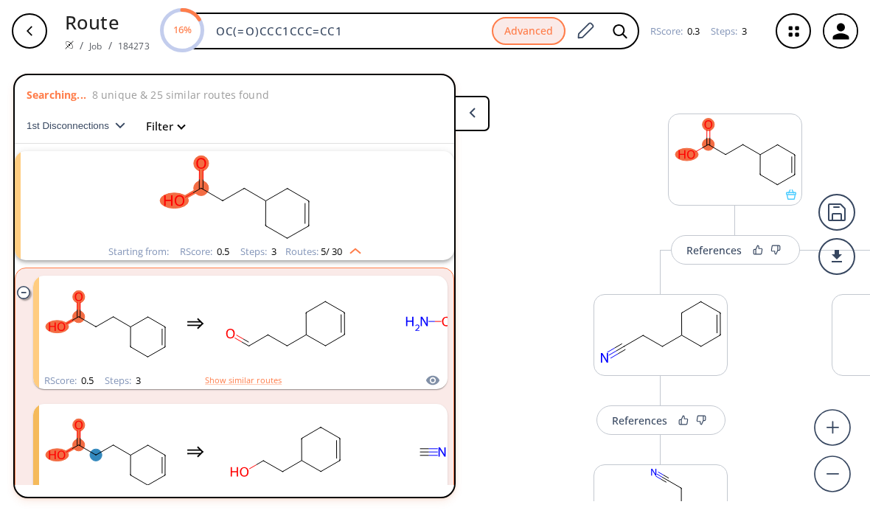
click at [32, 27] on icon "button" at bounding box center [30, 31] width 6 height 10
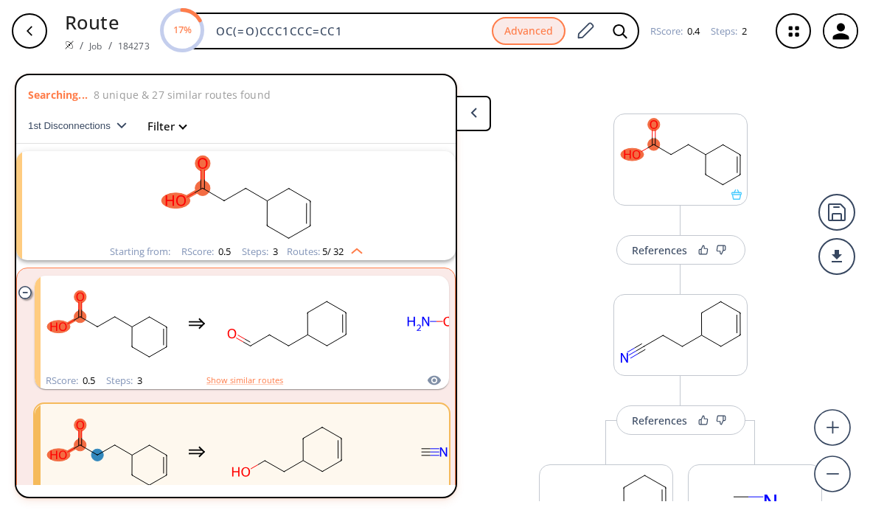
click at [77, 123] on span "1st Disconnections" at bounding box center [72, 125] width 89 height 11
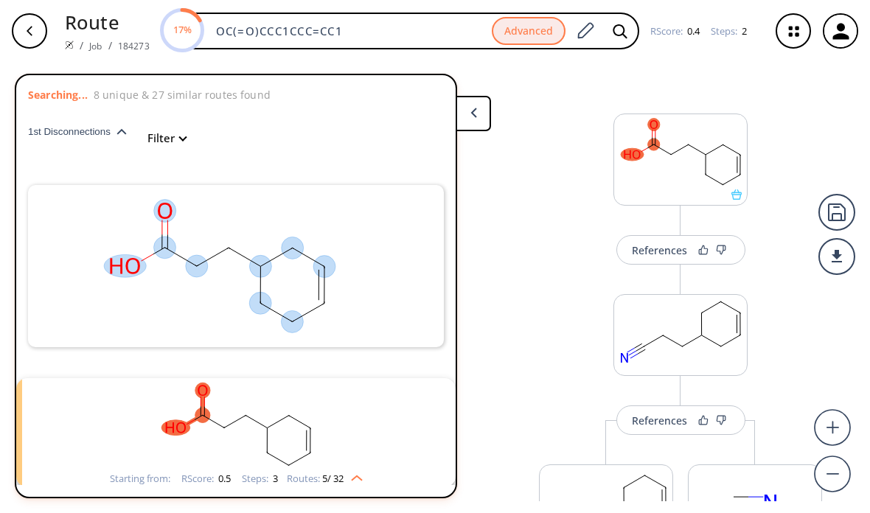
click at [94, 134] on span "1st Disconnections" at bounding box center [72, 131] width 89 height 11
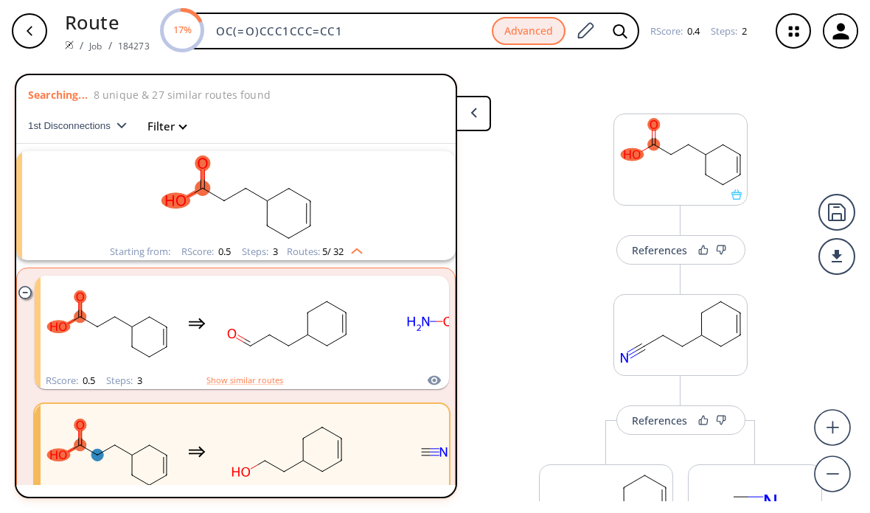
click at [117, 125] on icon "button" at bounding box center [122, 125] width 10 height 7
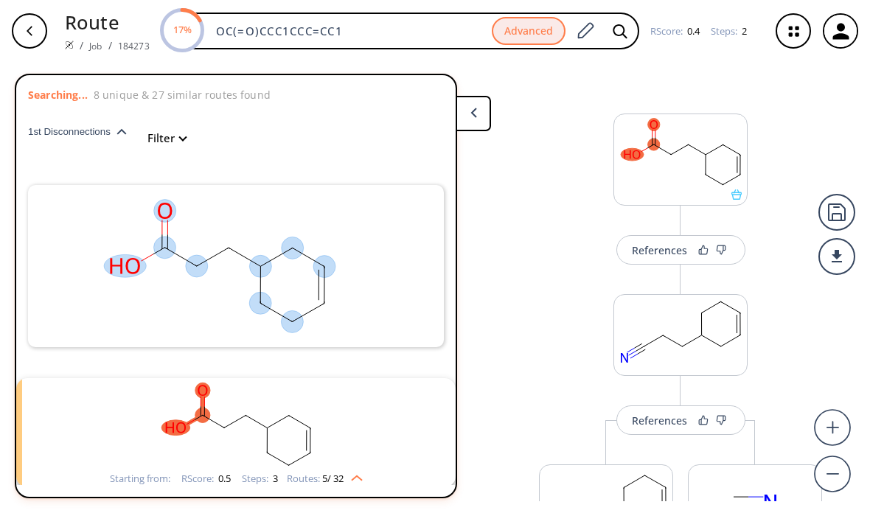
click at [187, 262] on ellipse at bounding box center [196, 266] width 22 height 22
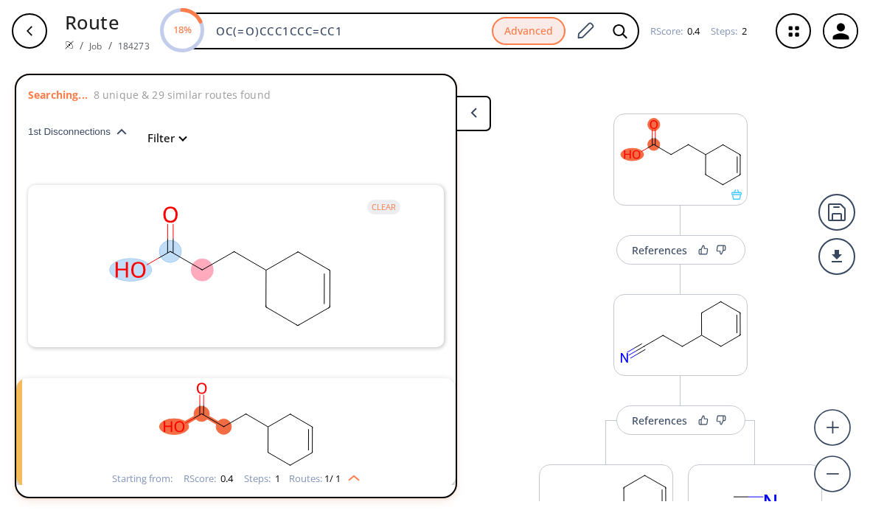
click at [197, 268] on ellipse at bounding box center [202, 270] width 22 height 22
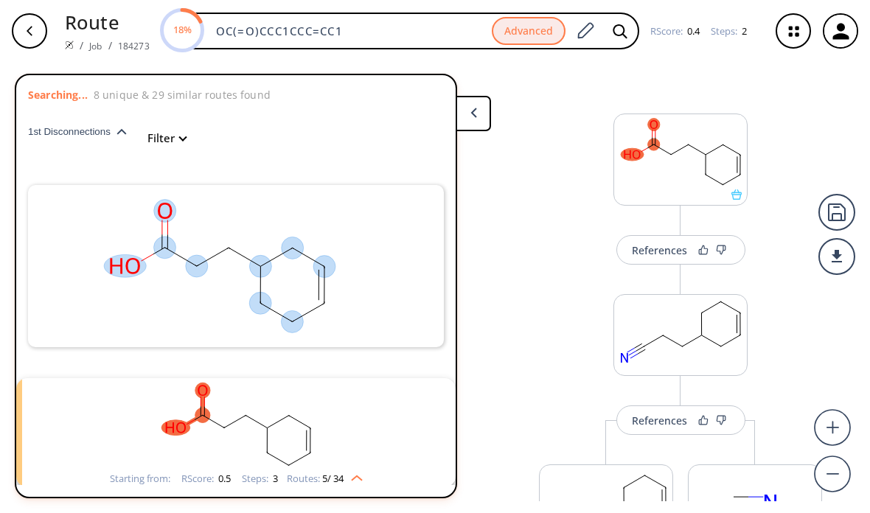
click at [200, 270] on ellipse at bounding box center [196, 266] width 22 height 22
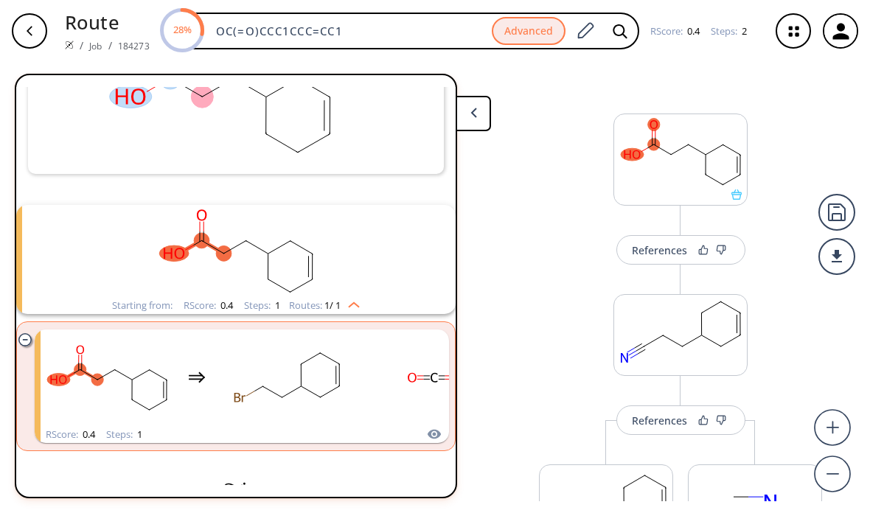
scroll to position [47, 0]
click at [794, 30] on icon "button" at bounding box center [794, 31] width 39 height 39
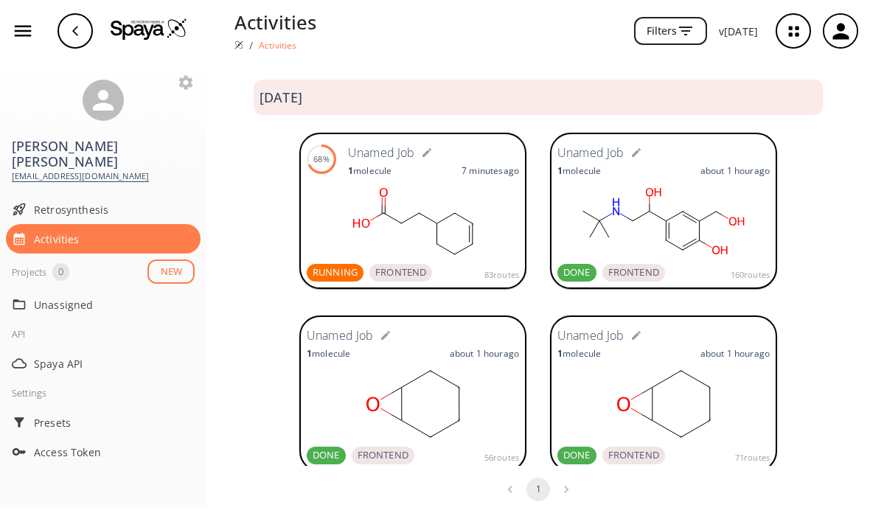
click at [375, 208] on rect at bounding box center [413, 221] width 212 height 74
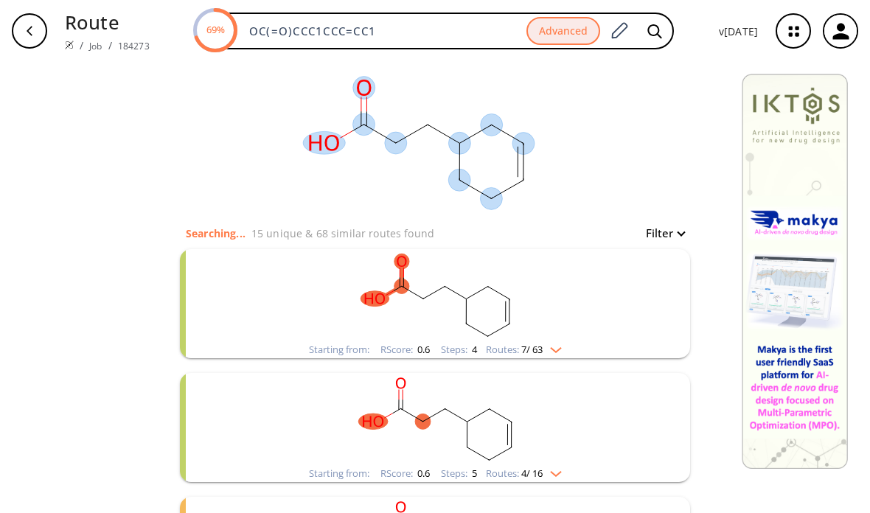
click at [315, 150] on ellipse at bounding box center [324, 142] width 42 height 23
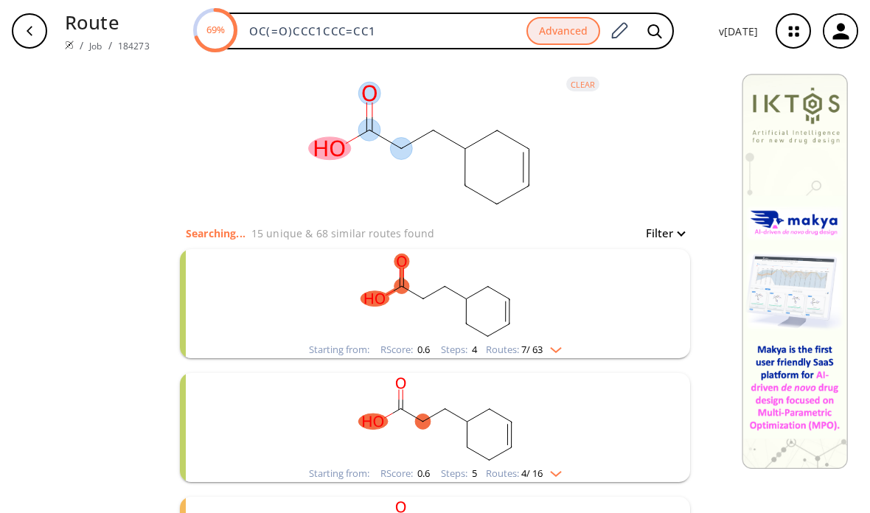
click at [395, 141] on ellipse at bounding box center [401, 149] width 22 height 22
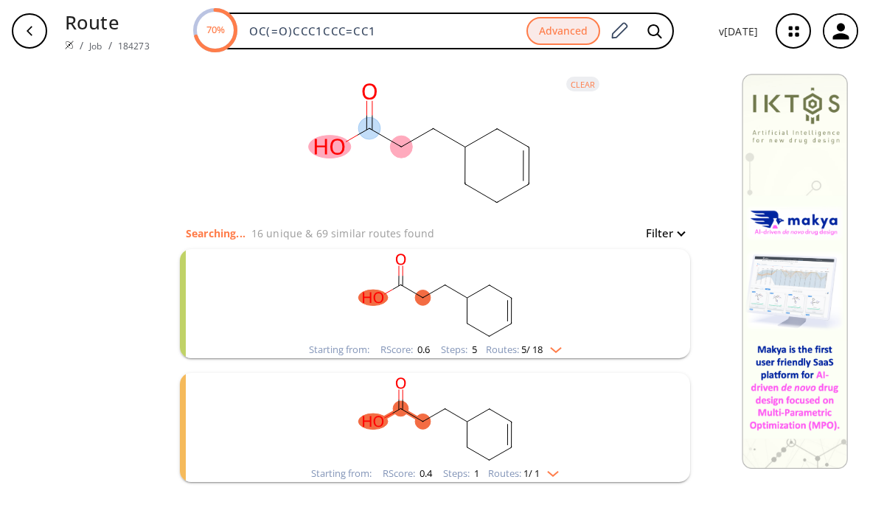
click at [626, 322] on rect "clusters" at bounding box center [435, 295] width 384 height 92
click at [546, 339] on rect "clusters" at bounding box center [435, 295] width 384 height 92
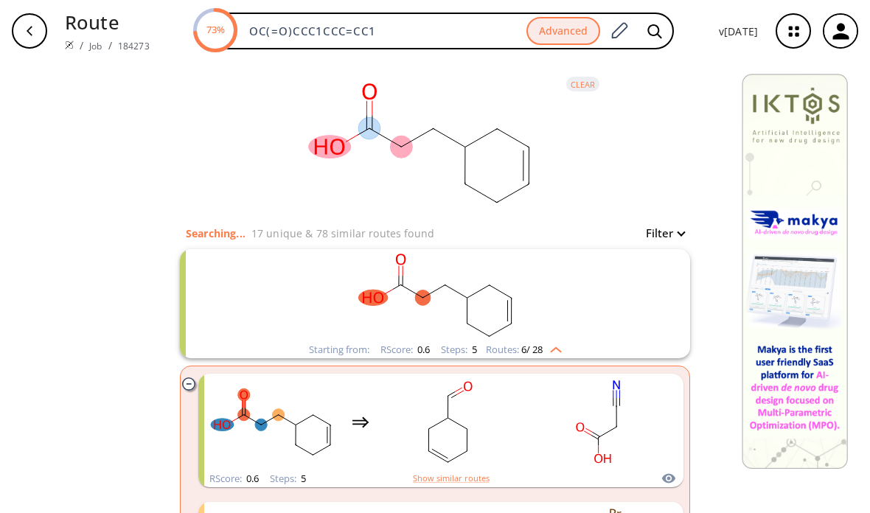
click at [626, 312] on rect "clusters" at bounding box center [435, 295] width 384 height 92
click at [548, 345] on img "clusters" at bounding box center [552, 348] width 19 height 12
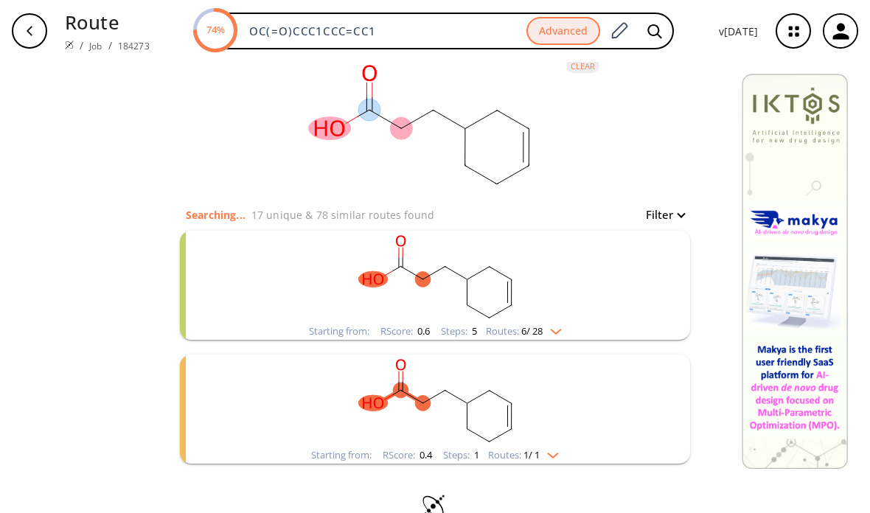
scroll to position [22, 0]
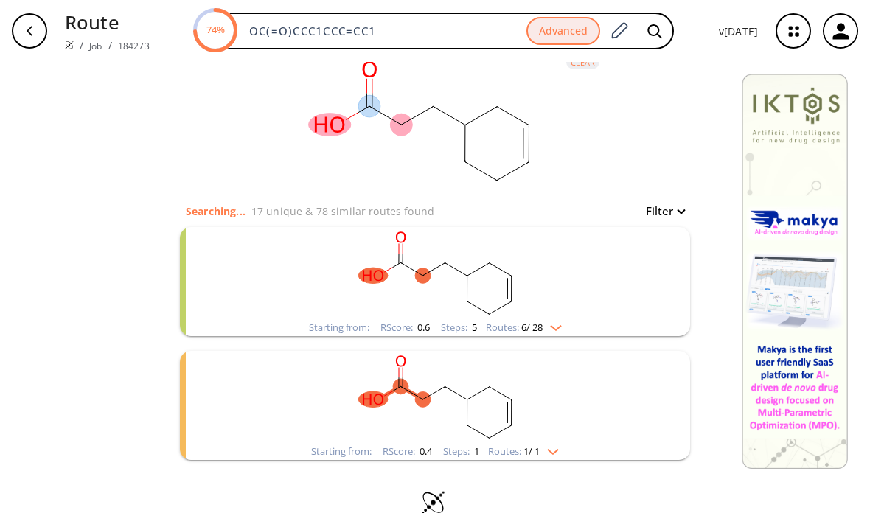
click at [615, 419] on rect "clusters" at bounding box center [435, 397] width 384 height 92
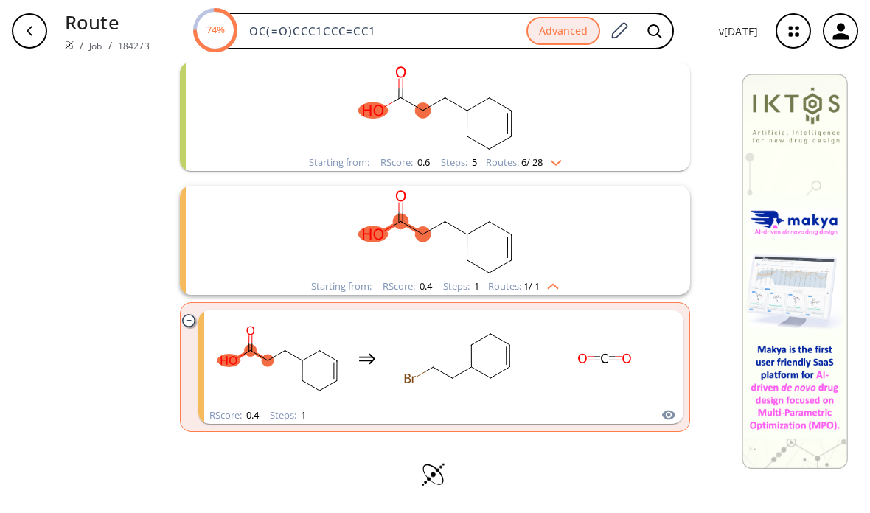
click at [614, 243] on rect "clusters" at bounding box center [435, 232] width 384 height 92
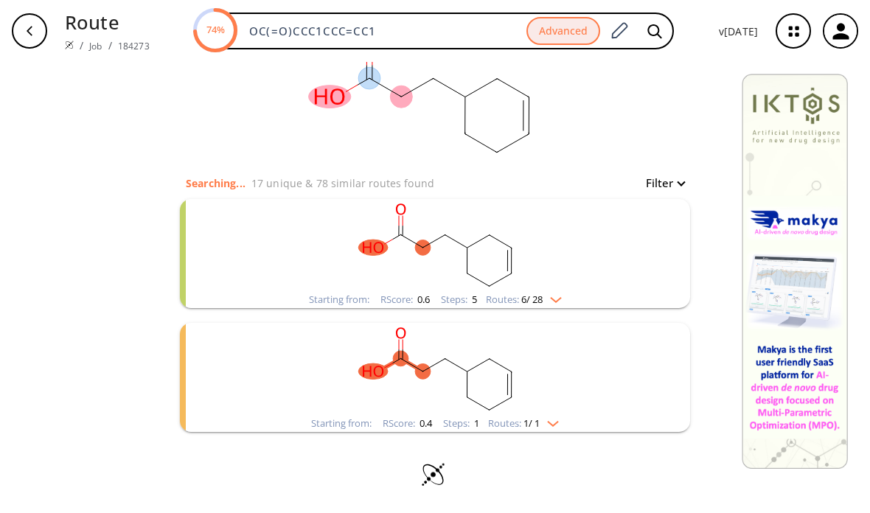
scroll to position [50, 0]
click at [439, 87] on icon at bounding box center [449, 87] width 32 height 18
click at [422, 92] on icon at bounding box center [417, 87] width 32 height 18
click at [421, 92] on icon at bounding box center [417, 87] width 32 height 18
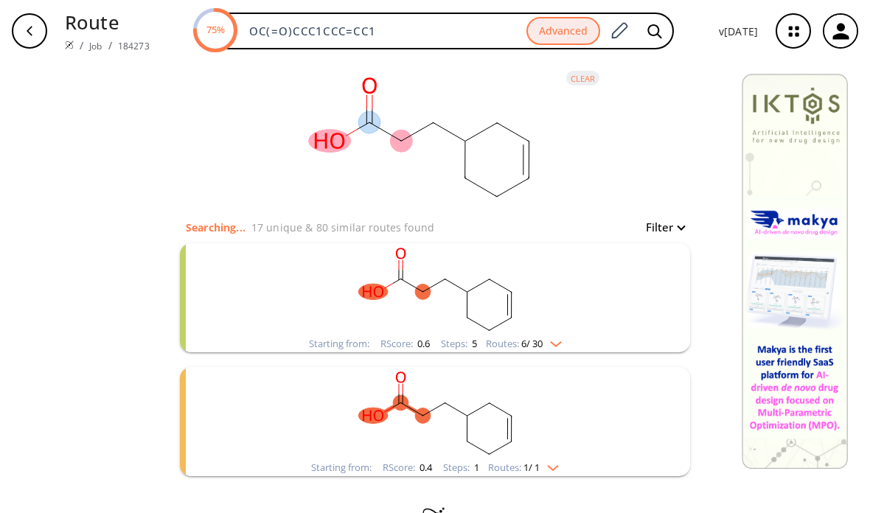
scroll to position [4, 0]
click at [371, 131] on ellipse at bounding box center [369, 124] width 22 height 22
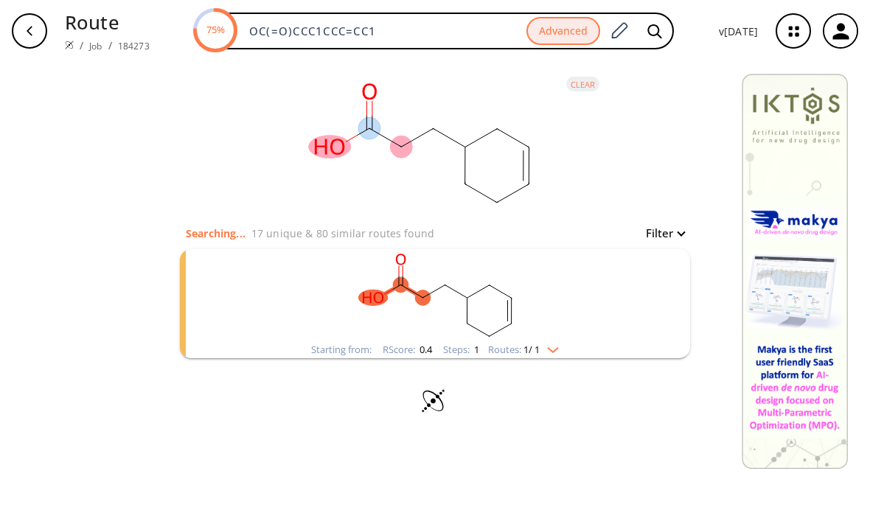
scroll to position [0, 0]
click at [405, 141] on ellipse at bounding box center [401, 147] width 22 height 22
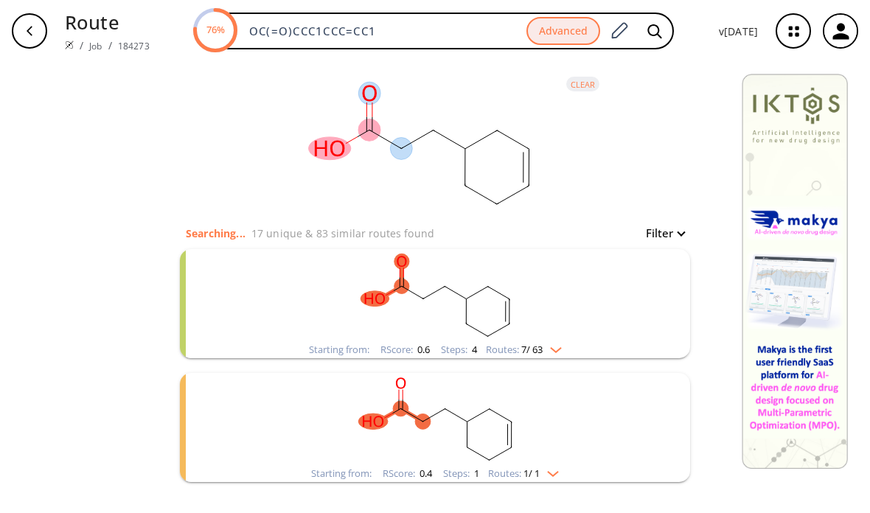
click at [372, 97] on ellipse at bounding box center [369, 93] width 22 height 23
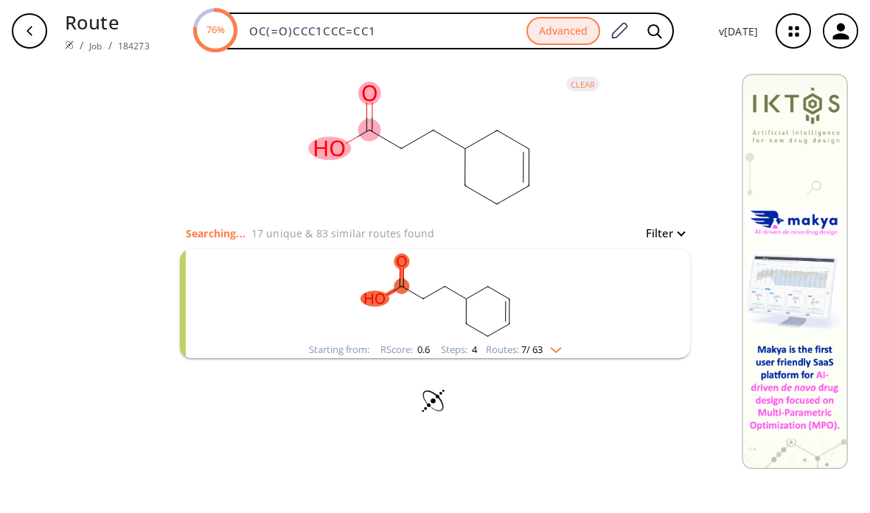
click at [401, 153] on ellipse at bounding box center [395, 143] width 22 height 22
click at [401, 146] on icon at bounding box center [417, 140] width 32 height 18
click at [381, 125] on rect at bounding box center [418, 143] width 295 height 162
click at [791, 32] on icon "button" at bounding box center [794, 31] width 39 height 39
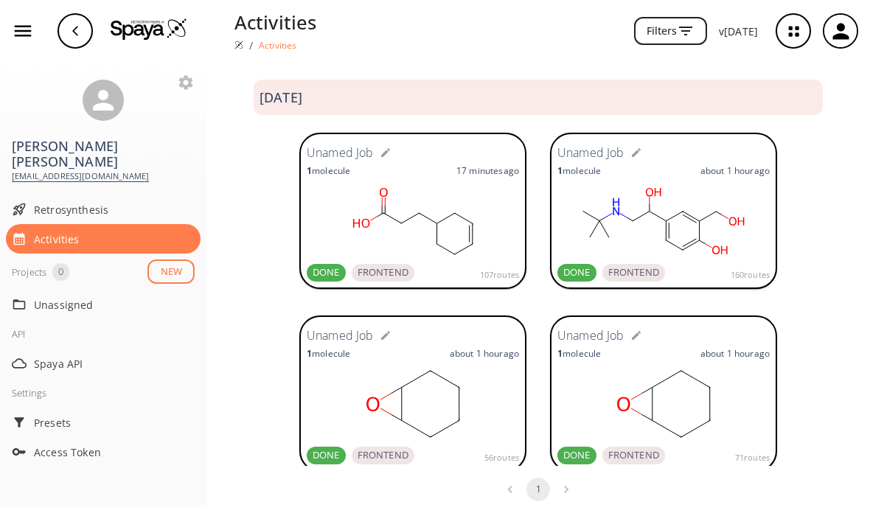
click at [433, 224] on rect at bounding box center [413, 221] width 212 height 74
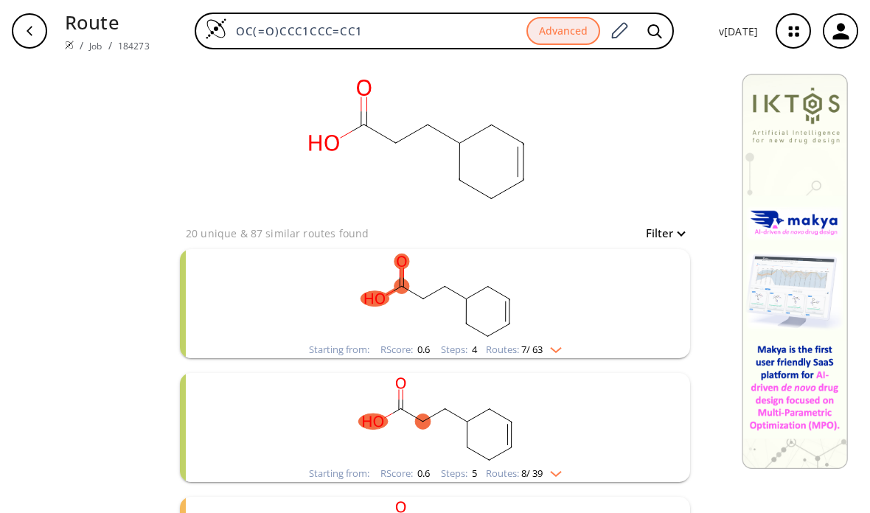
click at [440, 122] on rect at bounding box center [418, 143] width 295 height 162
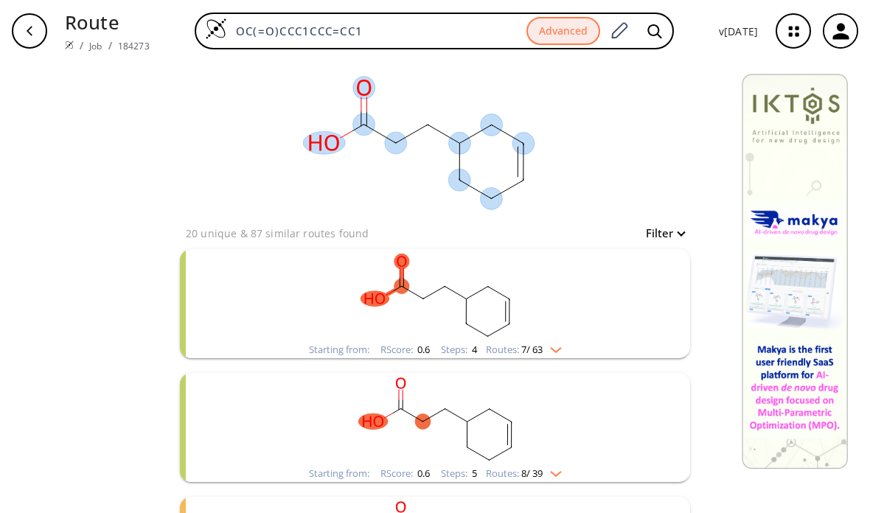
click at [402, 132] on icon at bounding box center [411, 134] width 32 height 18
click at [394, 142] on ellipse at bounding box center [395, 143] width 22 height 22
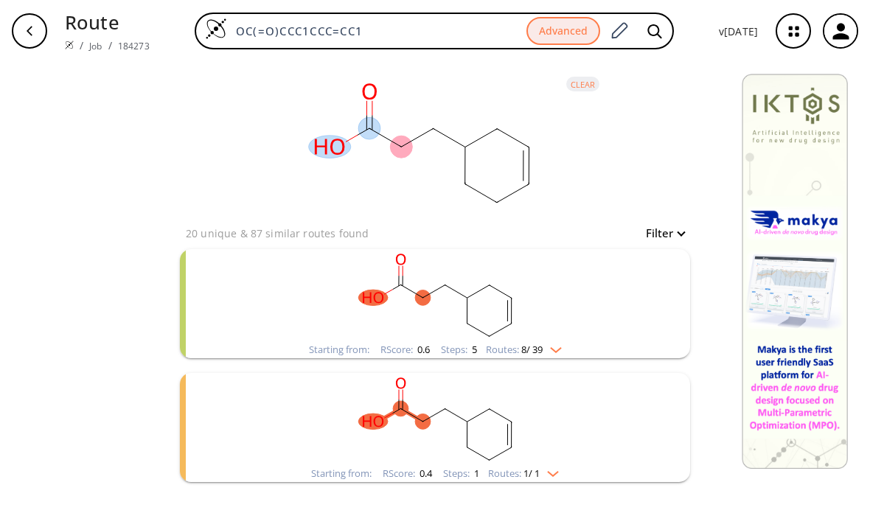
click at [496, 131] on icon at bounding box center [481, 138] width 32 height 18
click at [516, 299] on rect "clusters" at bounding box center [435, 295] width 384 height 92
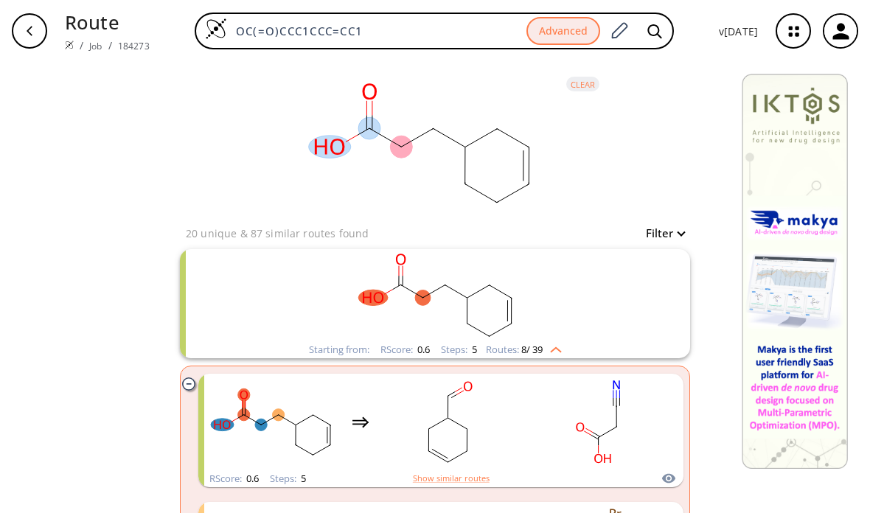
click at [504, 143] on rect at bounding box center [418, 143] width 295 height 162
click at [541, 139] on rect at bounding box center [418, 143] width 295 height 162
click at [575, 89] on button "clear" at bounding box center [583, 84] width 33 height 15
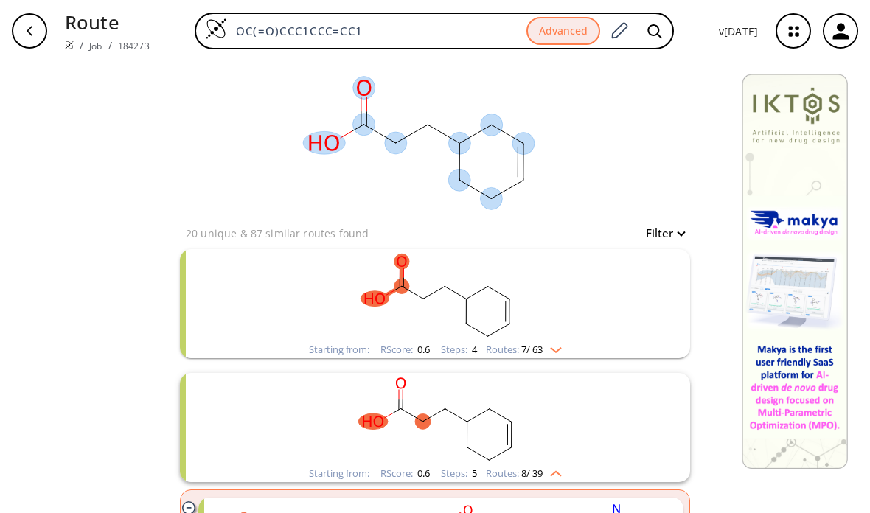
click at [489, 195] on ellipse at bounding box center [491, 198] width 22 height 22
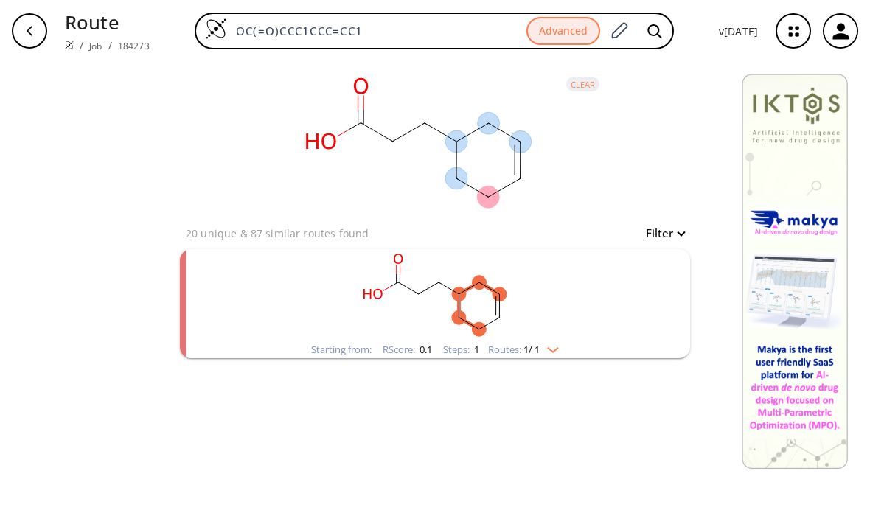
click at [549, 340] on rect "clusters" at bounding box center [435, 295] width 384 height 92
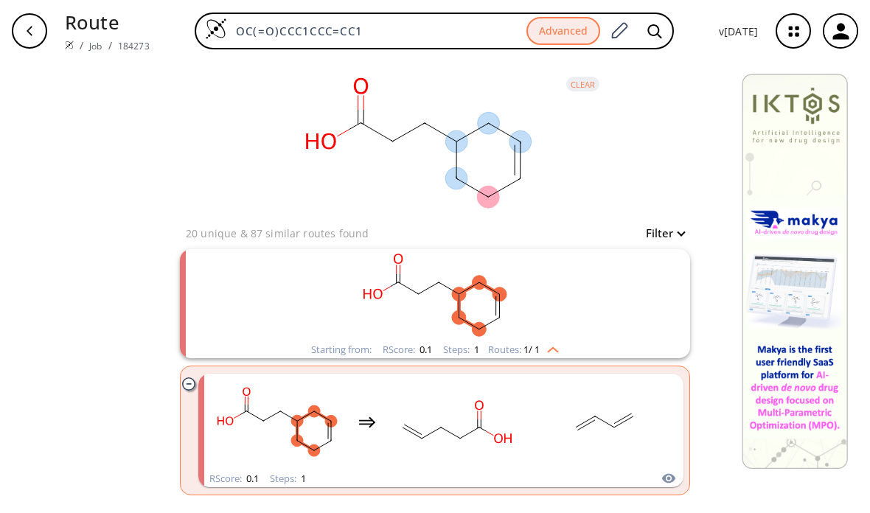
click at [488, 119] on ellipse at bounding box center [488, 123] width 22 height 22
click at [612, 389] on rect "clusters" at bounding box center [604, 422] width 133 height 92
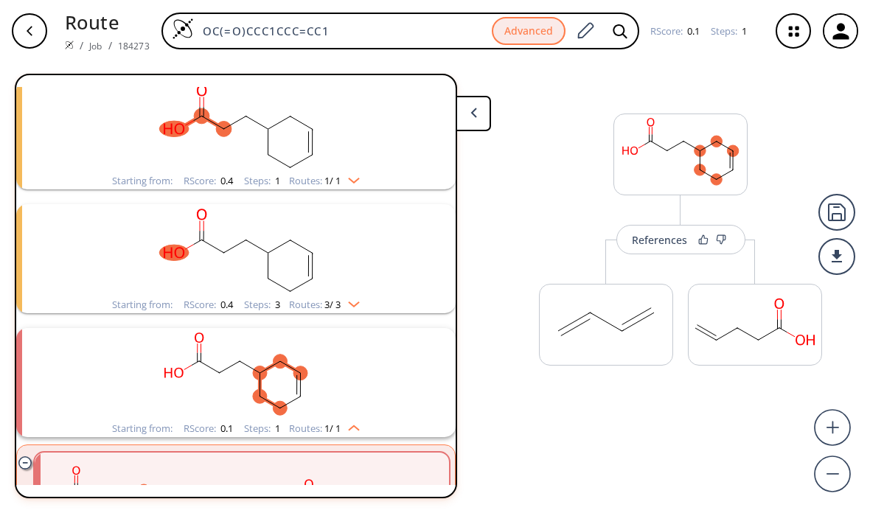
scroll to position [353, 0]
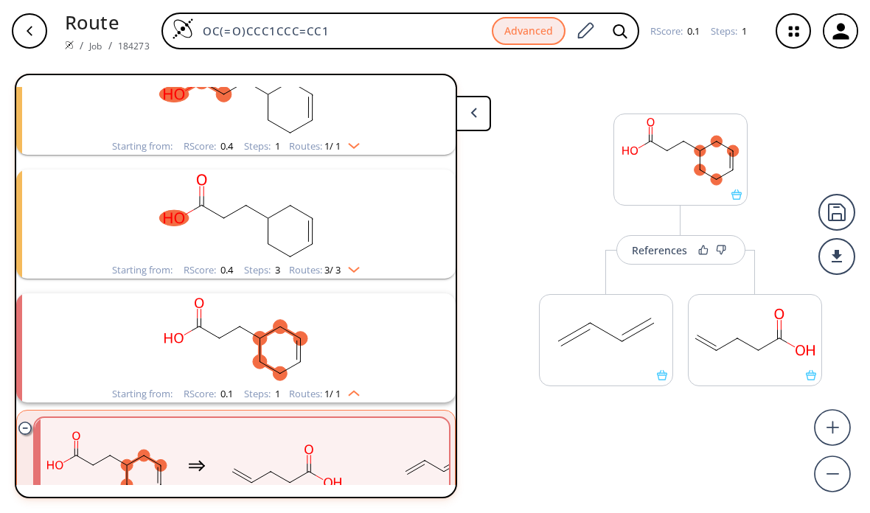
click at [645, 231] on div "References" at bounding box center [681, 235] width 136 height 59
click at [648, 255] on div "References" at bounding box center [659, 251] width 55 height 10
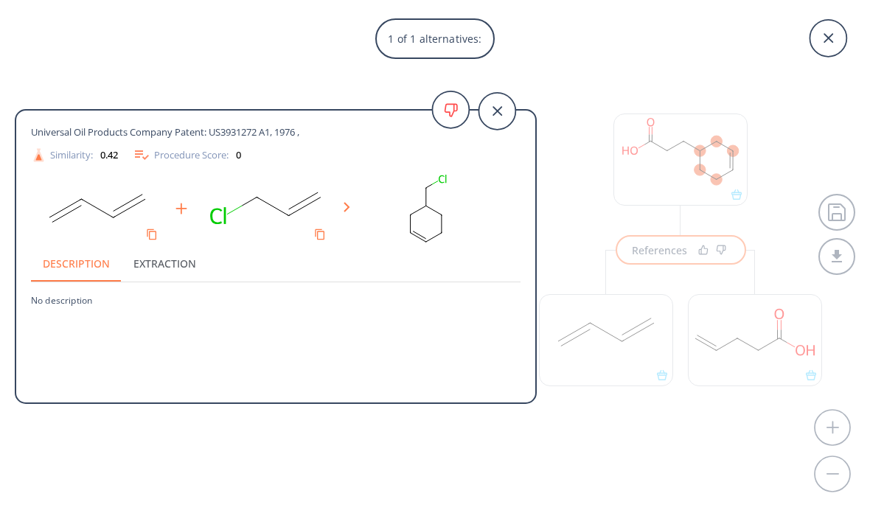
click at [496, 114] on icon at bounding box center [497, 111] width 37 height 37
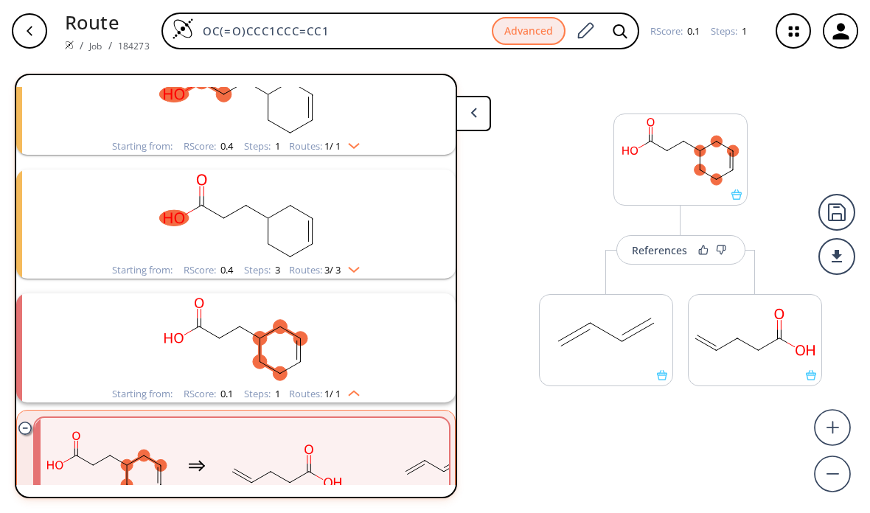
click at [363, 328] on rect "clusters" at bounding box center [236, 340] width 384 height 92
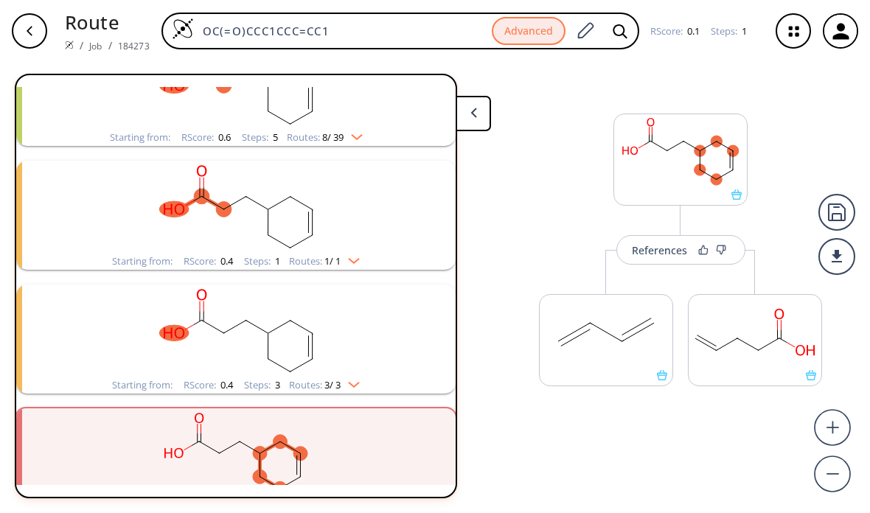
scroll to position [231, 0]
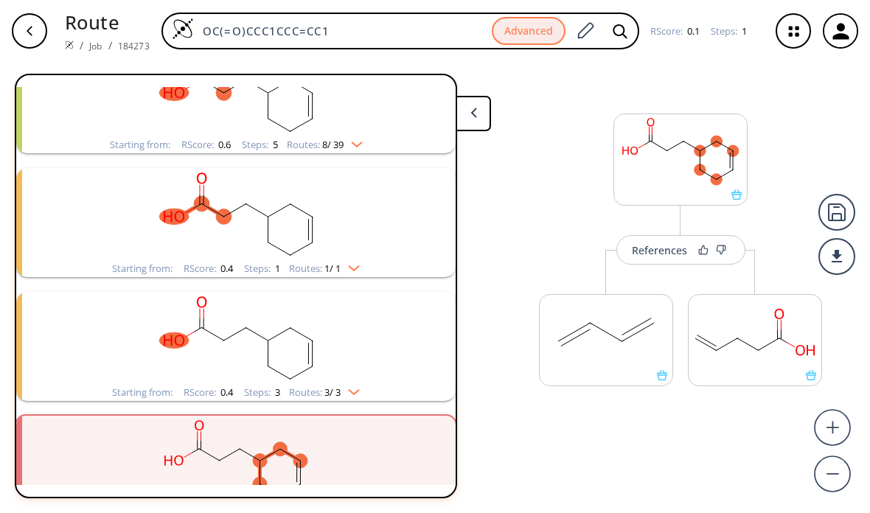
click at [369, 311] on rect "clusters" at bounding box center [236, 338] width 384 height 92
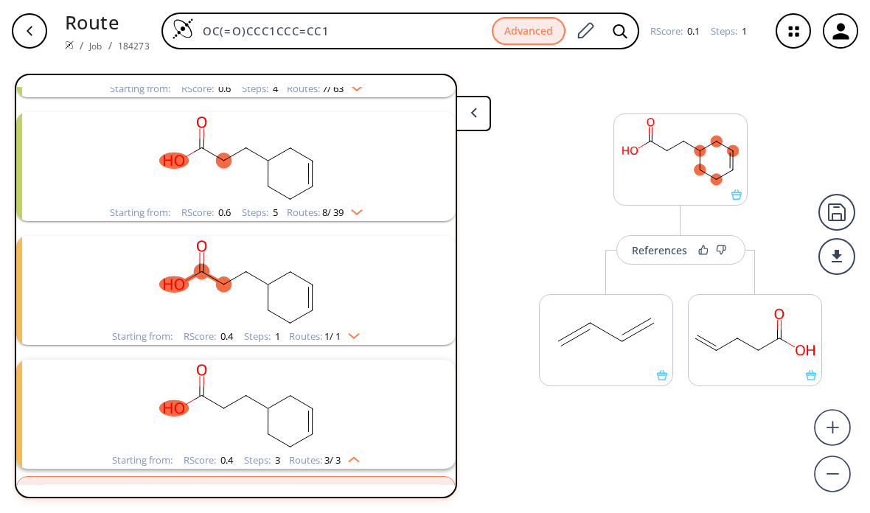
scroll to position [163, 0]
click at [375, 378] on rect "clusters" at bounding box center [236, 406] width 384 height 92
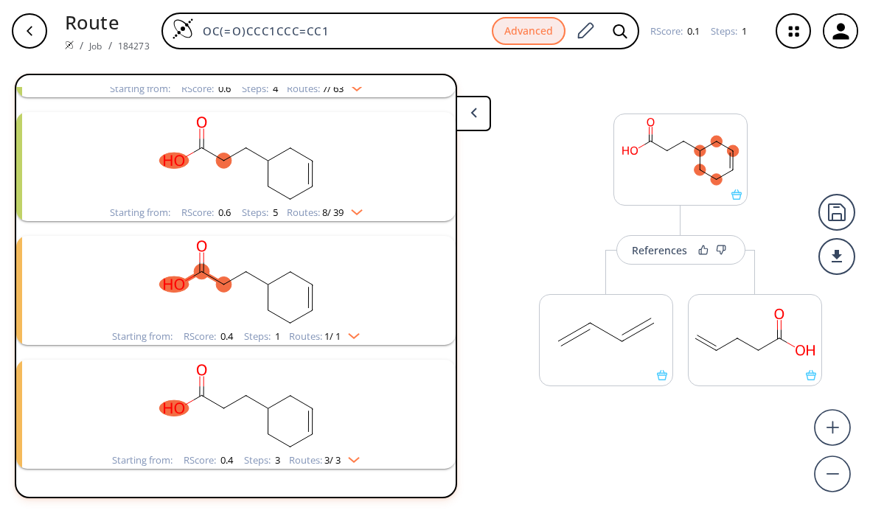
click at [376, 261] on rect "clusters" at bounding box center [236, 282] width 384 height 92
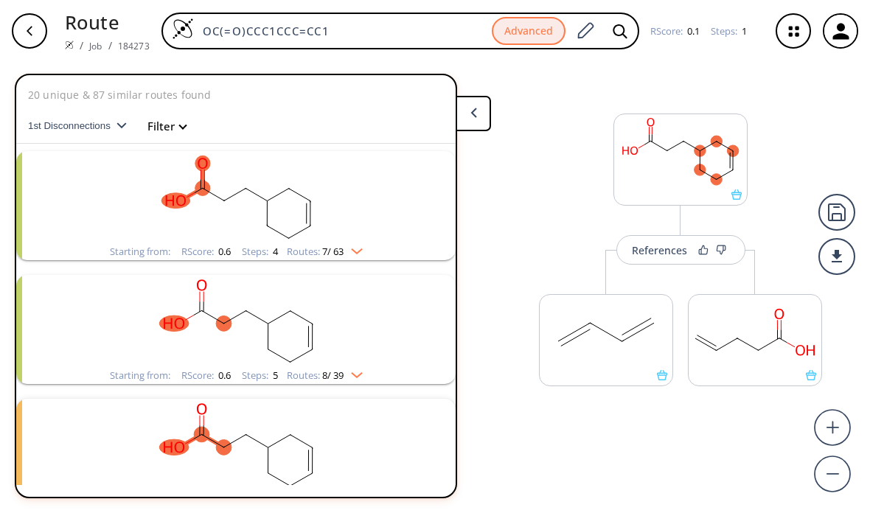
scroll to position [0, 0]
click at [361, 293] on rect "clusters" at bounding box center [236, 321] width 384 height 92
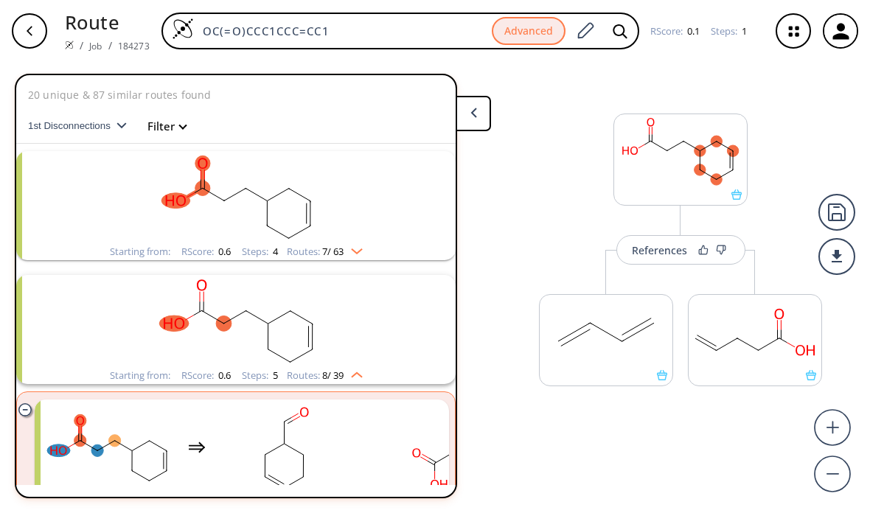
click at [355, 243] on img "clusters" at bounding box center [353, 249] width 19 height 12
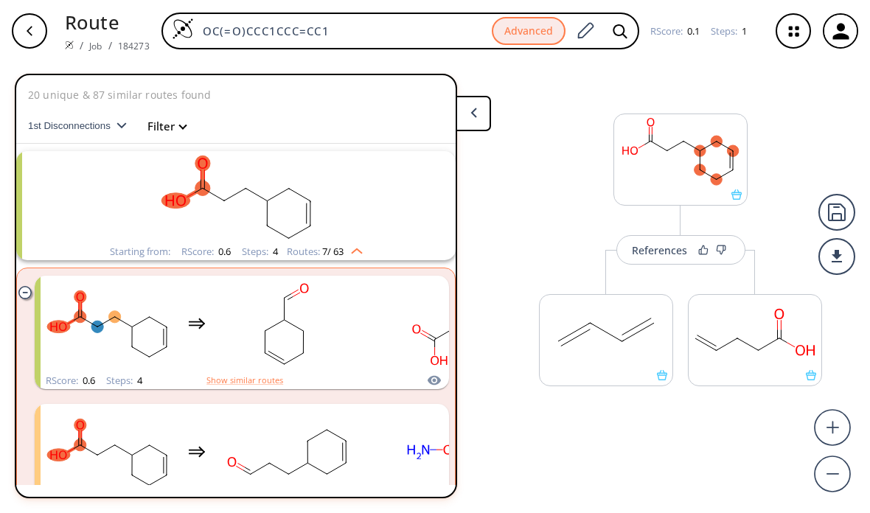
click at [527, 32] on button "Advanced" at bounding box center [529, 31] width 74 height 29
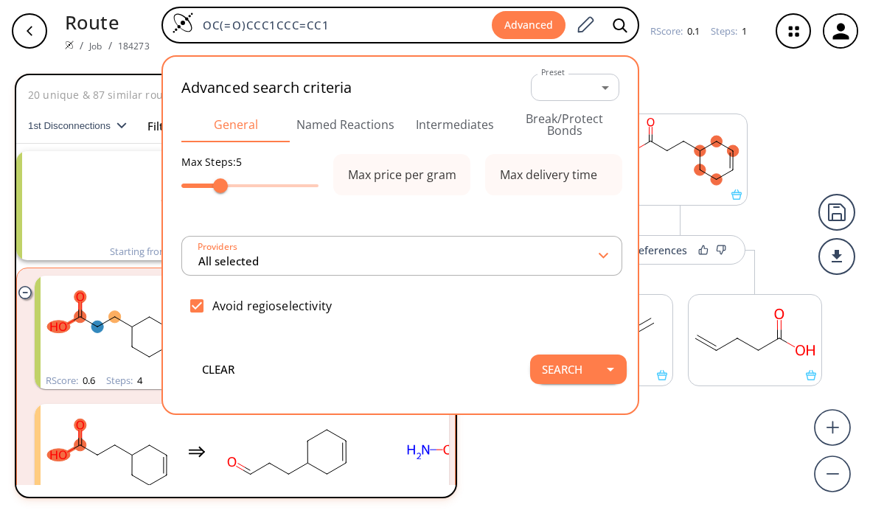
type input "0 selected"
type input "All selected"
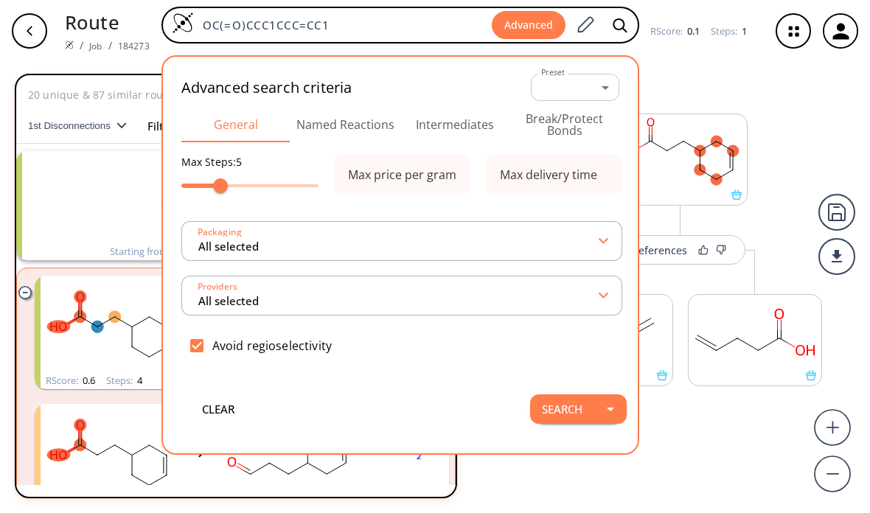
click at [358, 139] on button "Named Reactions" at bounding box center [346, 124] width 110 height 35
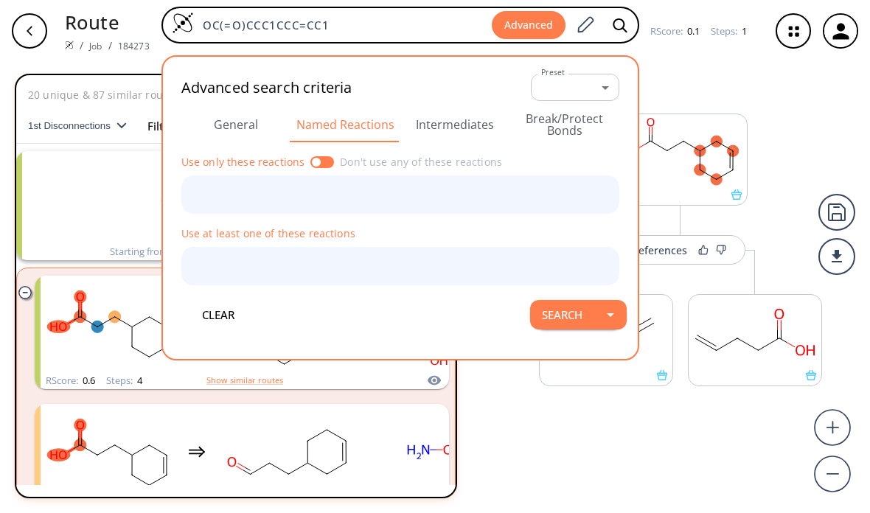
click at [461, 123] on button "Intermediates" at bounding box center [456, 124] width 110 height 35
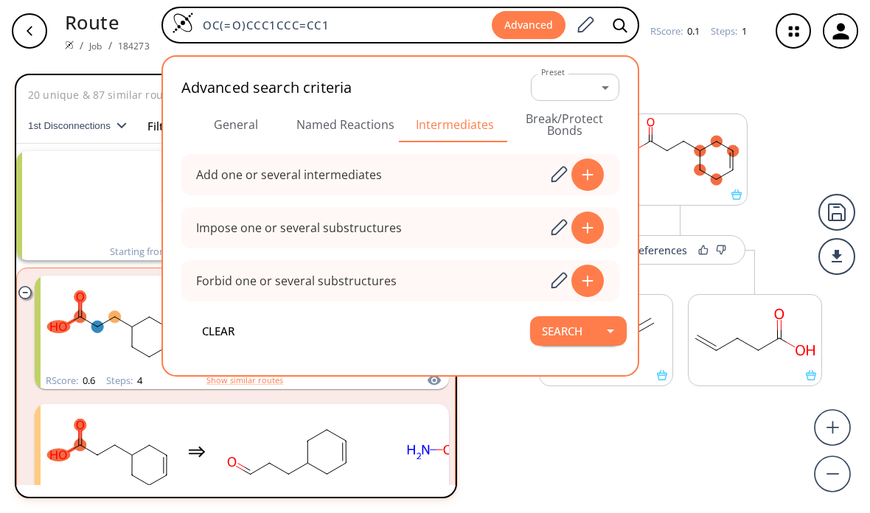
click at [587, 177] on icon at bounding box center [588, 175] width 15 height 12
click at [306, 119] on button "Named Reactions" at bounding box center [346, 124] width 110 height 35
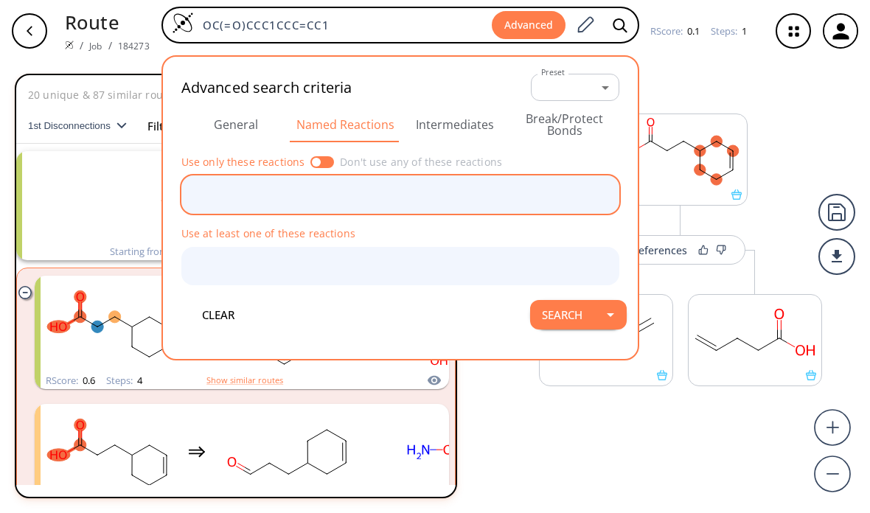
click at [253, 199] on input "text" at bounding box center [389, 195] width 403 height 26
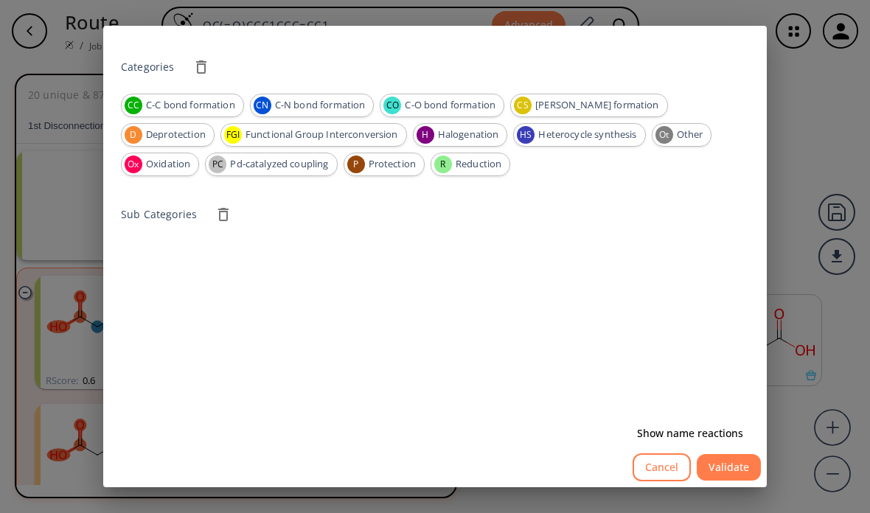
click at [204, 243] on div "Sub Categories" at bounding box center [435, 304] width 628 height 232
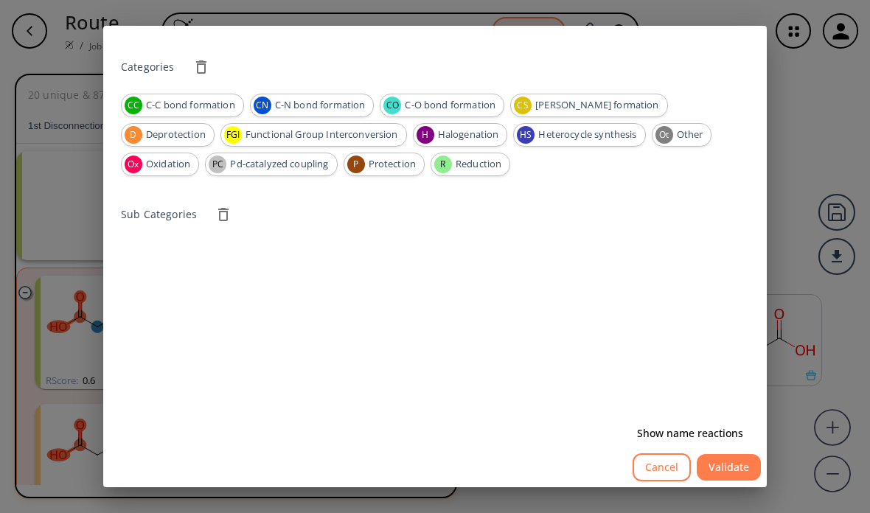
click at [153, 207] on p "Sub Categories" at bounding box center [159, 214] width 76 height 15
click at [171, 98] on span "C-C bond formation" at bounding box center [190, 105] width 105 height 15
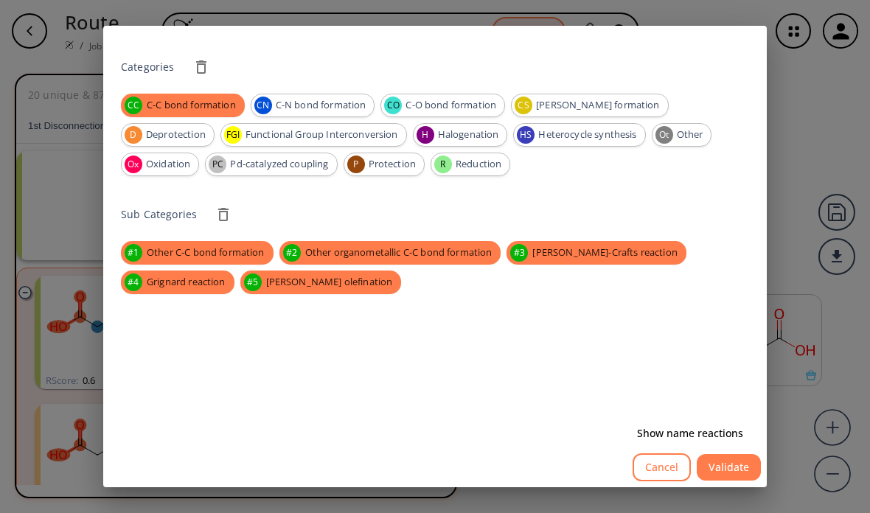
click at [170, 98] on span "C-C bond formation" at bounding box center [191, 105] width 107 height 15
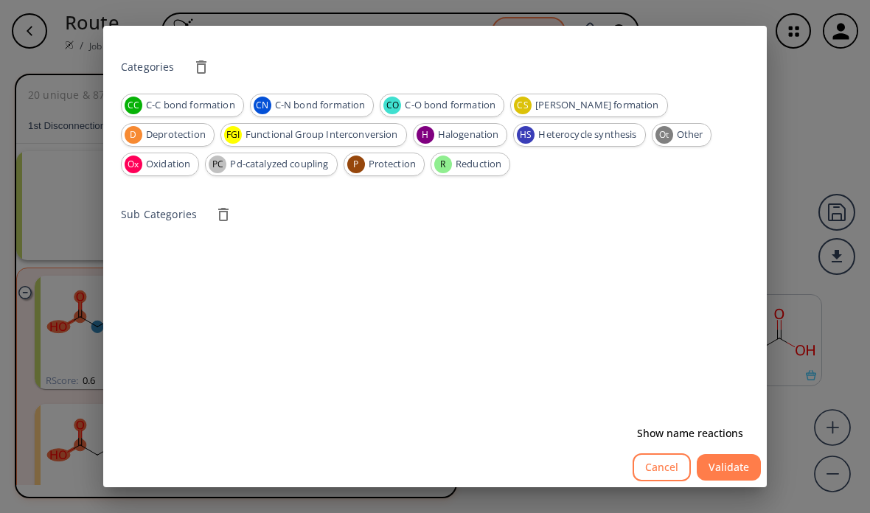
click at [269, 97] on div "CN" at bounding box center [263, 106] width 18 height 18
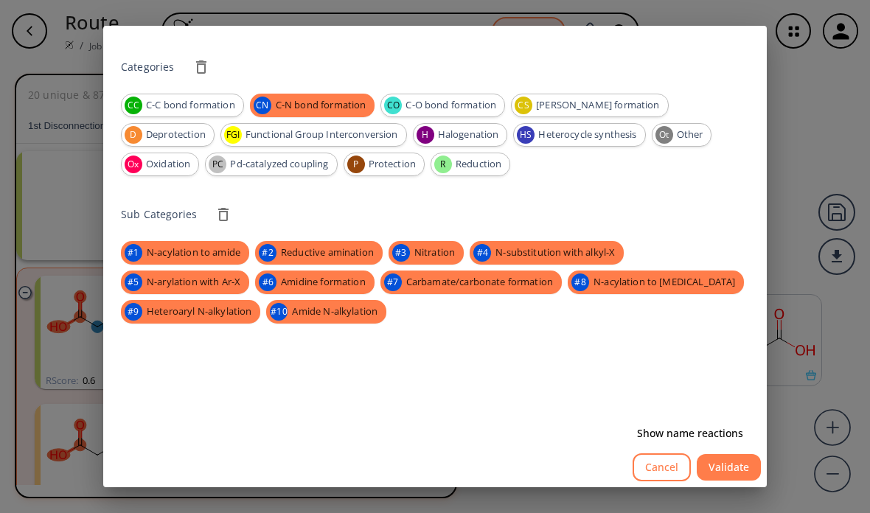
click at [273, 94] on div "CN C-N bond formation" at bounding box center [312, 106] width 125 height 24
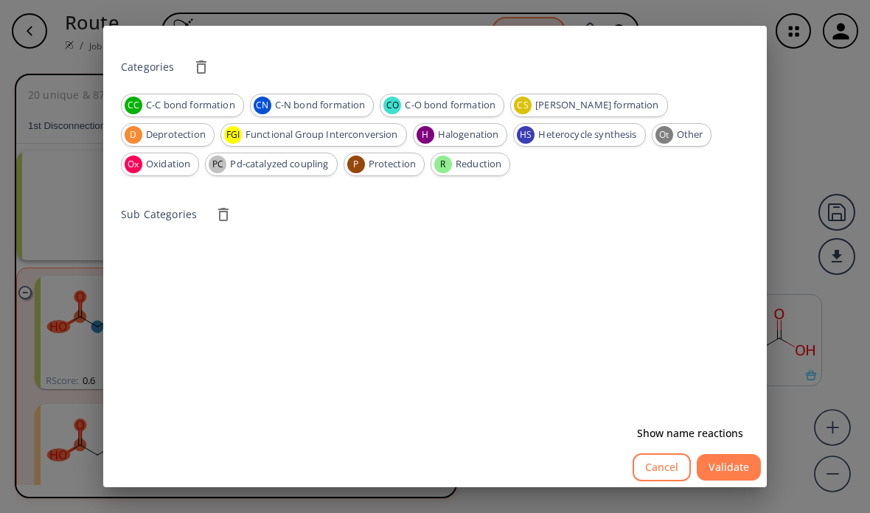
click at [669, 482] on button "Cancel" at bounding box center [662, 468] width 58 height 29
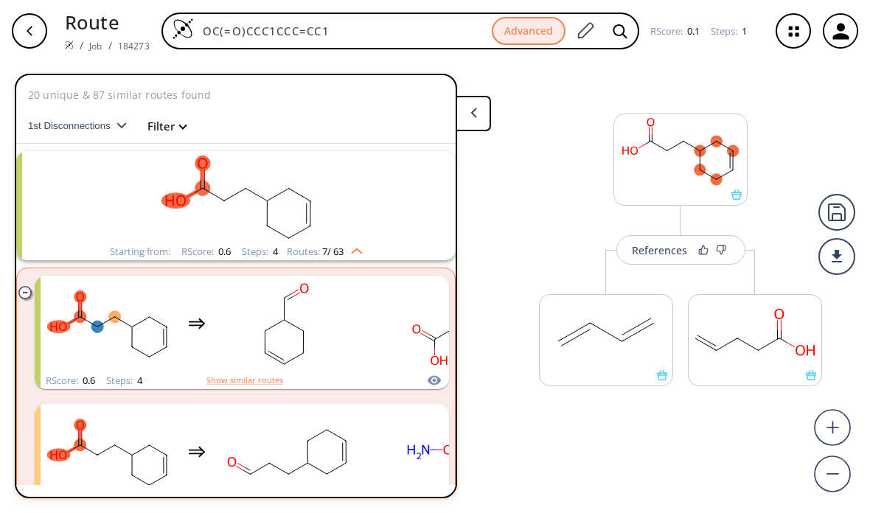
click at [521, 41] on button "Advanced" at bounding box center [529, 31] width 74 height 29
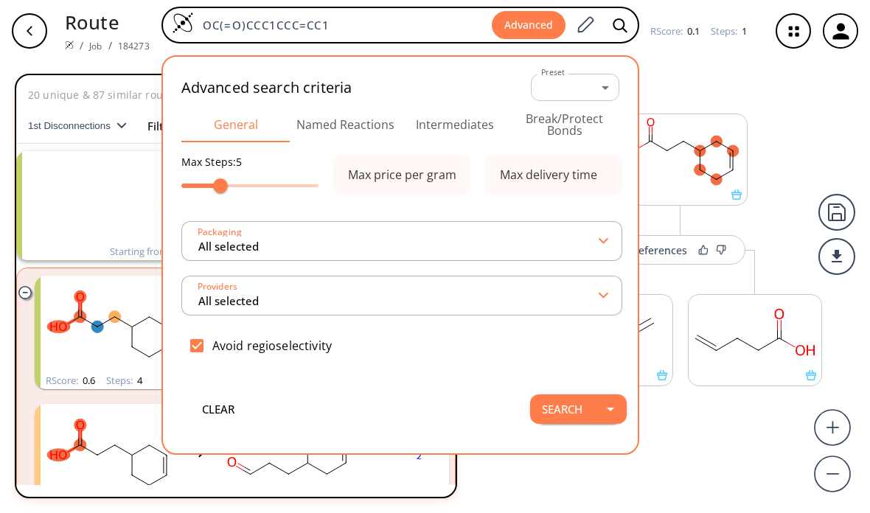
click at [208, 299] on input "All selected" at bounding box center [399, 296] width 404 height 27
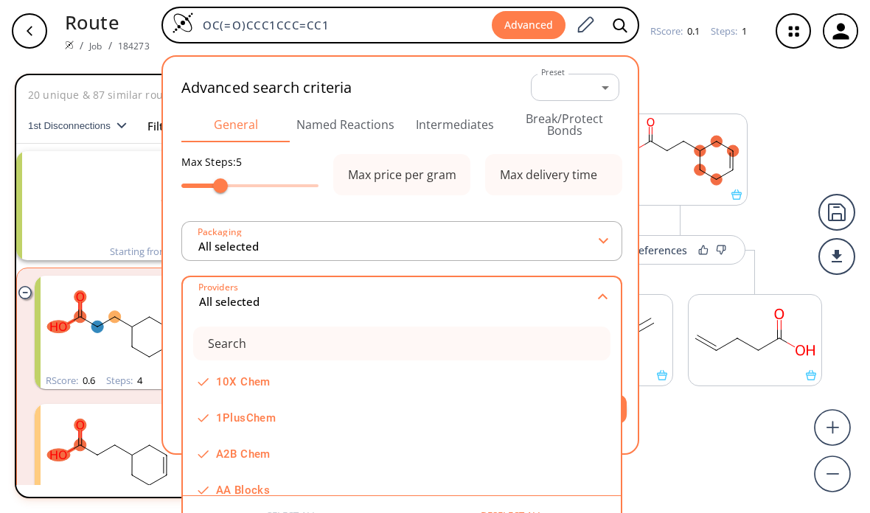
click at [228, 289] on input "All selected" at bounding box center [399, 296] width 403 height 27
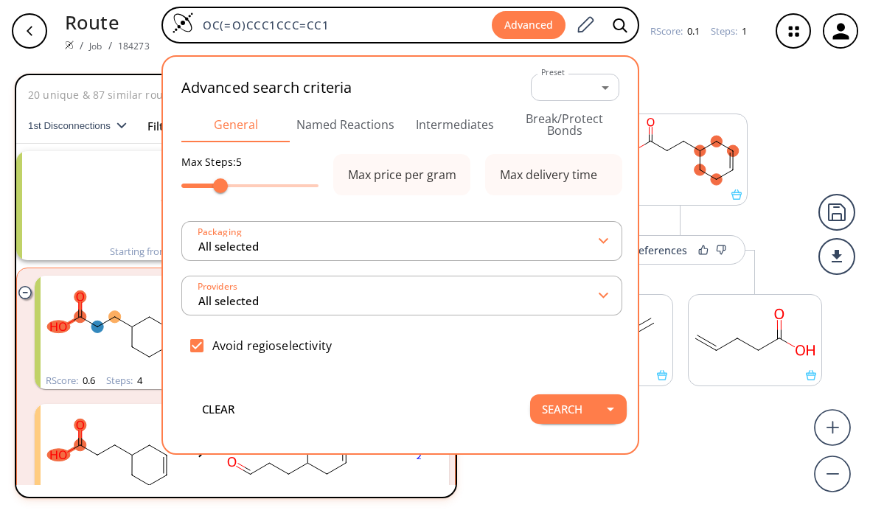
click at [202, 347] on input "checkbox" at bounding box center [196, 345] width 31 height 31
checkbox input "false"
click at [226, 213] on div "Max Steps: 5 Max price per gram Packaging All selected Max delivery time Provid…" at bounding box center [400, 265] width 438 height 222
click at [223, 236] on input "All selected" at bounding box center [399, 241] width 404 height 27
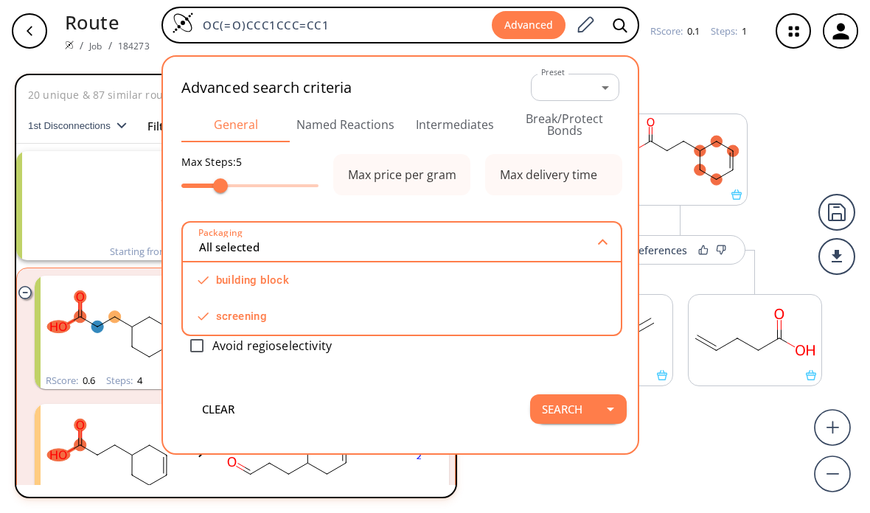
click at [227, 234] on input "All selected" at bounding box center [399, 242] width 403 height 27
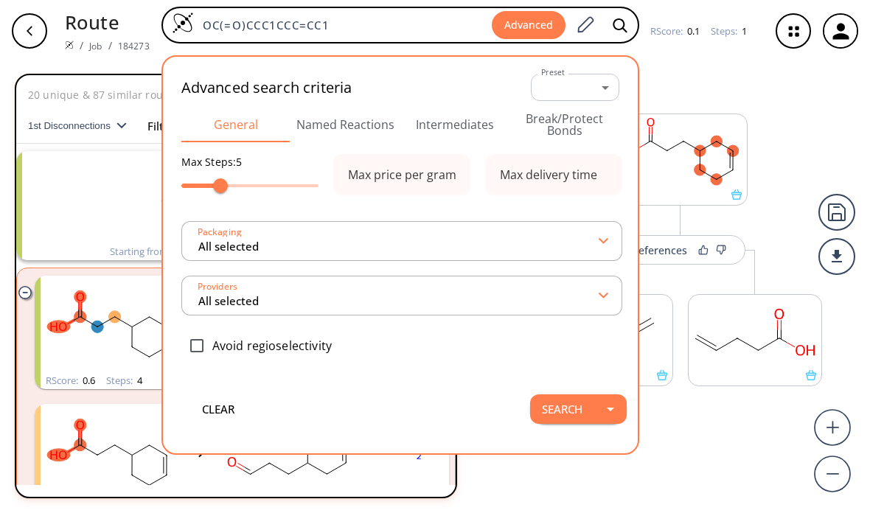
click at [317, 119] on button "Named Reactions" at bounding box center [346, 124] width 110 height 35
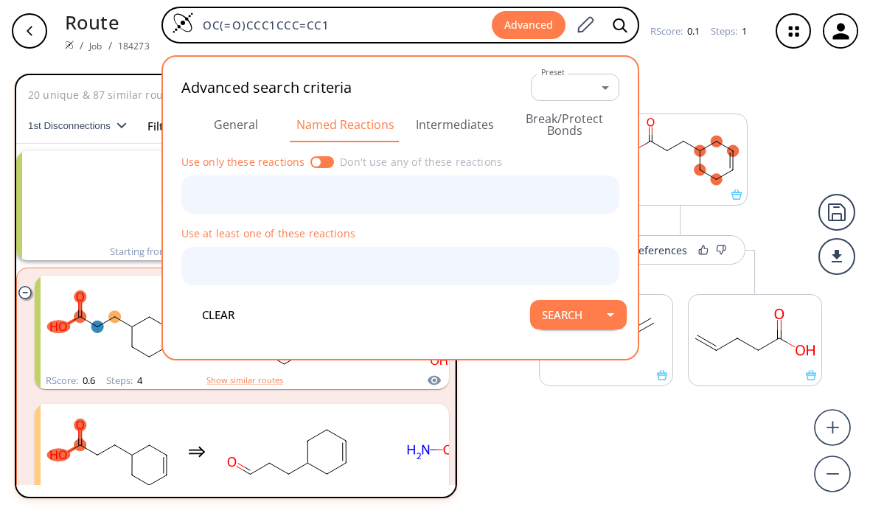
click at [264, 141] on button "General" at bounding box center [236, 124] width 110 height 35
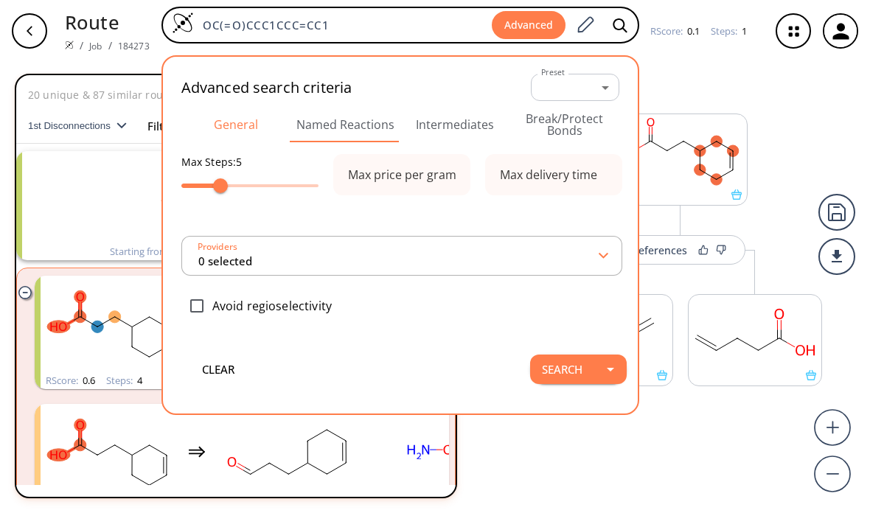
type input "All selected"
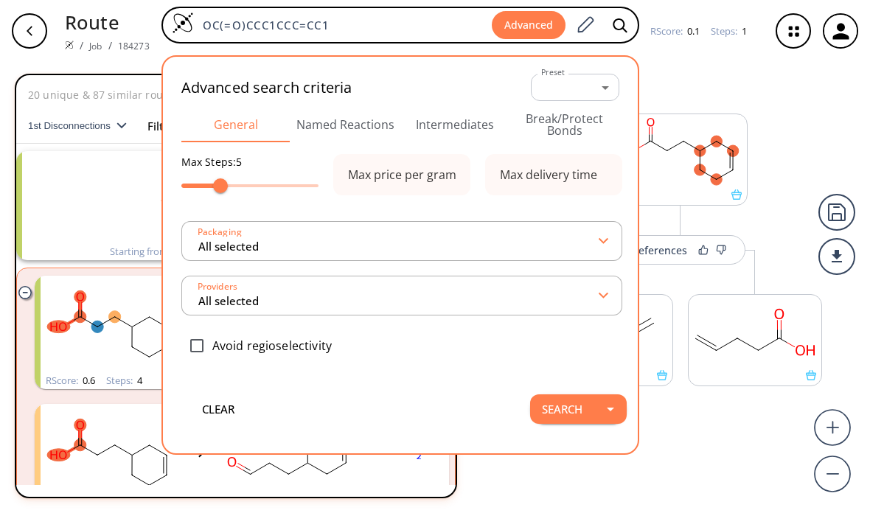
click at [316, 125] on button "Named Reactions" at bounding box center [346, 124] width 110 height 35
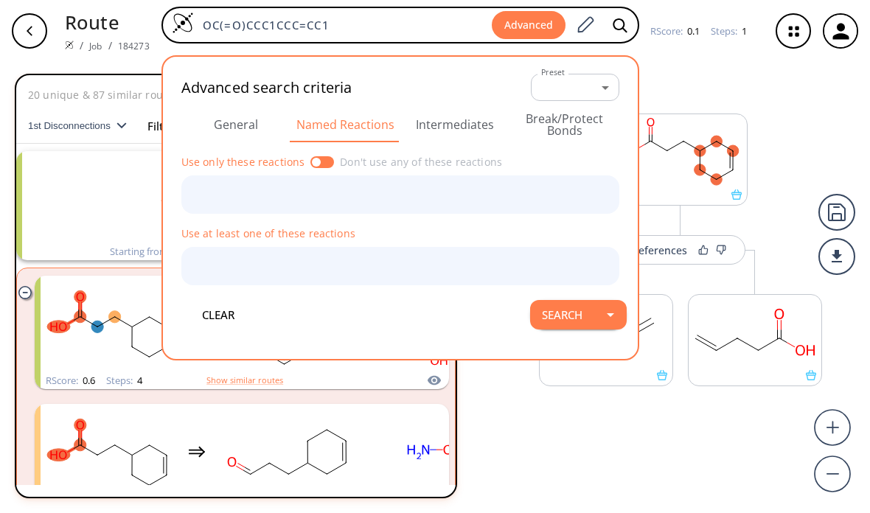
click at [312, 163] on div at bounding box center [316, 162] width 9 height 9
click at [316, 164] on div at bounding box center [323, 162] width 24 height 12
click at [311, 157] on div at bounding box center [323, 162] width 24 height 12
click at [304, 164] on div "Use only these reactions Don't use any of these reactions" at bounding box center [400, 161] width 438 height 15
click at [330, 156] on div "Use only these reactions Don't use any of these reactions" at bounding box center [400, 161] width 438 height 15
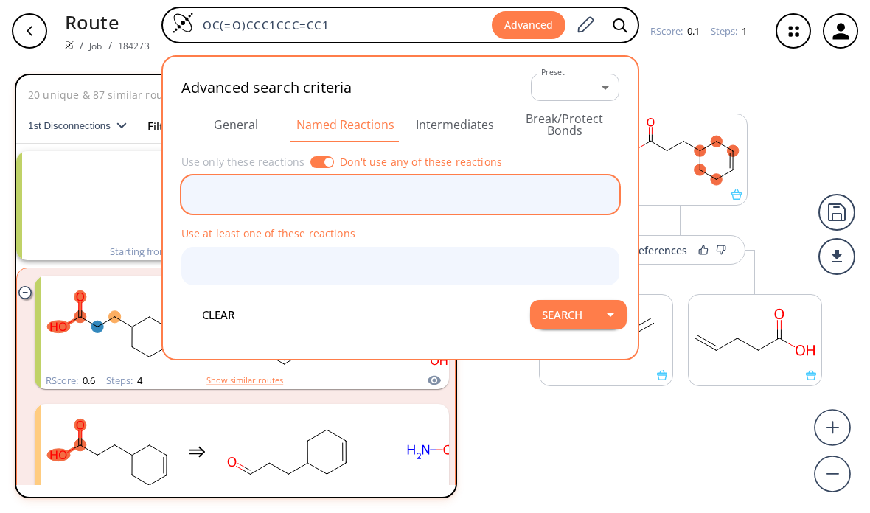
click at [294, 186] on input "text" at bounding box center [389, 195] width 403 height 26
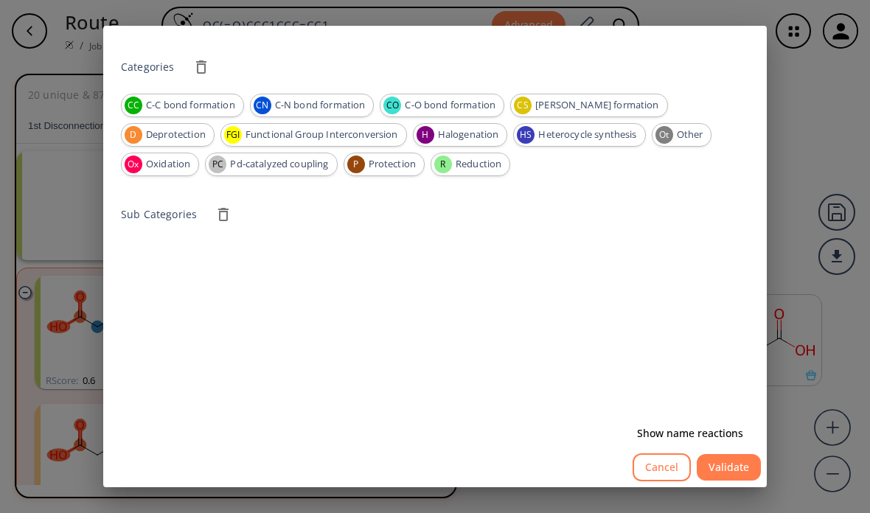
click at [674, 482] on button "Cancel" at bounding box center [662, 468] width 58 height 29
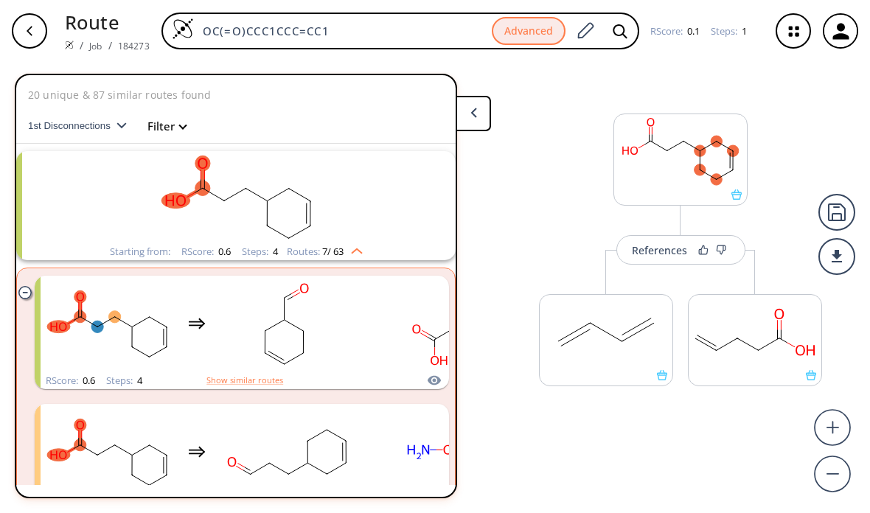
click at [519, 31] on button "Advanced" at bounding box center [529, 31] width 74 height 29
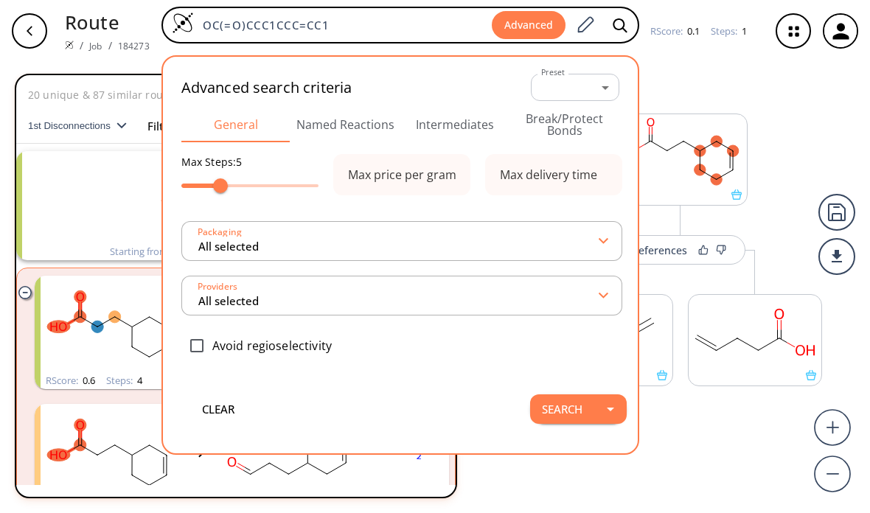
click at [583, 82] on body "Route / Job / 184273 OC(=O)CCC1CCC=CC1 Advanced Advanced search criteria Preset…" at bounding box center [435, 256] width 870 height 513
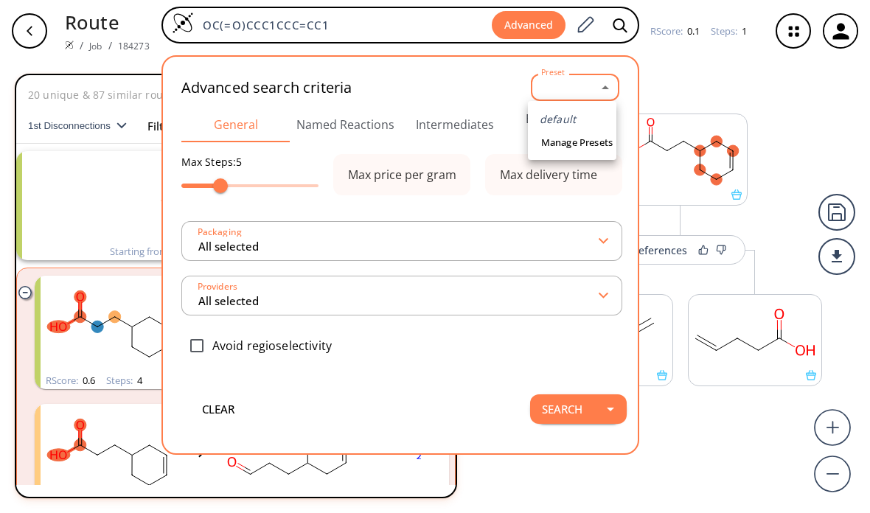
click at [586, 77] on div at bounding box center [435, 256] width 870 height 513
click at [466, 108] on button "Intermediates" at bounding box center [456, 124] width 110 height 35
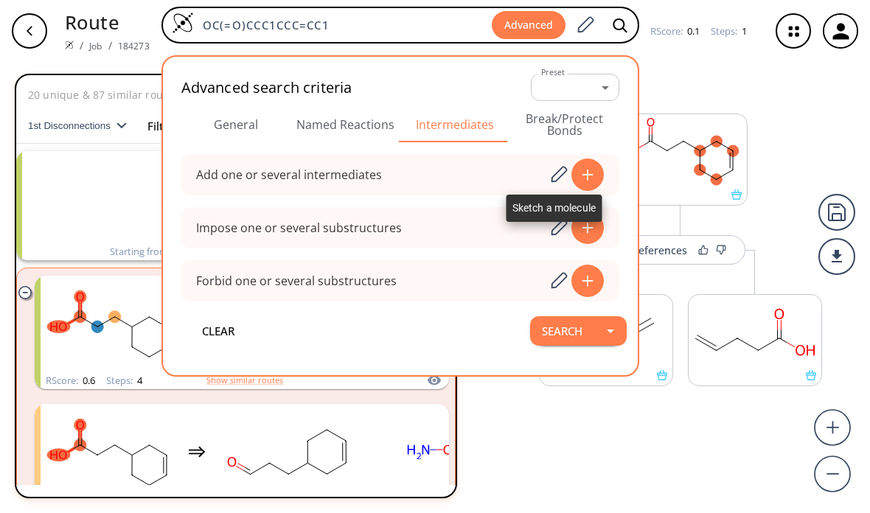
click at [554, 135] on button "Break/Protect Bonds" at bounding box center [565, 124] width 110 height 35
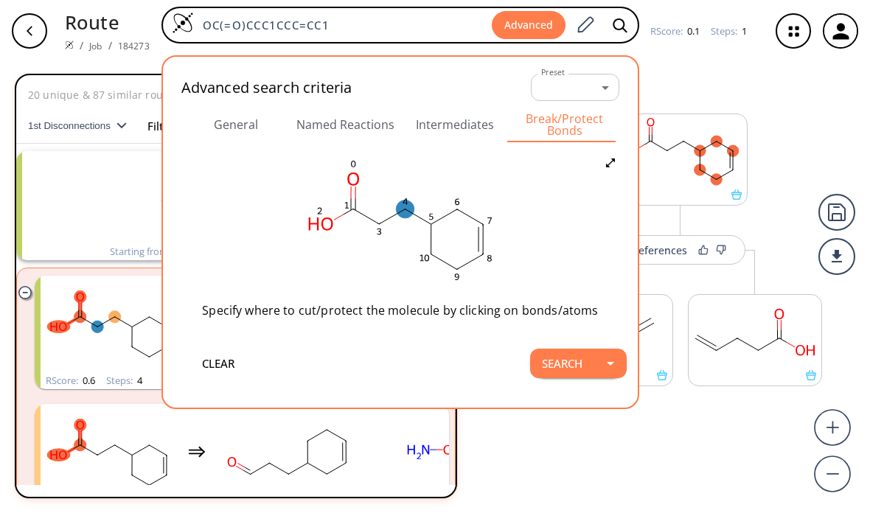
click at [405, 204] on ellipse at bounding box center [405, 210] width 18 height 18
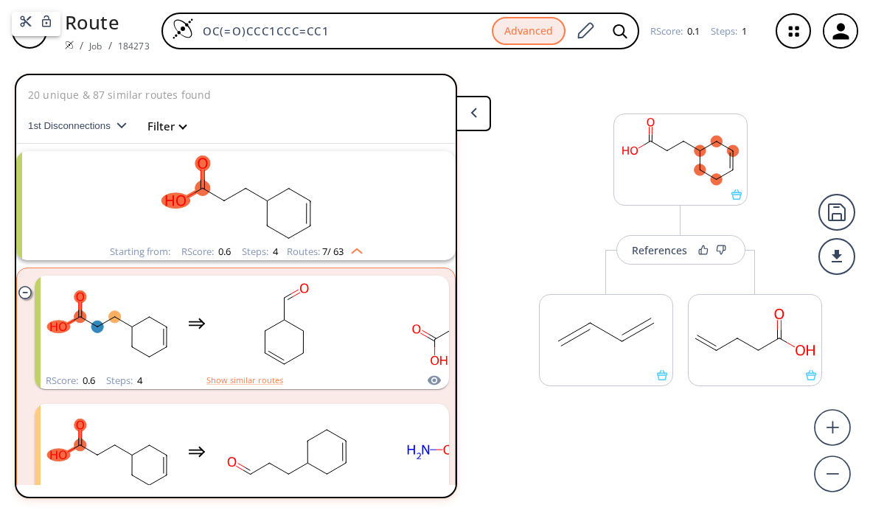
click at [531, 38] on div at bounding box center [435, 256] width 870 height 513
click at [526, 29] on button "Advanced" at bounding box center [529, 31] width 74 height 29
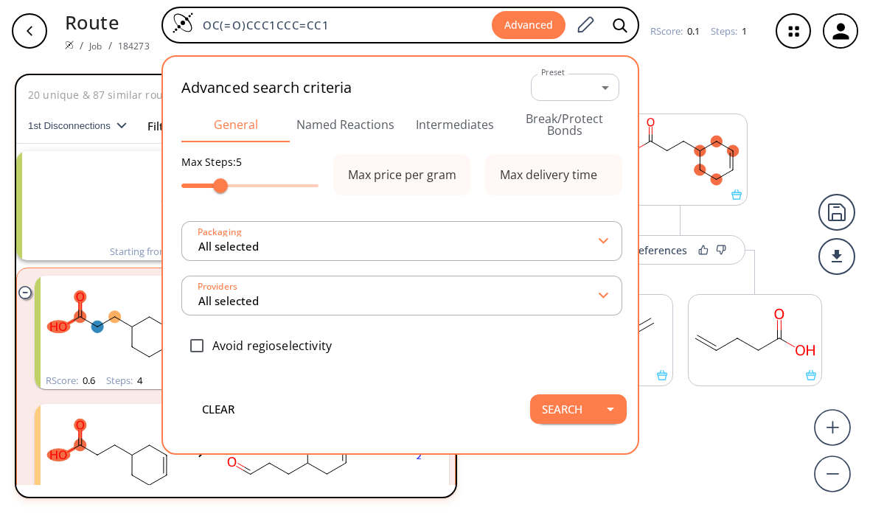
click at [562, 125] on button "Break/Protect Bonds" at bounding box center [565, 124] width 110 height 35
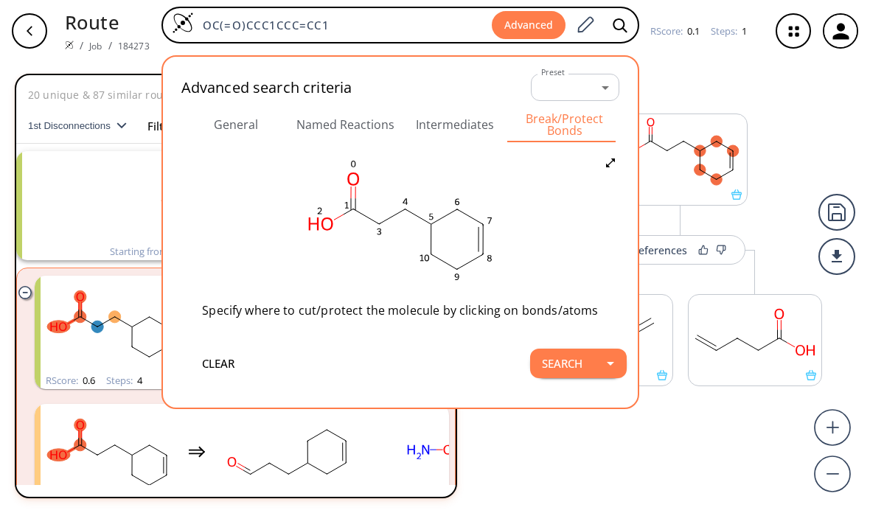
click at [425, 215] on ellipse at bounding box center [434, 224] width 18 height 18
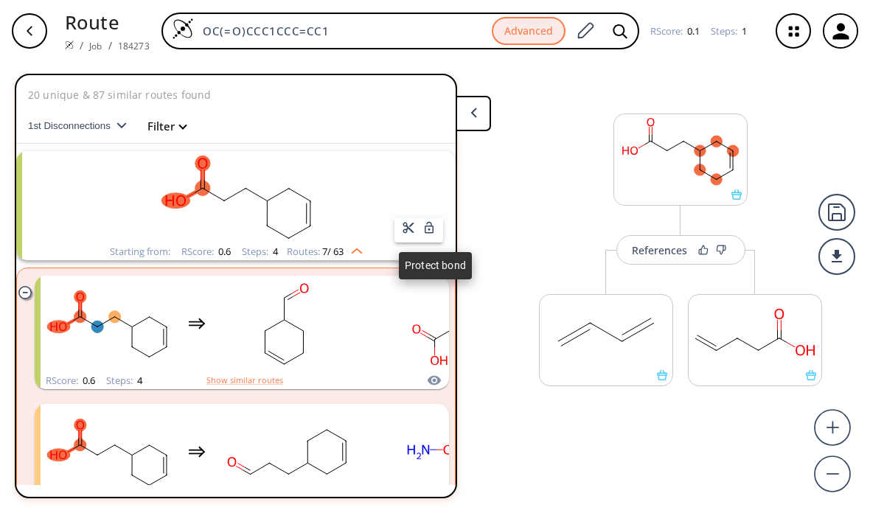
click at [406, 232] on icon at bounding box center [408, 227] width 13 height 13
click at [409, 269] on li "RScore : 0.6 Steps : 4 Show similar routes" at bounding box center [242, 333] width 415 height 128
click at [447, 246] on div "Starting from: RScore : 0.6 Steps : 4 Routes: 7 / 63" at bounding box center [236, 205] width 440 height 109
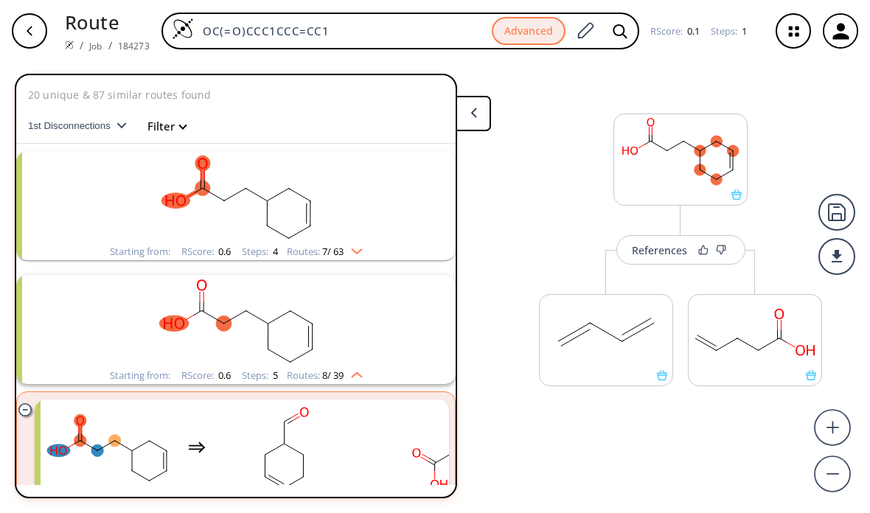
click at [781, 40] on icon "button" at bounding box center [794, 31] width 39 height 39
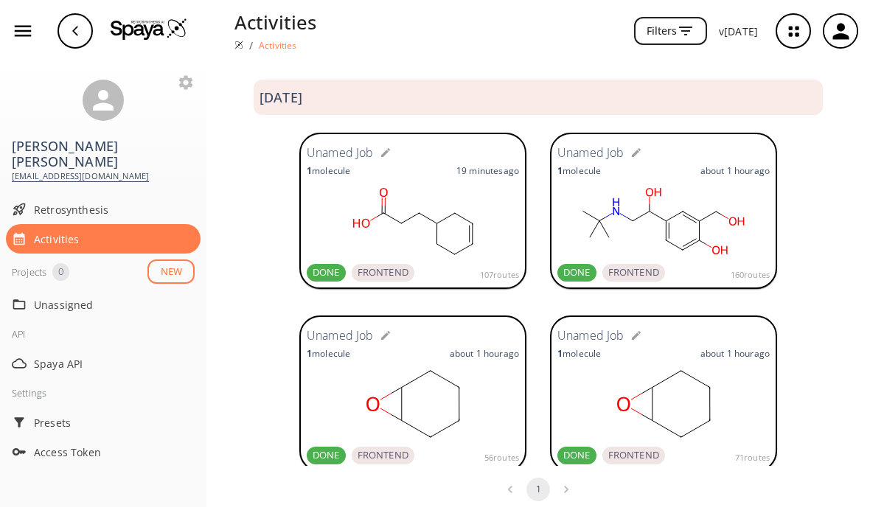
click at [333, 203] on rect at bounding box center [413, 221] width 212 height 74
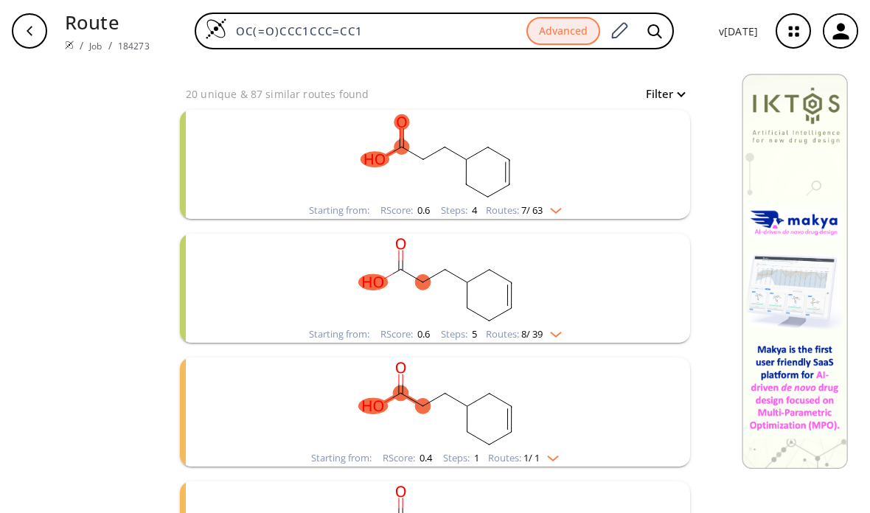
scroll to position [139, 0]
click at [625, 168] on rect "clusters" at bounding box center [435, 157] width 384 height 92
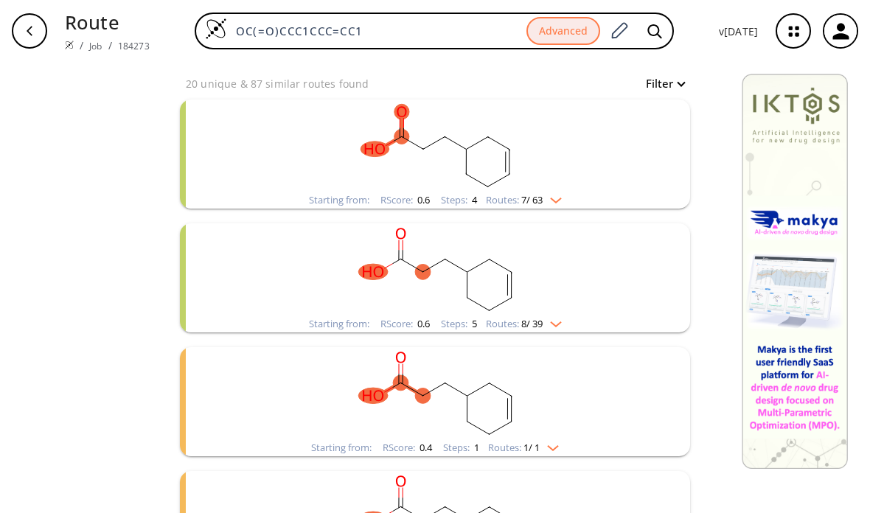
click at [625, 245] on rect "clusters" at bounding box center [435, 270] width 384 height 92
click at [564, 308] on rect "clusters" at bounding box center [435, 270] width 384 height 92
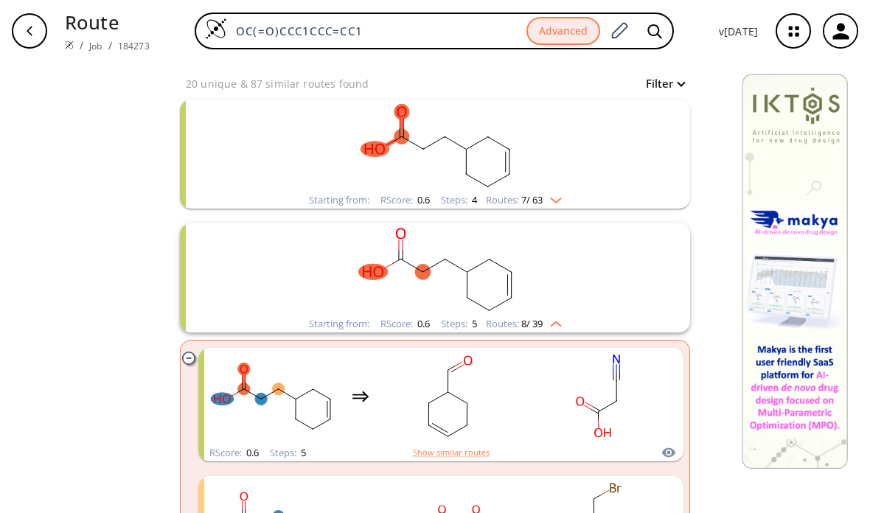
click at [564, 302] on rect "clusters" at bounding box center [435, 270] width 384 height 92
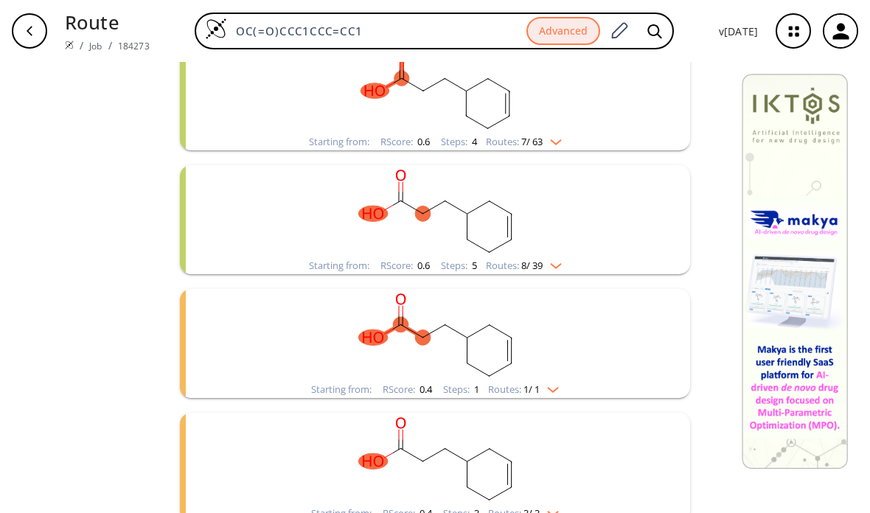
scroll to position [191, 0]
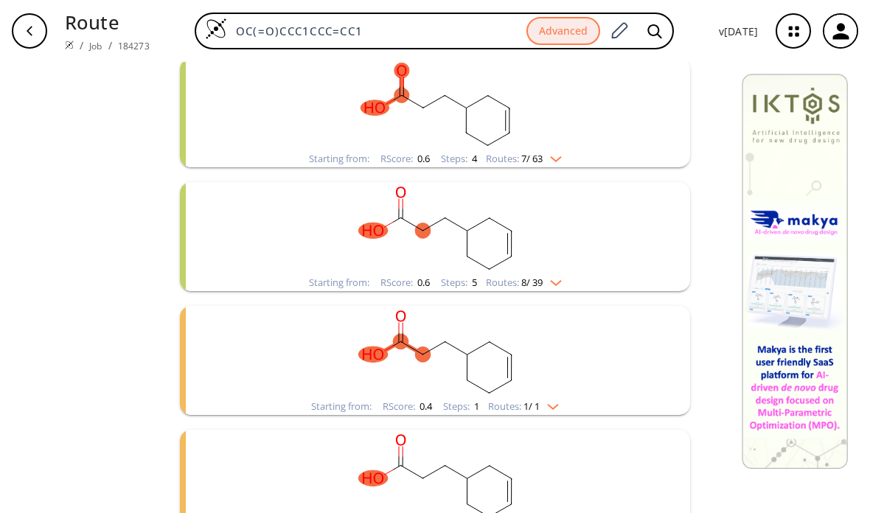
click at [552, 269] on rect "clusters" at bounding box center [435, 228] width 384 height 92
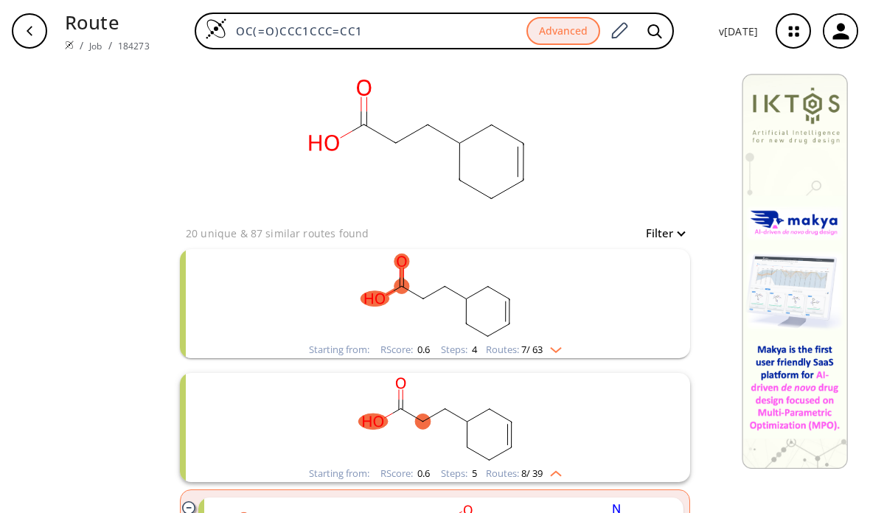
scroll to position [0, 0]
click at [659, 228] on button "Filter" at bounding box center [660, 233] width 47 height 11
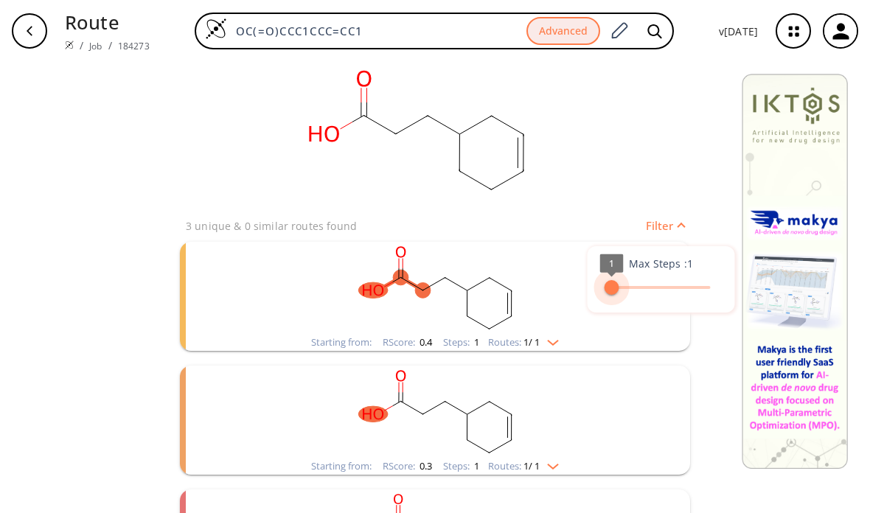
type input "2"
click at [550, 325] on div at bounding box center [435, 256] width 870 height 513
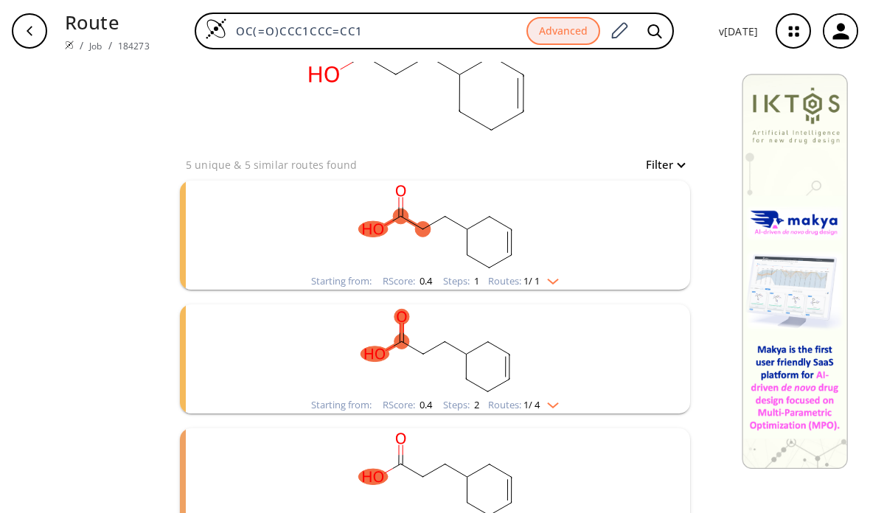
scroll to position [82, 0]
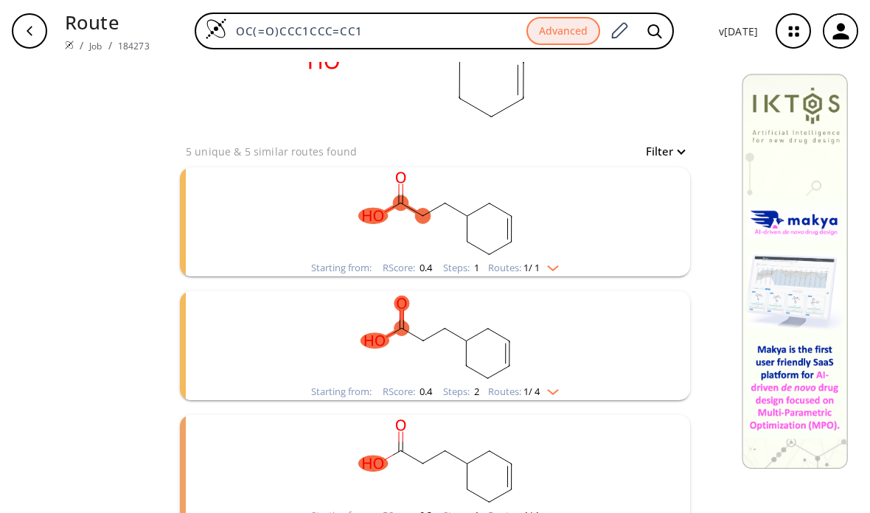
click at [536, 276] on div "Starting from: RScore : 0.4 Steps : 1 Routes: 1 / 1" at bounding box center [435, 268] width 270 height 17
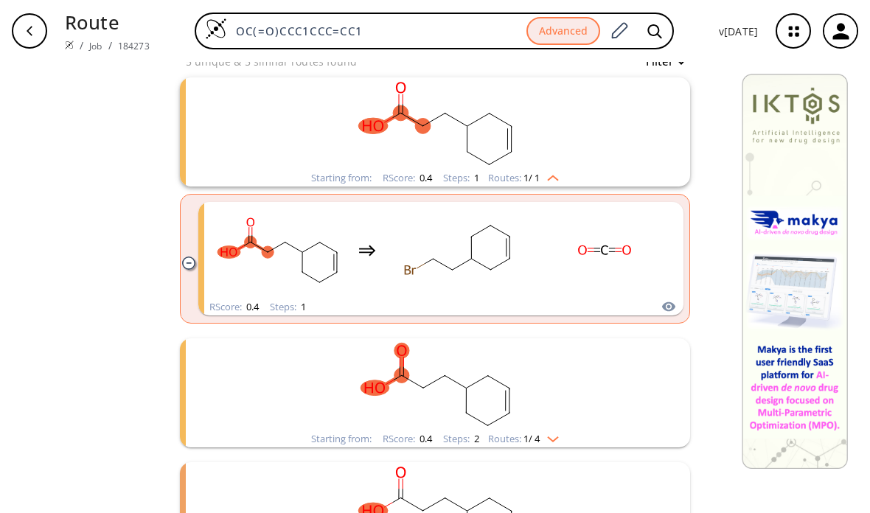
click at [558, 377] on rect "clusters" at bounding box center [435, 385] width 384 height 92
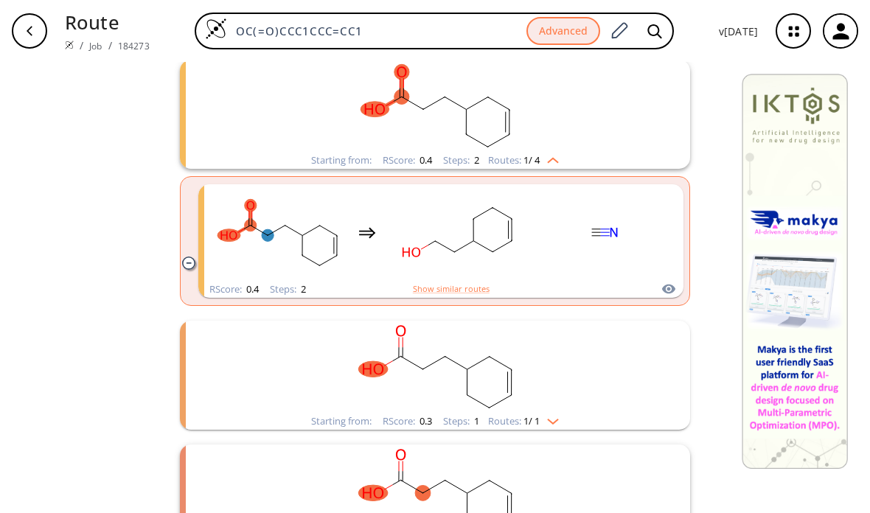
scroll to position [488, 0]
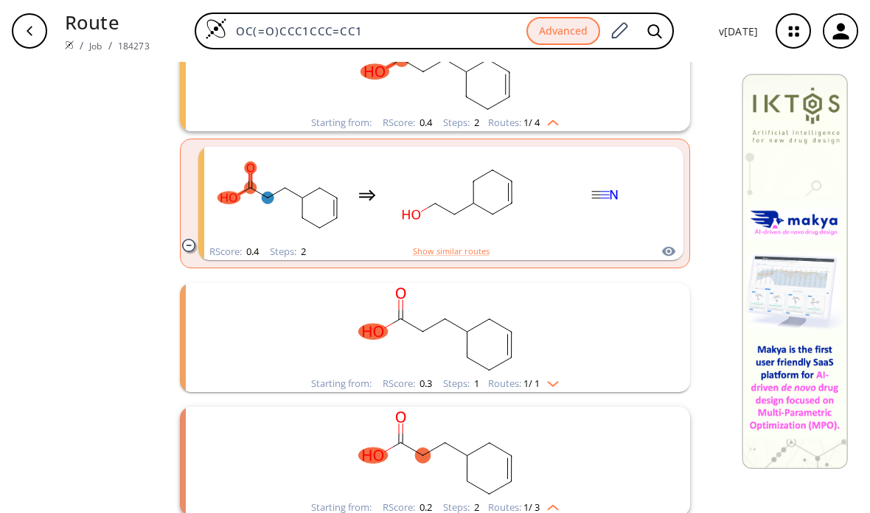
click at [565, 307] on rect "clusters" at bounding box center [435, 329] width 384 height 92
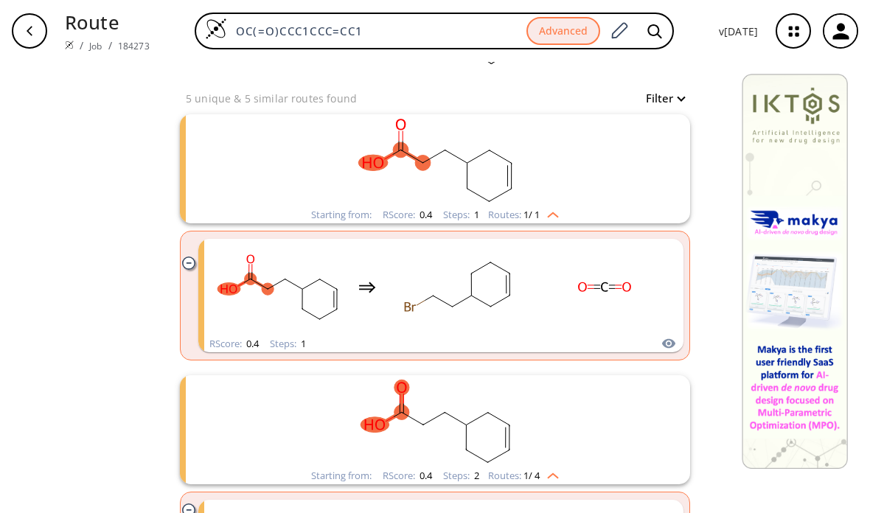
scroll to position [76, 0]
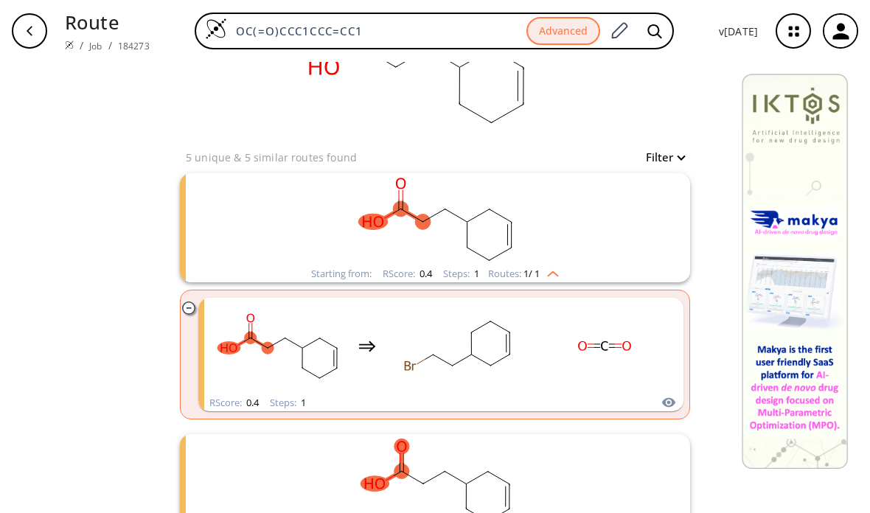
click at [665, 152] on button "Filter" at bounding box center [660, 157] width 47 height 11
click at [628, 218] on span at bounding box center [661, 219] width 99 height 3
type input "3"
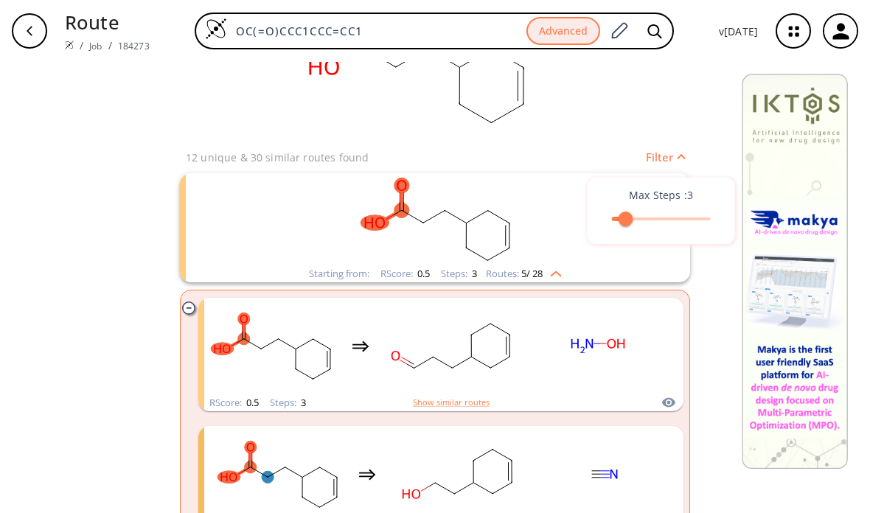
click at [440, 208] on div at bounding box center [435, 256] width 870 height 513
click at [451, 215] on rect "clusters" at bounding box center [435, 219] width 384 height 92
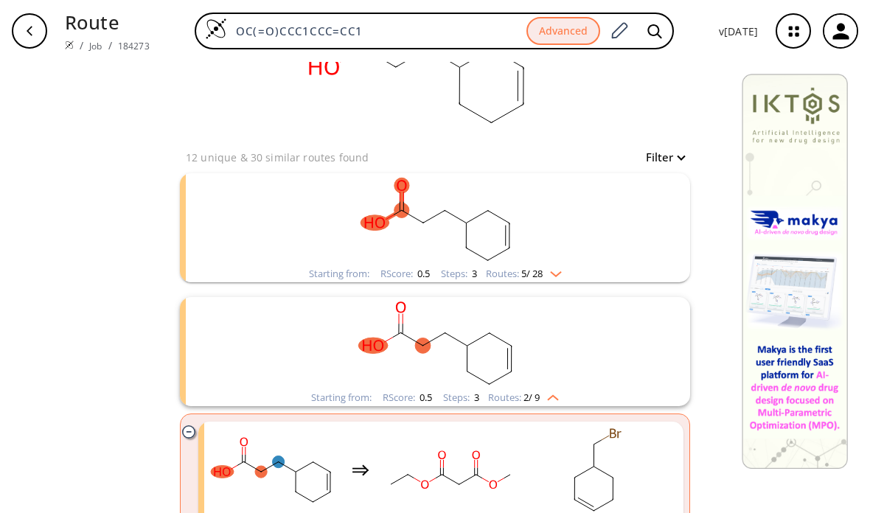
click at [447, 213] on rect "clusters" at bounding box center [435, 219] width 384 height 92
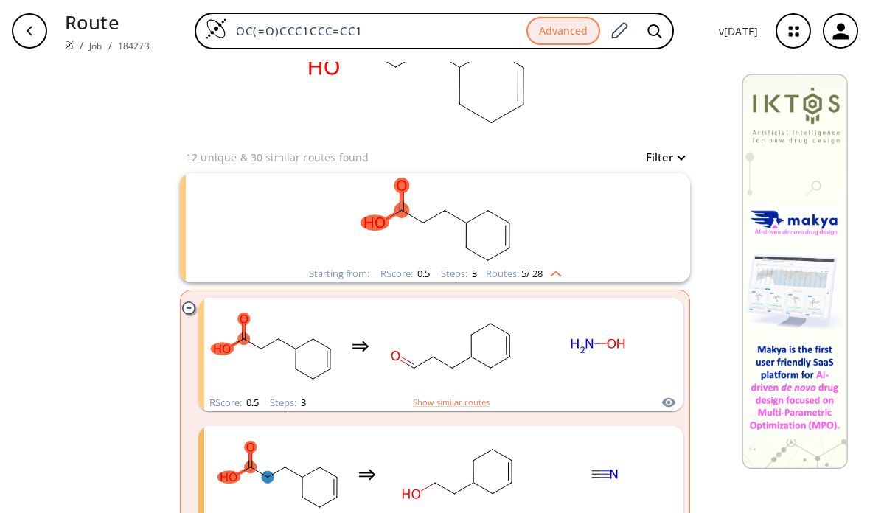
click at [463, 222] on rect "clusters" at bounding box center [435, 219] width 384 height 92
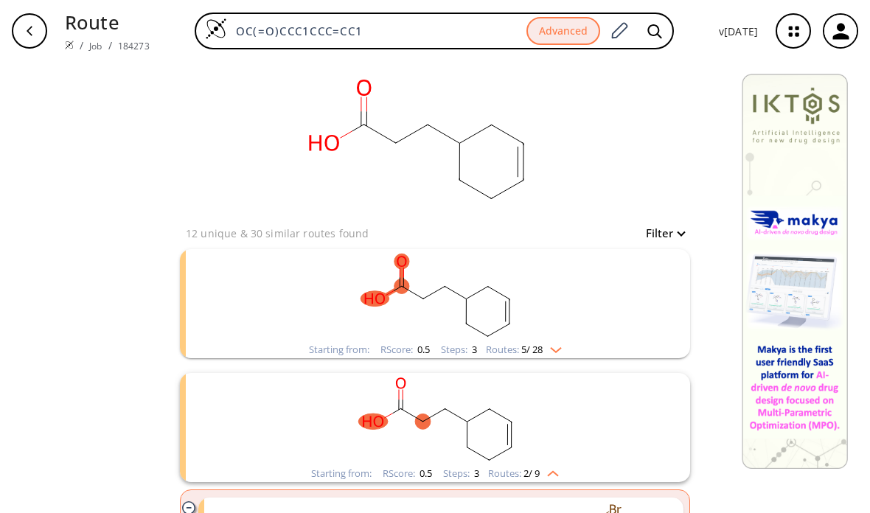
scroll to position [0, 0]
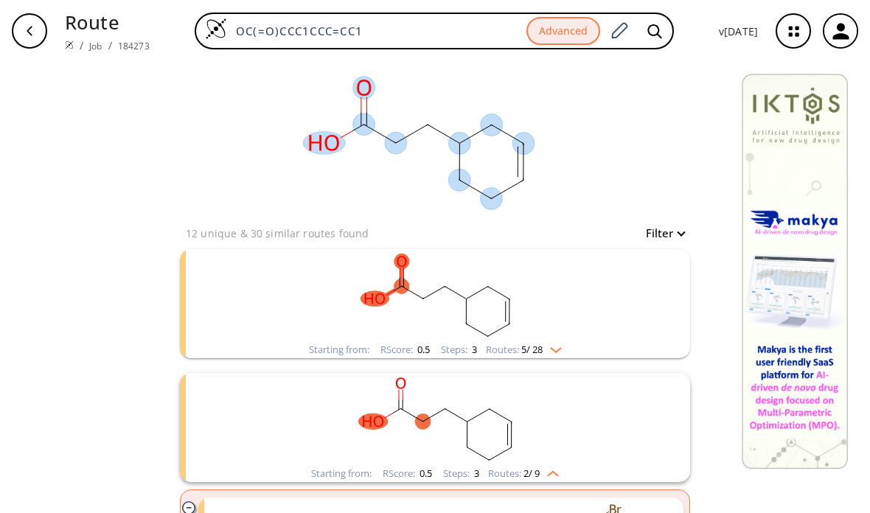
click at [448, 136] on icon at bounding box center [444, 134] width 32 height 18
click at [406, 147] on ellipse at bounding box center [395, 143] width 22 height 22
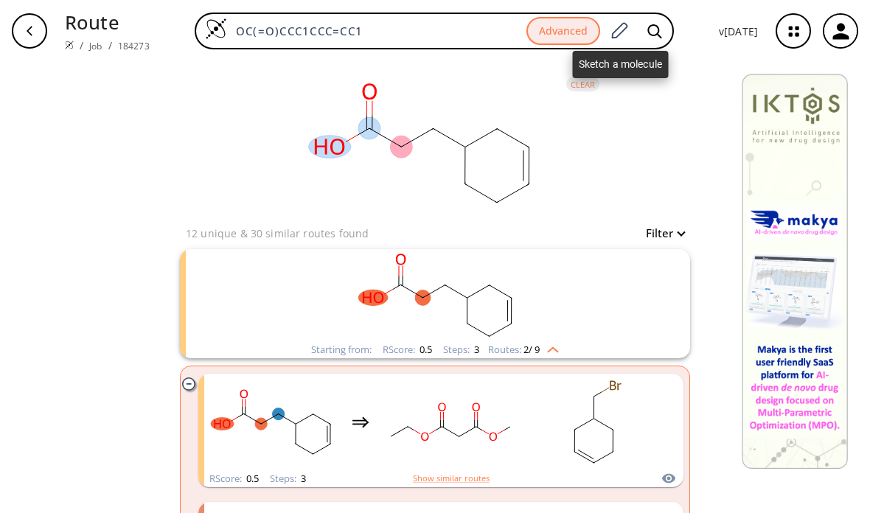
click at [573, 32] on button "Advanced" at bounding box center [564, 31] width 74 height 29
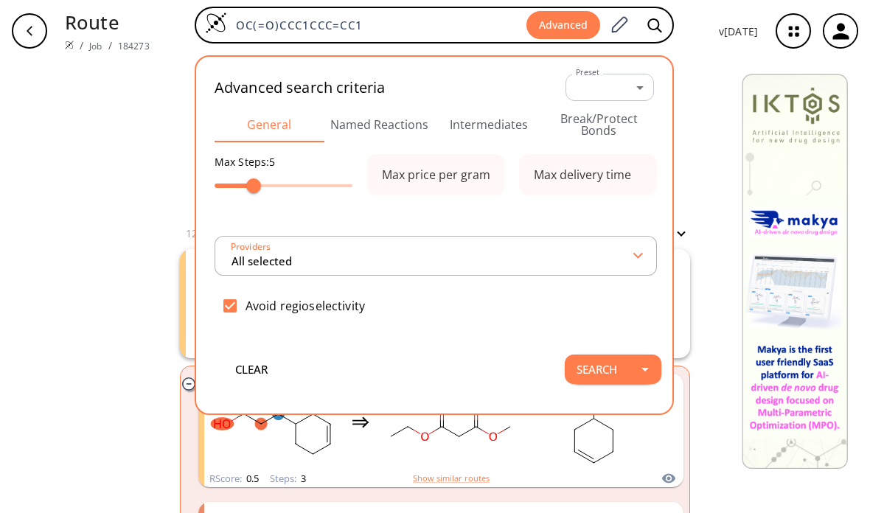
type input "All selected"
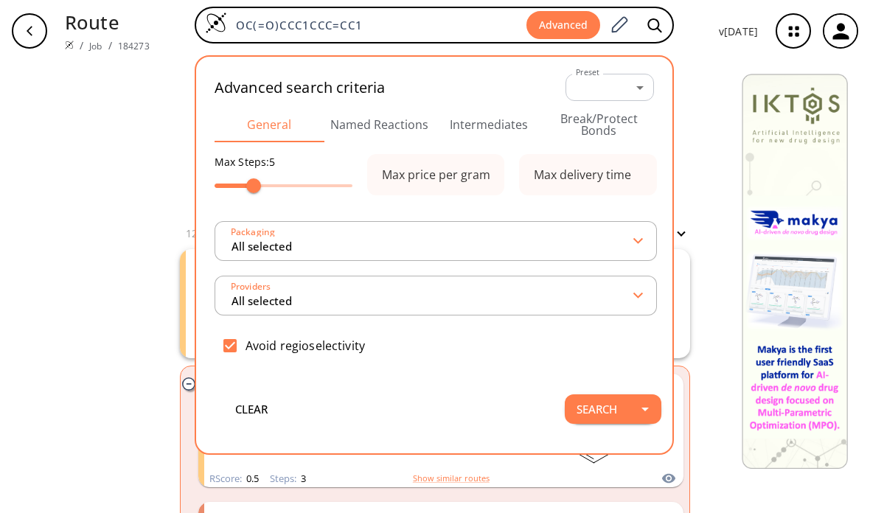
click at [223, 342] on input "checkbox" at bounding box center [230, 345] width 31 height 31
checkbox input "false"
click at [401, 164] on input "number" at bounding box center [436, 175] width 107 height 30
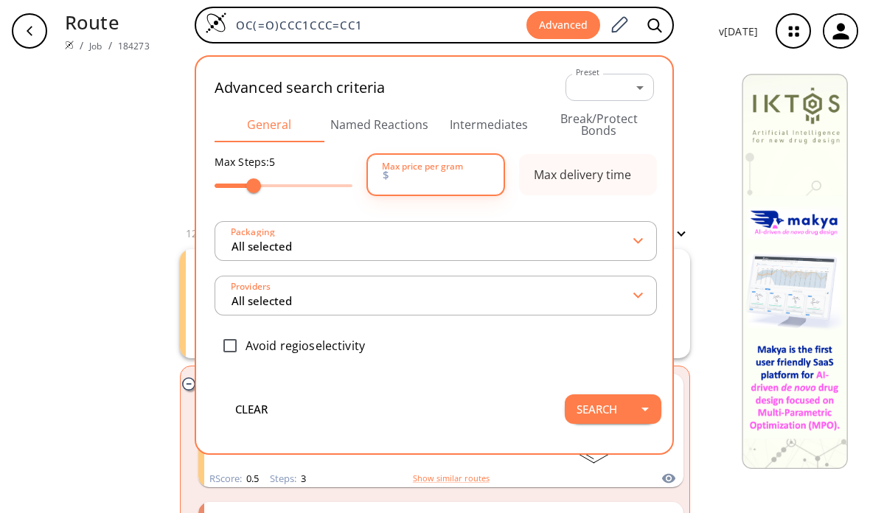
click at [364, 131] on button "Named Reactions" at bounding box center [380, 124] width 110 height 35
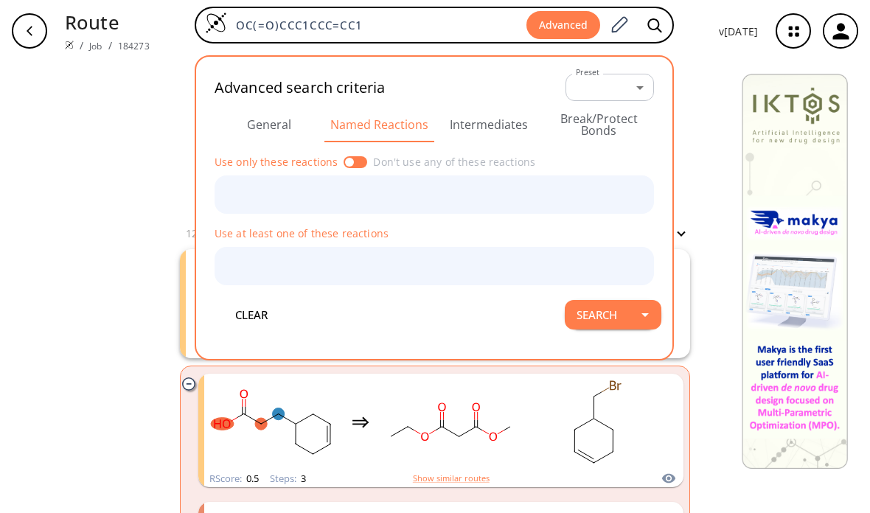
click at [472, 131] on button "Intermediates" at bounding box center [489, 124] width 110 height 35
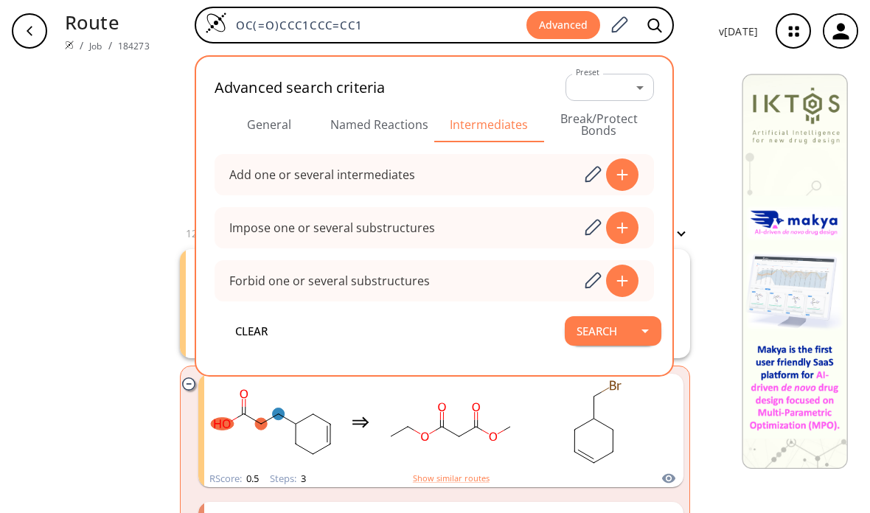
click at [587, 134] on button "Break/Protect Bonds" at bounding box center [599, 124] width 110 height 35
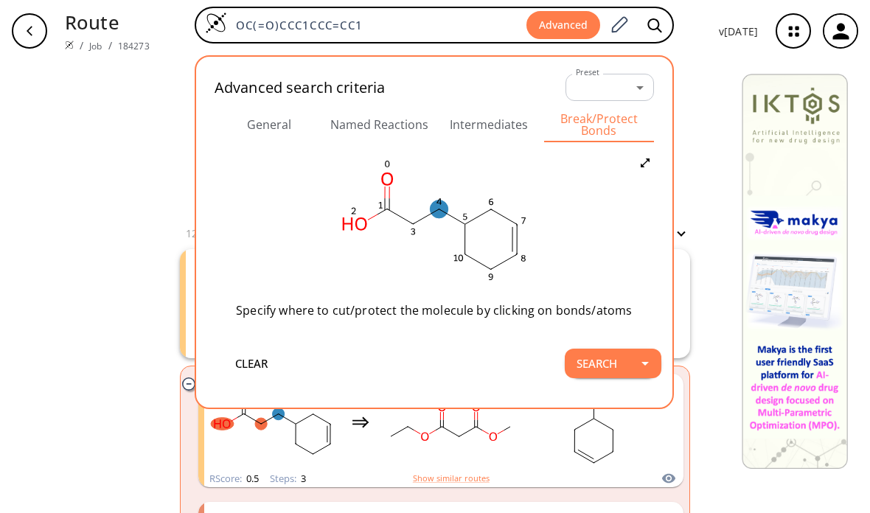
click at [439, 214] on ellipse at bounding box center [439, 210] width 18 height 18
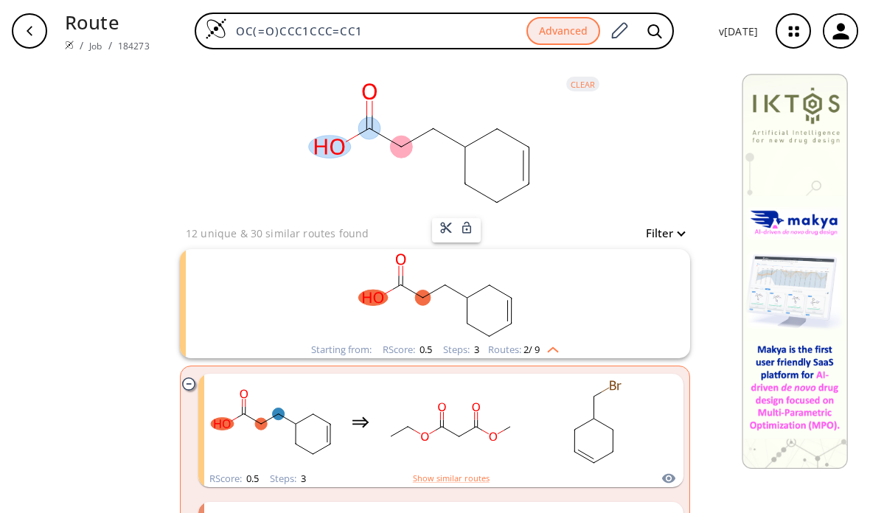
click at [491, 280] on div at bounding box center [435, 256] width 870 height 513
click at [550, 41] on button "Advanced" at bounding box center [564, 31] width 74 height 29
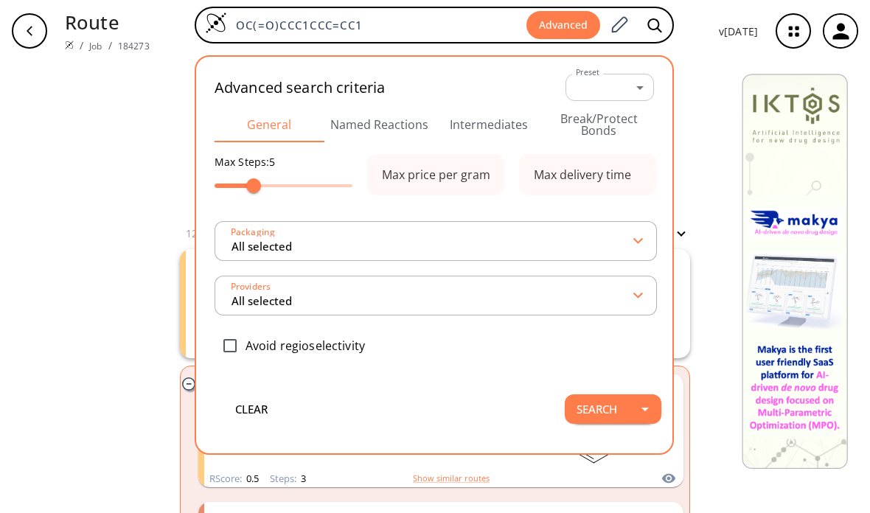
click at [586, 124] on button "Break/Protect Bonds" at bounding box center [599, 124] width 110 height 35
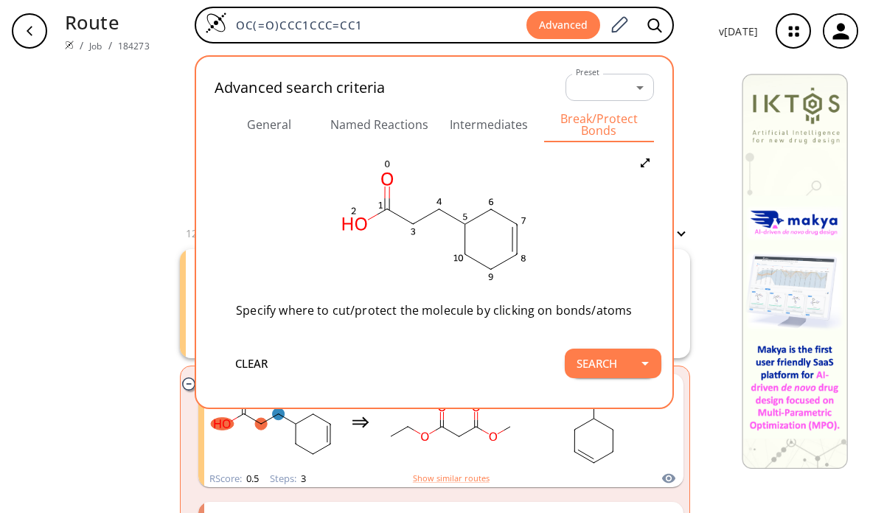
click at [282, 323] on div "Specify where to cut/protect the molecule by clicking on bonds/atoms" at bounding box center [435, 244] width 440 height 180
click at [440, 204] on ellipse at bounding box center [439, 210] width 18 height 18
click at [587, 365] on div at bounding box center [435, 256] width 870 height 513
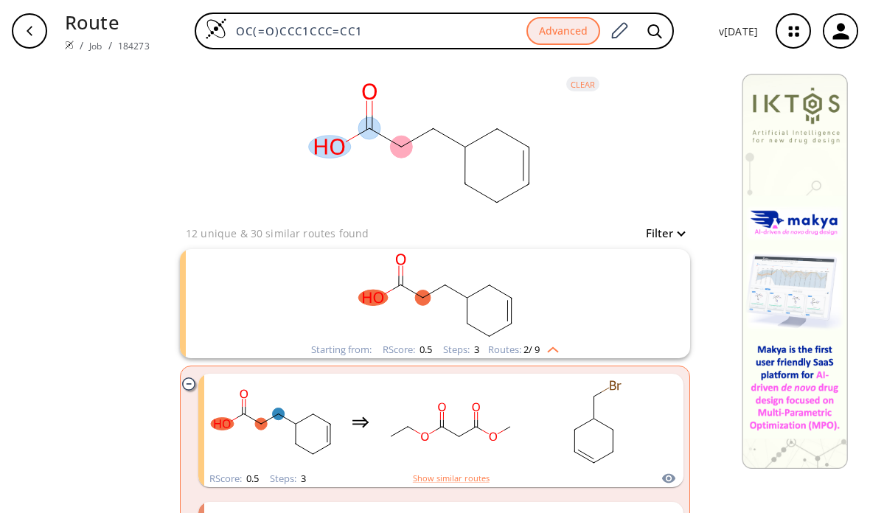
click at [550, 35] on button "Advanced" at bounding box center [564, 31] width 74 height 29
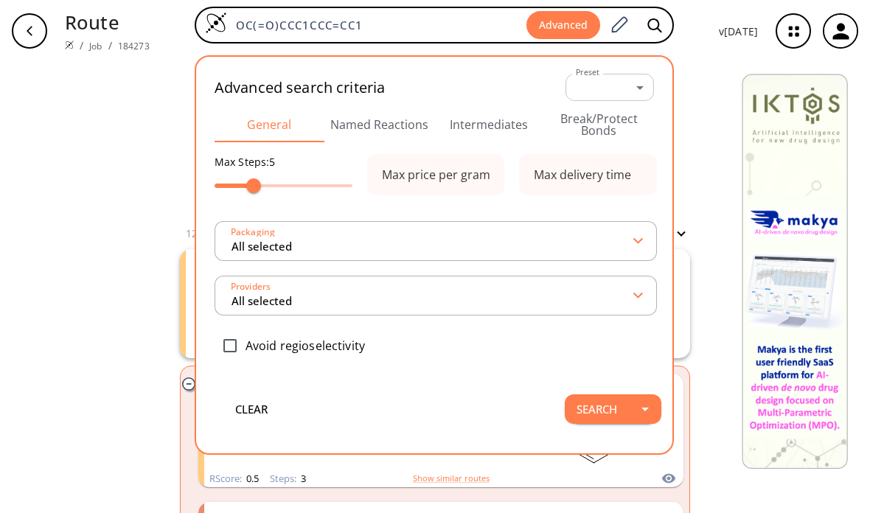
click at [565, 109] on button "Break/Protect Bonds" at bounding box center [599, 124] width 110 height 35
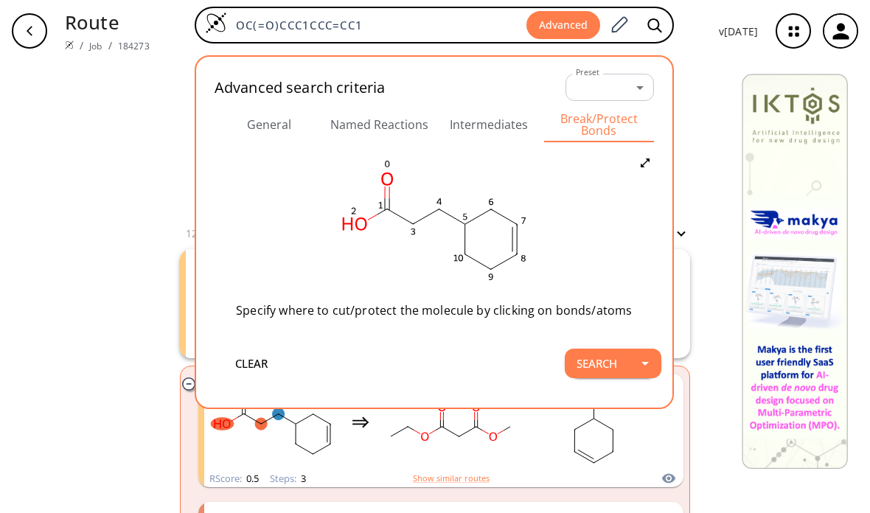
click at [589, 378] on button "Search" at bounding box center [597, 364] width 64 height 30
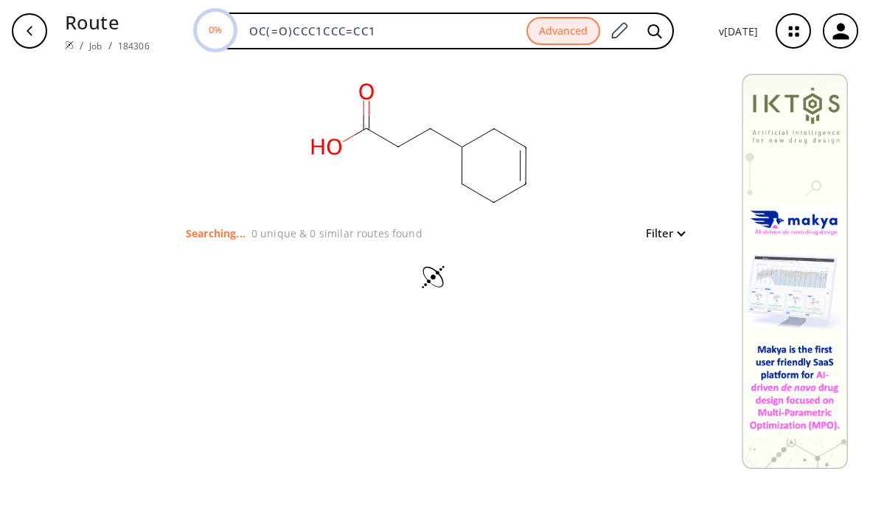
click at [550, 29] on button "Advanced" at bounding box center [564, 31] width 74 height 29
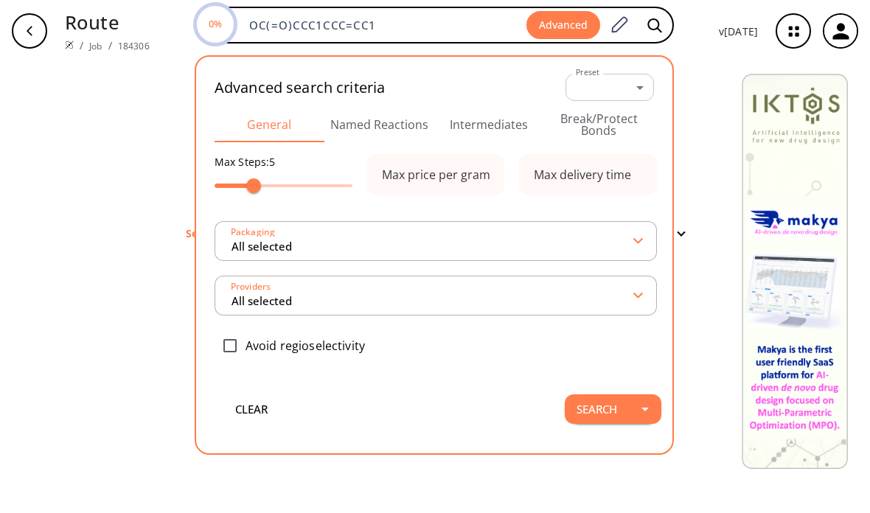
click at [594, 125] on button "Break/Protect Bonds" at bounding box center [599, 124] width 110 height 35
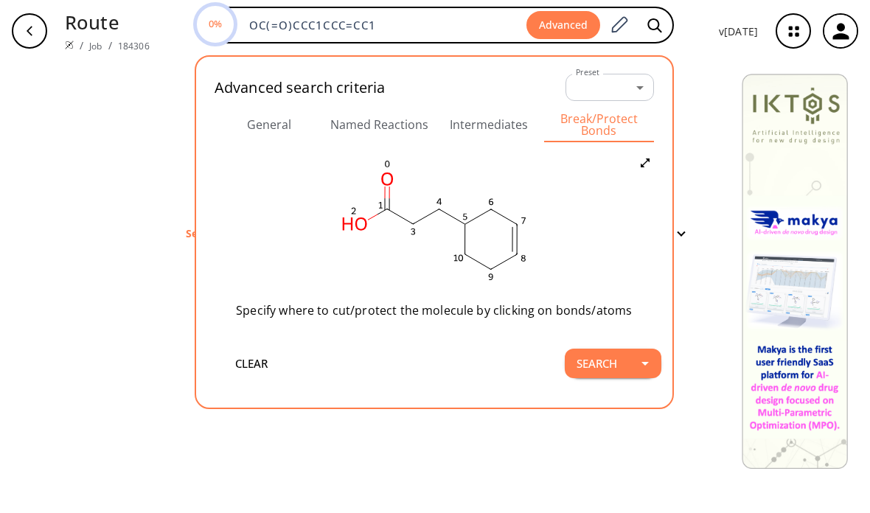
click at [458, 215] on ellipse at bounding box center [467, 224] width 18 height 18
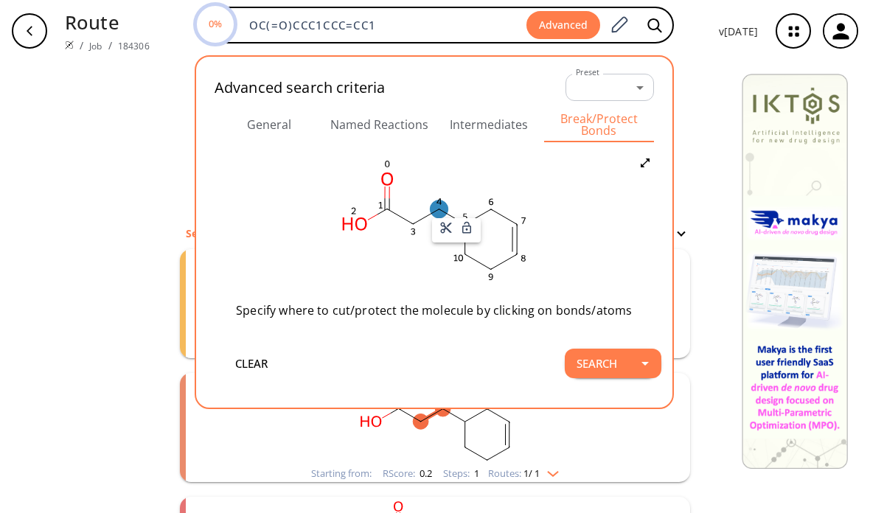
click at [601, 359] on div at bounding box center [435, 256] width 870 height 513
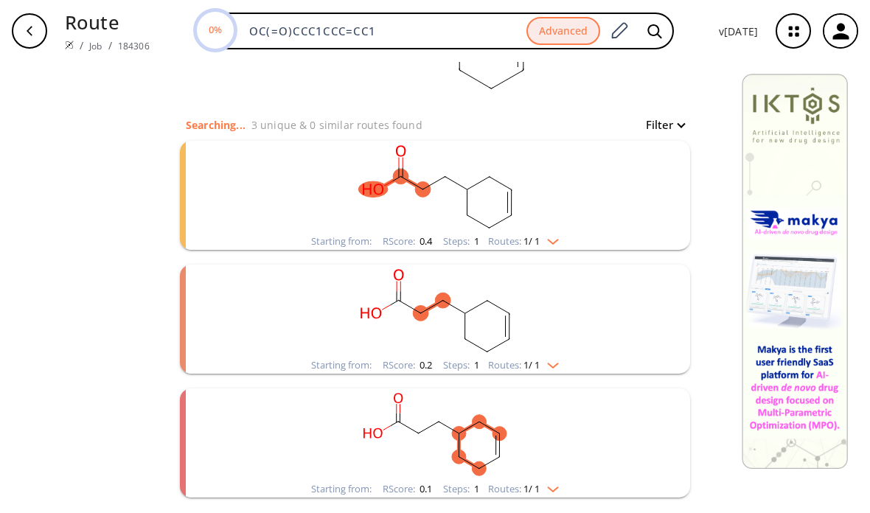
scroll to position [109, 0]
click at [409, 208] on rect "clusters" at bounding box center [435, 186] width 384 height 92
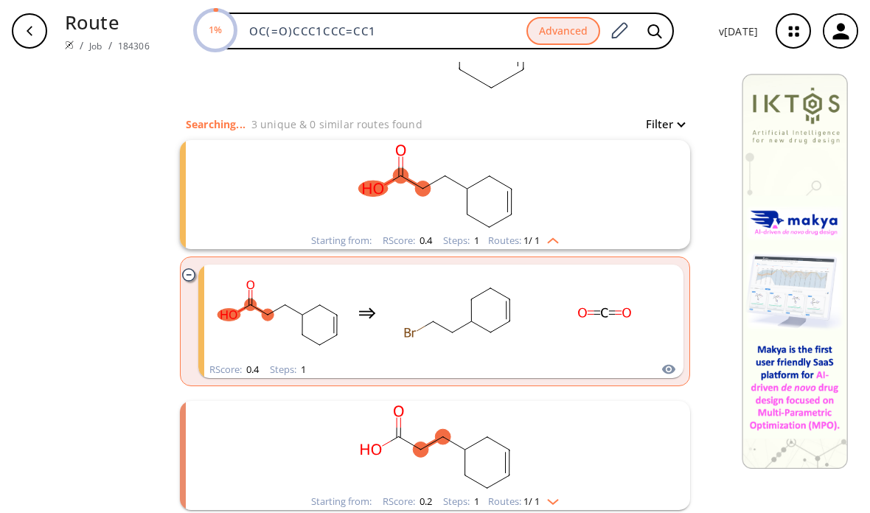
click at [380, 188] on ellipse "clusters" at bounding box center [373, 188] width 30 height 15
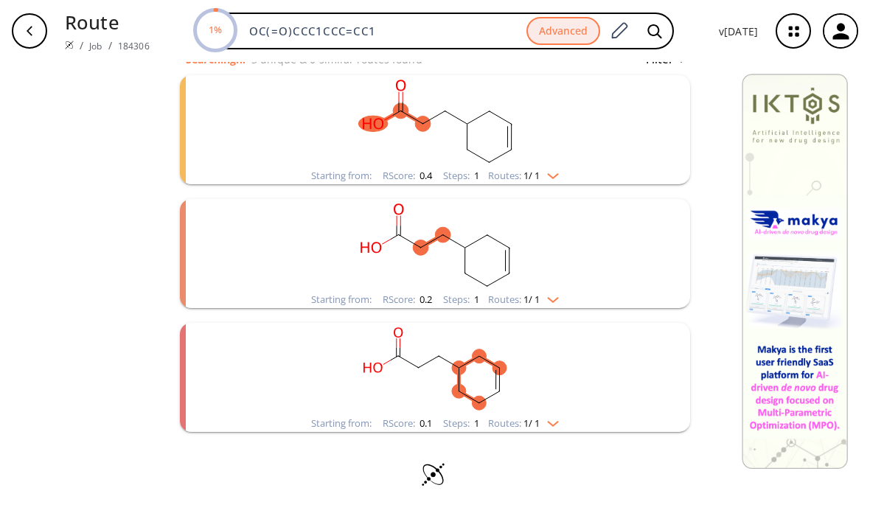
scroll to position [174, 0]
click at [374, 264] on rect "clusters" at bounding box center [435, 245] width 384 height 92
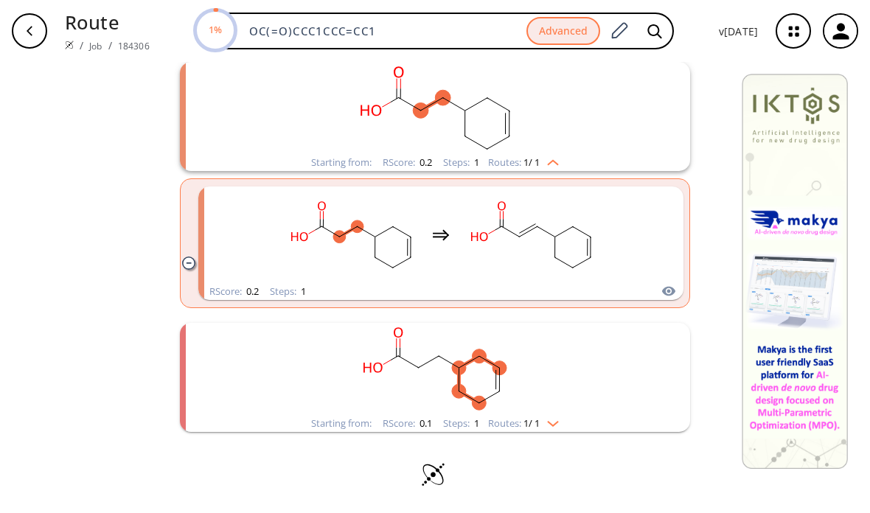
scroll to position [311, 0]
click at [359, 345] on rect "clusters" at bounding box center [435, 369] width 384 height 92
click at [399, 376] on rect "clusters" at bounding box center [435, 369] width 384 height 92
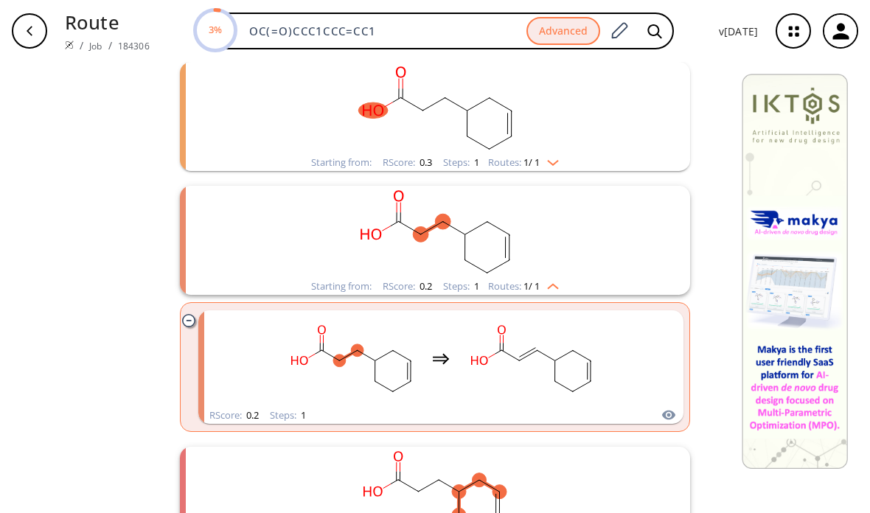
click at [417, 384] on rect "clusters" at bounding box center [351, 359] width 133 height 92
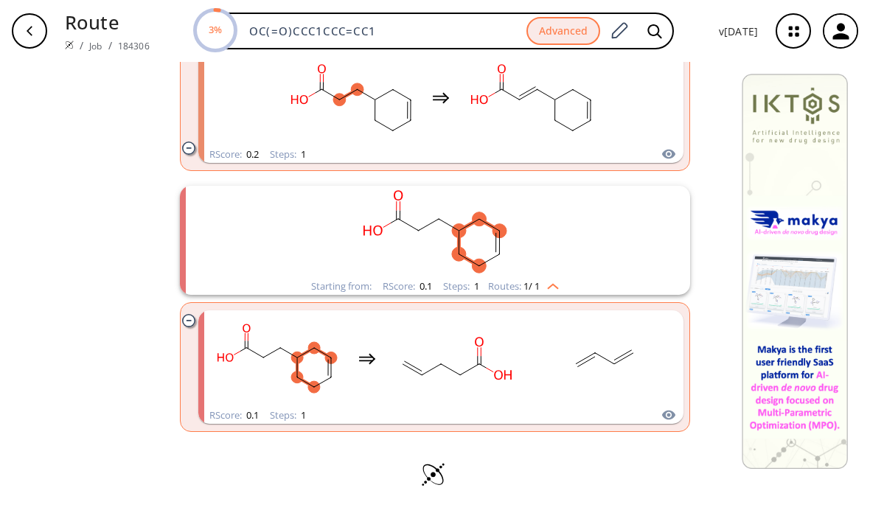
scroll to position [572, 0]
click at [615, 328] on rect "clusters" at bounding box center [604, 359] width 133 height 92
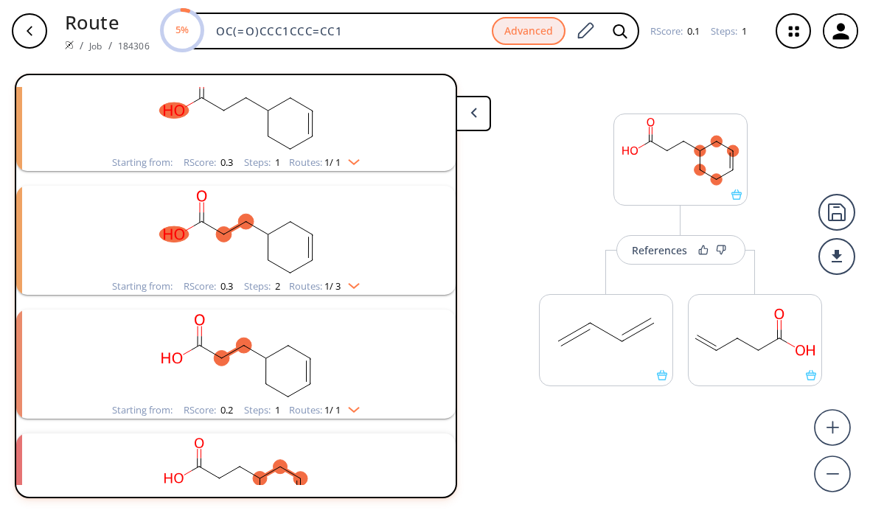
scroll to position [337, 0]
click at [639, 247] on div "References" at bounding box center [659, 251] width 55 height 10
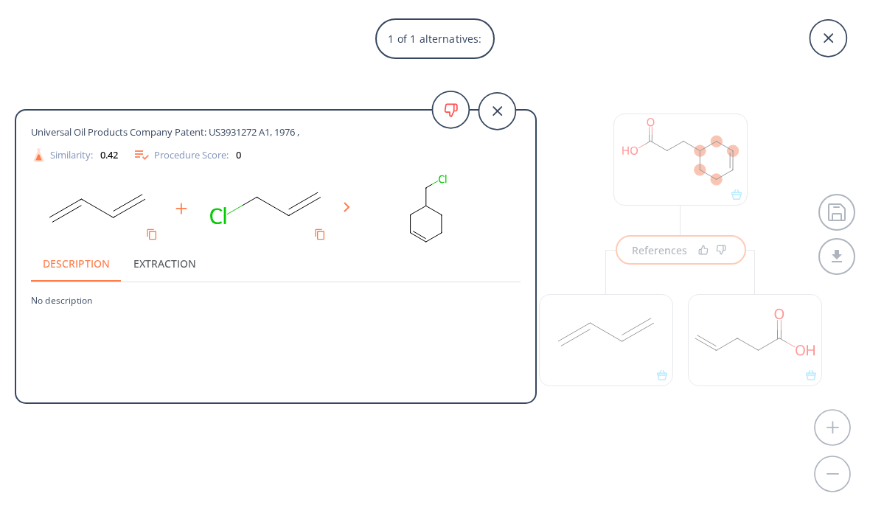
click at [493, 104] on icon at bounding box center [497, 111] width 37 height 37
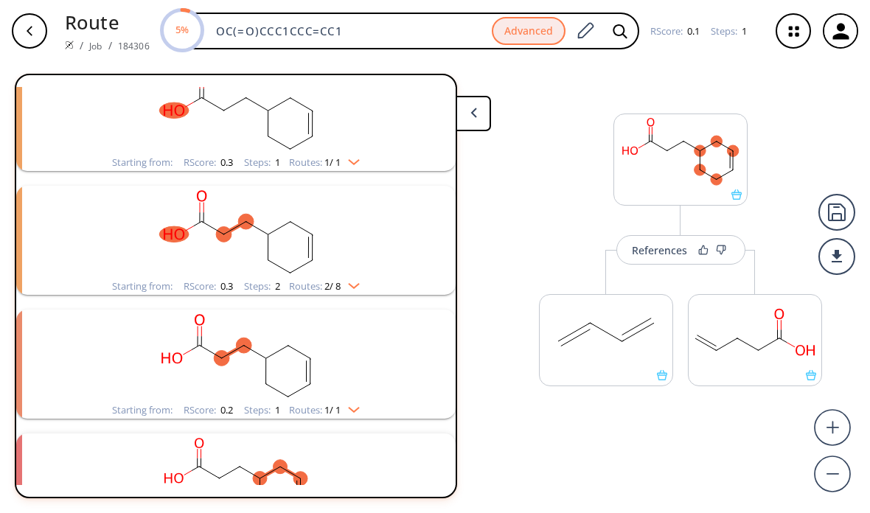
scroll to position [249, 0]
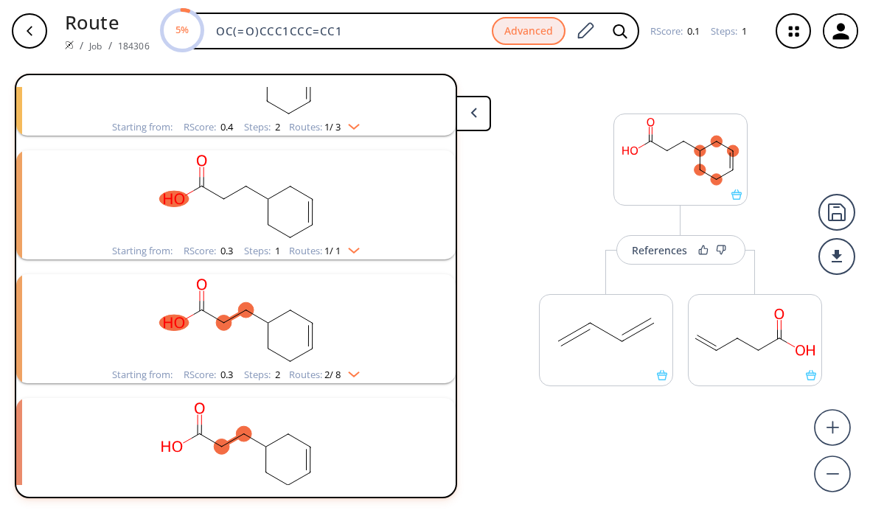
click at [531, 41] on button "Advanced" at bounding box center [529, 31] width 74 height 29
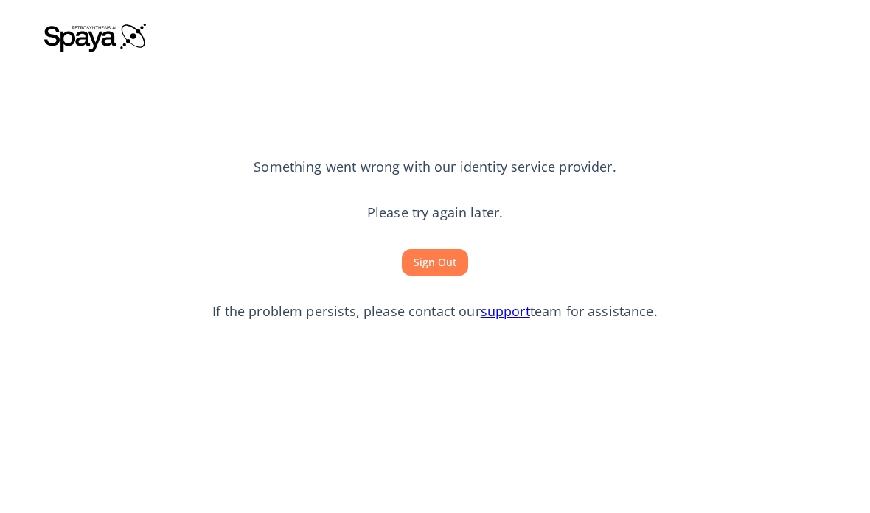
click at [415, 277] on button "Sign Out" at bounding box center [435, 262] width 66 height 27
